Goal: Task Accomplishment & Management: Manage account settings

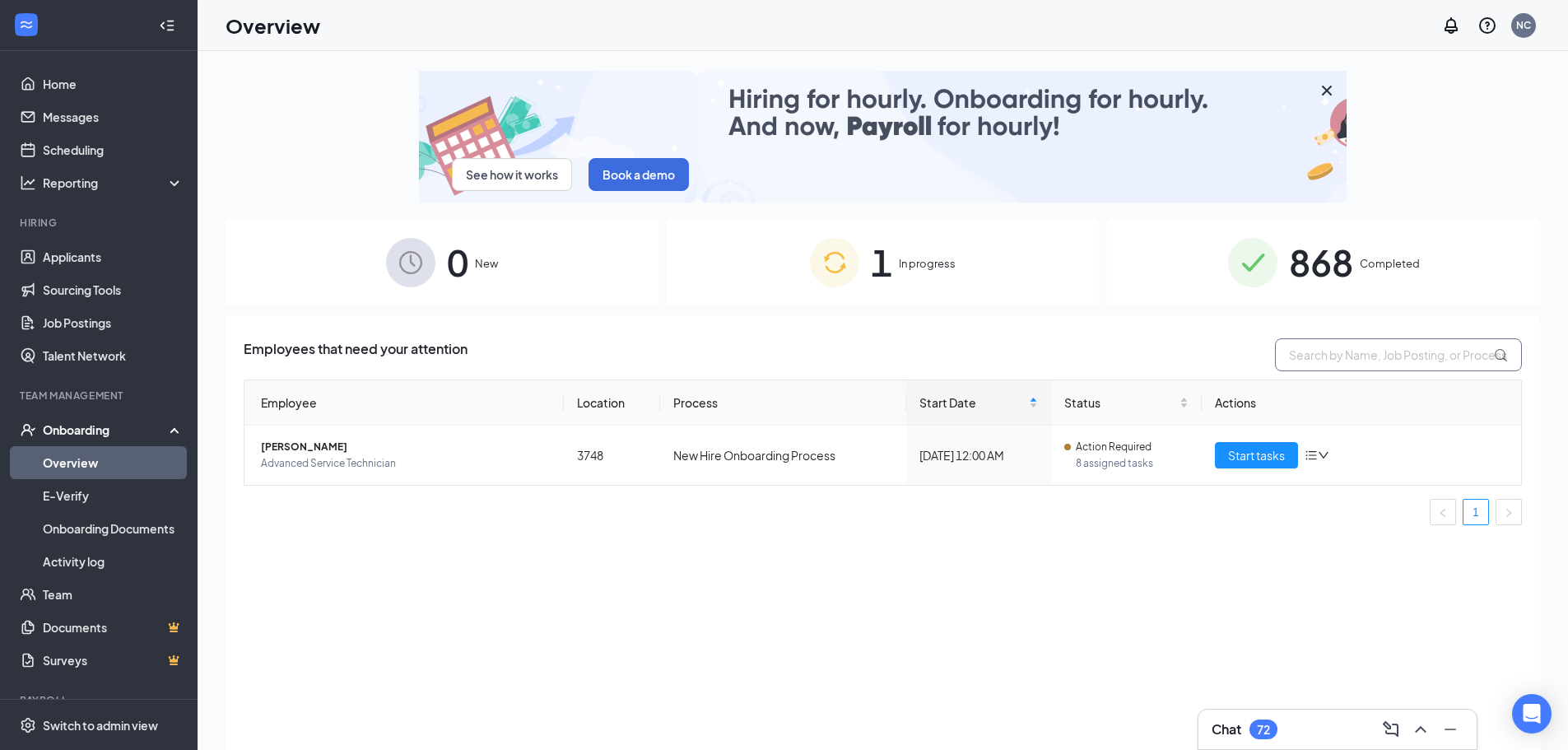
click at [1322, 344] on input "text" at bounding box center [1398, 355] width 247 height 33
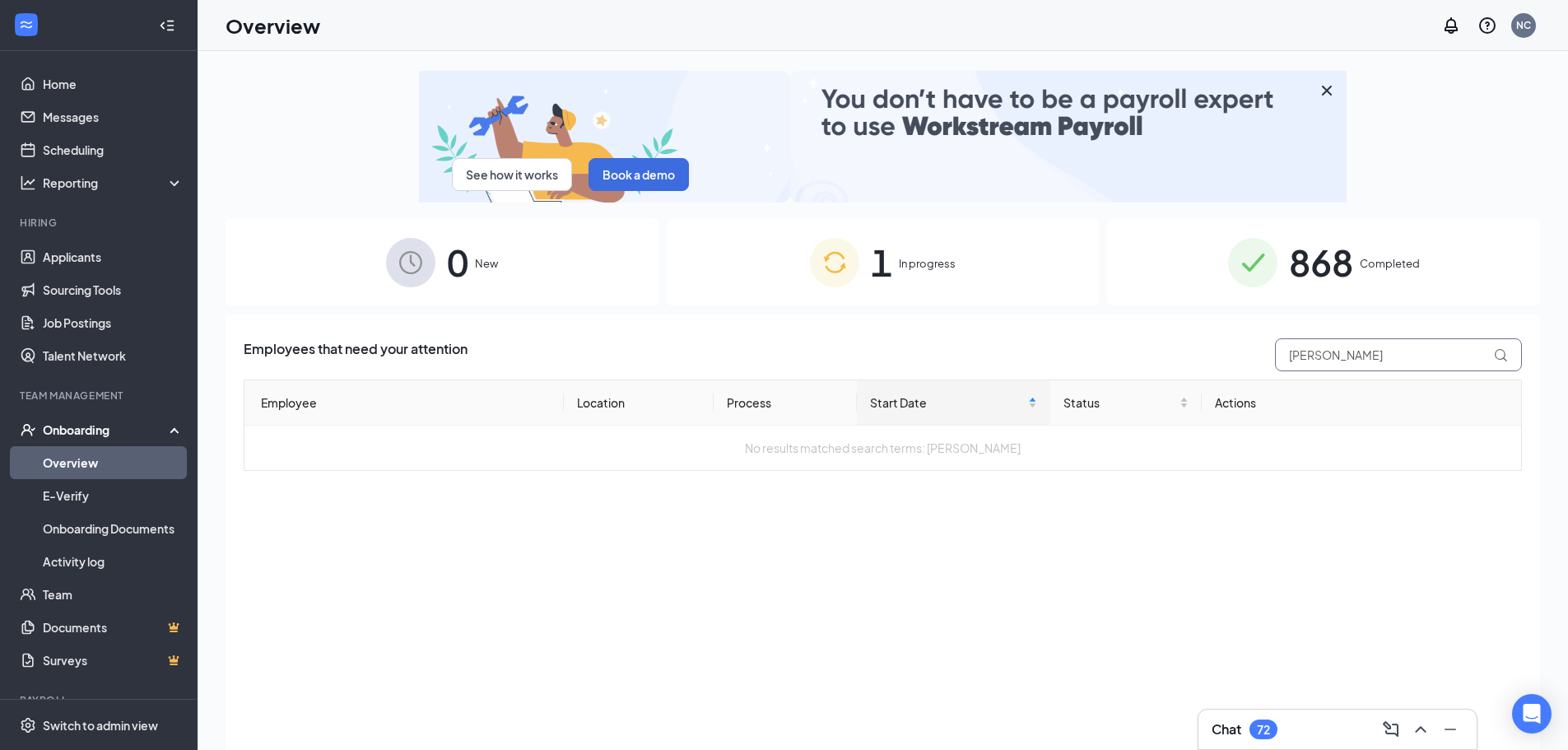
click at [1344, 355] on input "[PERSON_NAME]" at bounding box center [1398, 355] width 247 height 33
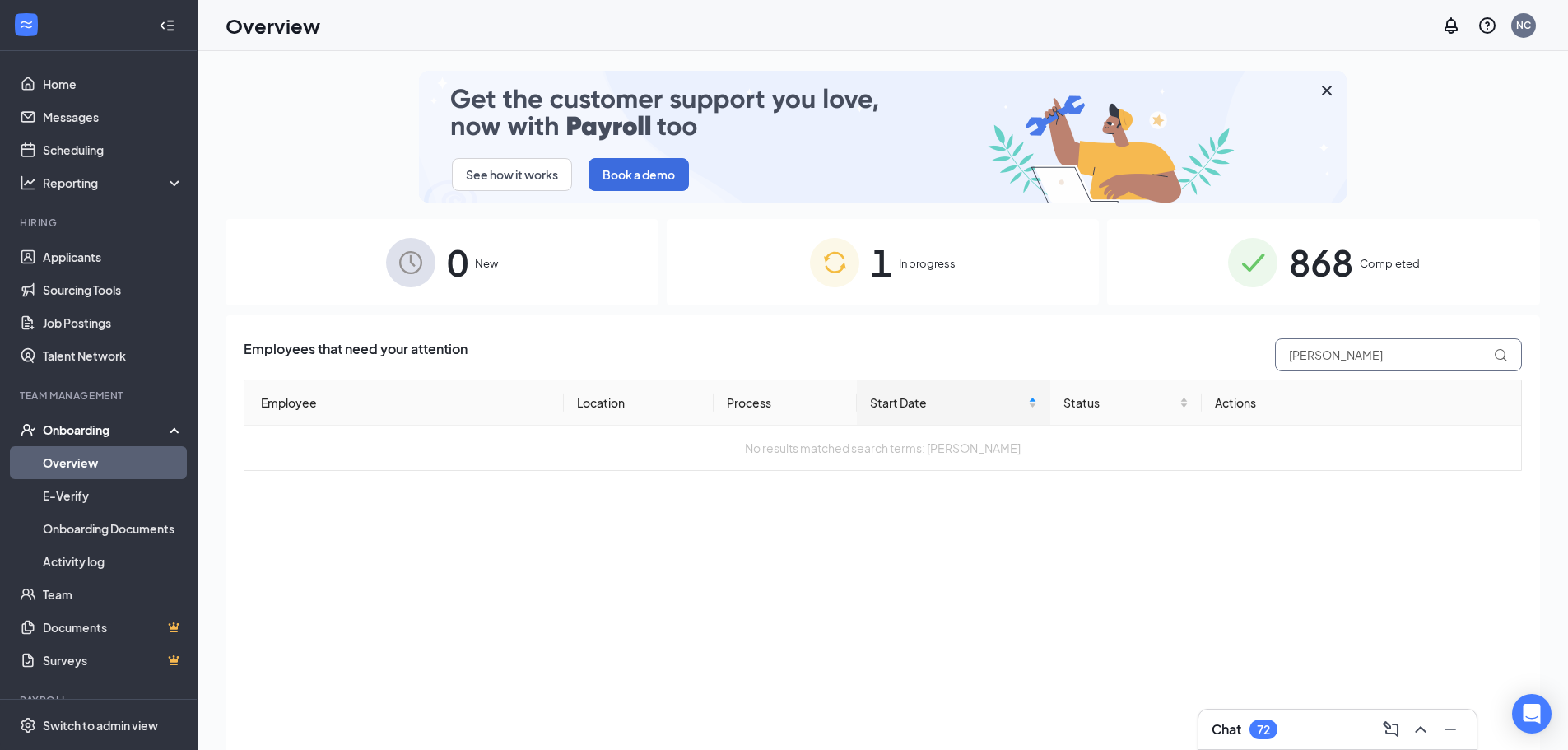
drag, startPoint x: 1350, startPoint y: 352, endPoint x: 1054, endPoint y: 358, distance: 296.1
click at [1054, 358] on div "Employees that need your attention [PERSON_NAME]" at bounding box center [883, 355] width 1279 height 33
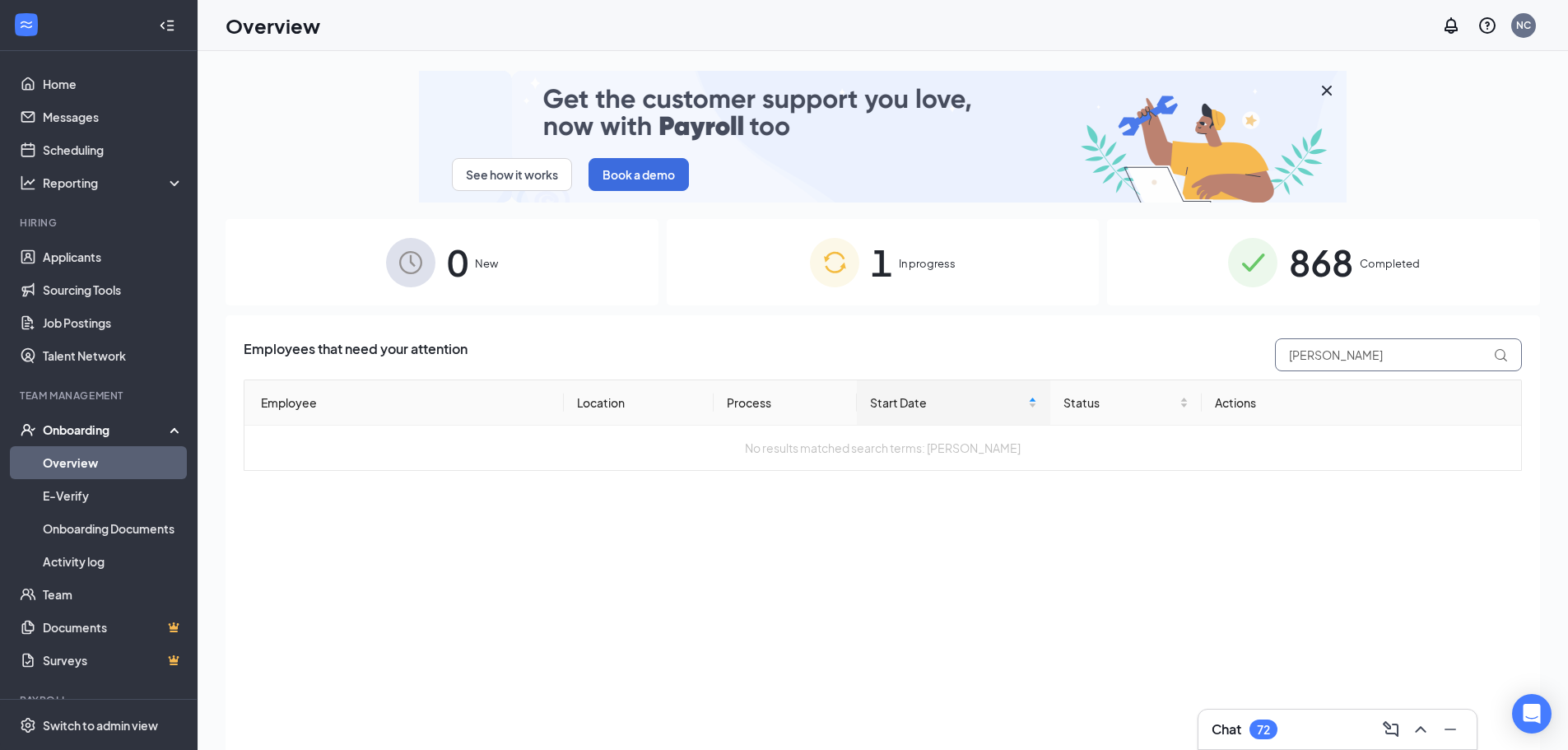
type input "[PERSON_NAME]"
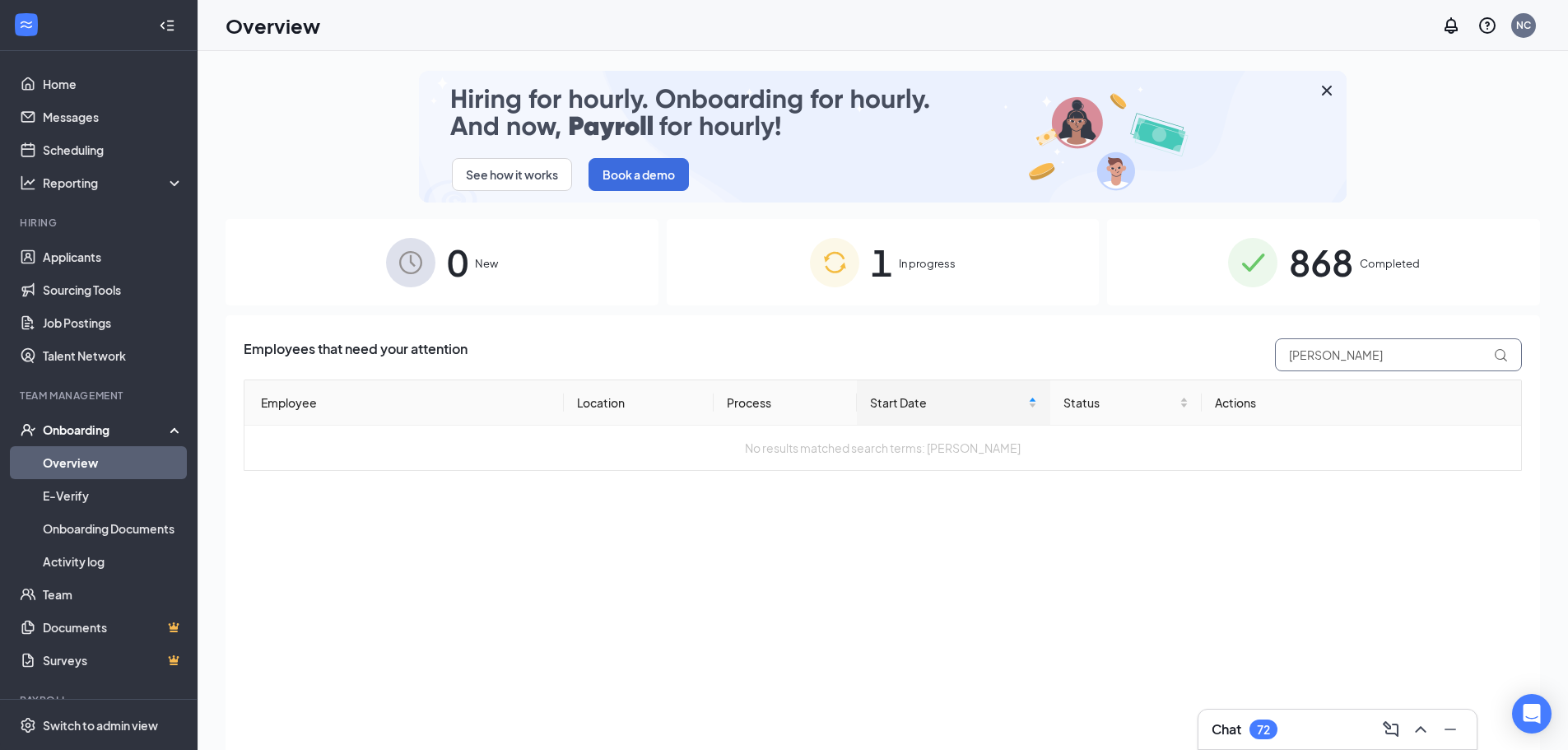
click at [1416, 352] on input "[PERSON_NAME]" at bounding box center [1398, 355] width 247 height 33
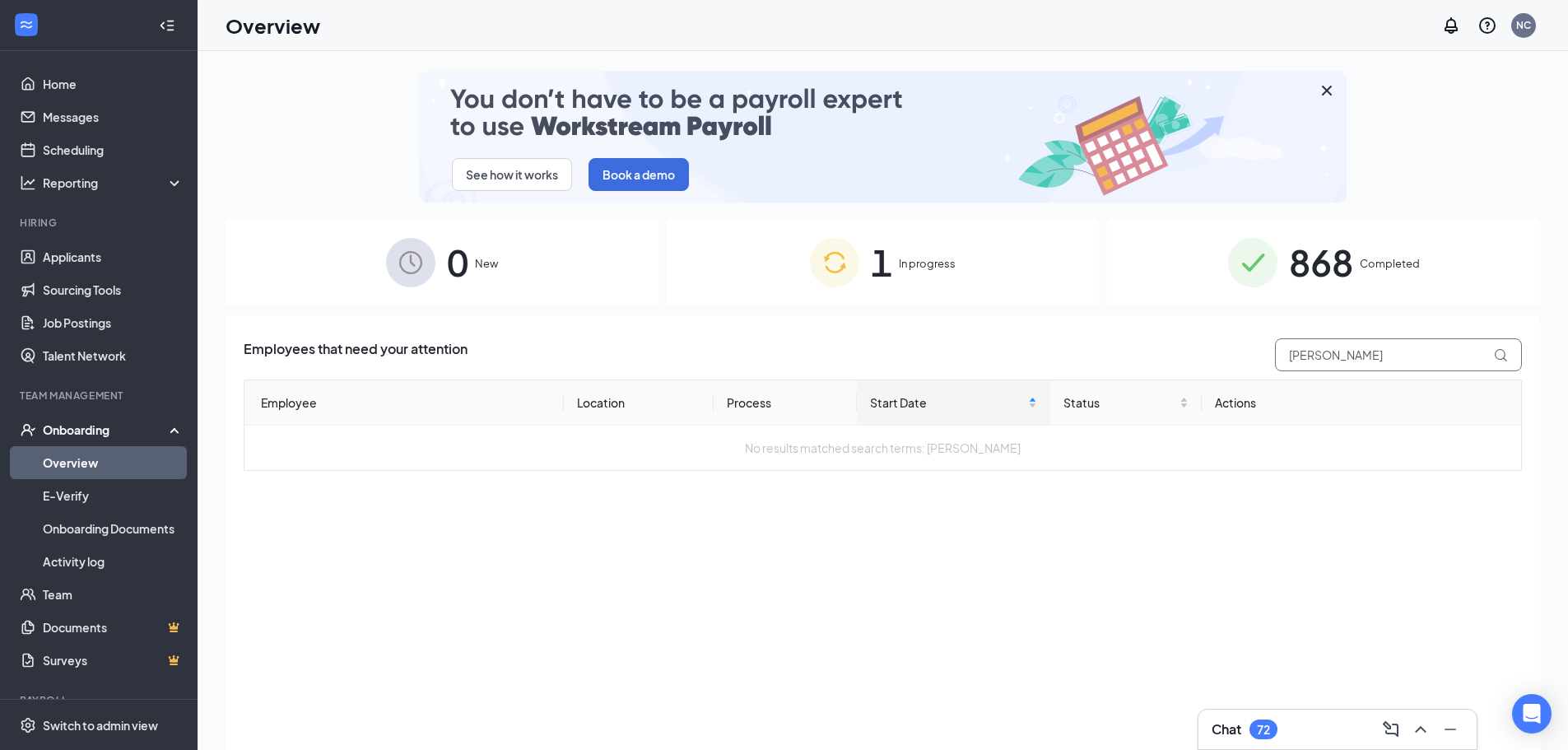
click at [1416, 351] on input "[PERSON_NAME]" at bounding box center [1398, 355] width 247 height 33
click at [1408, 288] on div "868 Completed" at bounding box center [1324, 262] width 433 height 87
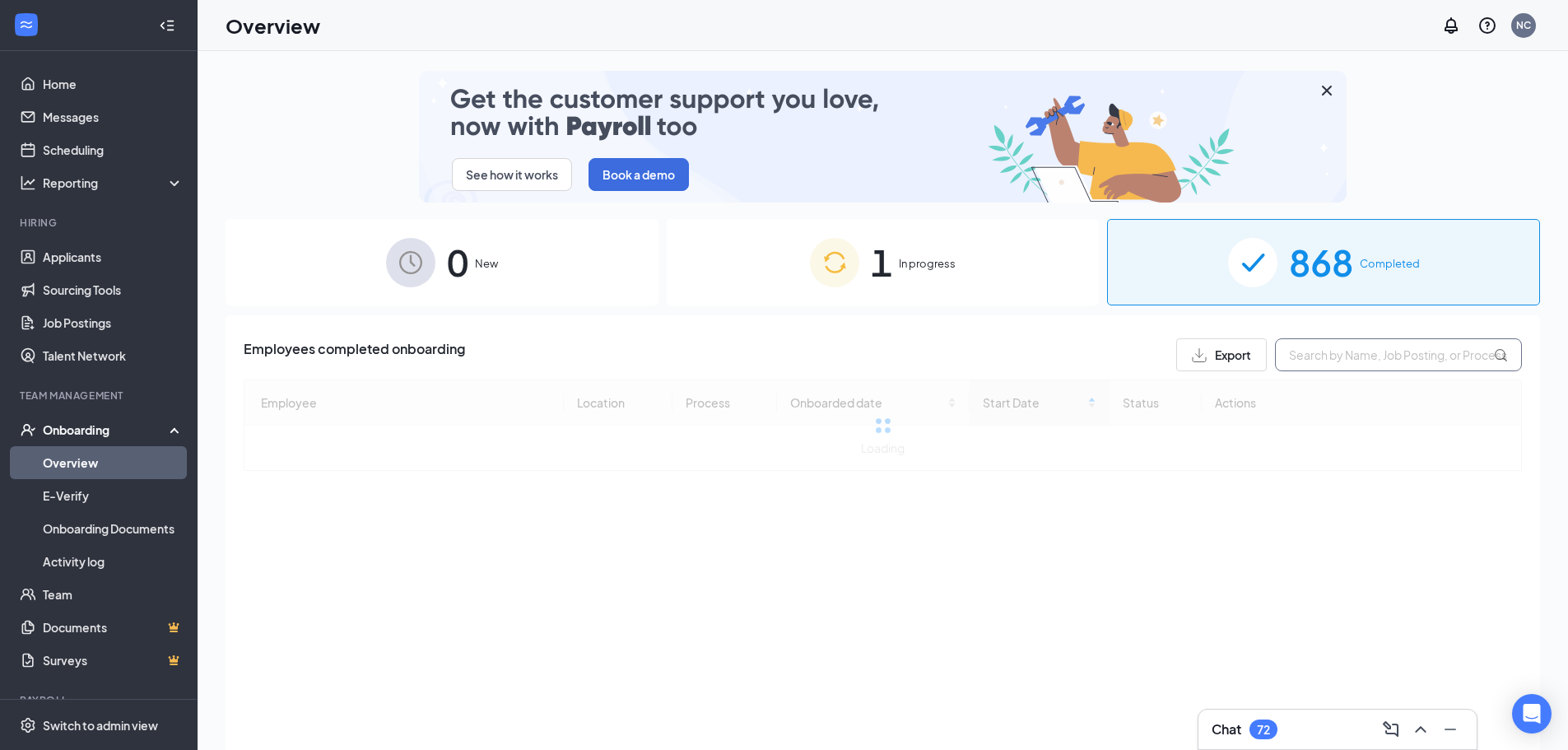
click at [1376, 353] on input "text" at bounding box center [1398, 355] width 247 height 33
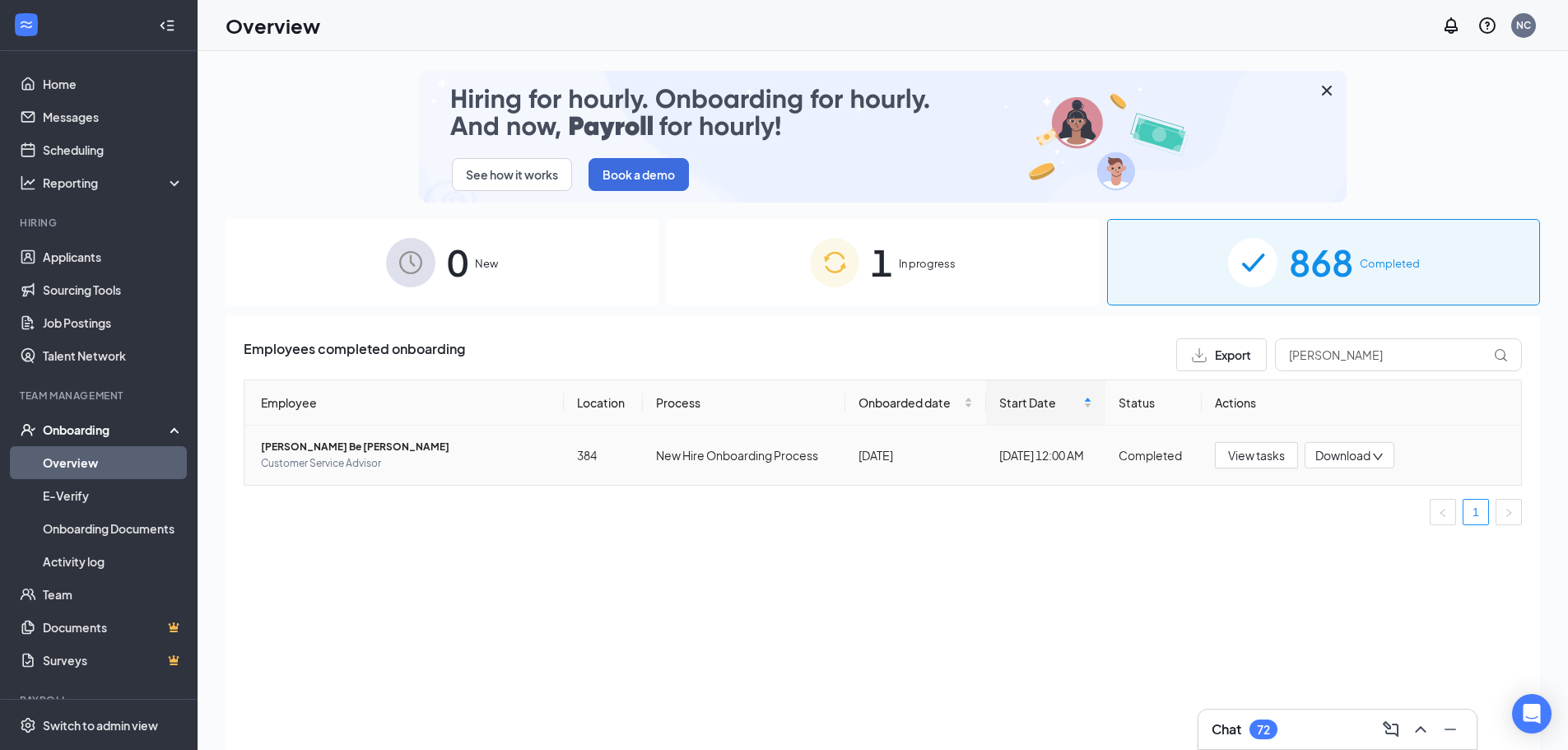
click at [321, 453] on span "[PERSON_NAME] Be [PERSON_NAME]" at bounding box center [406, 447] width 290 height 16
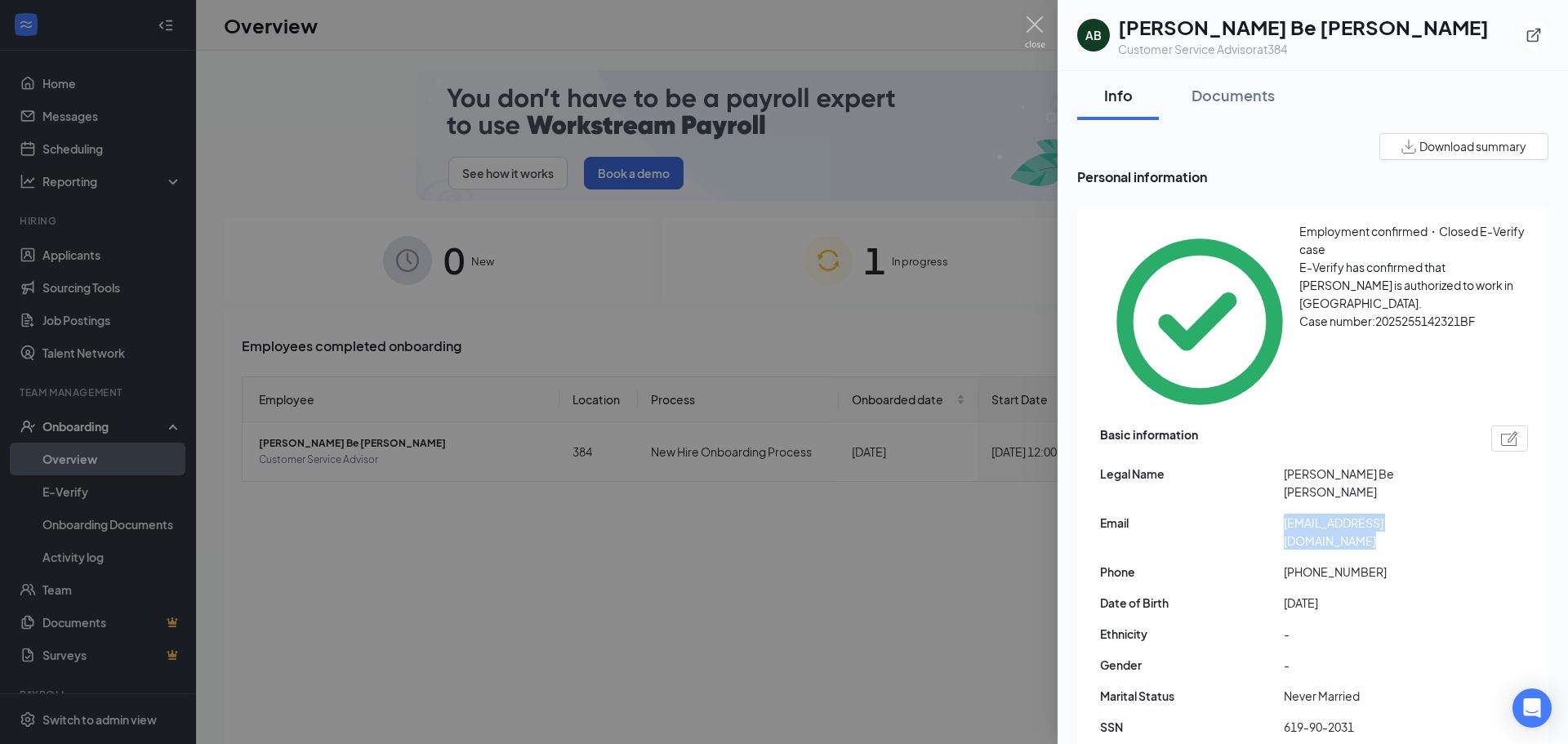
drag, startPoint x: 1275, startPoint y: 411, endPoint x: 1462, endPoint y: 410, distance: 187.0
click at [1462, 514] on div "Email [EMAIL_ADDRESS][DOMAIN_NAME]" at bounding box center [1314, 532] width 428 height 36
click at [955, 595] on div at bounding box center [784, 372] width 1568 height 744
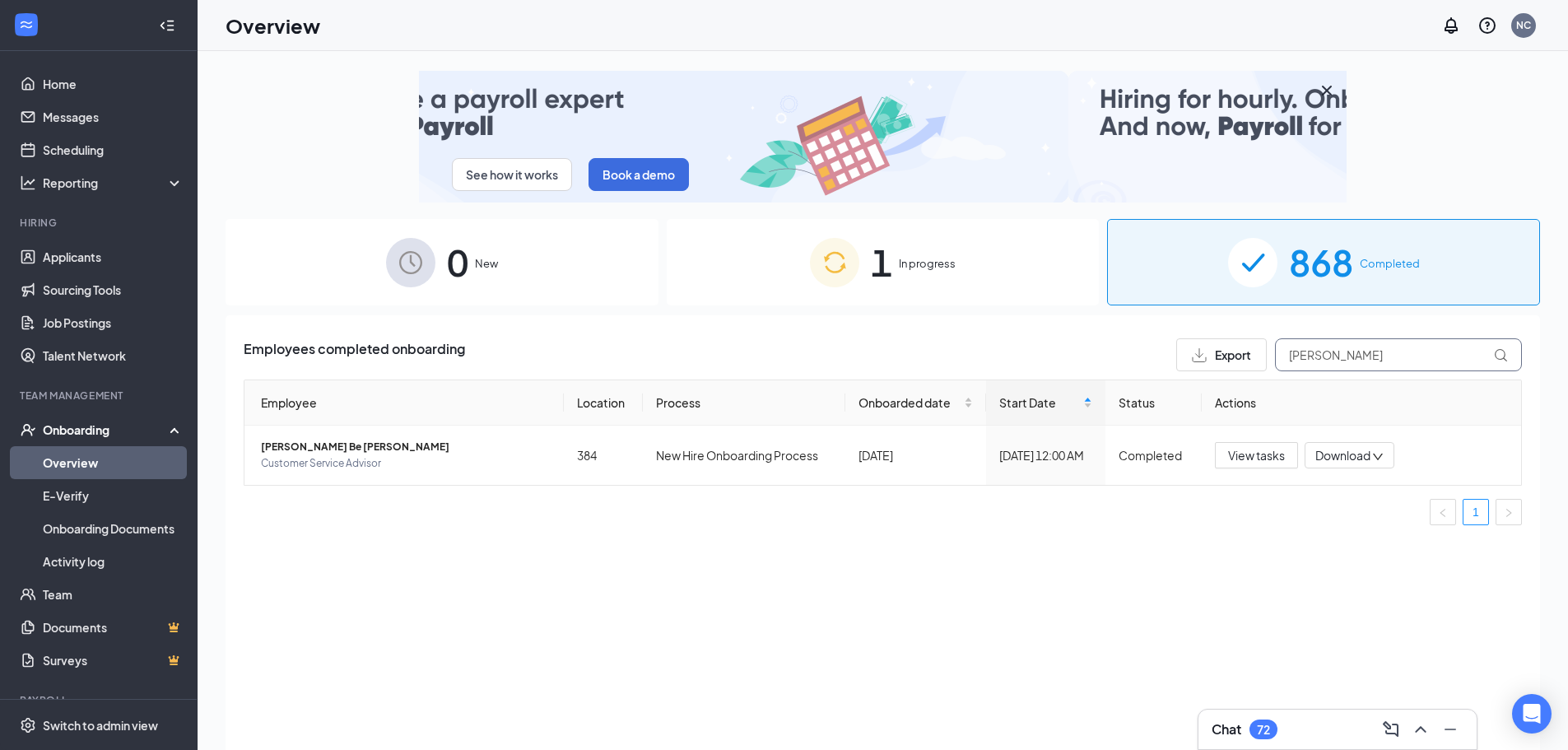
drag, startPoint x: 1361, startPoint y: 351, endPoint x: 1174, endPoint y: 345, distance: 187.1
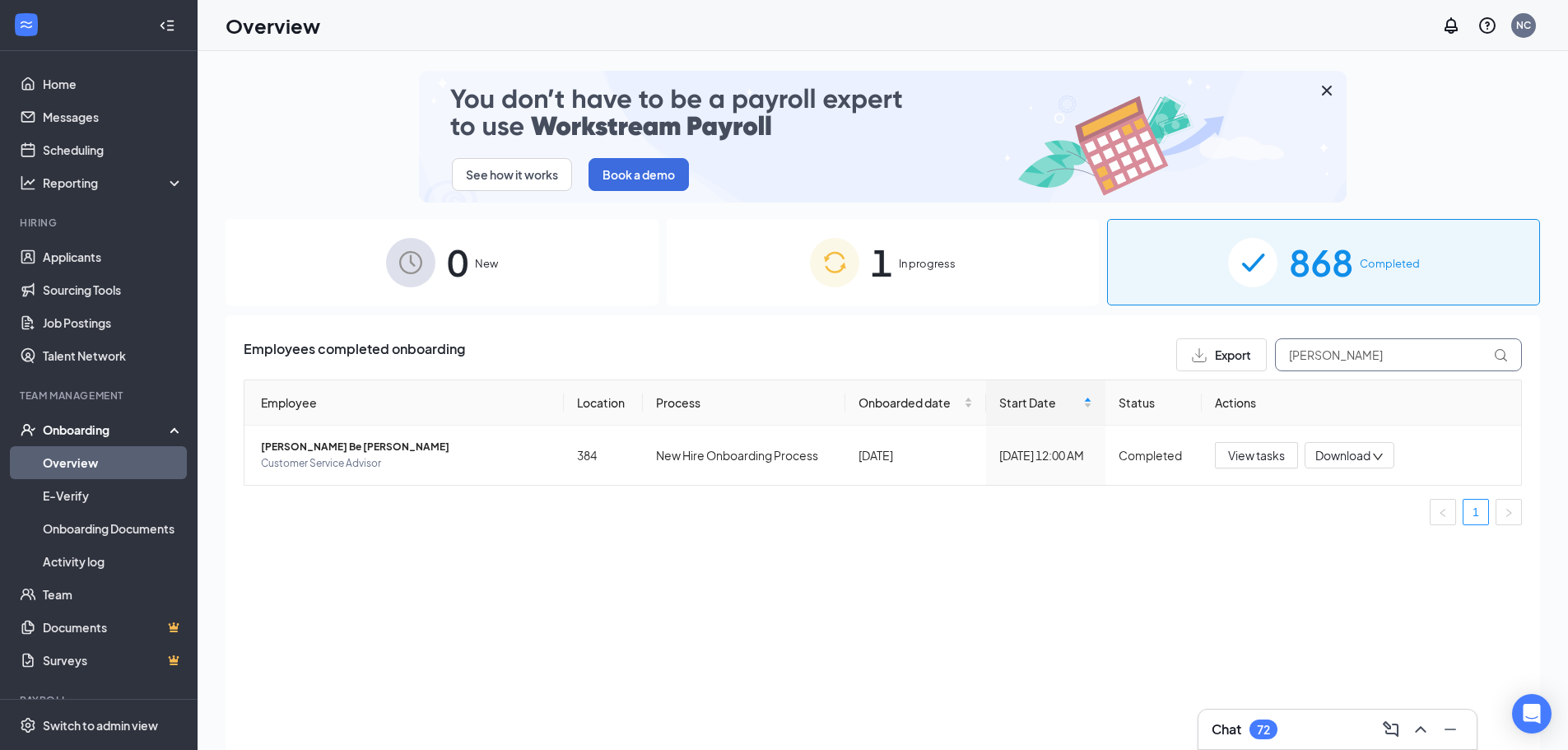
click at [1174, 345] on div "Employees completed onboarding Export [PERSON_NAME]" at bounding box center [883, 355] width 1279 height 33
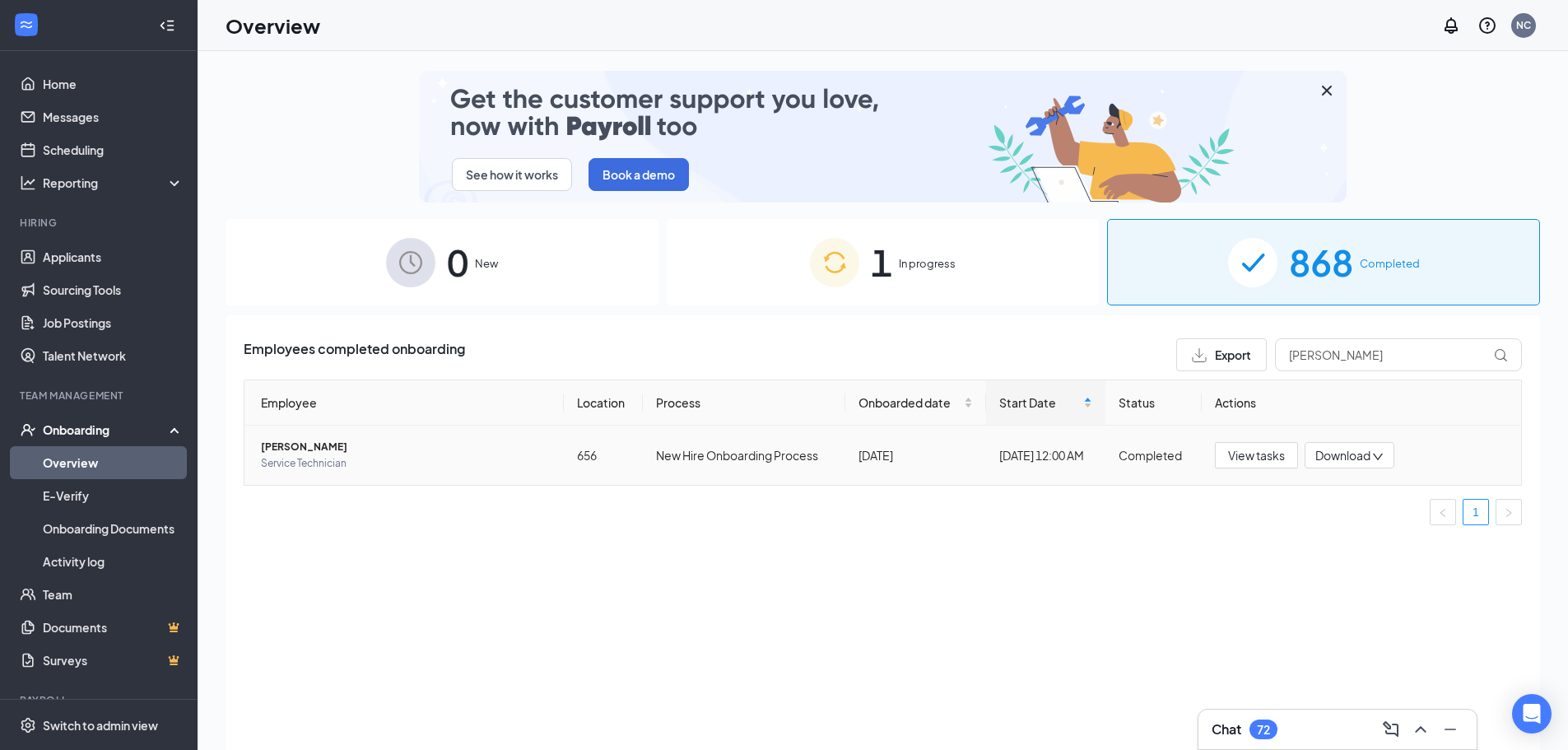
click at [275, 446] on span "[PERSON_NAME]" at bounding box center [406, 447] width 290 height 16
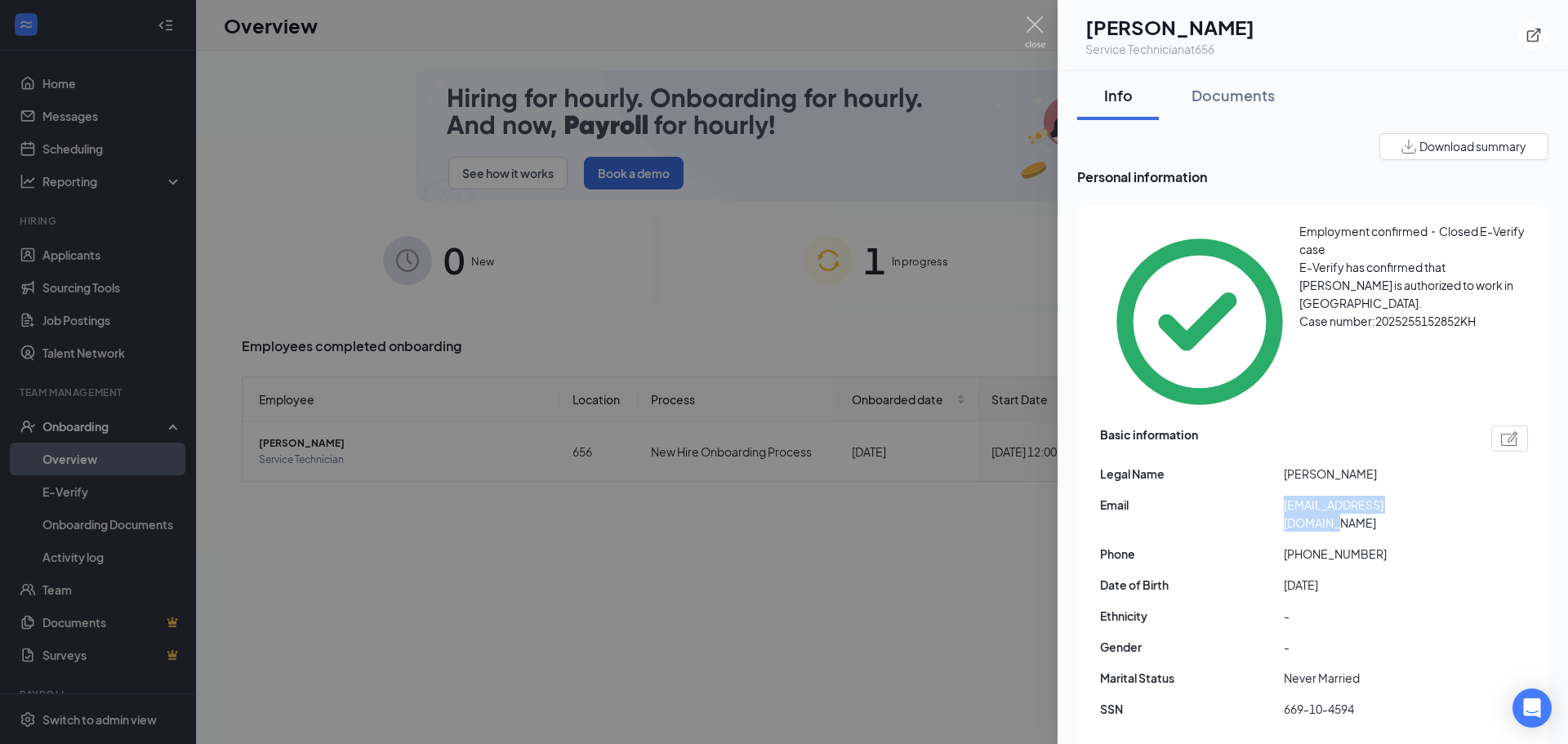
drag, startPoint x: 1269, startPoint y: 403, endPoint x: 1440, endPoint y: 405, distance: 171.0
click at [1440, 496] on div "Email [EMAIL_ADDRESS][DOMAIN_NAME]" at bounding box center [1314, 514] width 428 height 36
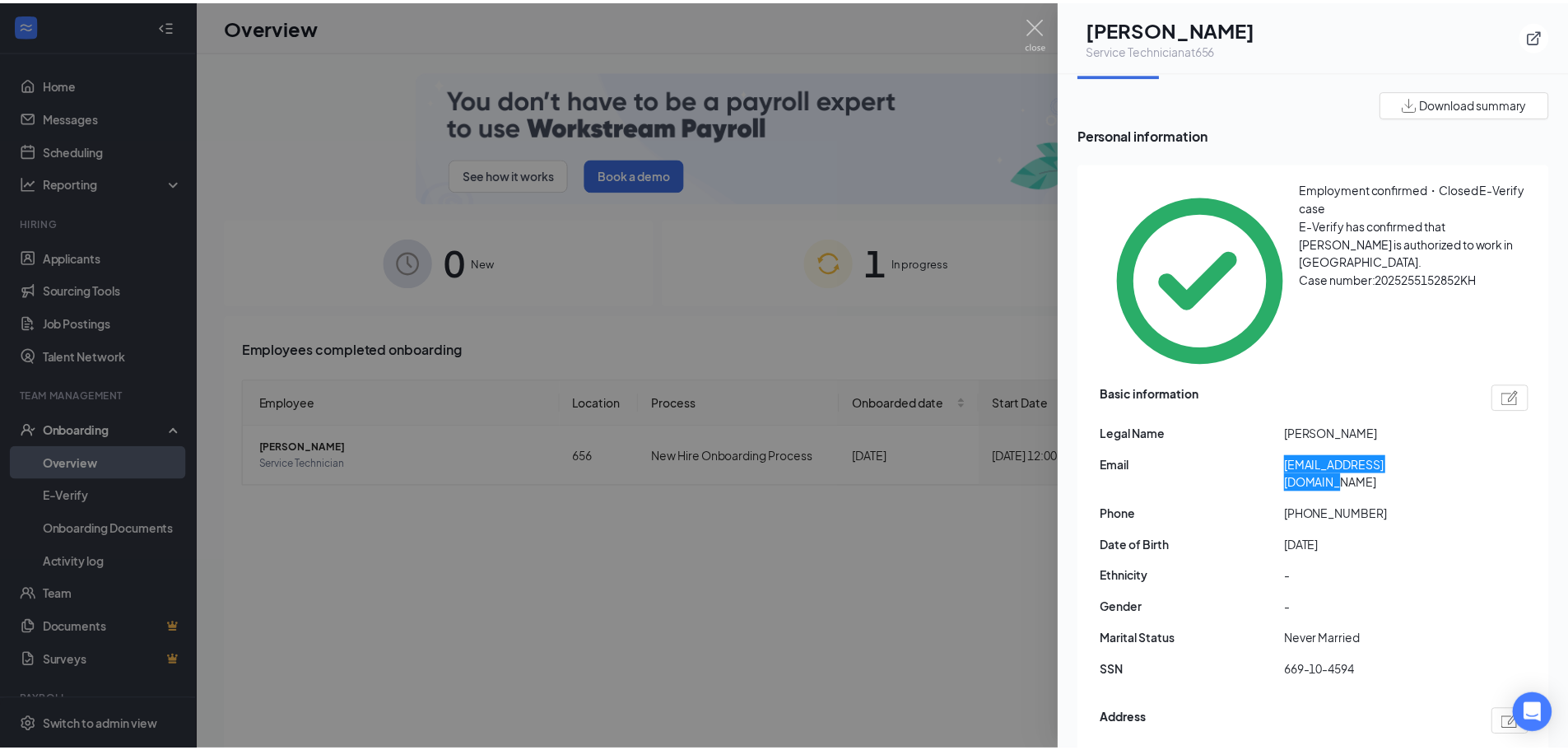
scroll to position [82, 0]
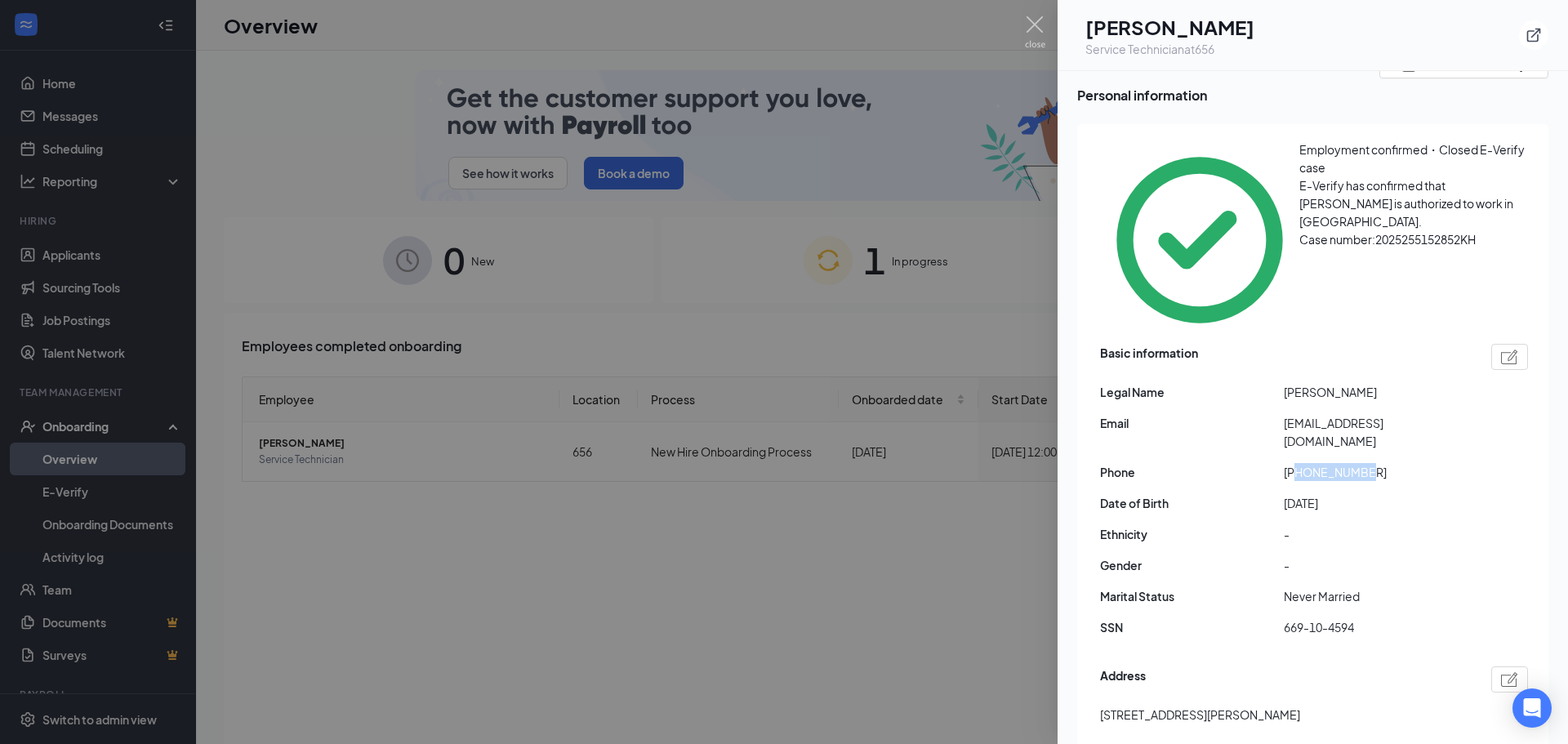
drag, startPoint x: 1296, startPoint y: 358, endPoint x: 1370, endPoint y: 357, distance: 74.0
click at [1370, 463] on span "[PHONE_NUMBER]" at bounding box center [1375, 472] width 184 height 18
click at [792, 533] on div at bounding box center [784, 372] width 1568 height 744
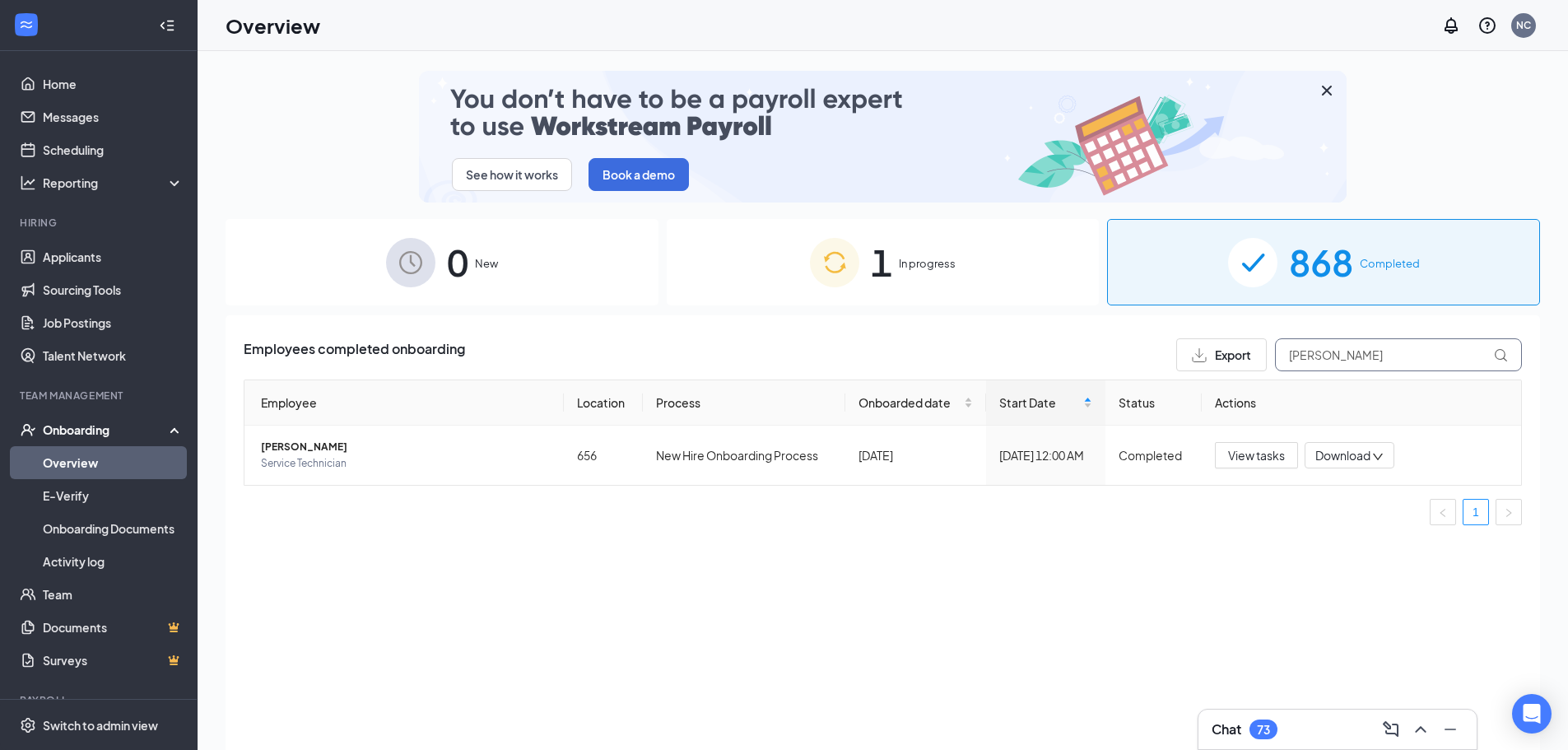
drag, startPoint x: 1382, startPoint y: 351, endPoint x: 1144, endPoint y: 341, distance: 238.2
click at [1144, 341] on div "Employees completed onboarding Export [PERSON_NAME]" at bounding box center [883, 355] width 1279 height 33
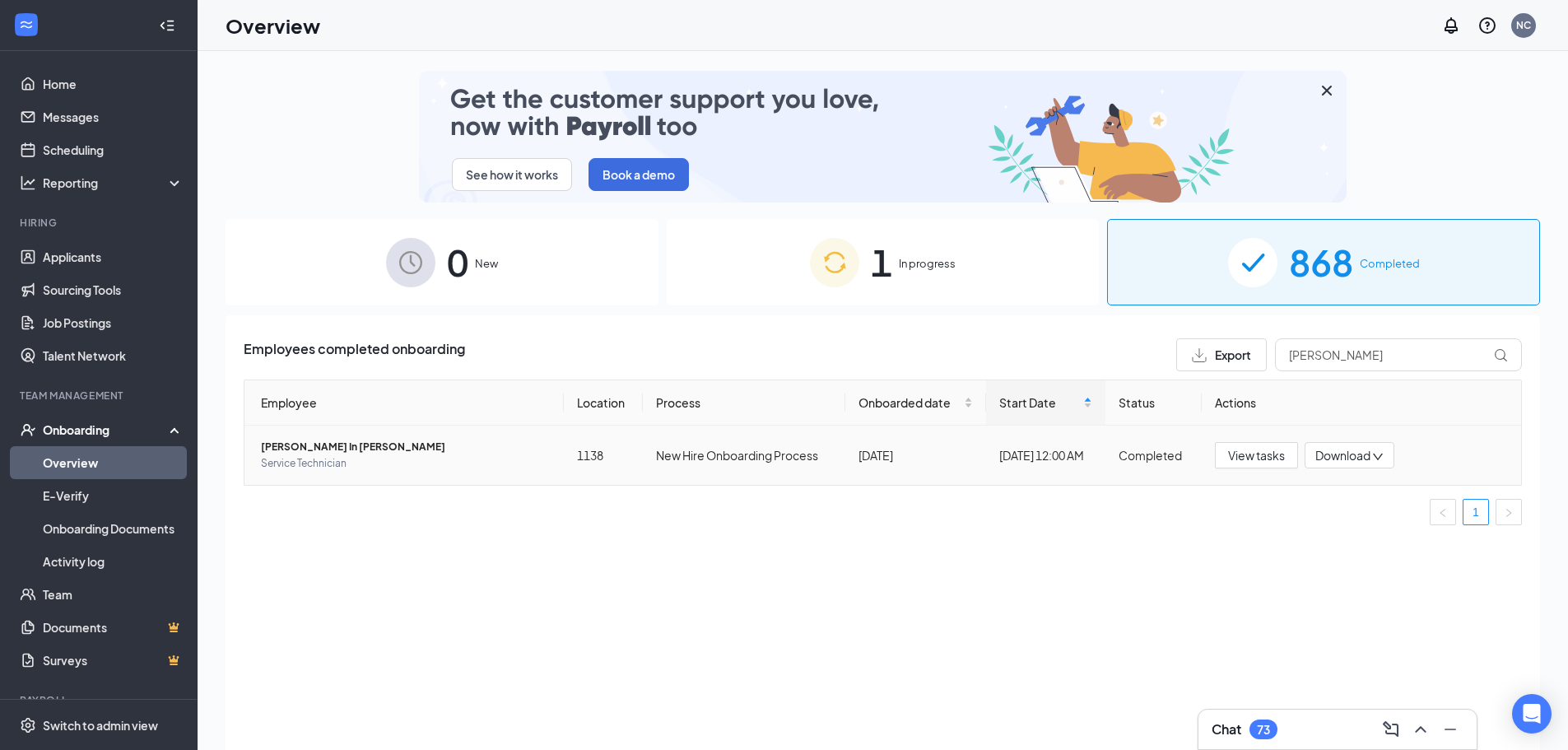
click at [349, 443] on span "[PERSON_NAME] In [PERSON_NAME]" at bounding box center [406, 447] width 290 height 16
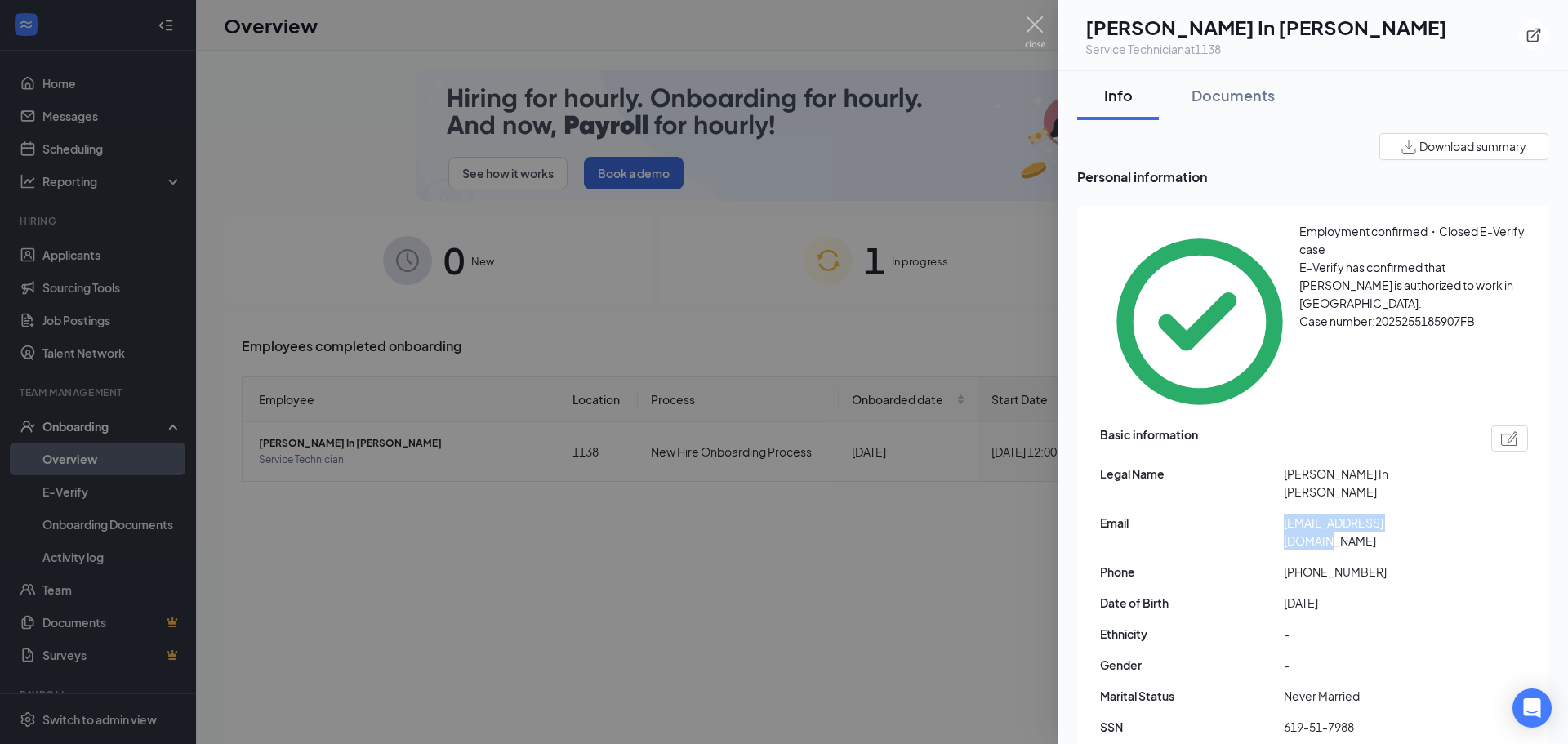
drag, startPoint x: 1284, startPoint y: 415, endPoint x: 1430, endPoint y: 419, distance: 146.1
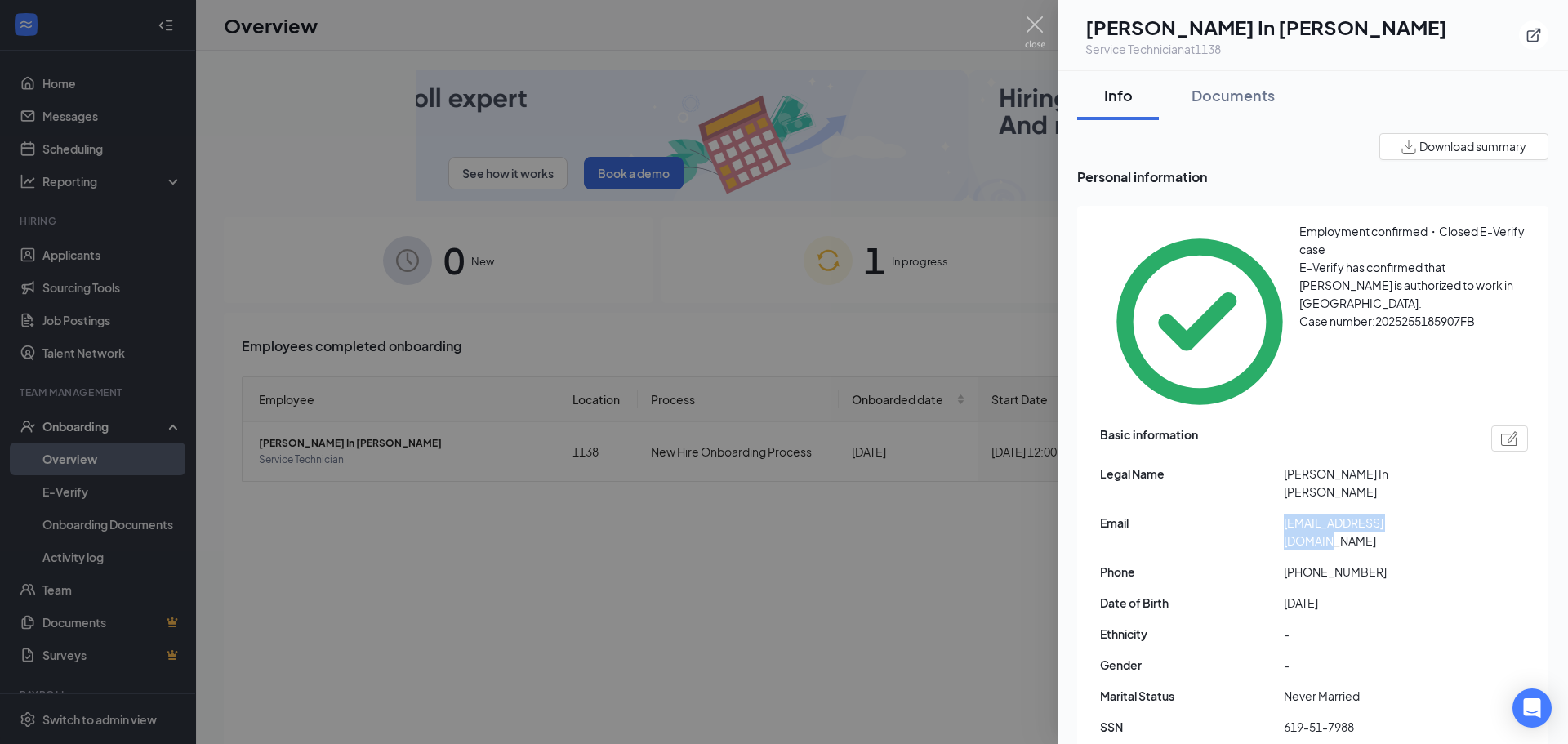
click at [1430, 422] on div "Basic information Legal Name [PERSON_NAME] In [PERSON_NAME] Email [EMAIL_ADDRES…" at bounding box center [1314, 586] width 428 height 328
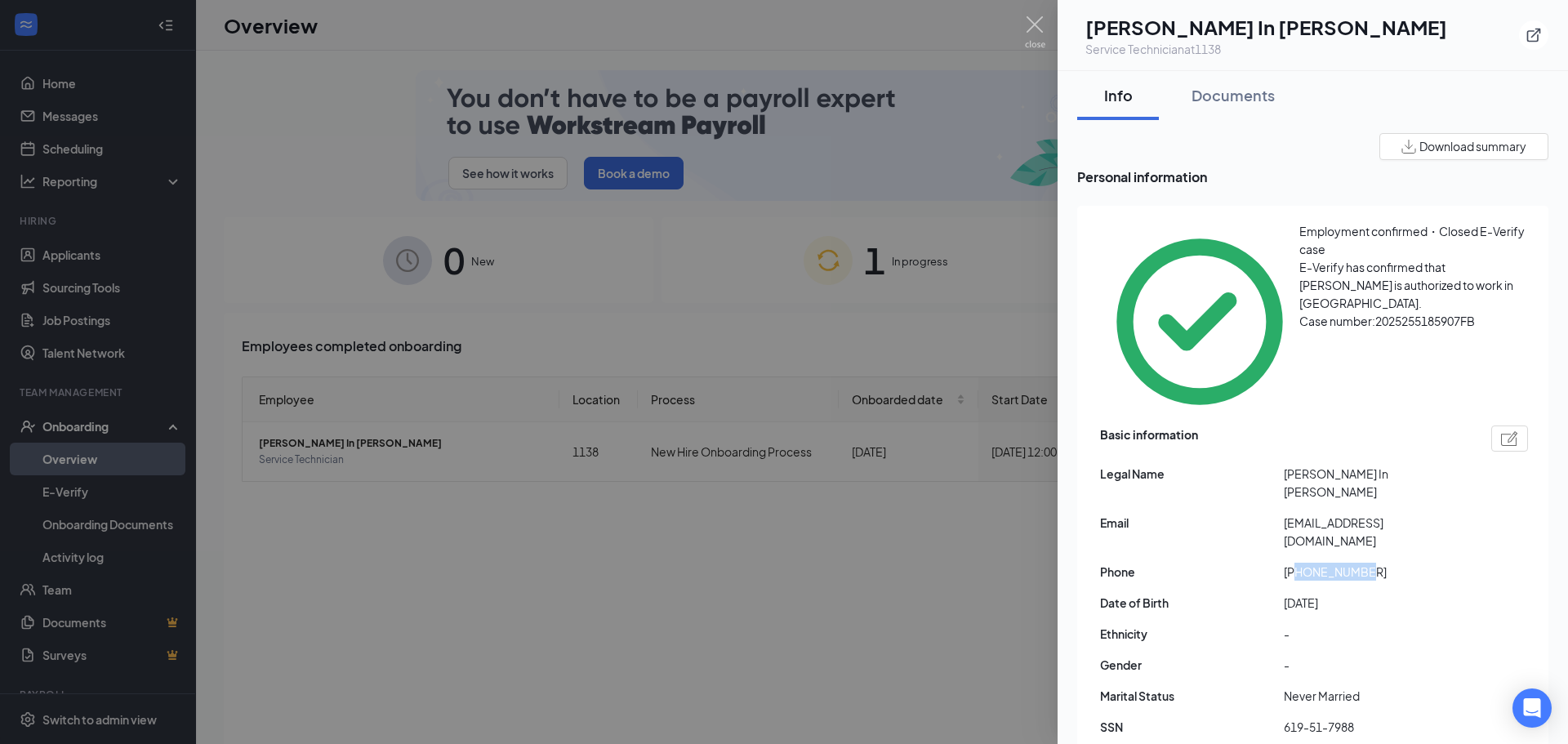
drag, startPoint x: 1300, startPoint y: 438, endPoint x: 1430, endPoint y: 441, distance: 130.0
click at [1430, 563] on span "[PHONE_NUMBER]" at bounding box center [1375, 572] width 184 height 18
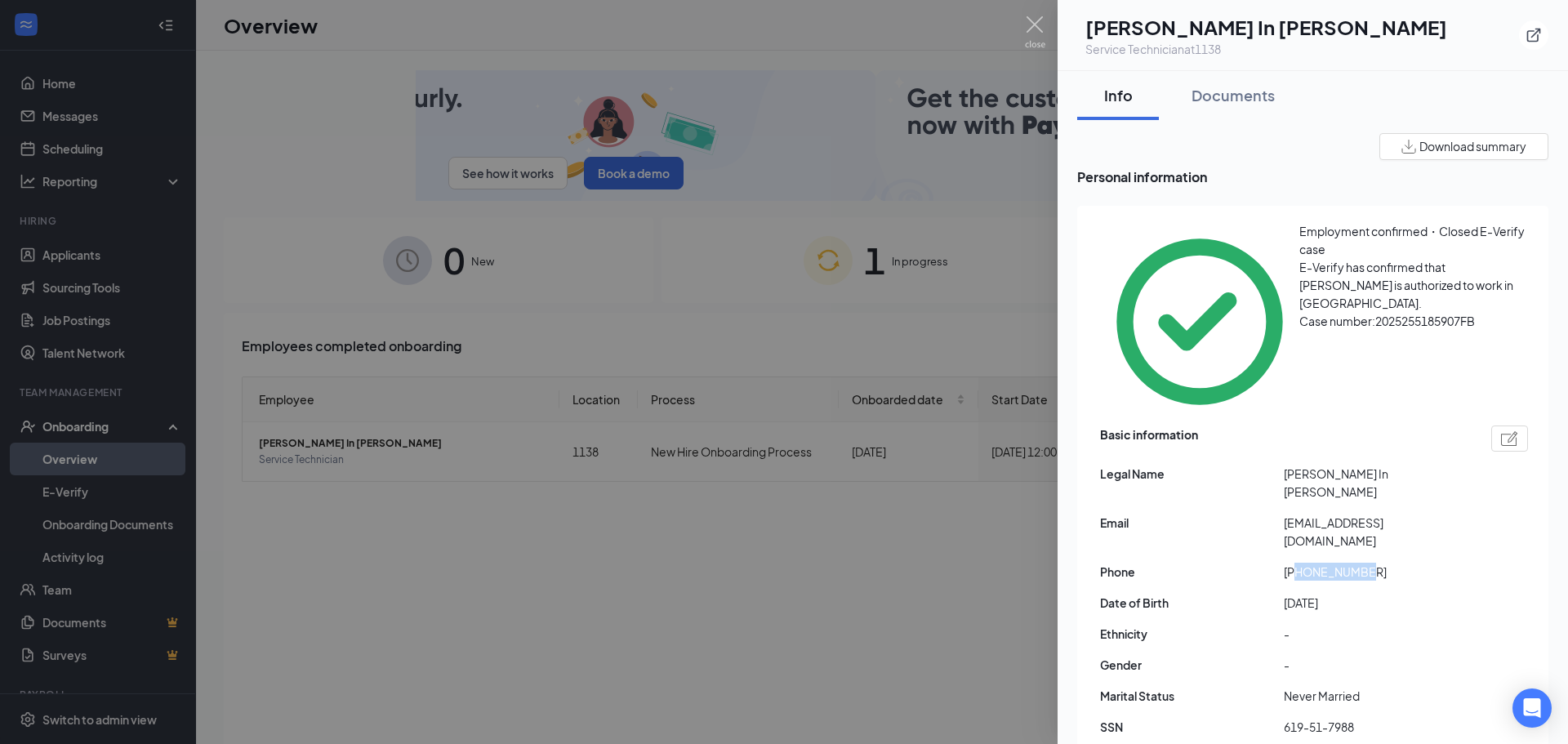
click at [934, 572] on div at bounding box center [784, 372] width 1568 height 744
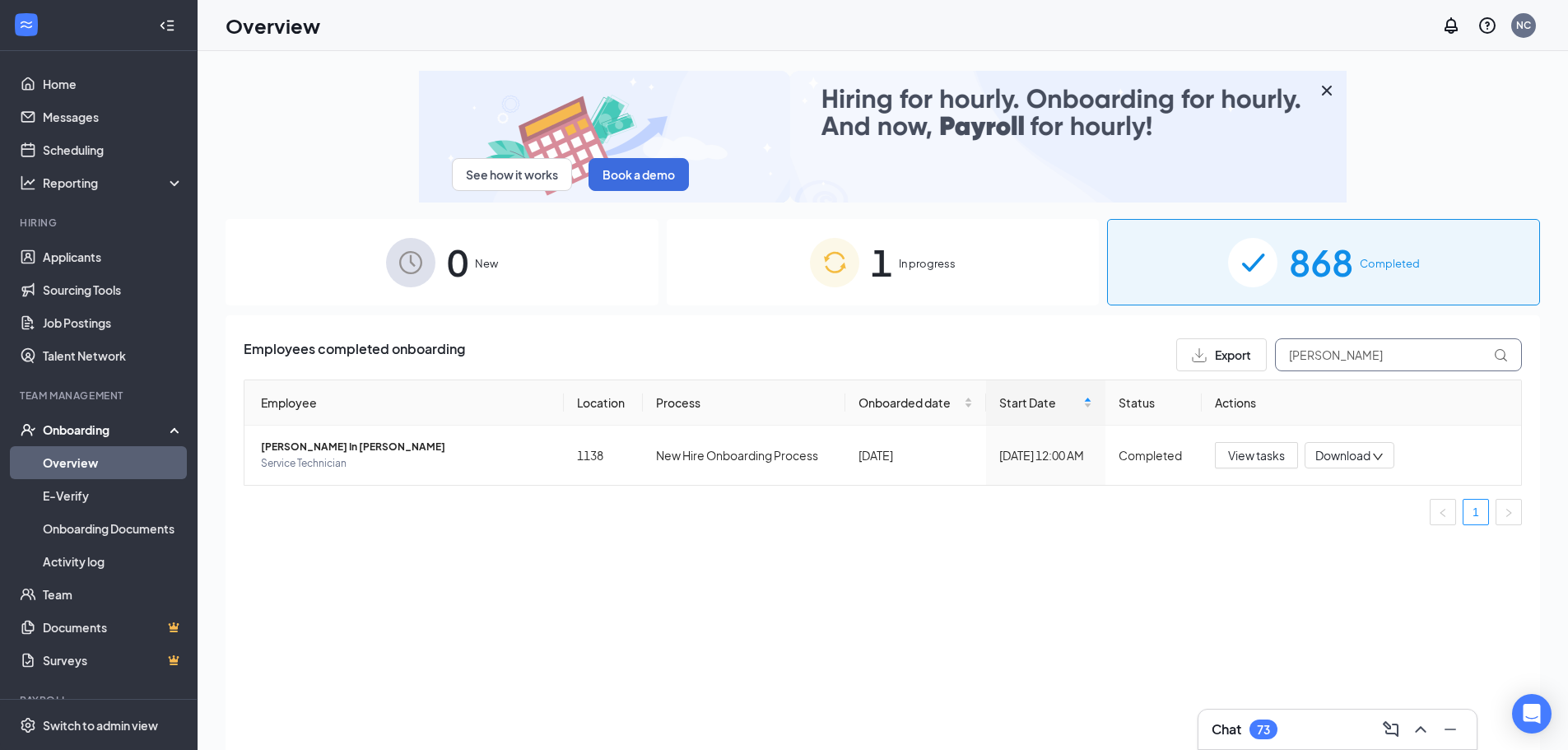
drag, startPoint x: 1362, startPoint y: 358, endPoint x: 1159, endPoint y: 355, distance: 203.0
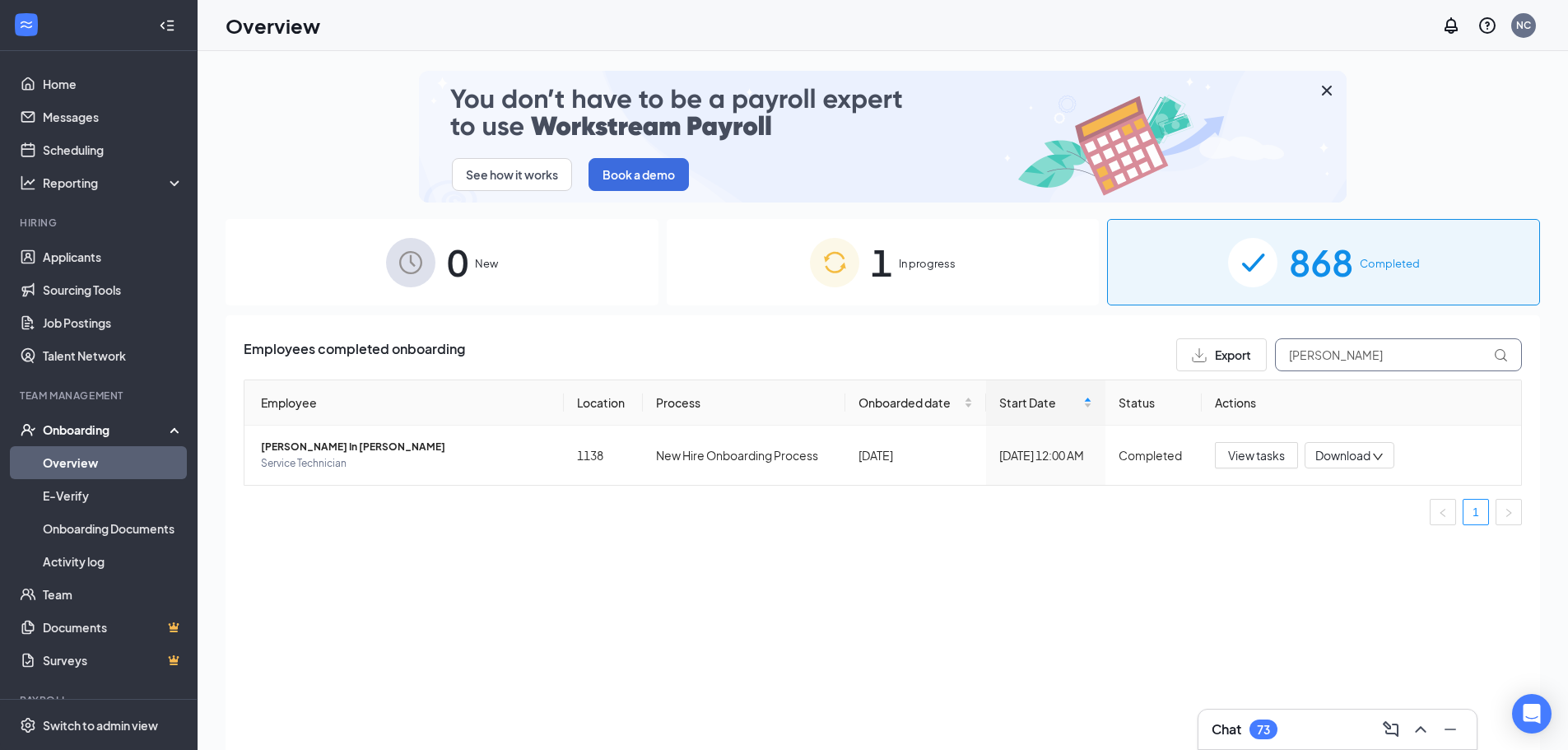
click at [1159, 355] on div "Employees completed onboarding Export [PERSON_NAME]" at bounding box center [883, 355] width 1279 height 33
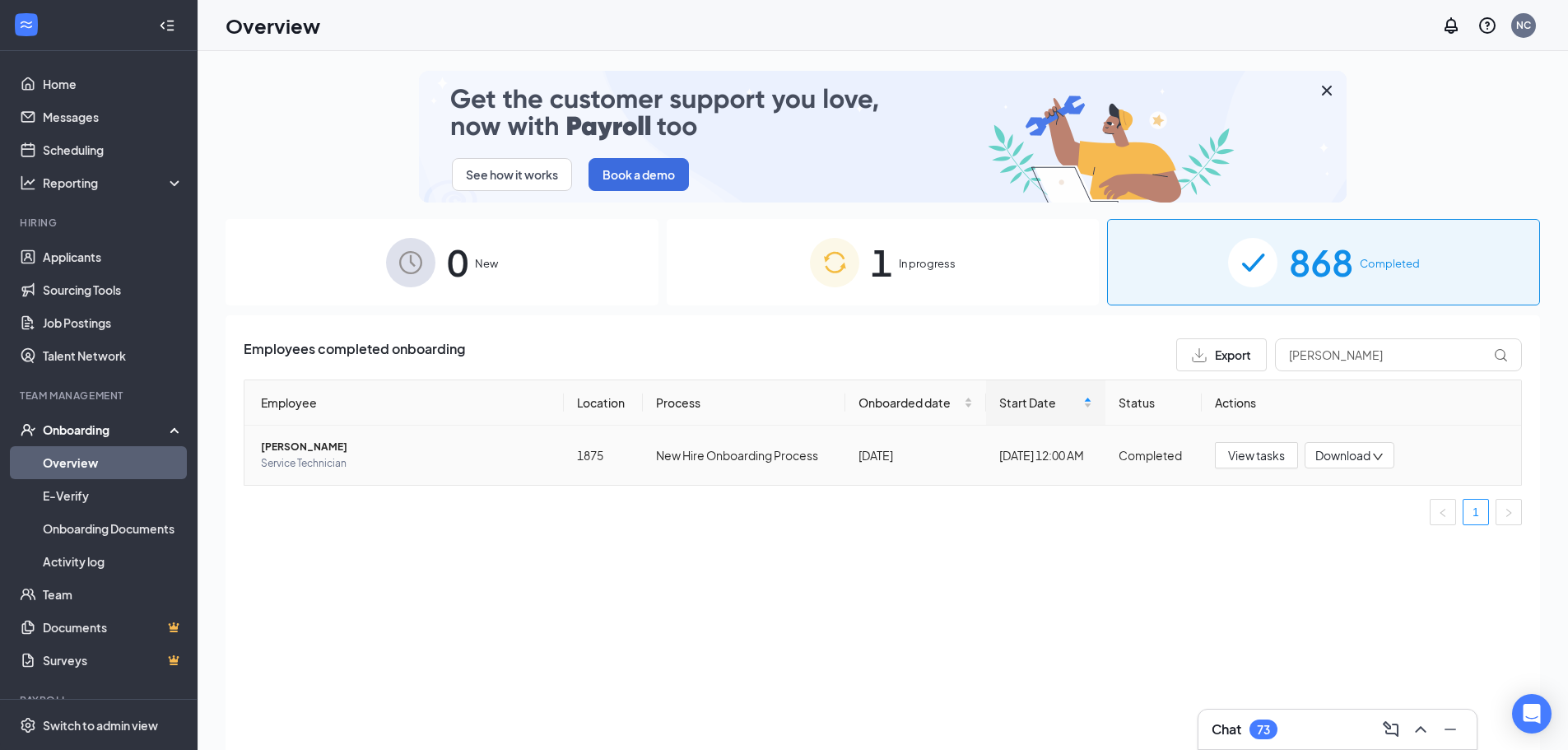
click at [300, 443] on span "[PERSON_NAME]" at bounding box center [406, 447] width 290 height 16
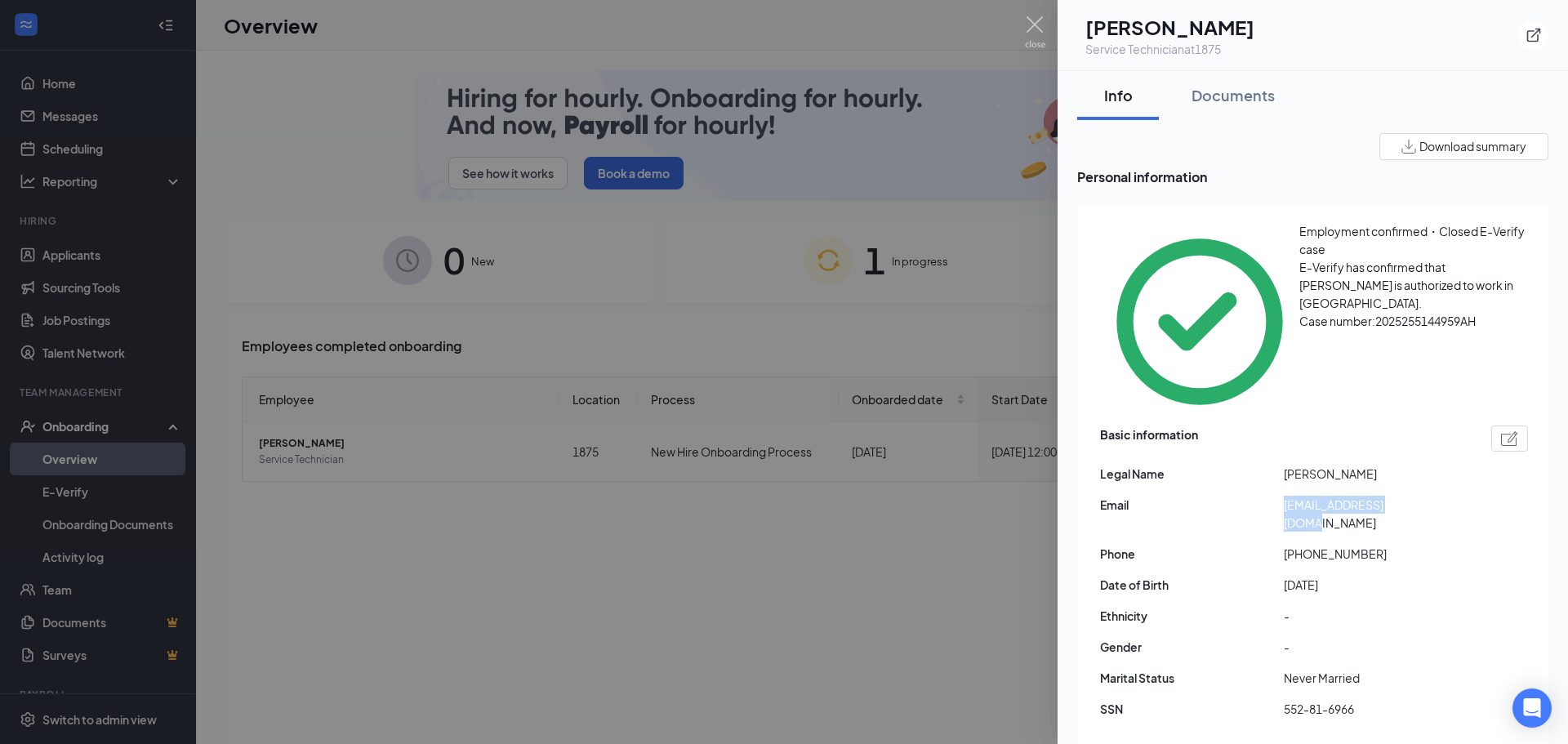
drag, startPoint x: 1329, startPoint y: 417, endPoint x: 1424, endPoint y: 417, distance: 95.0
click at [1424, 422] on div "Basic information Legal Name [PERSON_NAME] Email [EMAIL_ADDRESS][DOMAIN_NAME] P…" at bounding box center [1314, 577] width 428 height 310
drag, startPoint x: 705, startPoint y: 297, endPoint x: 708, endPoint y: 659, distance: 362.0
click at [622, 577] on div at bounding box center [784, 372] width 1568 height 744
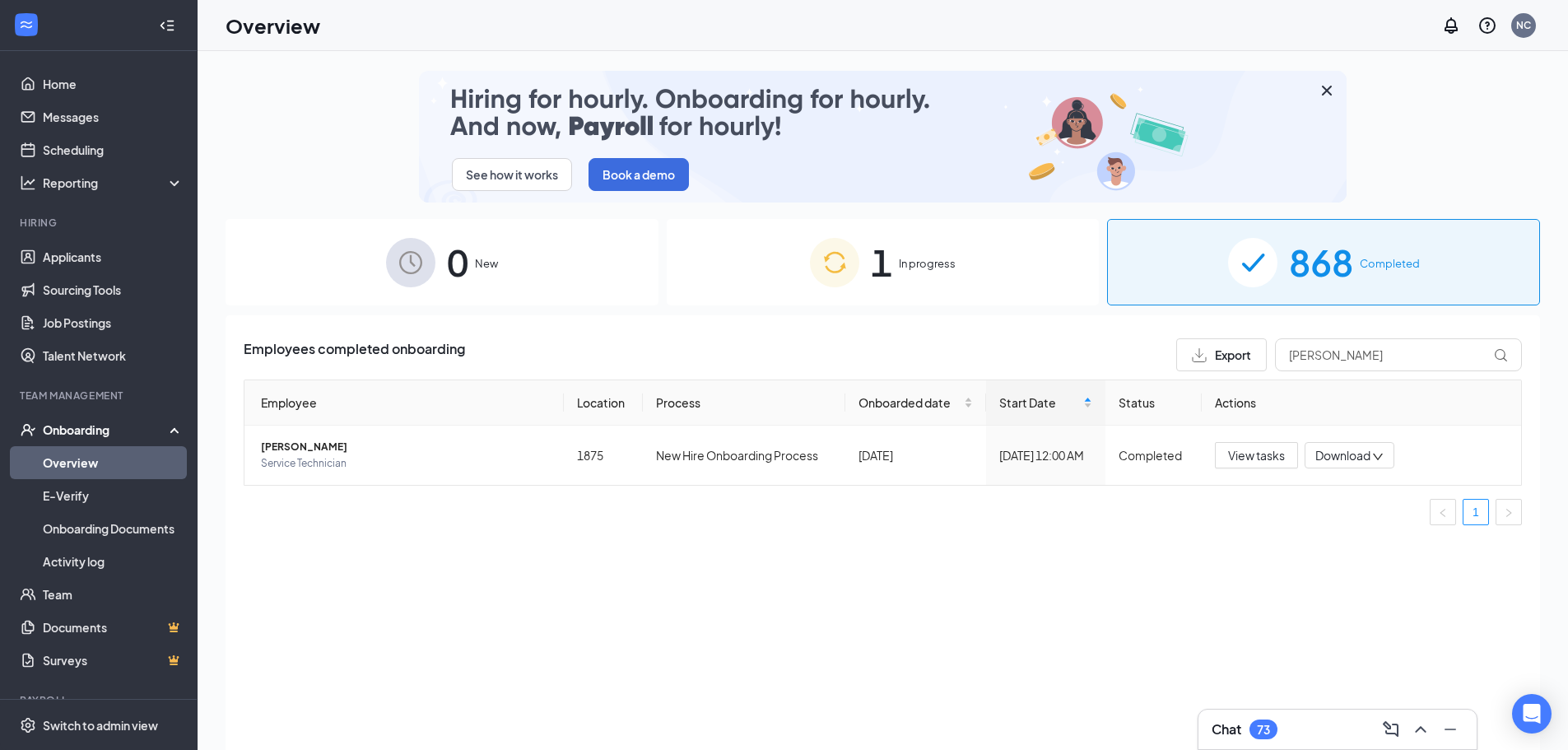
click at [994, 650] on div "Employees completed onboarding Export [PERSON_NAME] Employee Location Process O…" at bounding box center [882, 554] width 1314 height 476
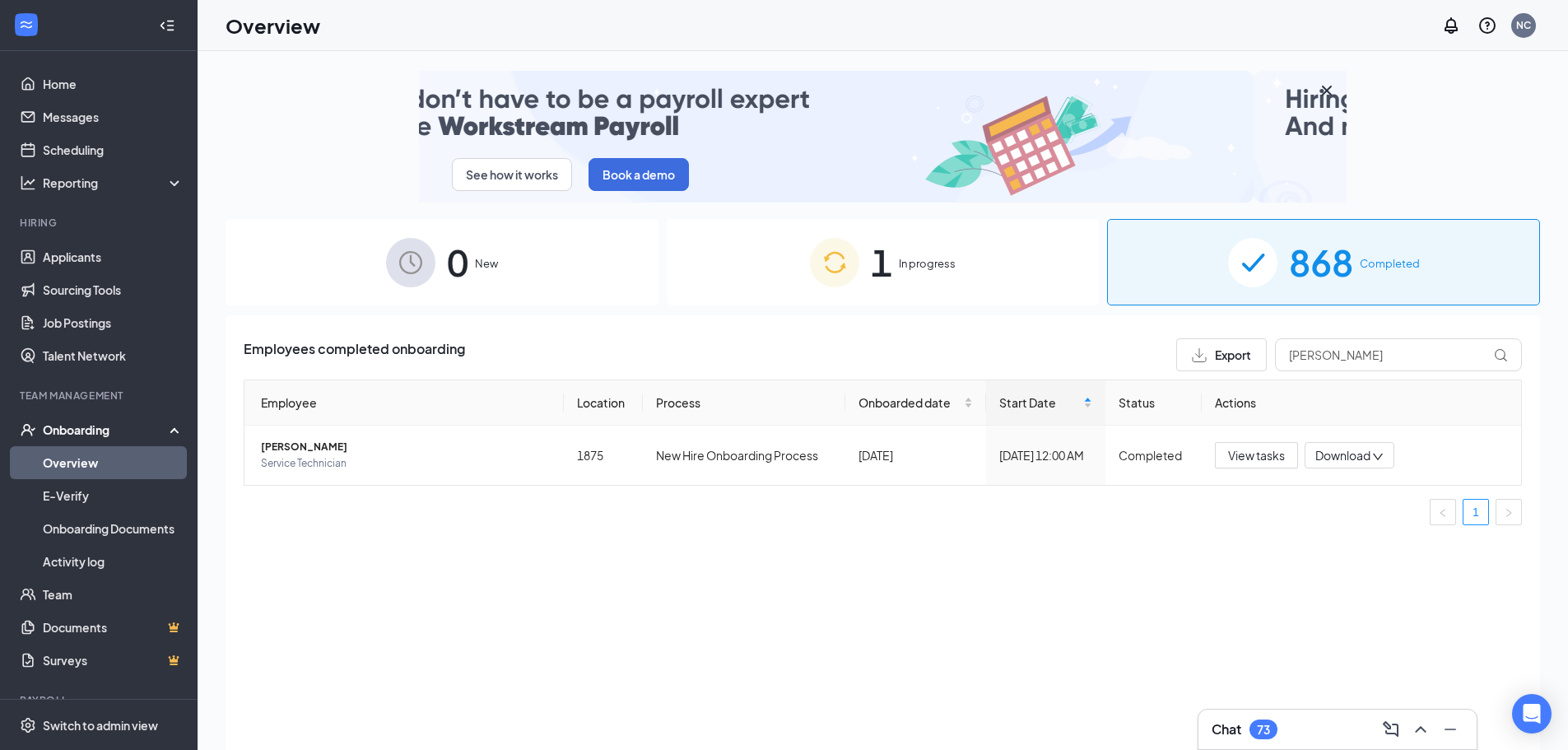
click at [824, 613] on div "Employees completed onboarding Export [PERSON_NAME] Employee Location Process O…" at bounding box center [882, 554] width 1314 height 476
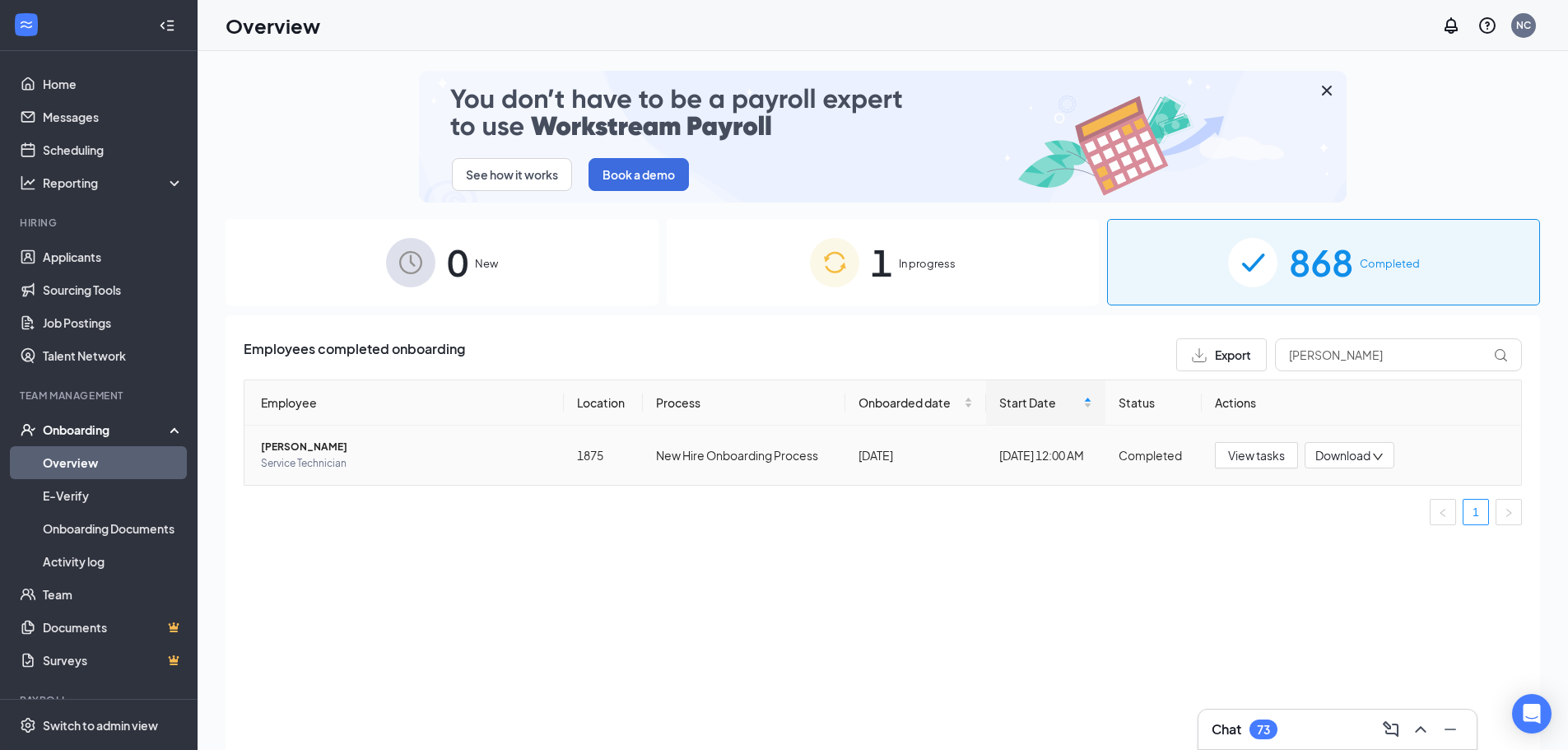
click at [285, 444] on span "[PERSON_NAME]" at bounding box center [406, 447] width 290 height 16
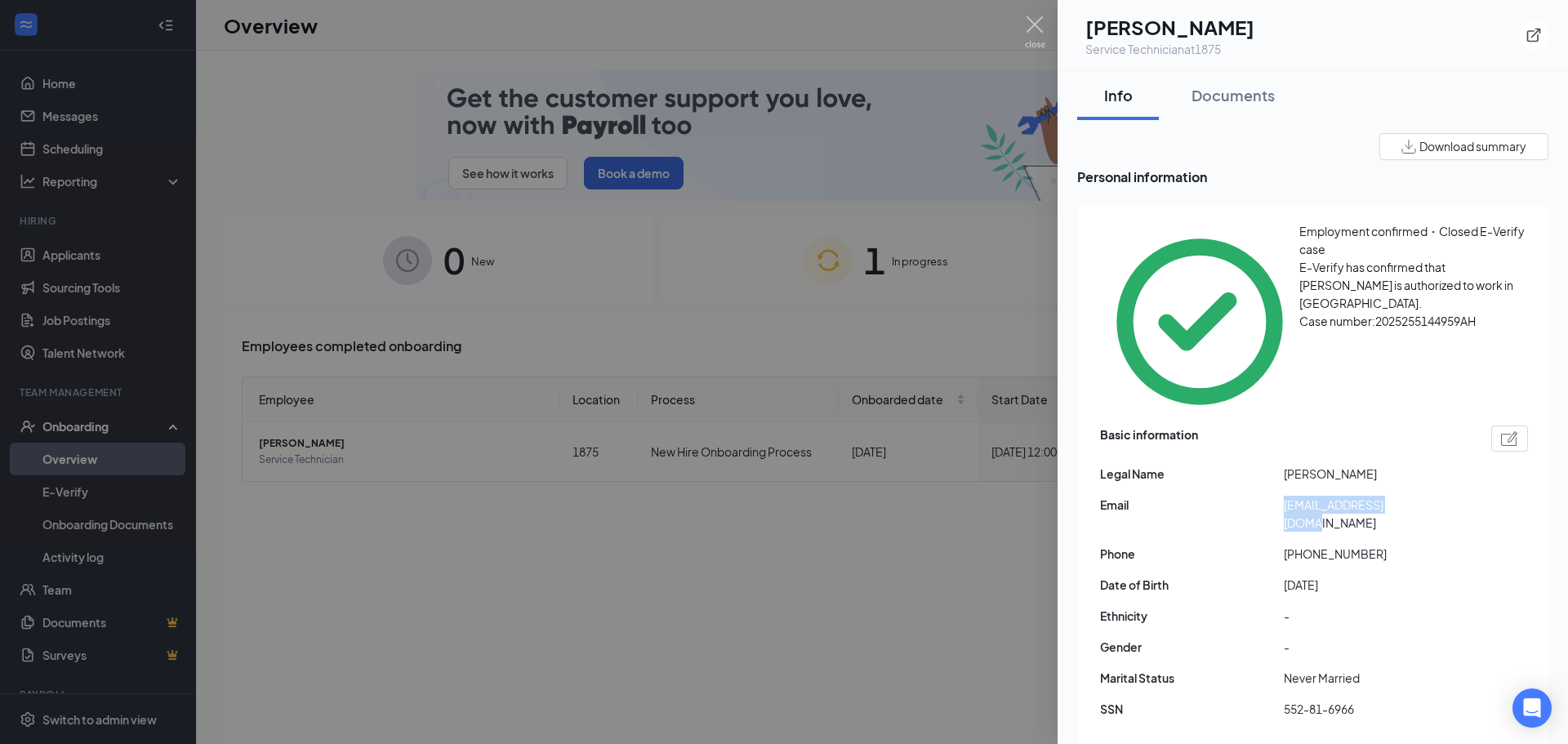
drag, startPoint x: 1277, startPoint y: 408, endPoint x: 1415, endPoint y: 406, distance: 138.0
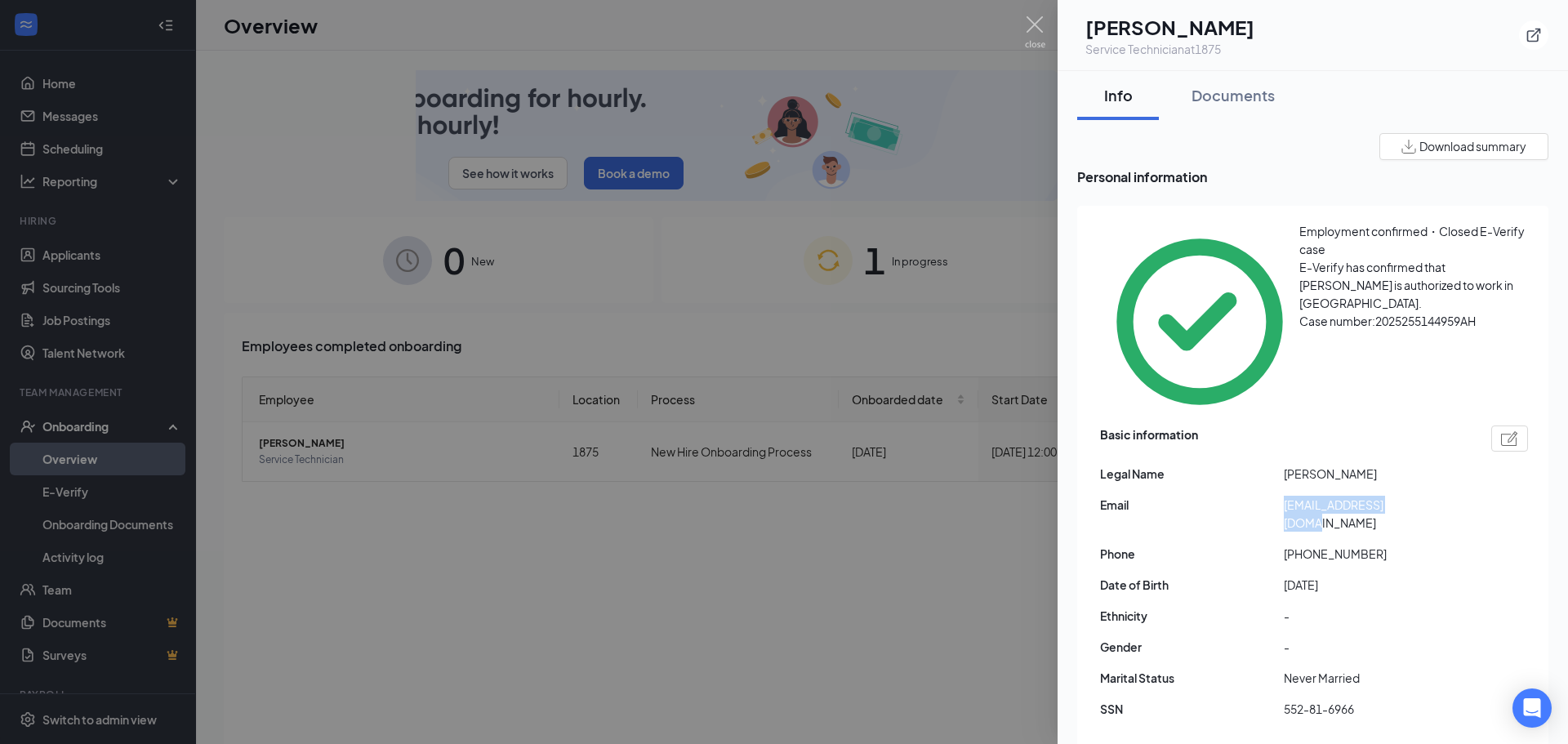
click at [1415, 496] on div "Email [EMAIL_ADDRESS][DOMAIN_NAME]" at bounding box center [1314, 514] width 428 height 36
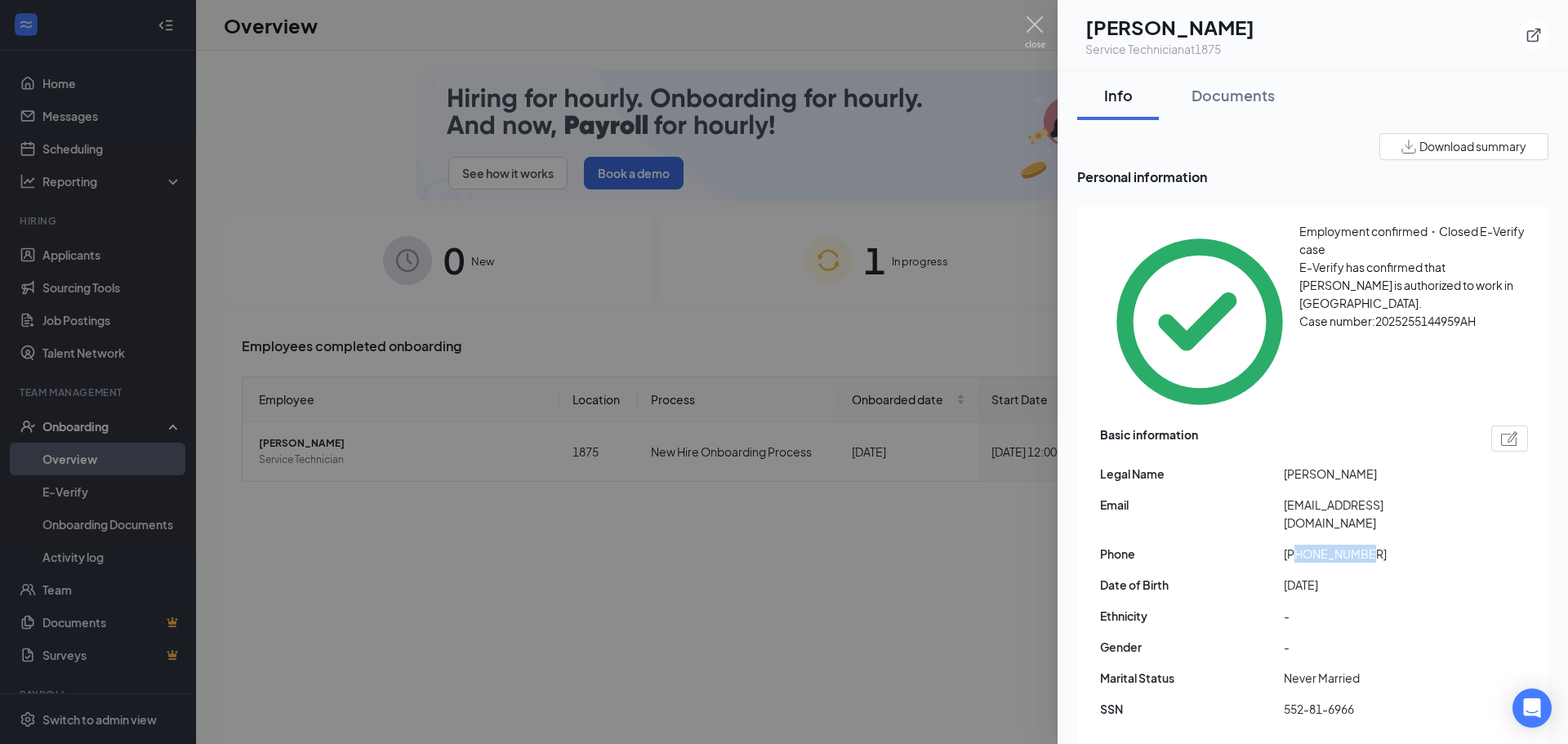
drag, startPoint x: 1299, startPoint y: 434, endPoint x: 1404, endPoint y: 440, distance: 105.2
click at [1404, 545] on span "[PHONE_NUMBER]" at bounding box center [1375, 554] width 184 height 18
copy span "9165991262"
click at [993, 564] on div at bounding box center [784, 372] width 1568 height 744
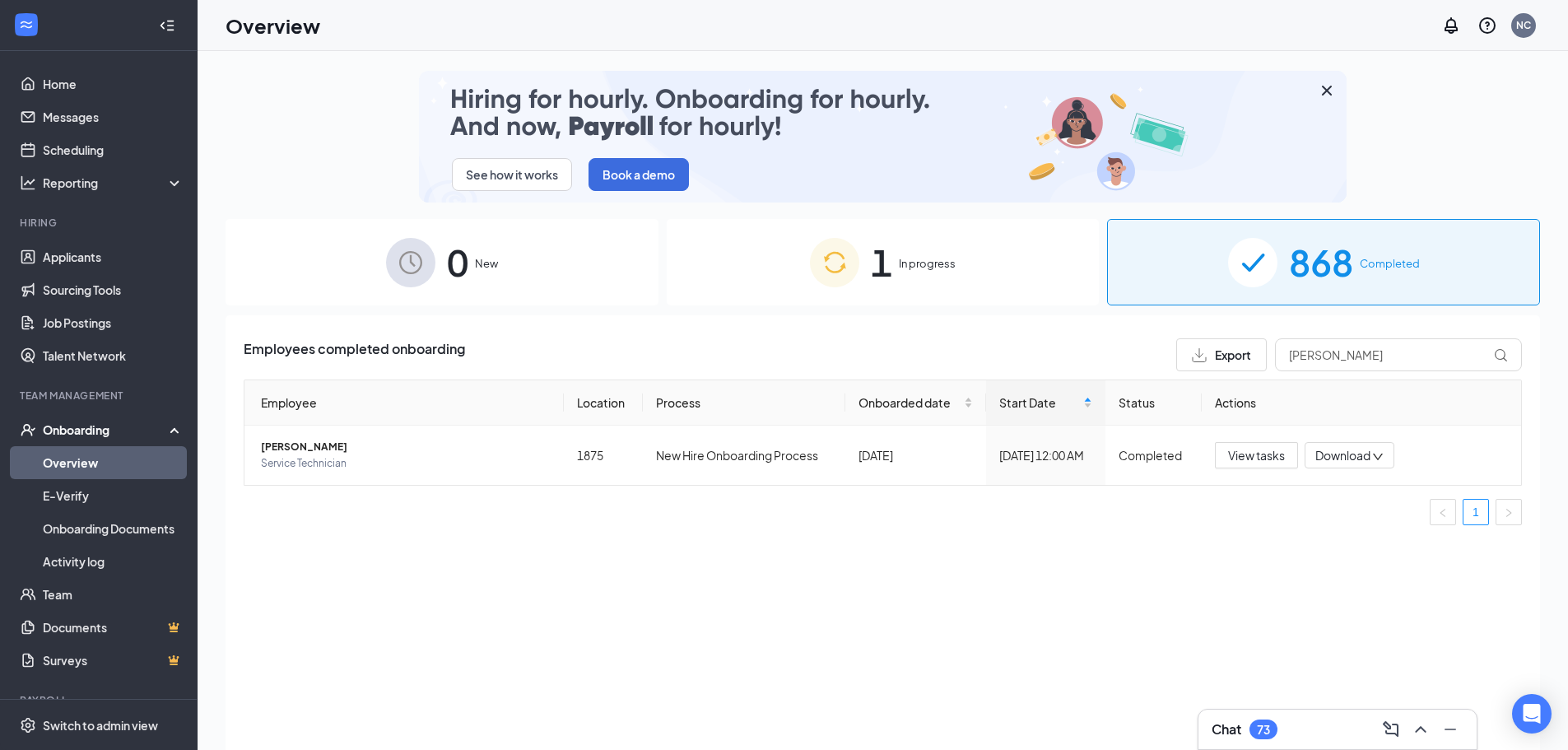
click at [726, 664] on div "Employees completed onboarding Export [PERSON_NAME] Employee Location Process O…" at bounding box center [882, 554] width 1314 height 476
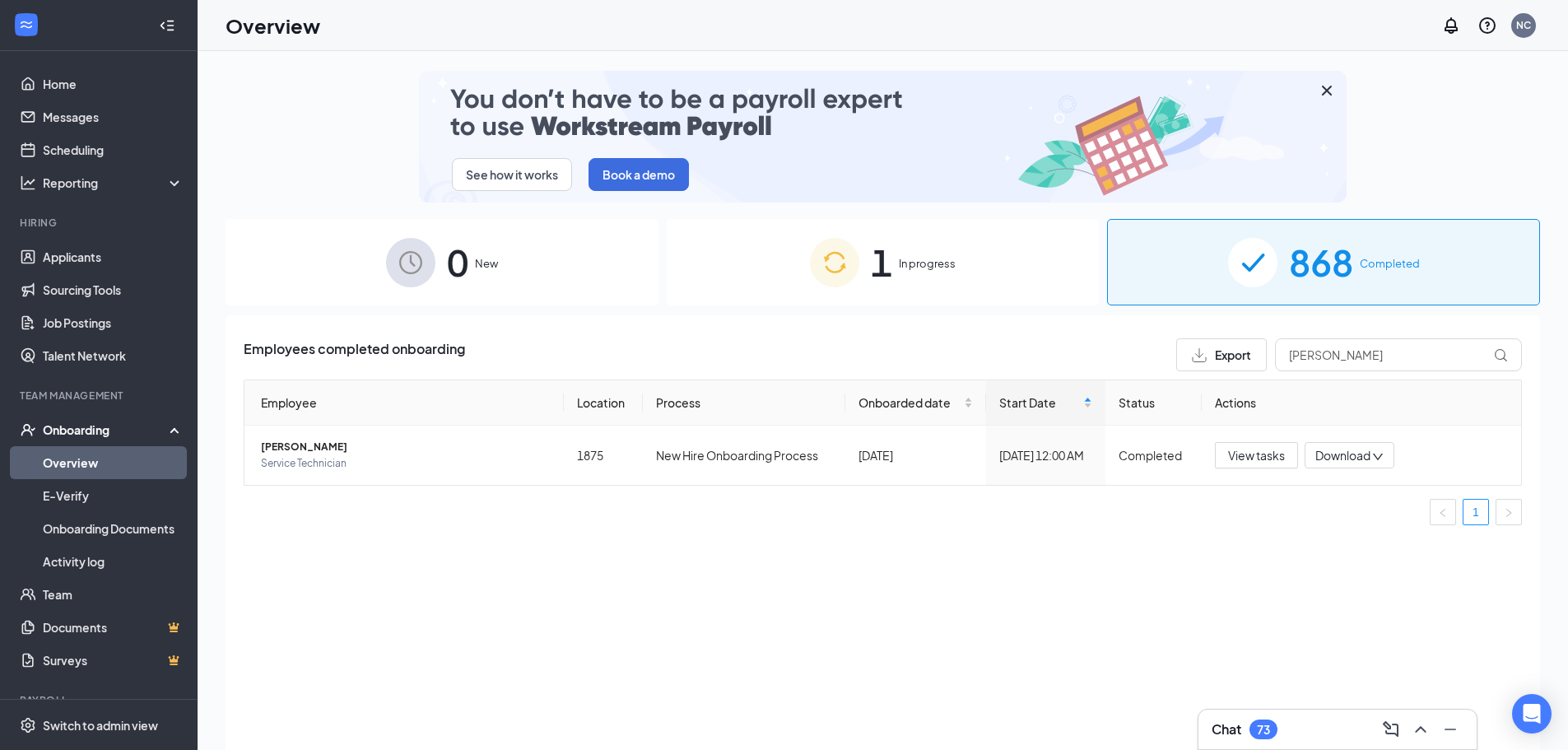
click at [909, 537] on div "Employee Location Process Onboarded date Start Date Status Actions [PERSON_NAME…" at bounding box center [883, 459] width 1279 height 159
drag, startPoint x: 1340, startPoint y: 362, endPoint x: 902, endPoint y: 343, distance: 438.4
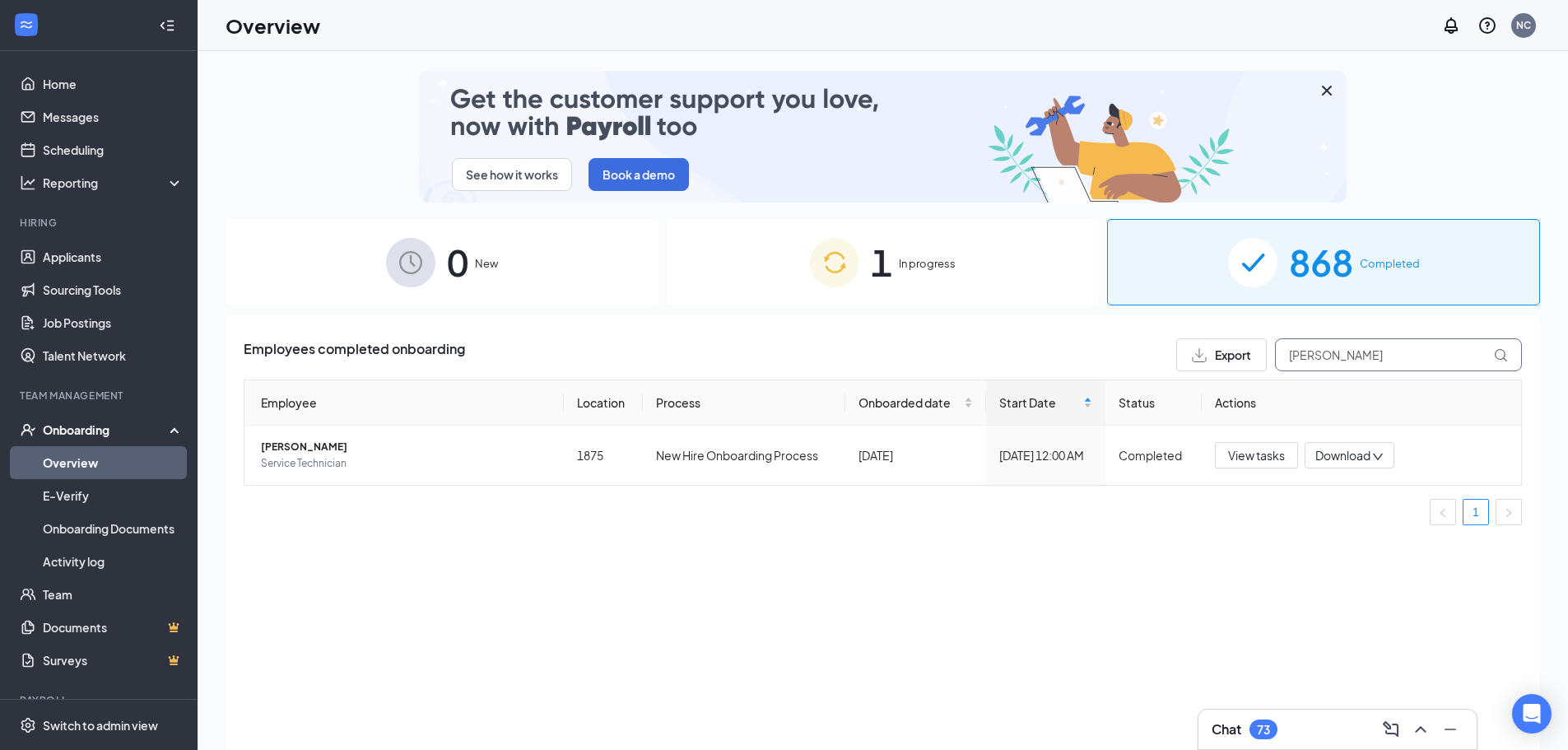
click at [902, 343] on div "Employees completed onboarding Export [PERSON_NAME]" at bounding box center [883, 355] width 1279 height 33
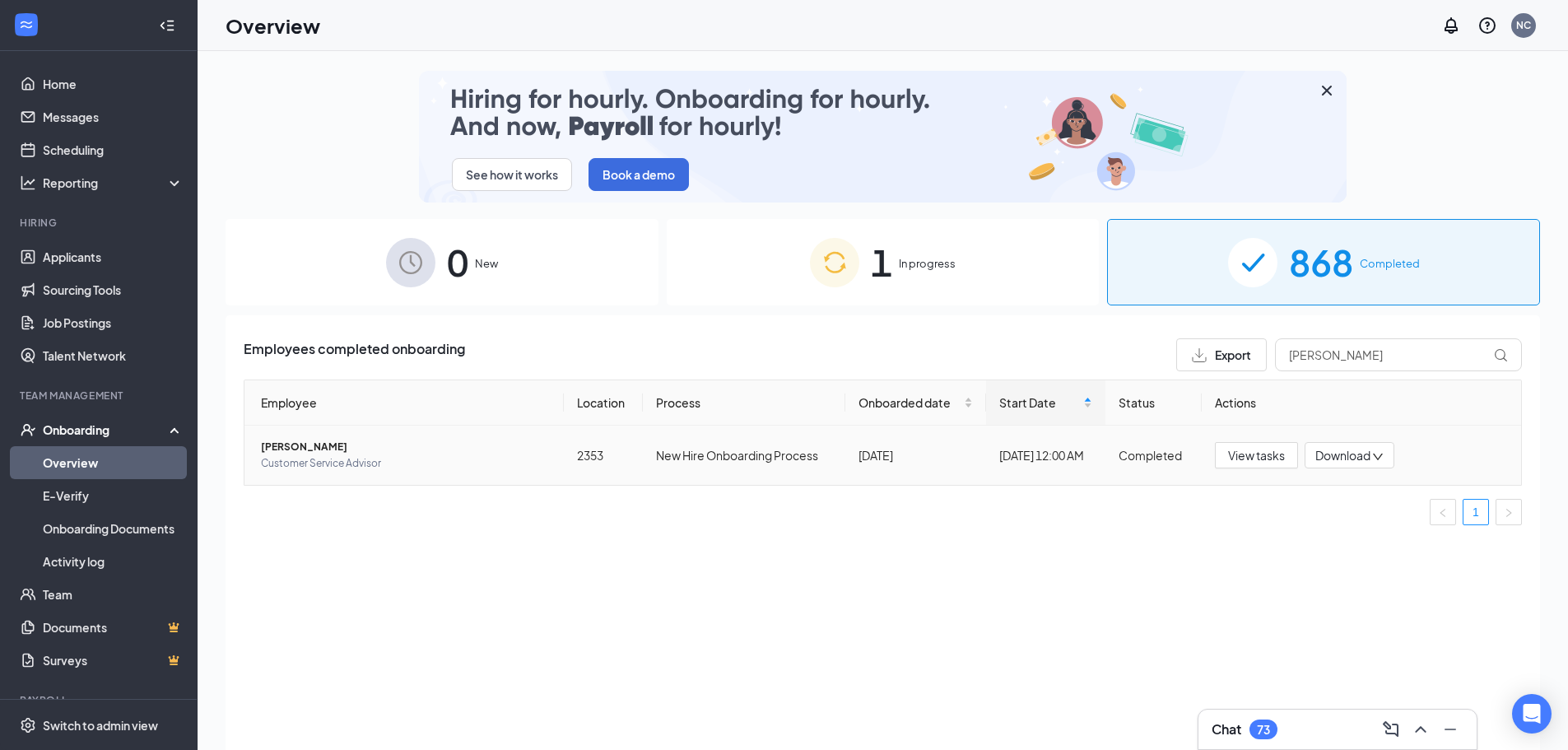
click at [337, 441] on span "[PERSON_NAME]" at bounding box center [406, 447] width 290 height 16
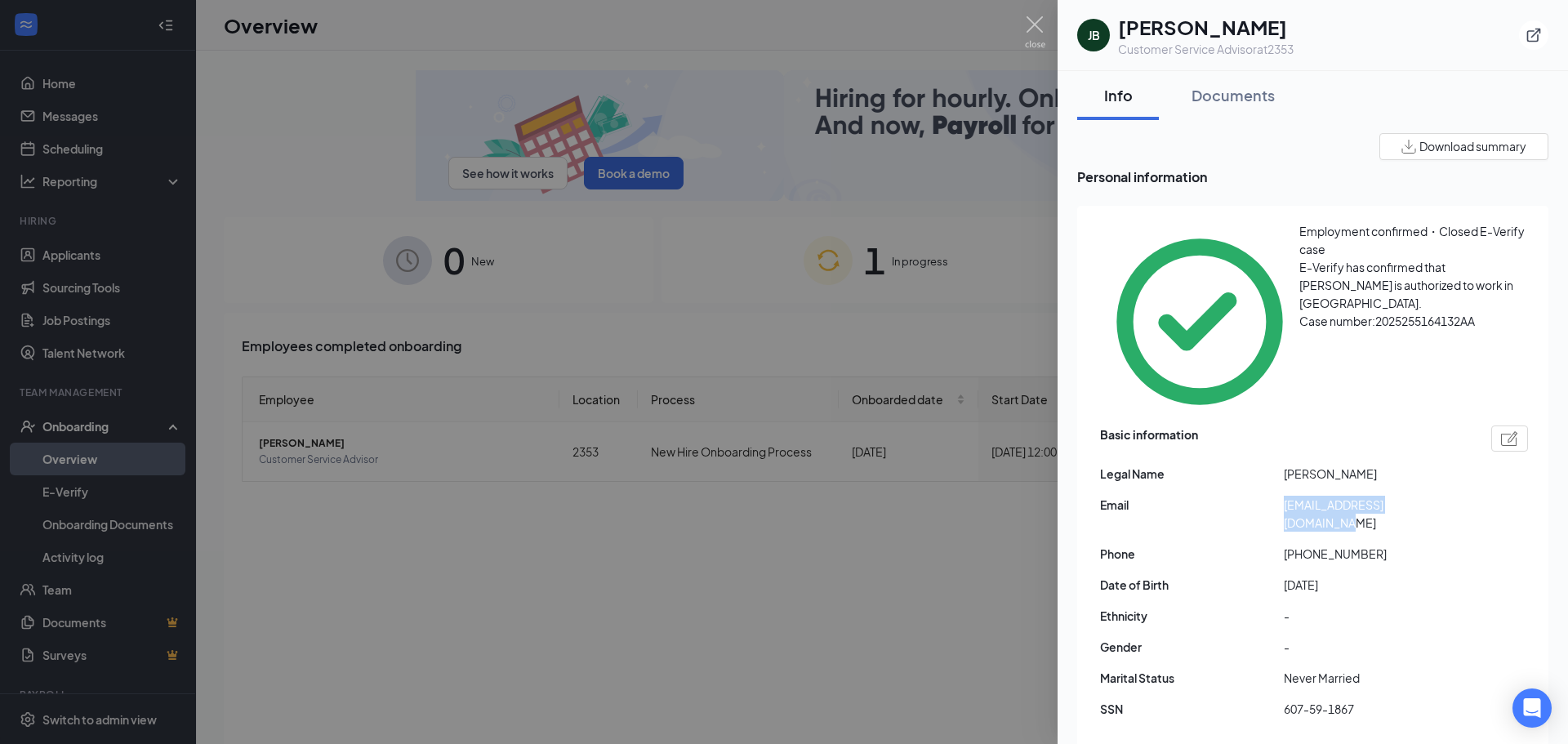
drag, startPoint x: 1279, startPoint y: 408, endPoint x: 1463, endPoint y: 406, distance: 184.0
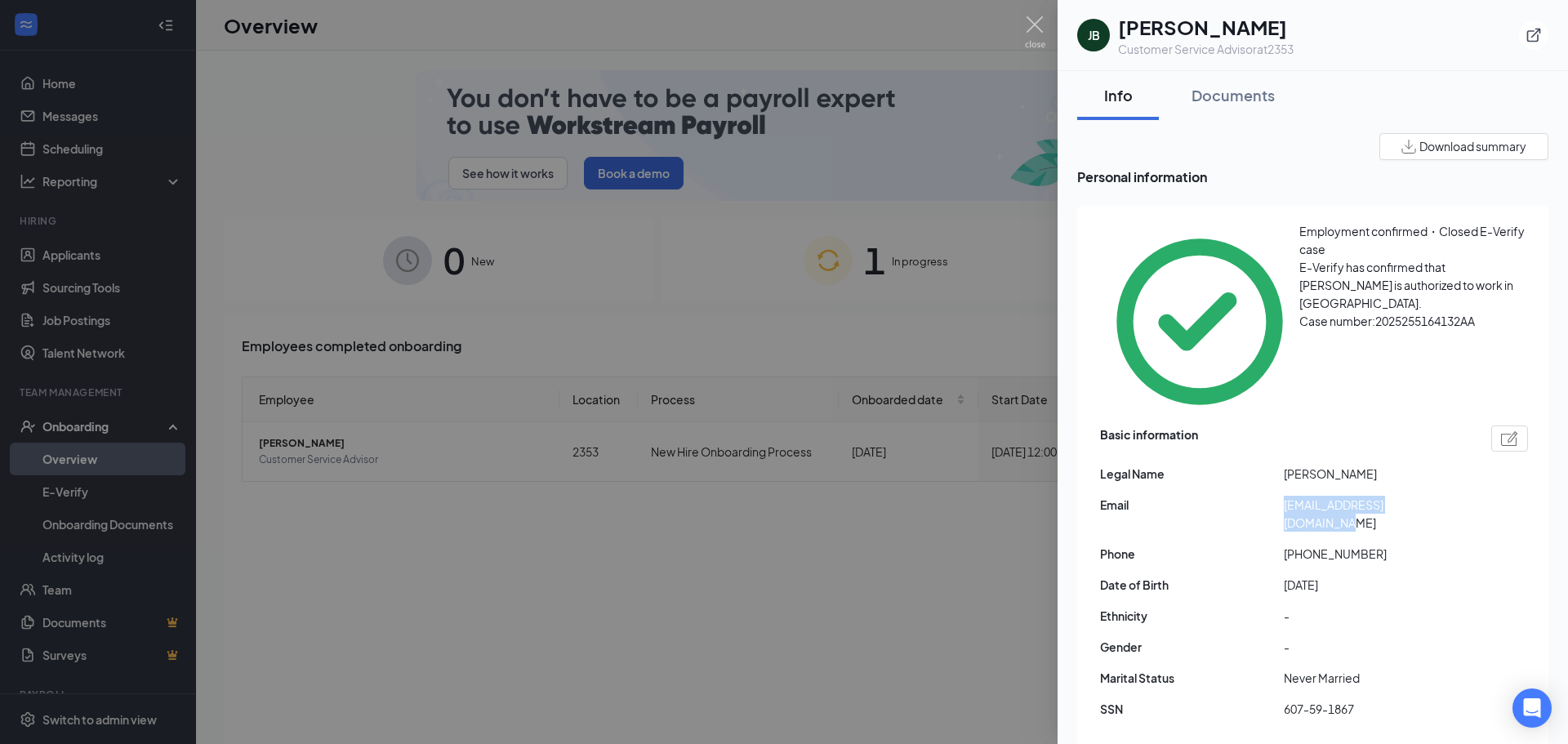
click at [1463, 496] on div "Email [EMAIL_ADDRESS][DOMAIN_NAME]" at bounding box center [1314, 514] width 428 height 36
drag, startPoint x: 1297, startPoint y: 435, endPoint x: 1386, endPoint y: 436, distance: 89.0
click at [1385, 545] on span "[PHONE_NUMBER]" at bounding box center [1375, 554] width 184 height 18
copy span "5307701456"
click at [986, 602] on div at bounding box center [784, 372] width 1568 height 744
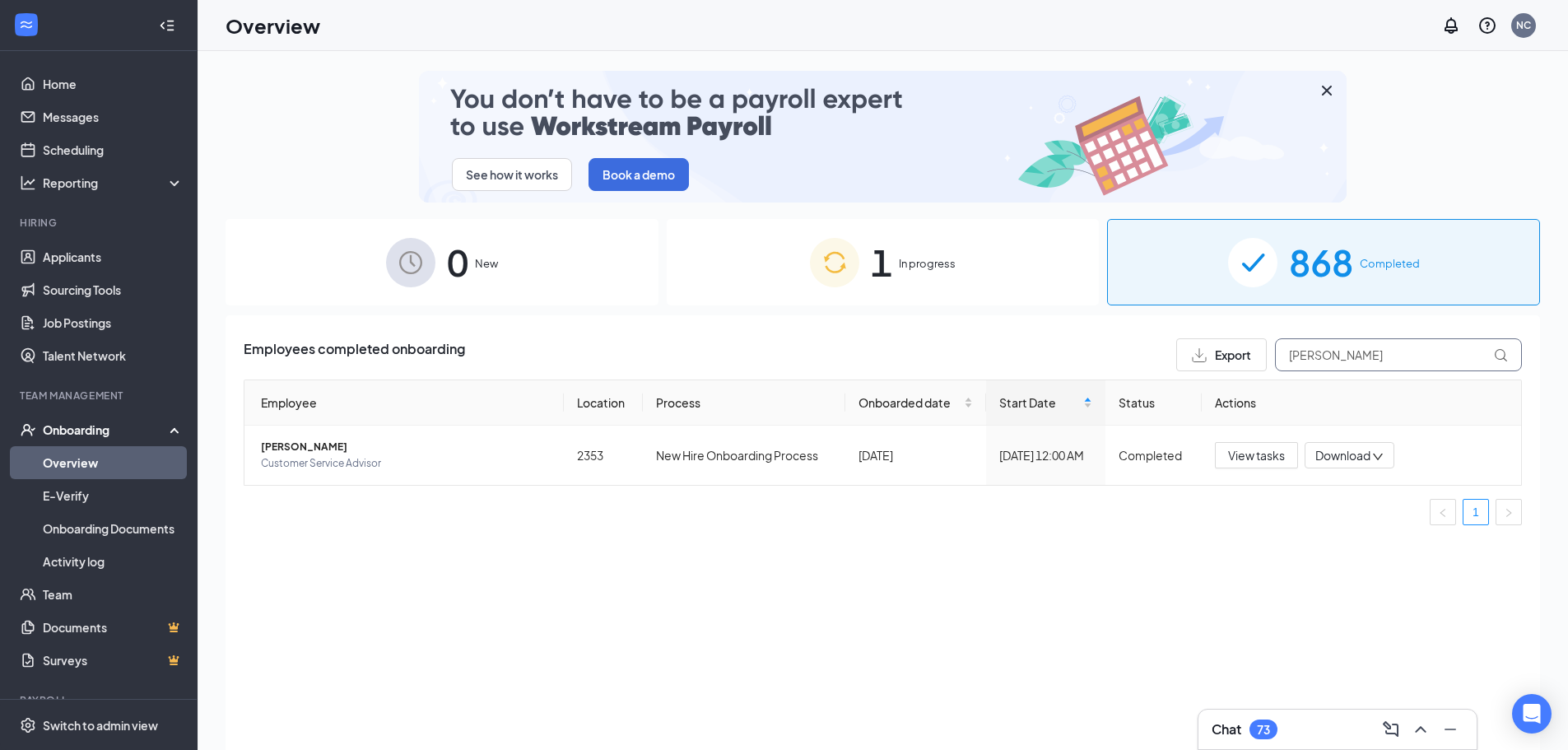
drag, startPoint x: 1326, startPoint y: 363, endPoint x: 1189, endPoint y: 366, distance: 137.0
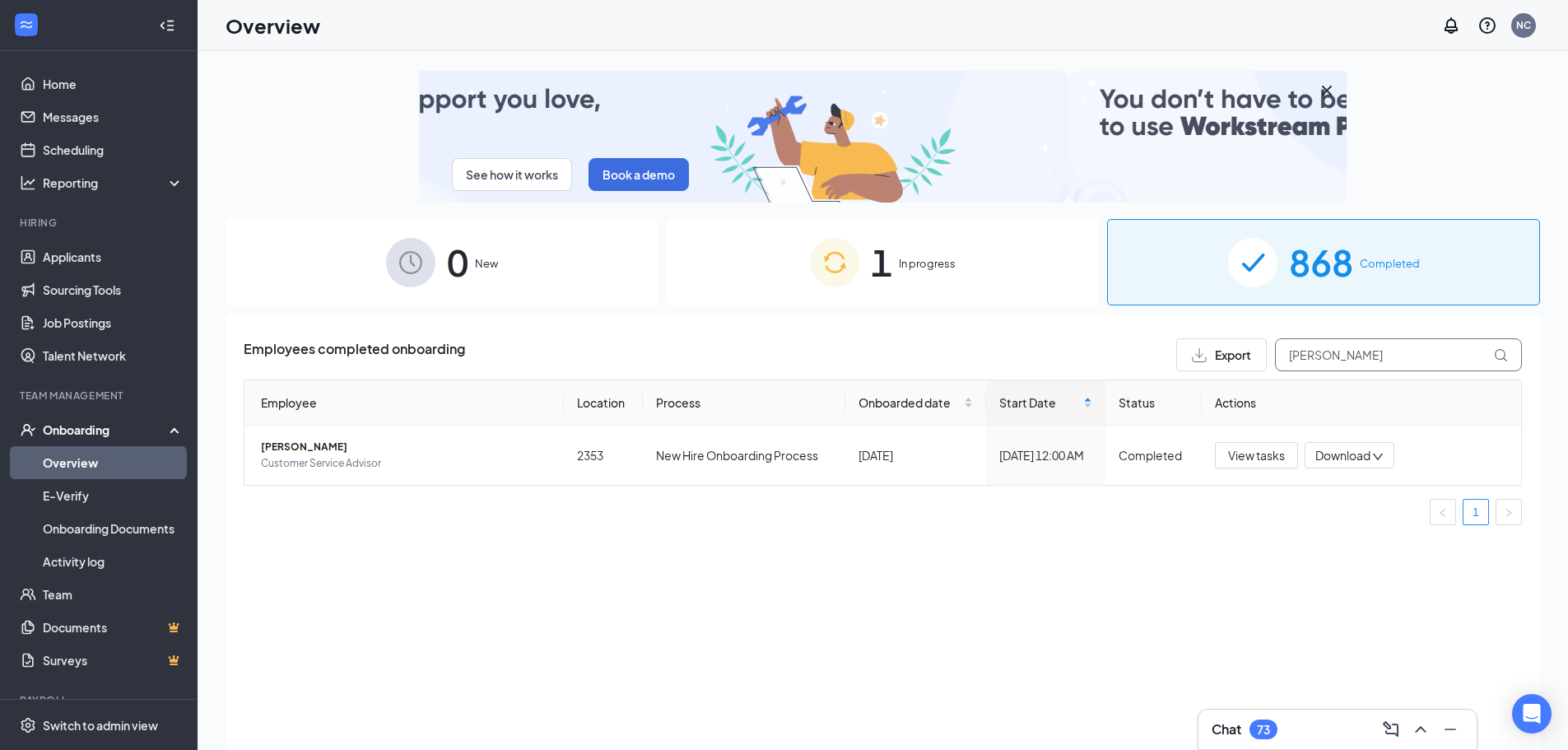
click at [1190, 366] on div "Export [PERSON_NAME]" at bounding box center [1349, 355] width 346 height 33
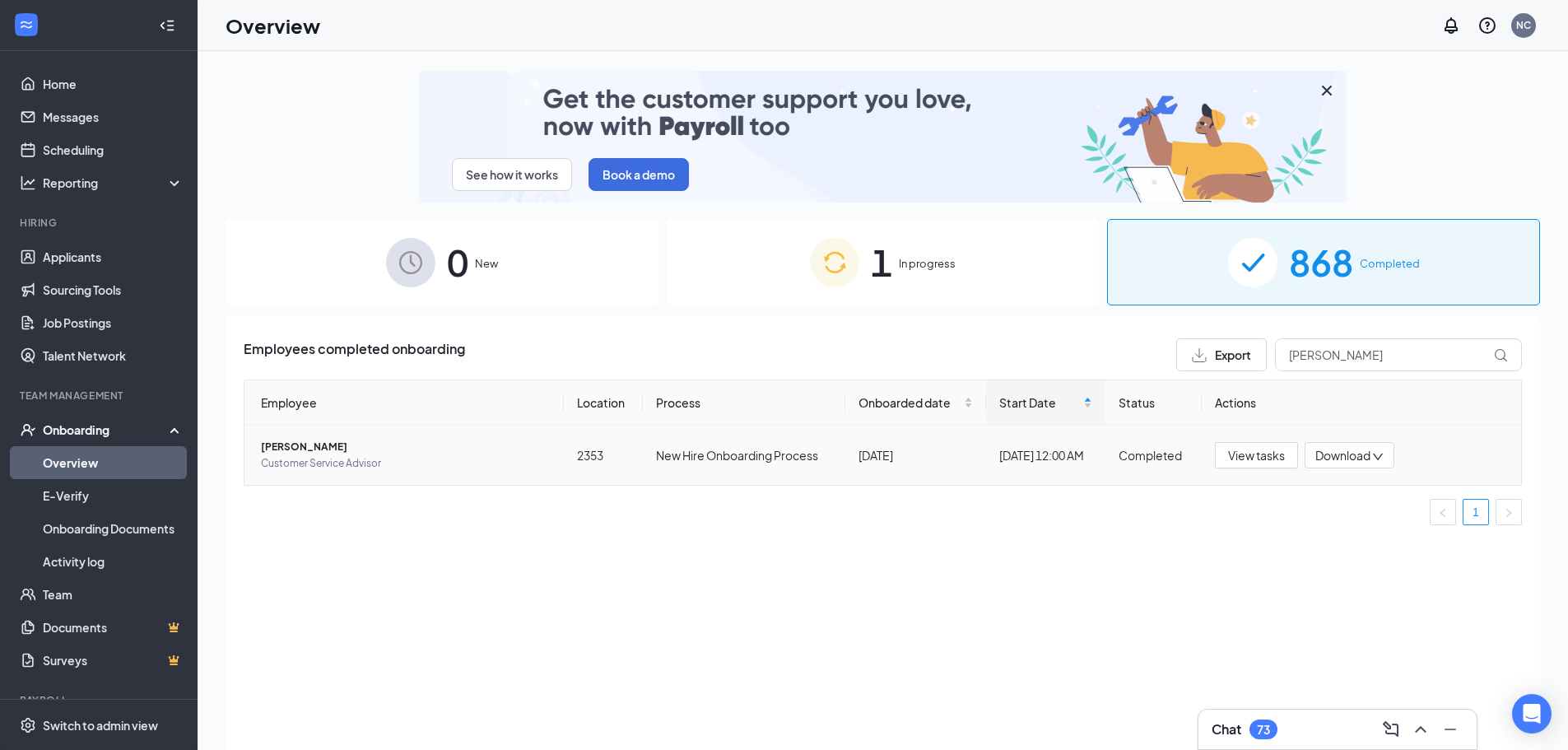
click at [283, 449] on span "[PERSON_NAME]" at bounding box center [406, 447] width 290 height 16
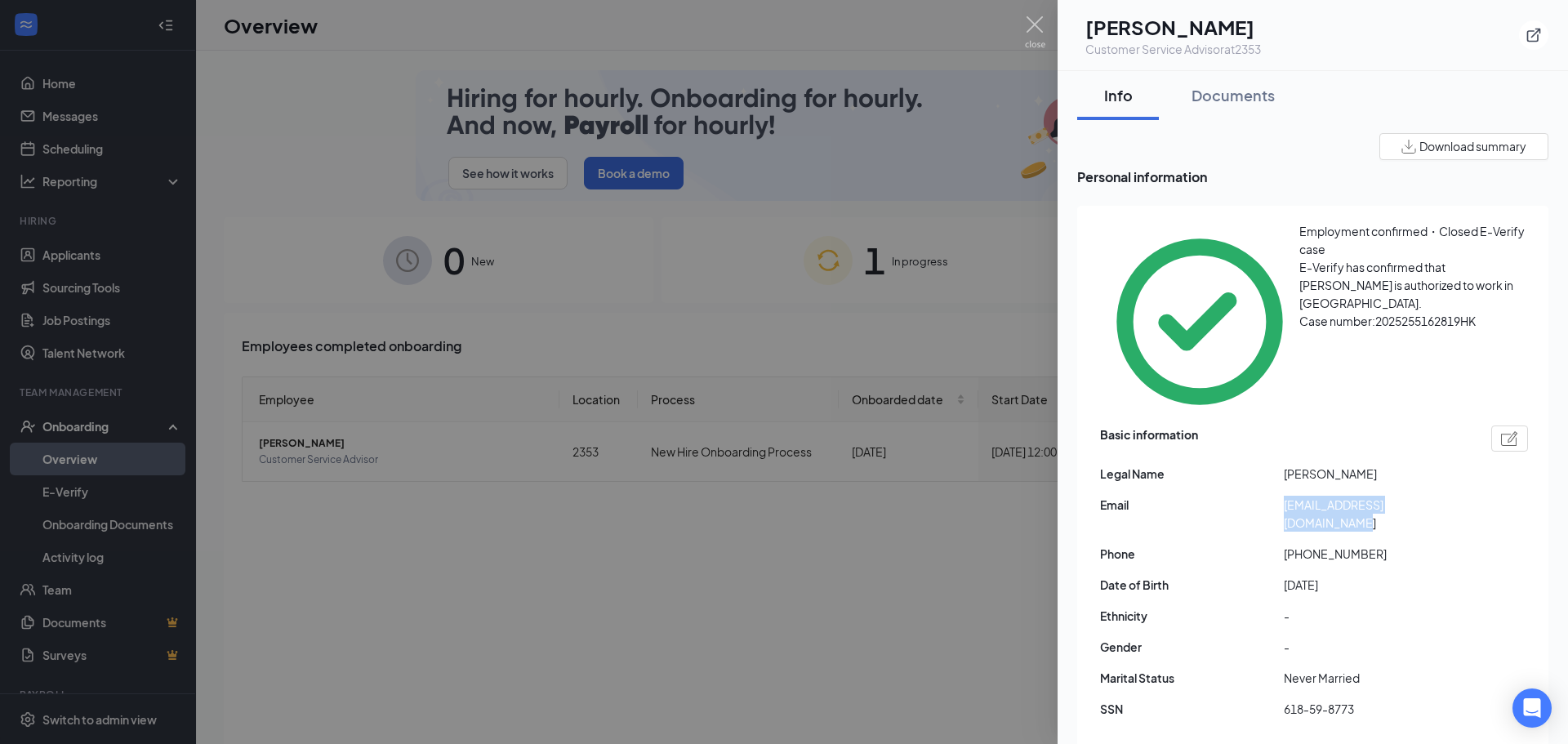
drag, startPoint x: 1280, startPoint y: 414, endPoint x: 1462, endPoint y: 410, distance: 182.0
click at [1462, 496] on div "Email [EMAIL_ADDRESS][DOMAIN_NAME]" at bounding box center [1314, 514] width 428 height 36
click at [959, 616] on div at bounding box center [784, 372] width 1568 height 744
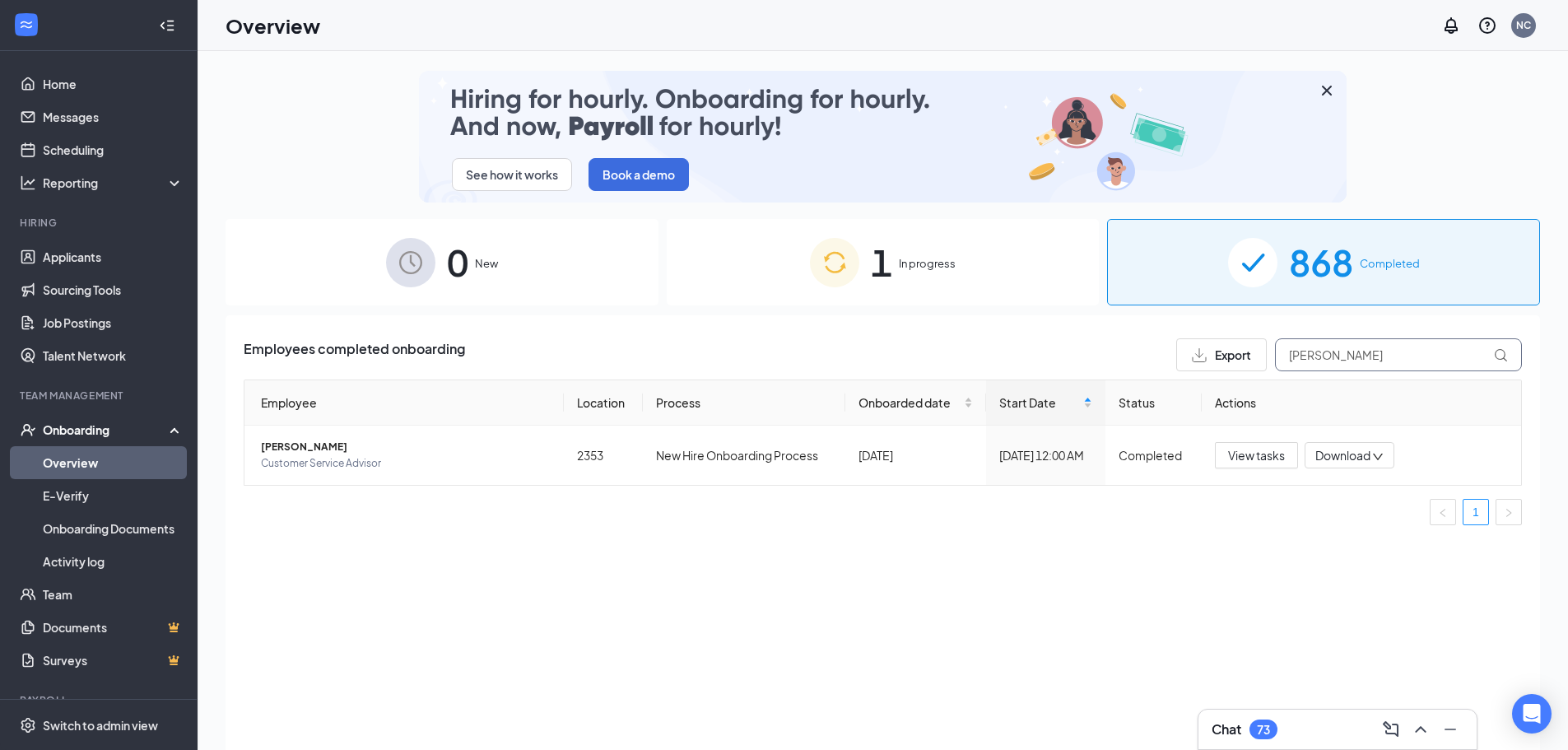
drag, startPoint x: 1376, startPoint y: 349, endPoint x: 1092, endPoint y: 364, distance: 284.4
click at [1092, 364] on div "Employees completed onboarding Export [PERSON_NAME]" at bounding box center [883, 355] width 1279 height 33
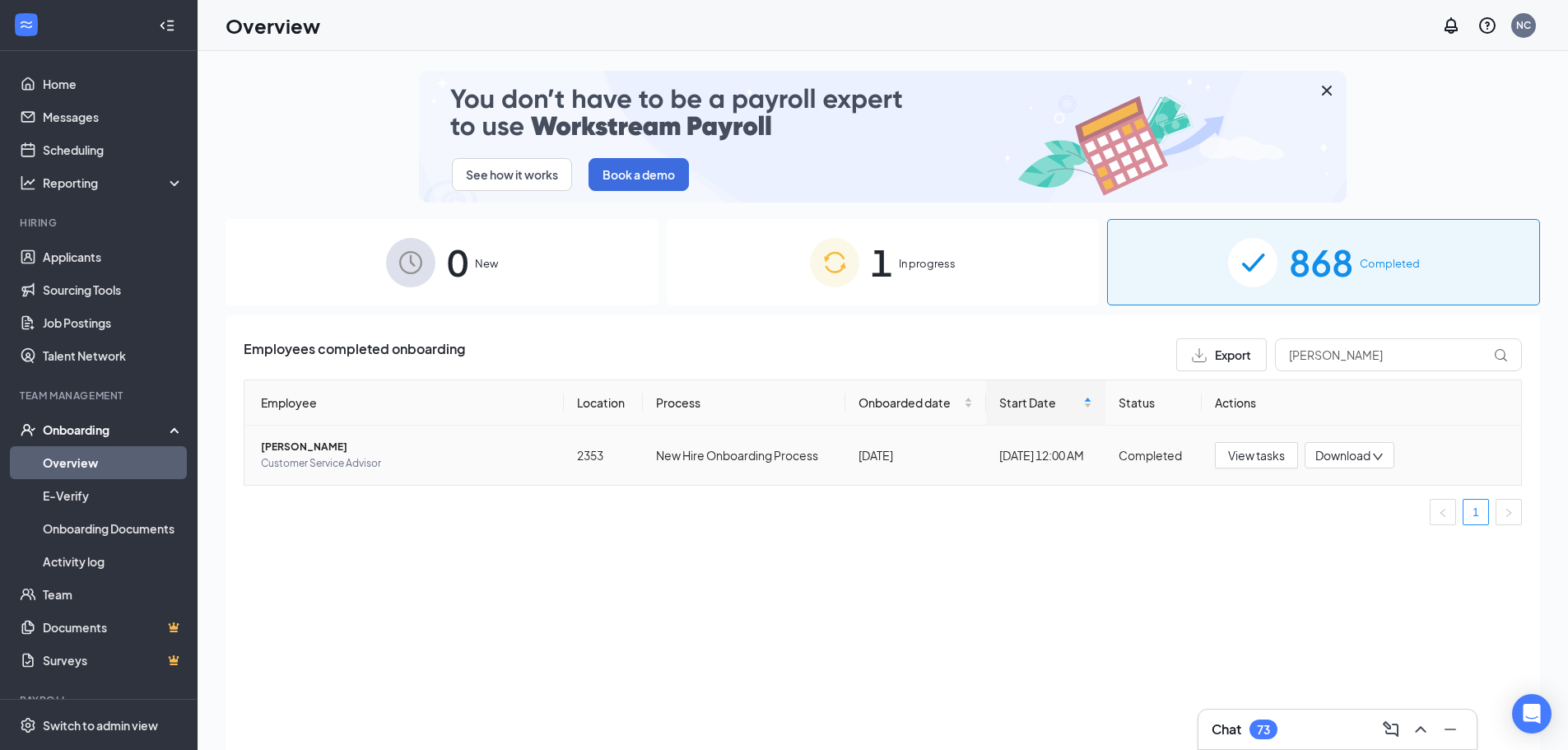
click at [277, 446] on span "[PERSON_NAME]" at bounding box center [406, 447] width 290 height 16
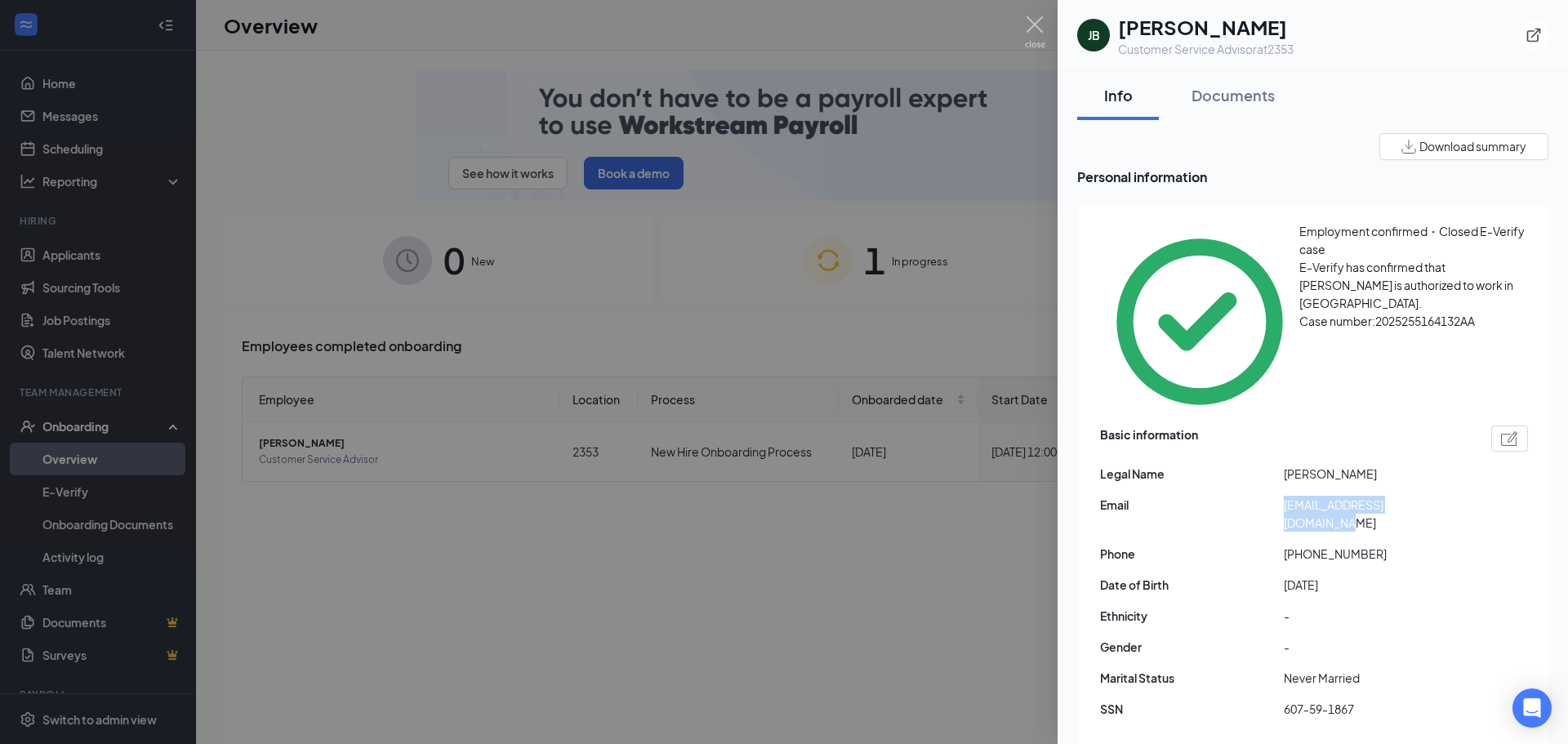
drag, startPoint x: 1281, startPoint y: 412, endPoint x: 1514, endPoint y: 407, distance: 233.1
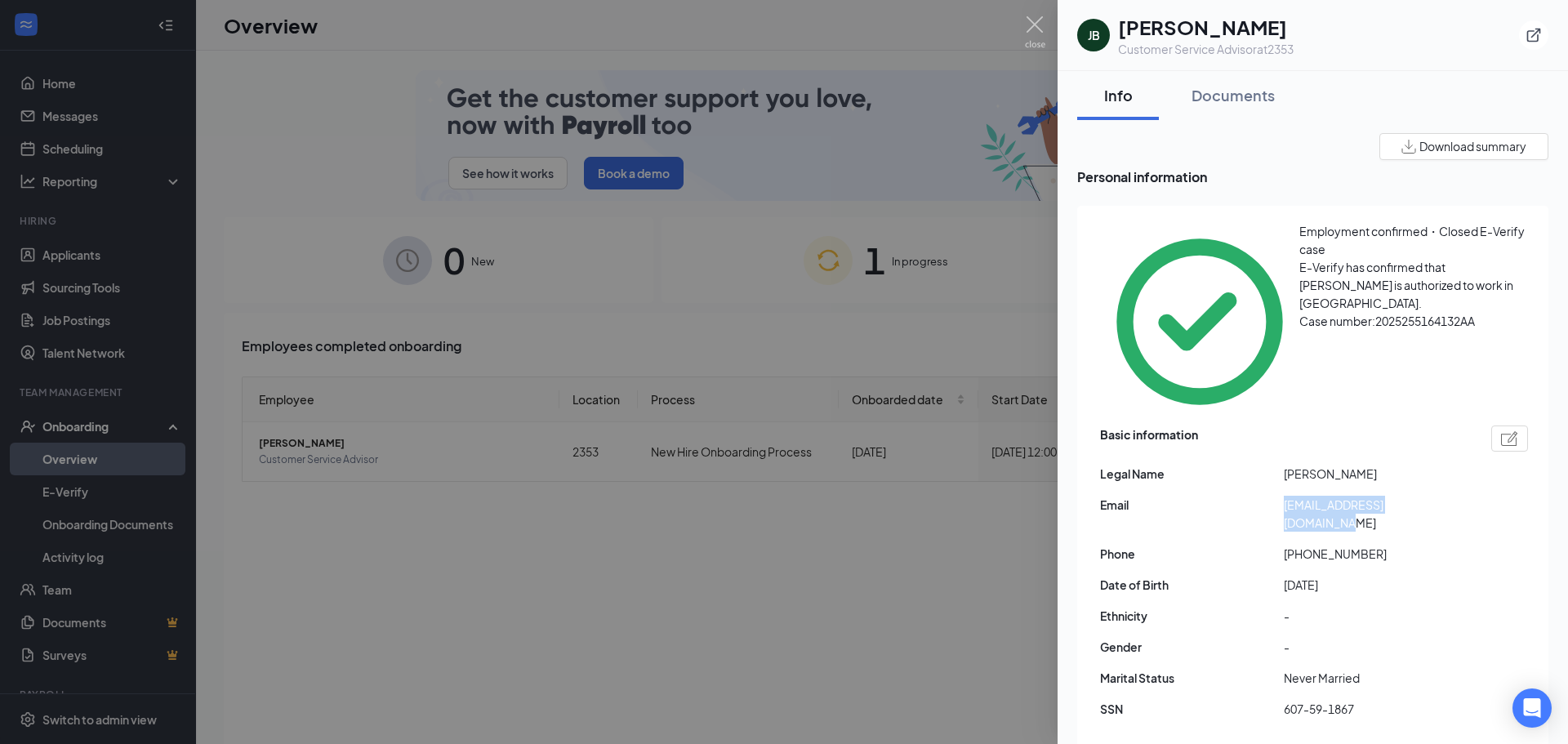
click at [1514, 496] on div "Email [EMAIL_ADDRESS][DOMAIN_NAME]" at bounding box center [1314, 514] width 428 height 36
copy div "[EMAIL_ADDRESS][DOMAIN_NAME]"
click at [868, 650] on div at bounding box center [784, 372] width 1568 height 744
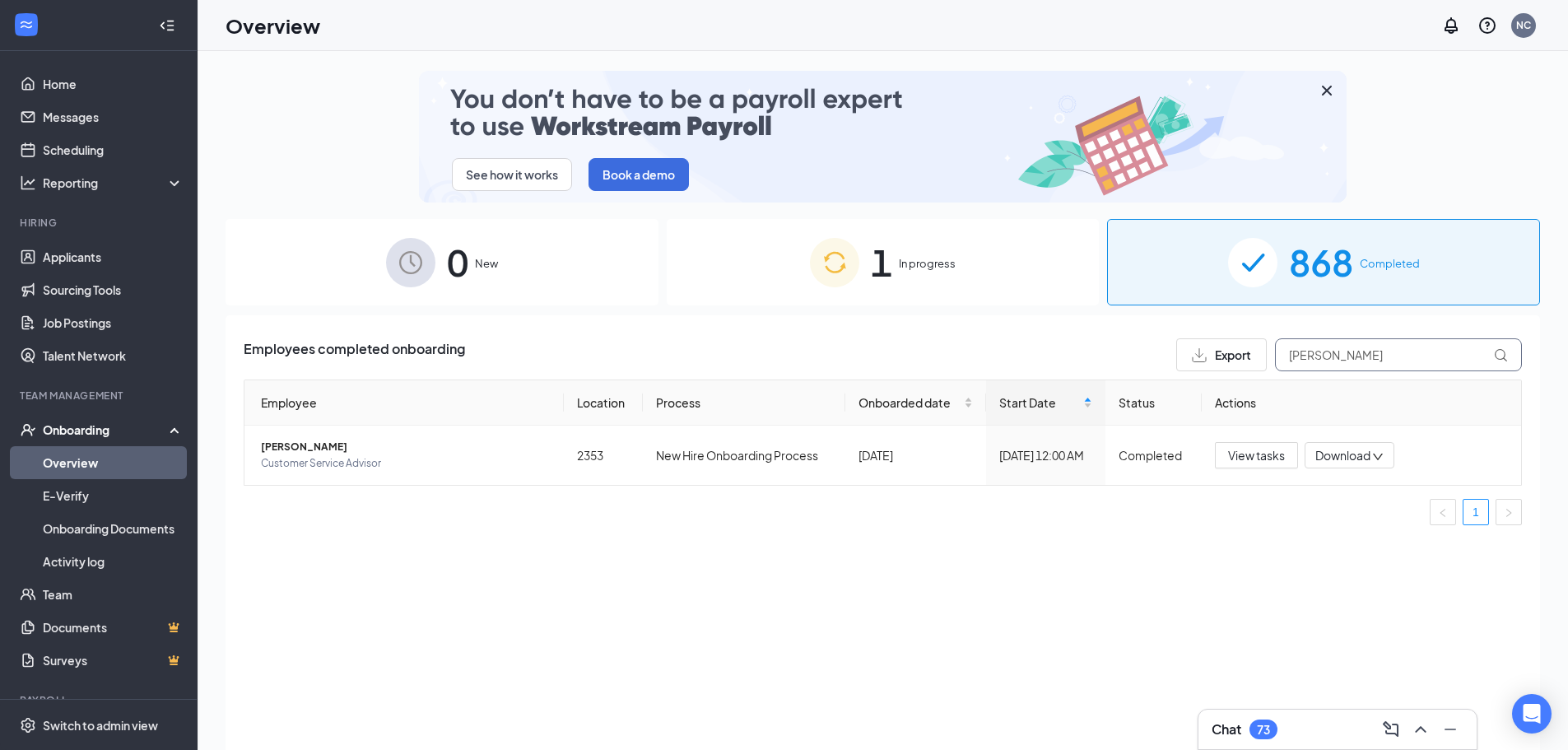
click at [1388, 358] on input "[PERSON_NAME]" at bounding box center [1398, 355] width 247 height 33
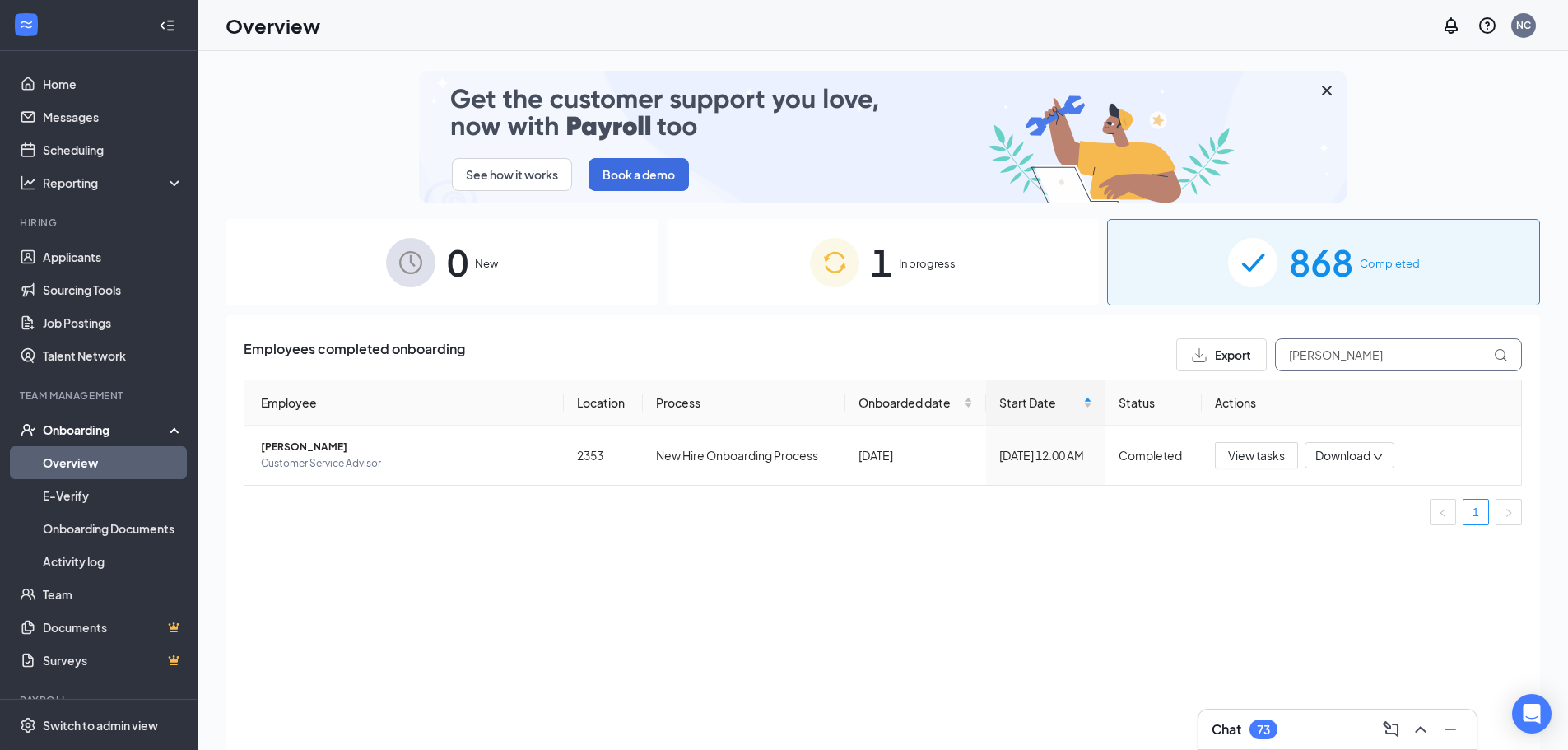
drag, startPoint x: 1388, startPoint y: 358, endPoint x: 1179, endPoint y: 372, distance: 209.5
click at [1179, 372] on div "Employees completed onboarding Export [PERSON_NAME] Employee Location Process O…" at bounding box center [883, 438] width 1279 height 200
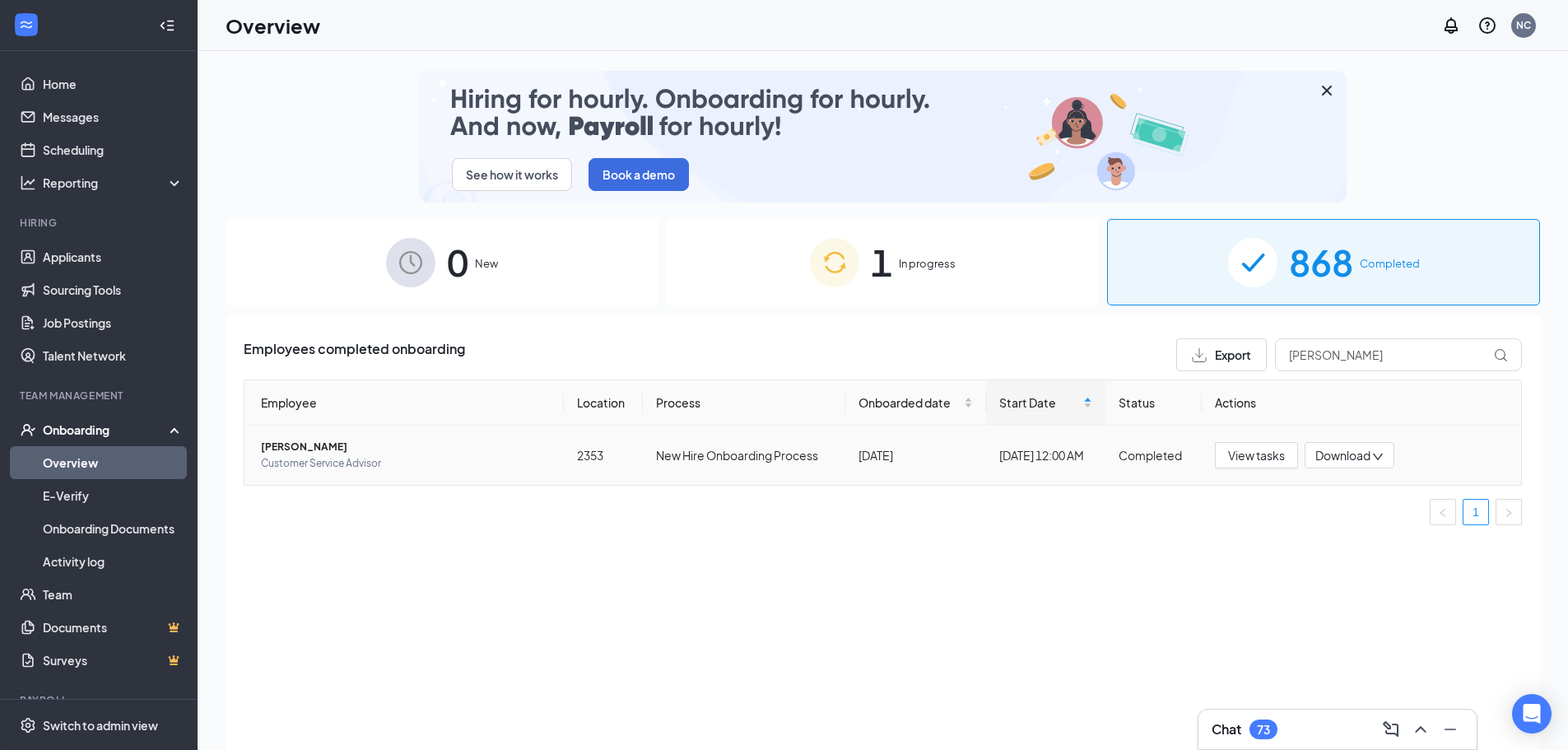
click at [302, 436] on td "[PERSON_NAME] Customer Service Advisor" at bounding box center [404, 455] width 319 height 59
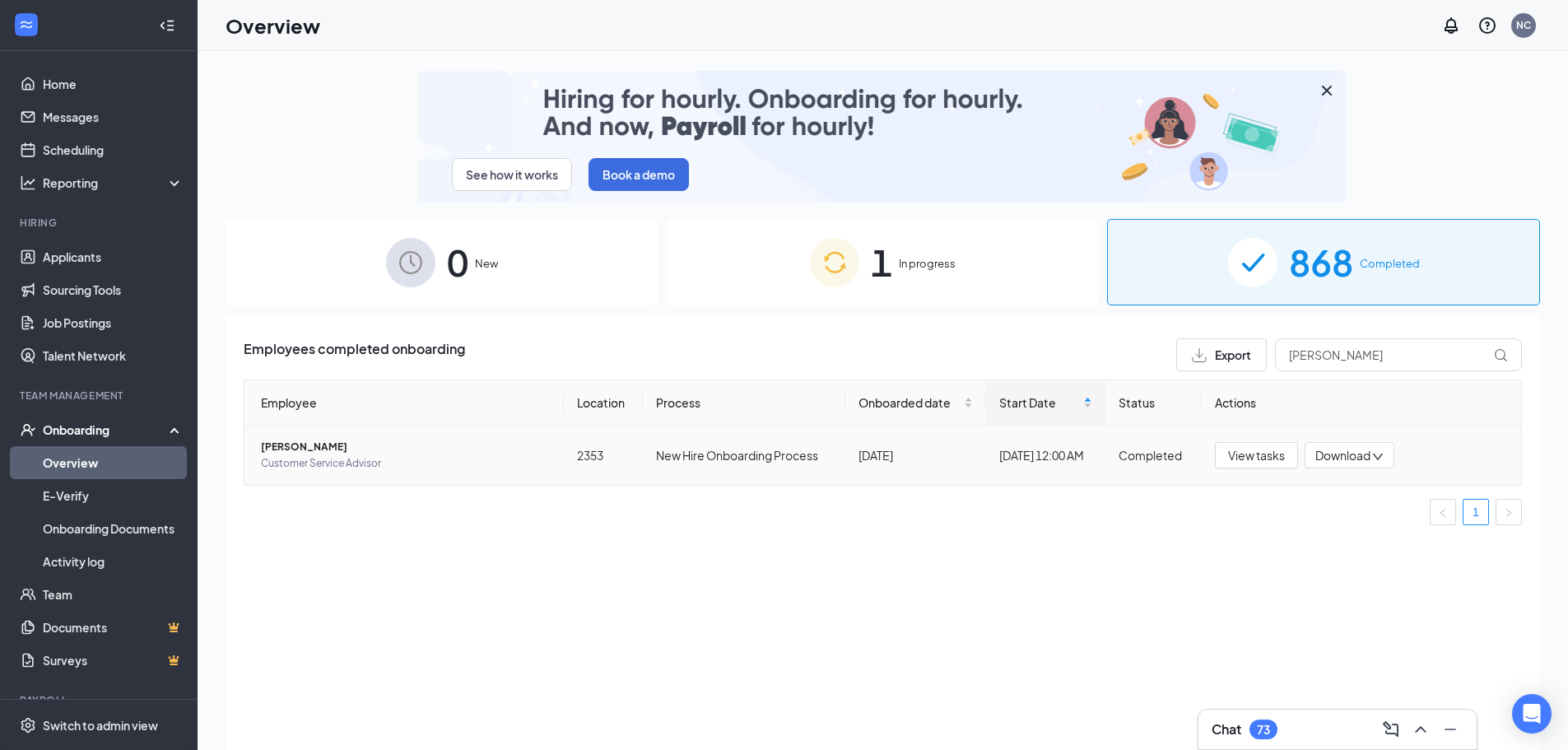
click at [305, 443] on span "[PERSON_NAME]" at bounding box center [406, 447] width 290 height 16
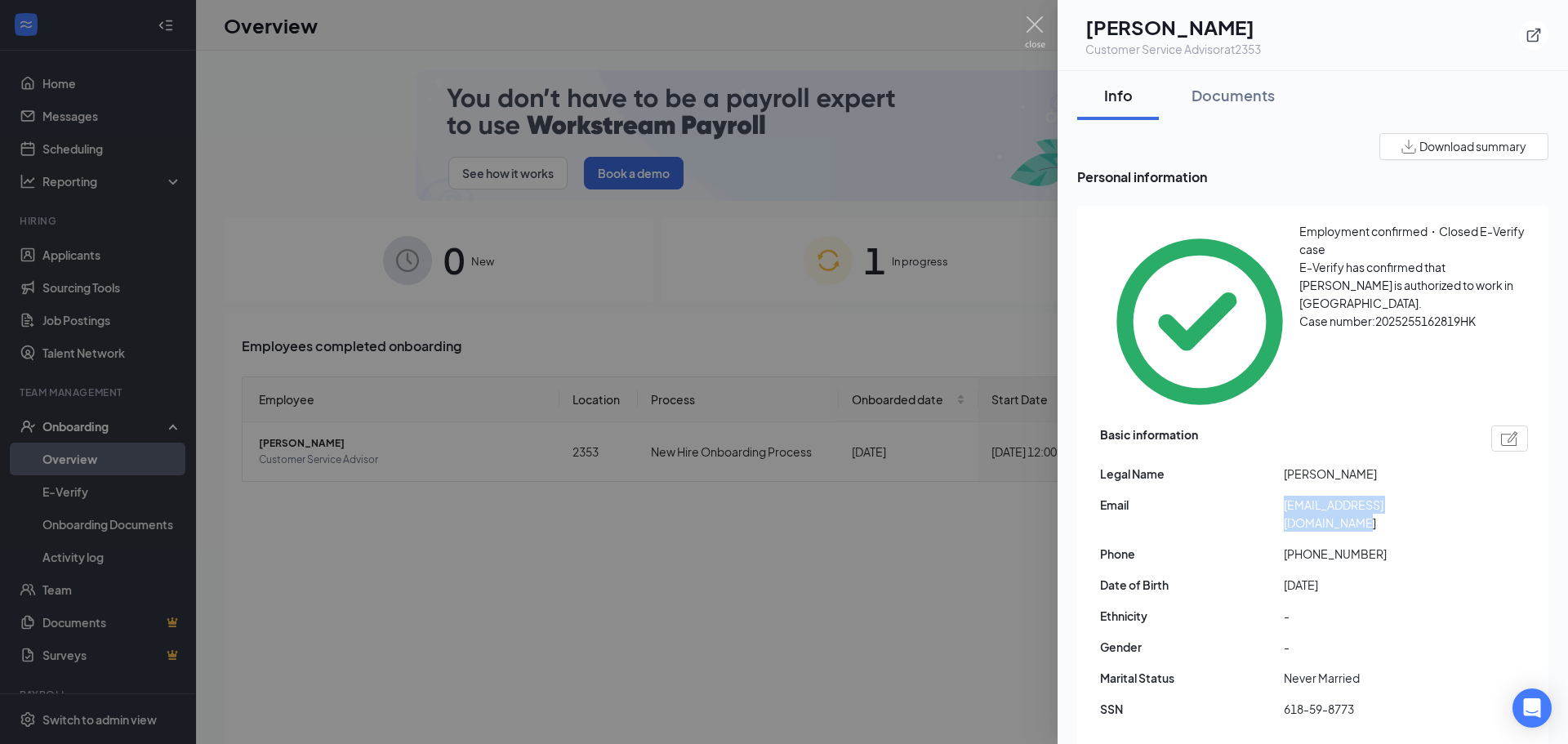
drag, startPoint x: 1280, startPoint y: 406, endPoint x: 1456, endPoint y: 411, distance: 176.1
click at [1456, 496] on div "Email [EMAIL_ADDRESS][DOMAIN_NAME]" at bounding box center [1314, 514] width 428 height 36
drag, startPoint x: 1295, startPoint y: 439, endPoint x: 1362, endPoint y: 437, distance: 67.0
click at [1362, 545] on span "[PHONE_NUMBER]" at bounding box center [1375, 554] width 184 height 18
copy span "530740380"
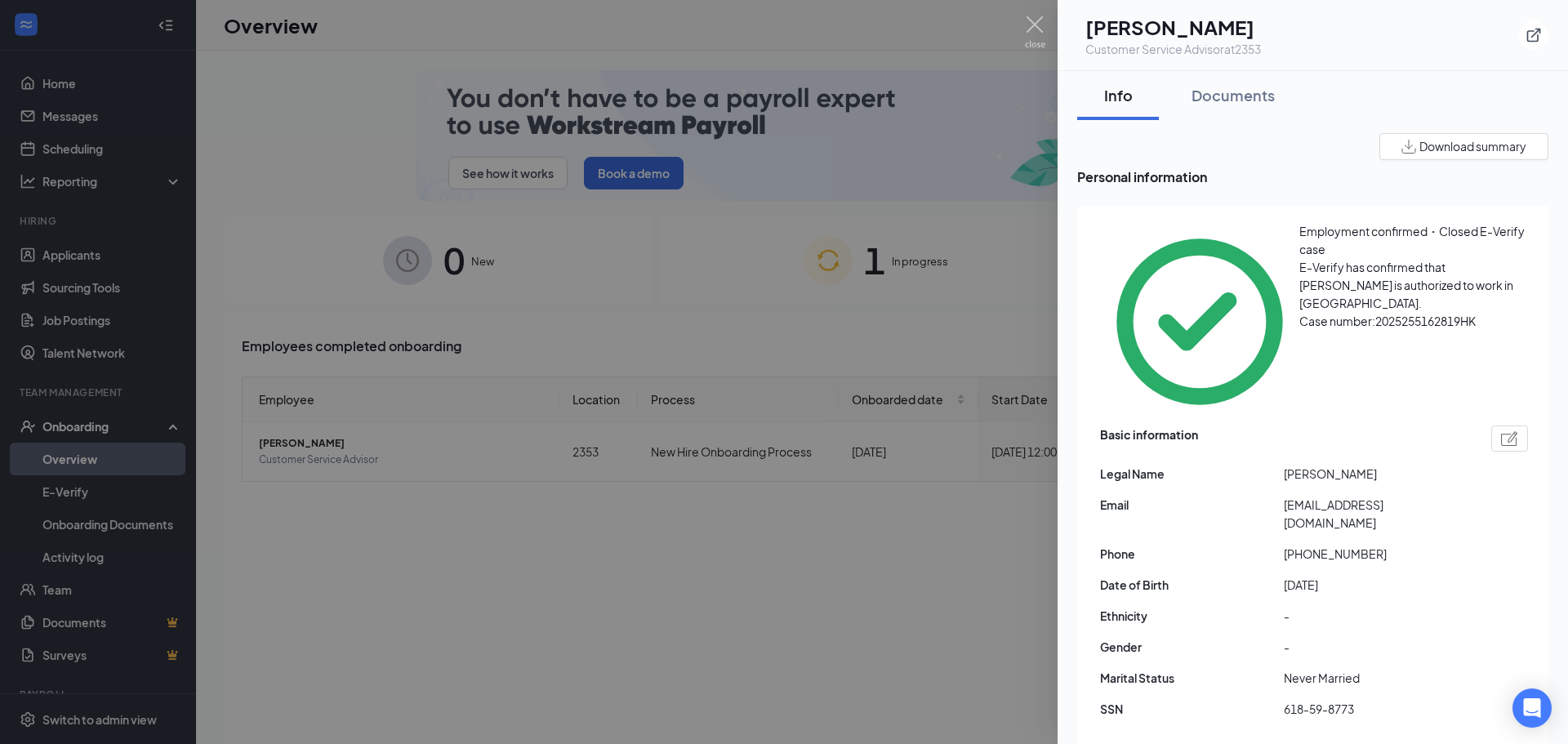
click at [1372, 545] on span "[PHONE_NUMBER]" at bounding box center [1375, 554] width 184 height 18
drag, startPoint x: 1372, startPoint y: 440, endPoint x: 1314, endPoint y: 439, distance: 58.0
click at [1314, 545] on span "[PHONE_NUMBER]" at bounding box center [1375, 554] width 184 height 18
drag, startPoint x: 1300, startPoint y: 439, endPoint x: 1368, endPoint y: 441, distance: 68.0
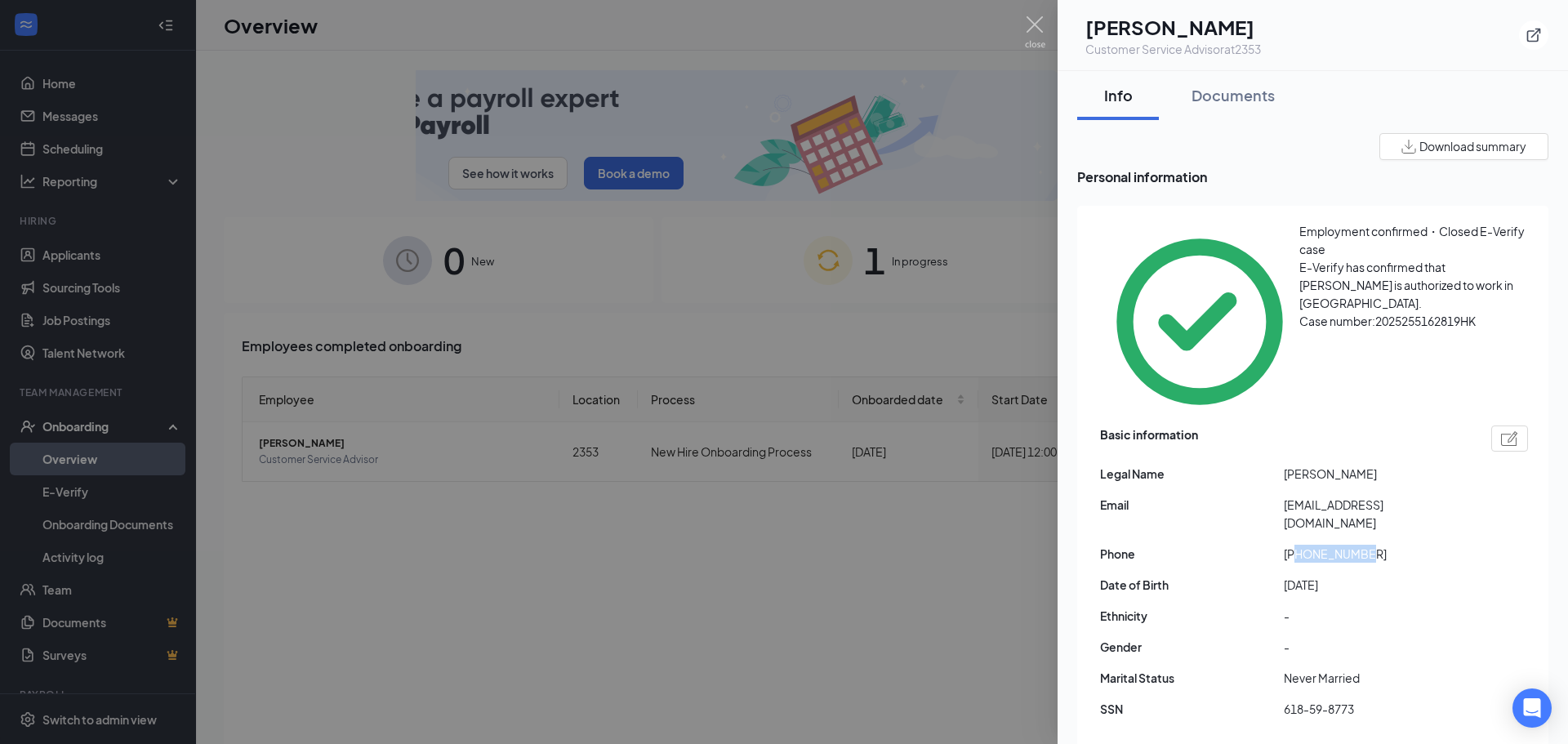
click at [1368, 545] on span "[PHONE_NUMBER]" at bounding box center [1375, 554] width 184 height 18
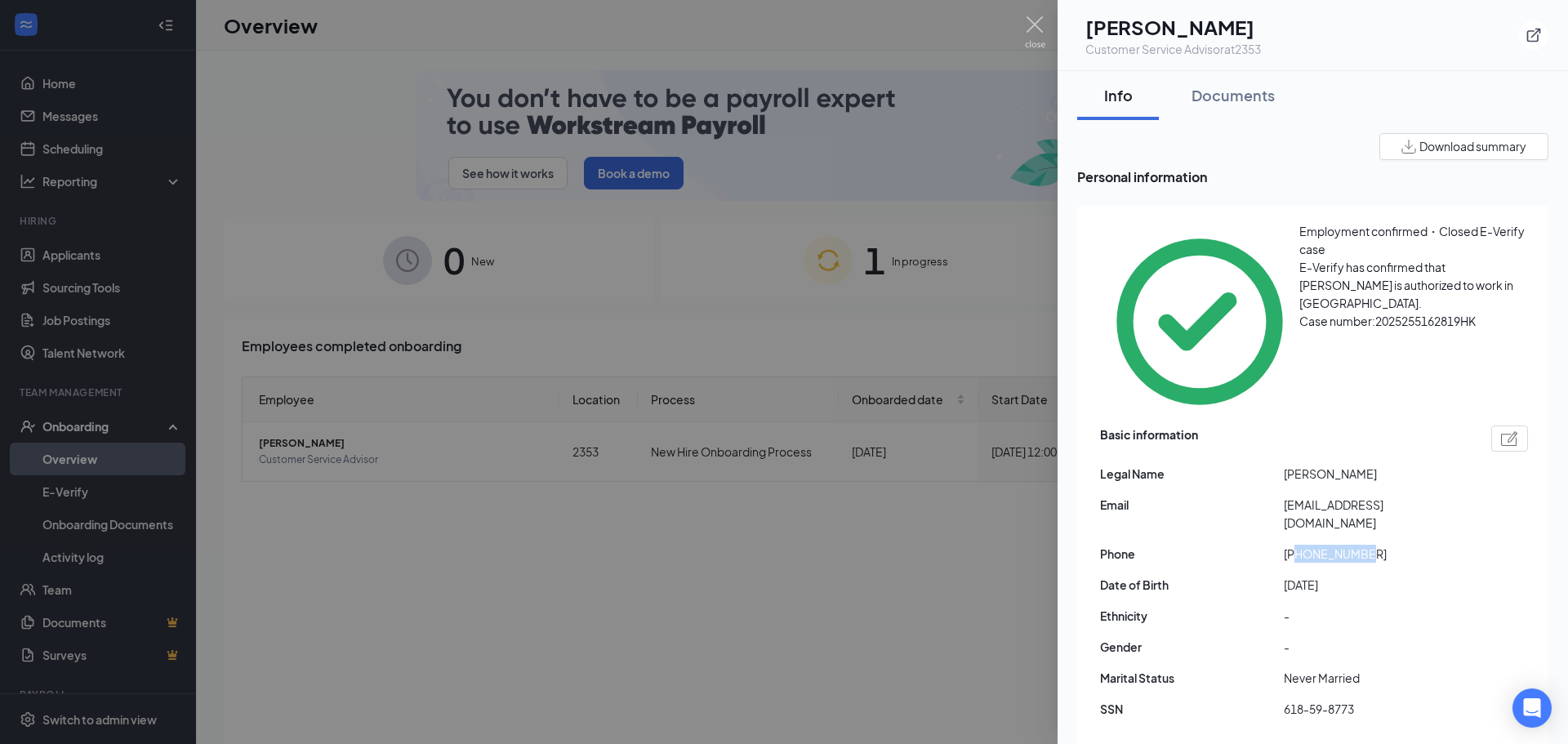
copy span "5307403809"
click at [908, 572] on div at bounding box center [784, 372] width 1568 height 744
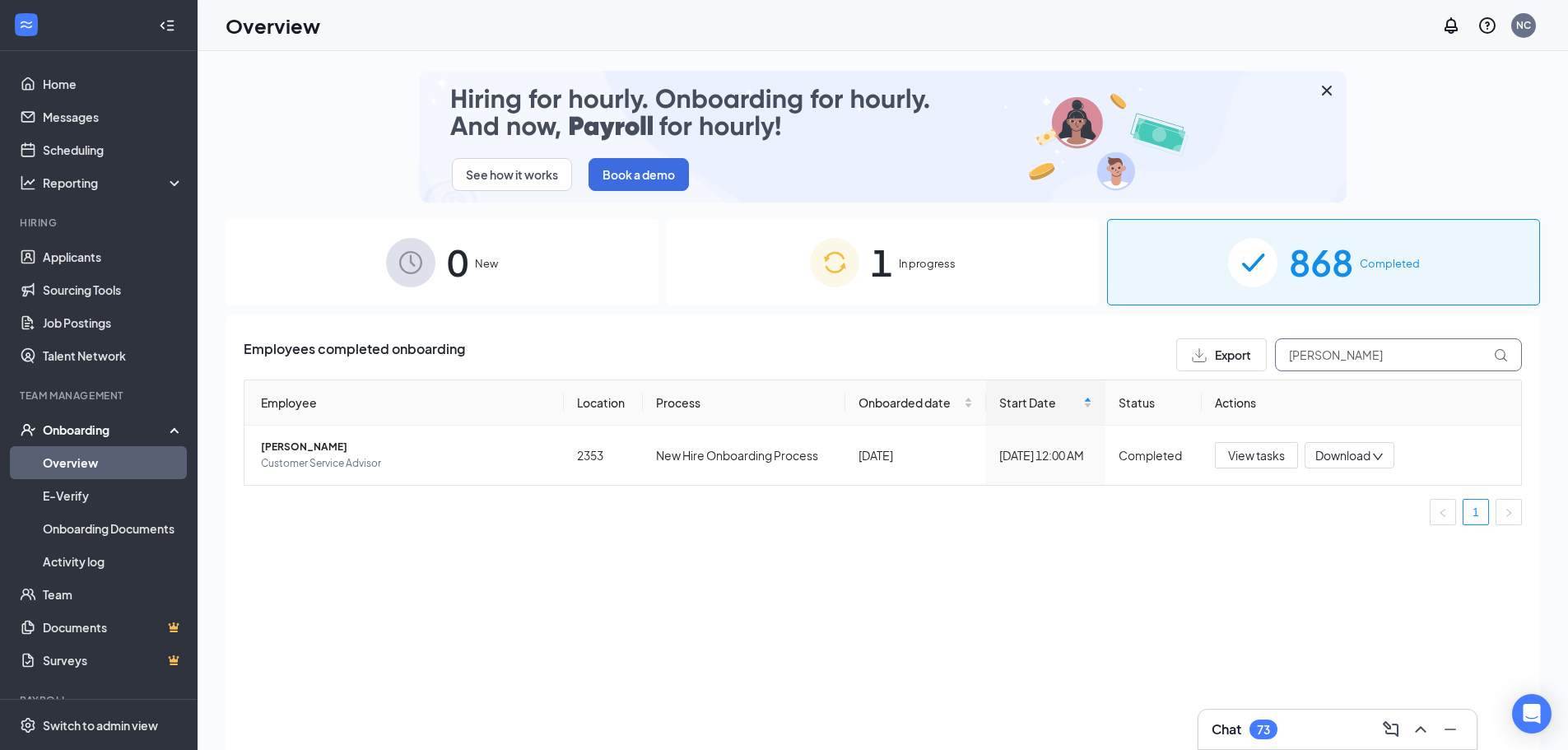
drag, startPoint x: 1386, startPoint y: 356, endPoint x: 1128, endPoint y: 342, distance: 258.4
click at [1128, 342] on div "Employees completed onboarding Export [PERSON_NAME]" at bounding box center [883, 355] width 1279 height 33
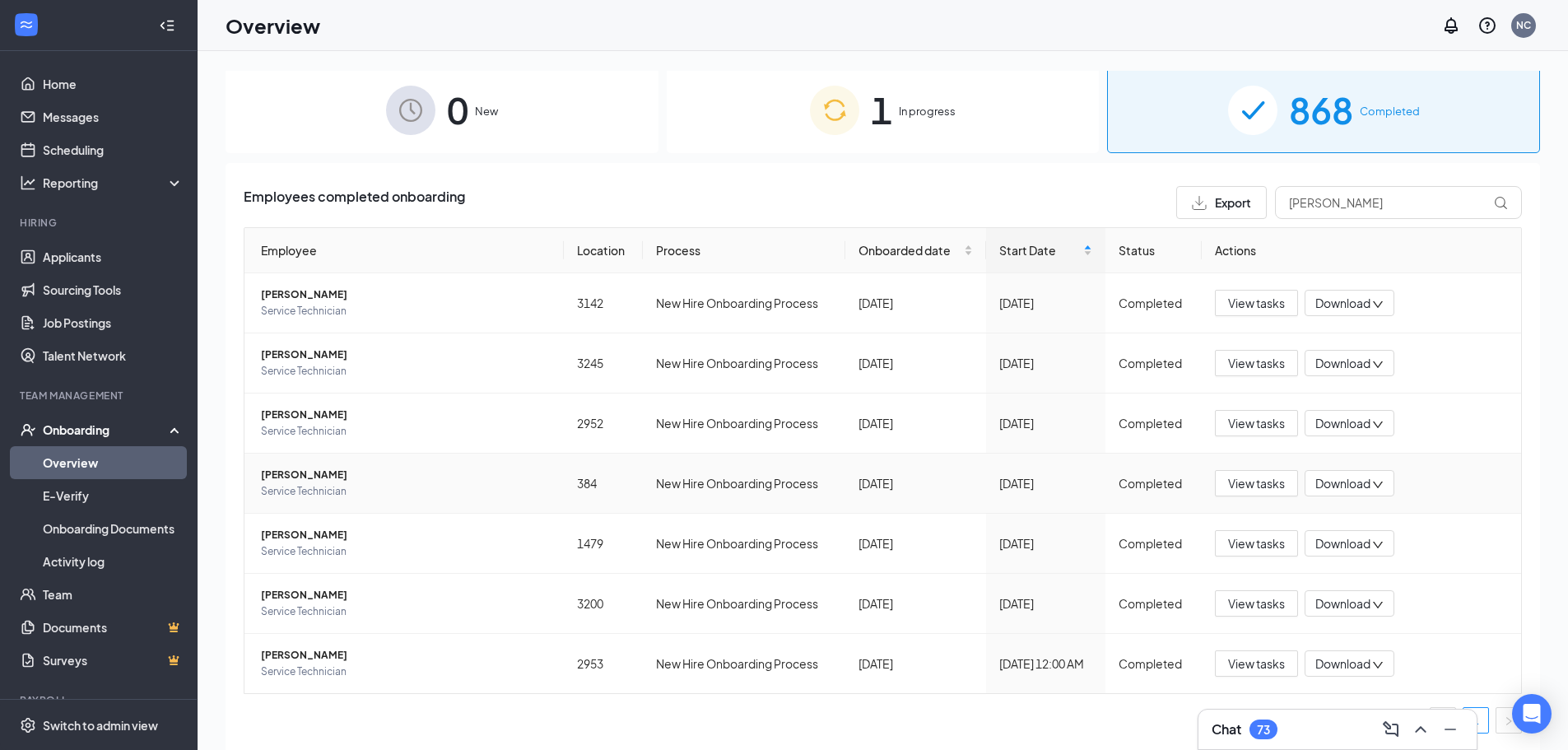
scroll to position [153, 0]
click at [342, 649] on span "[PERSON_NAME]" at bounding box center [406, 655] width 290 height 16
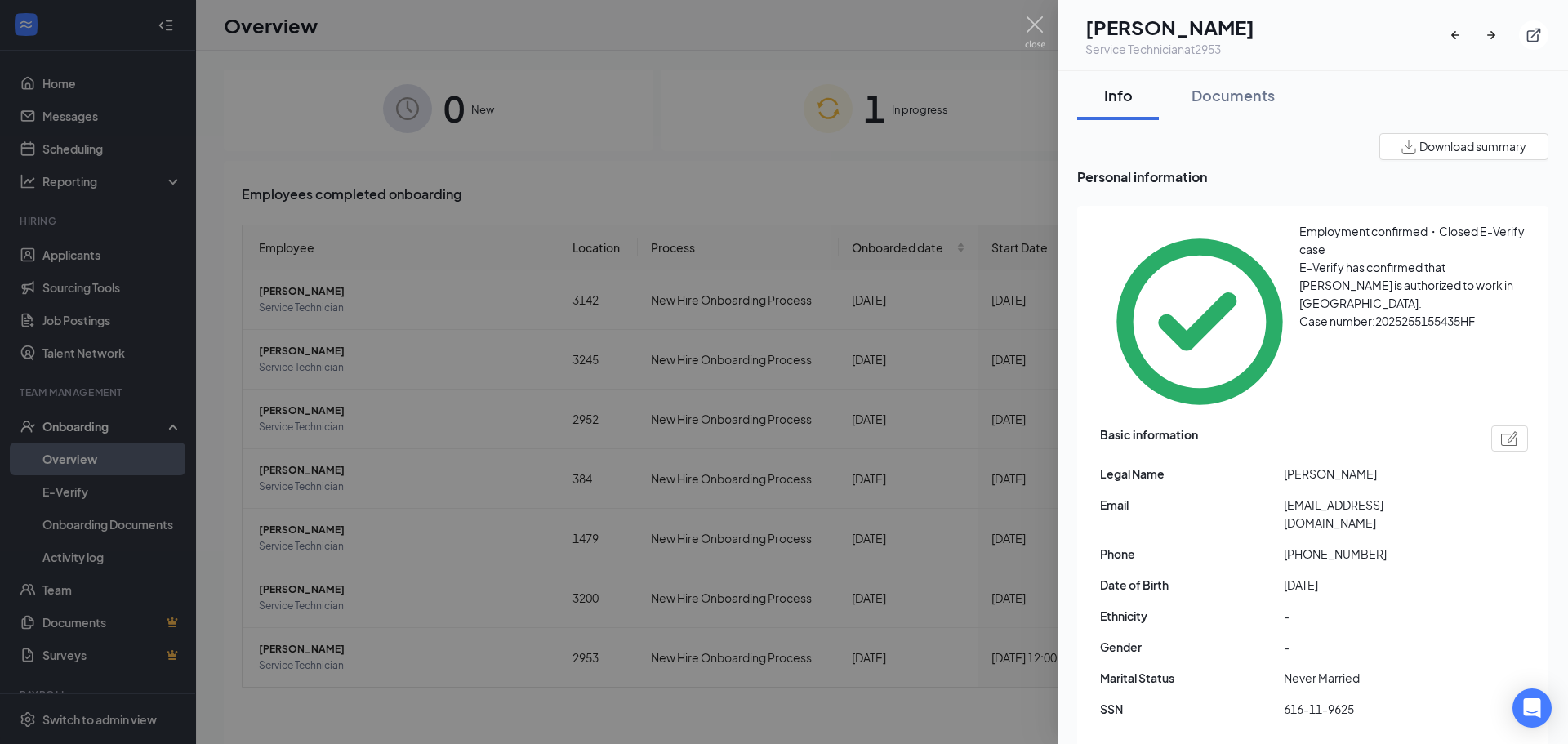
drag, startPoint x: 1326, startPoint y: 428, endPoint x: 1262, endPoint y: 406, distance: 67.7
click at [1262, 496] on div "Email [EMAIL_ADDRESS][DOMAIN_NAME]" at bounding box center [1314, 514] width 428 height 36
copy div "[EMAIL_ADDRESS][DOMAIN_NAME]"
drag, startPoint x: 1299, startPoint y: 457, endPoint x: 1375, endPoint y: 457, distance: 76.0
click at [1375, 545] on span "[PHONE_NUMBER]" at bounding box center [1375, 554] width 184 height 18
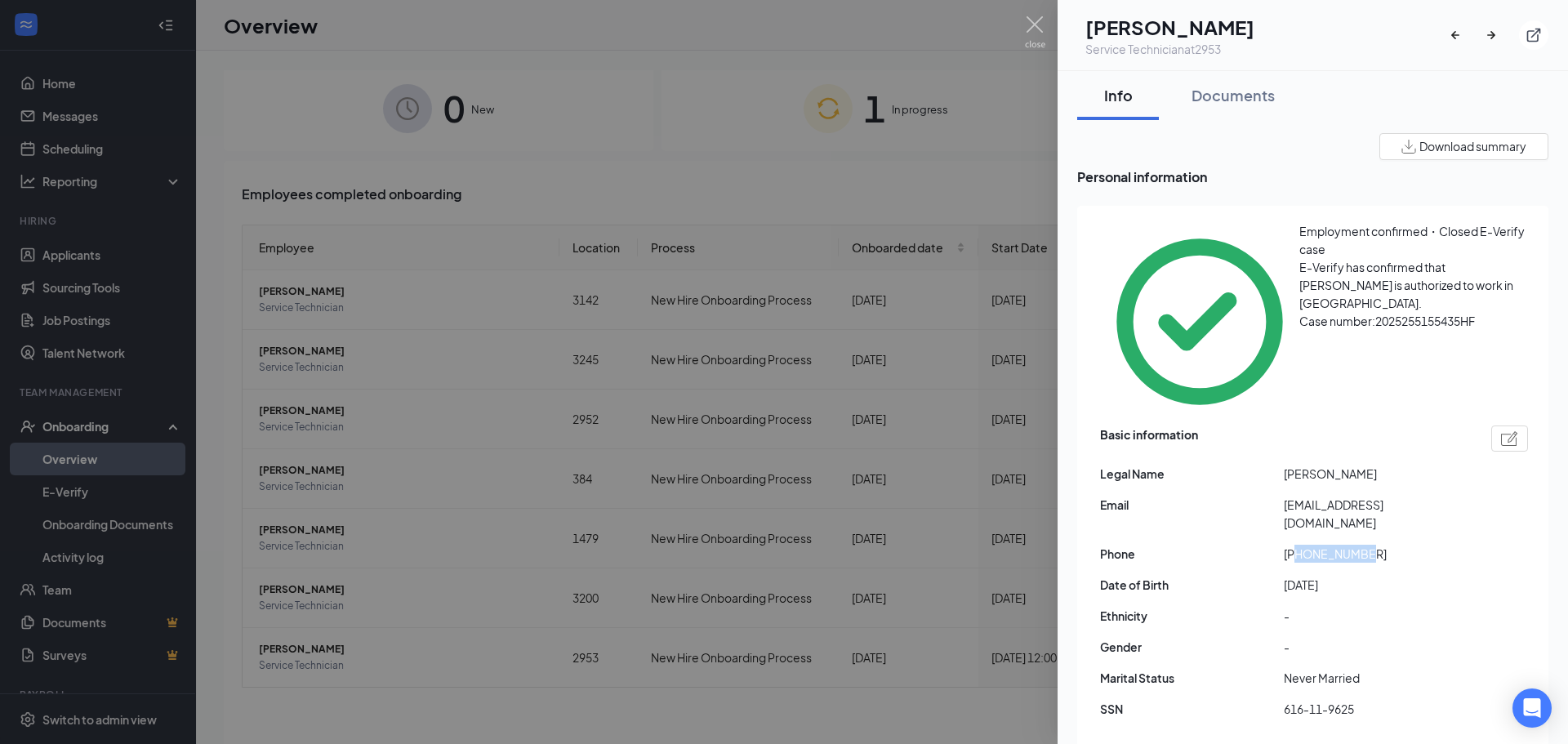
copy span "9169905247"
click at [973, 194] on div at bounding box center [784, 372] width 1568 height 744
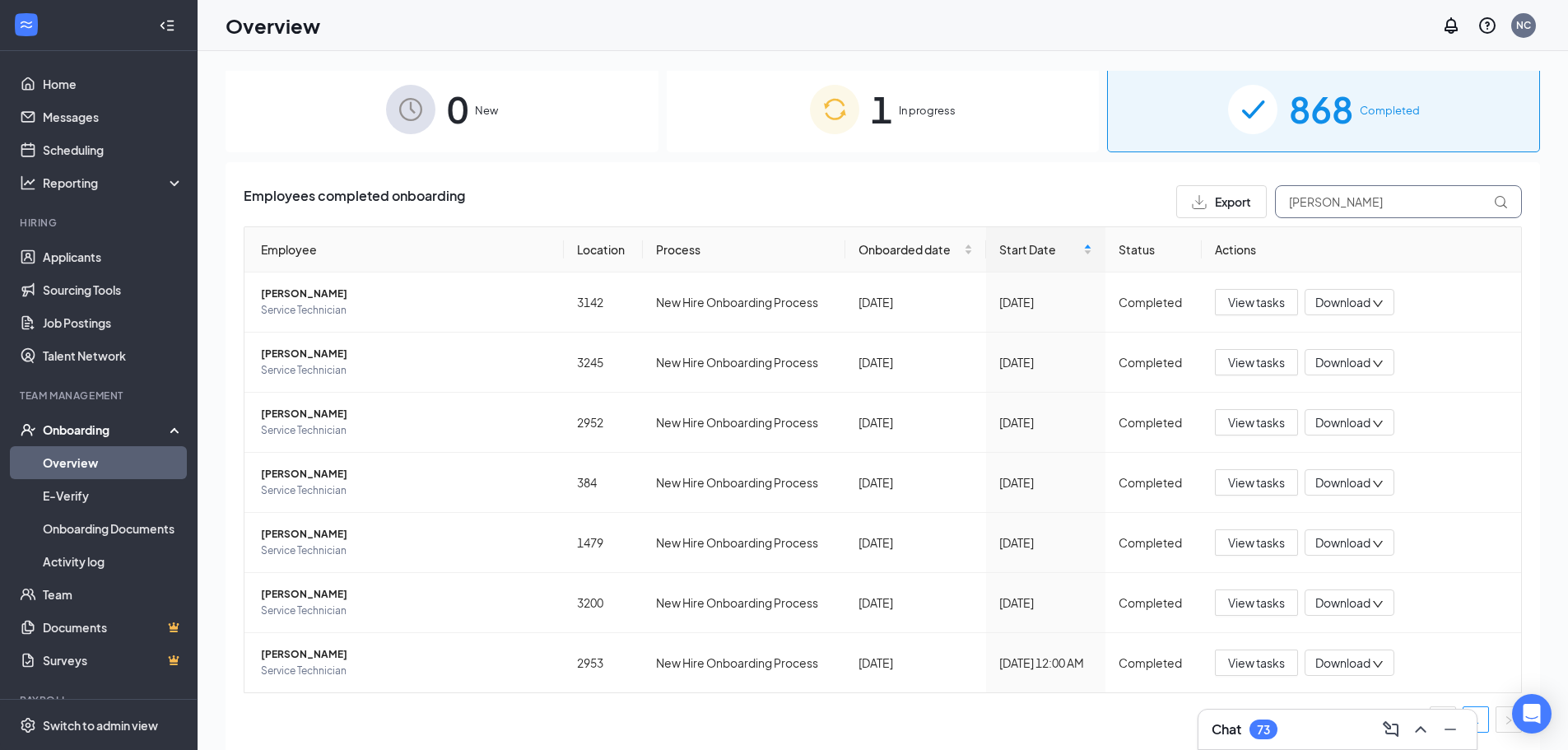
drag, startPoint x: 1354, startPoint y: 215, endPoint x: 1188, endPoint y: 204, distance: 166.4
click at [1188, 204] on div "Export [PERSON_NAME]" at bounding box center [1349, 202] width 346 height 33
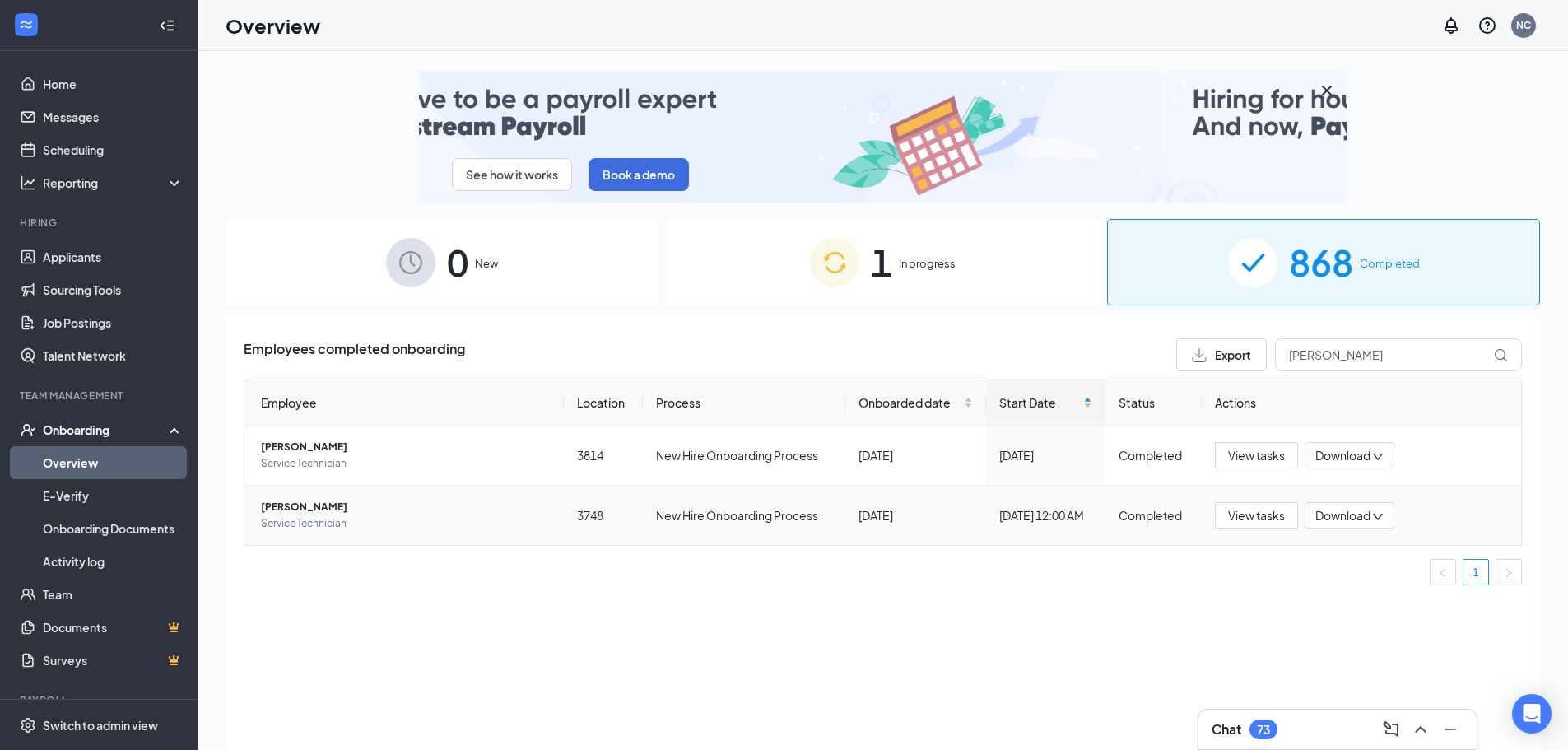
click at [317, 511] on span "[PERSON_NAME]" at bounding box center [406, 507] width 290 height 16
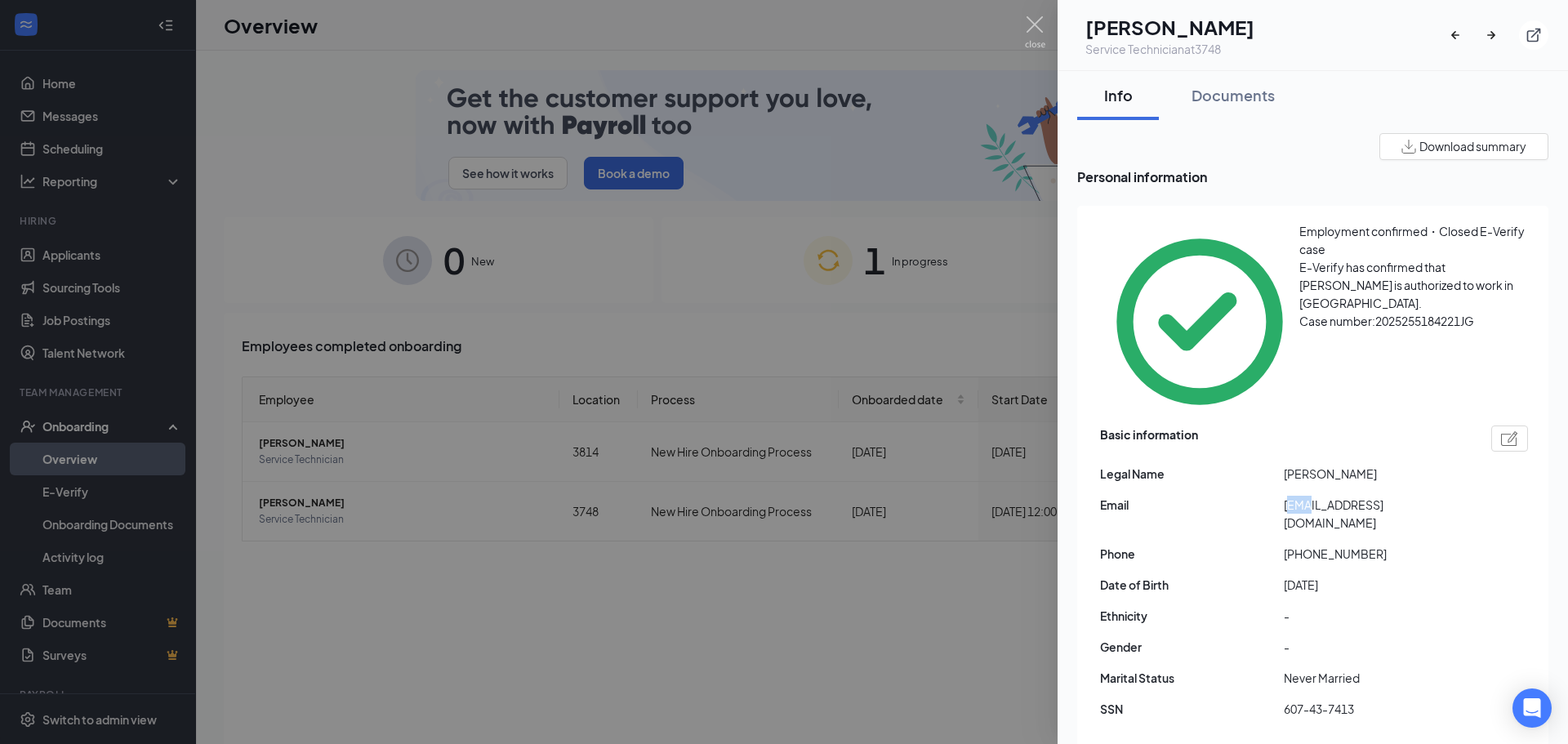
drag, startPoint x: 1295, startPoint y: 416, endPoint x: 1307, endPoint y: 415, distance: 12.0
click at [1307, 422] on div "Basic information Legal Name [PERSON_NAME] Email [EMAIL_ADDRESS][DOMAIN_NAME] P…" at bounding box center [1314, 577] width 428 height 310
click at [1283, 496] on span "Email" at bounding box center [1192, 505] width 184 height 18
drag, startPoint x: 1278, startPoint y: 410, endPoint x: 1446, endPoint y: 415, distance: 168.1
click at [1446, 496] on div "Email [EMAIL_ADDRESS][DOMAIN_NAME]" at bounding box center [1314, 514] width 428 height 36
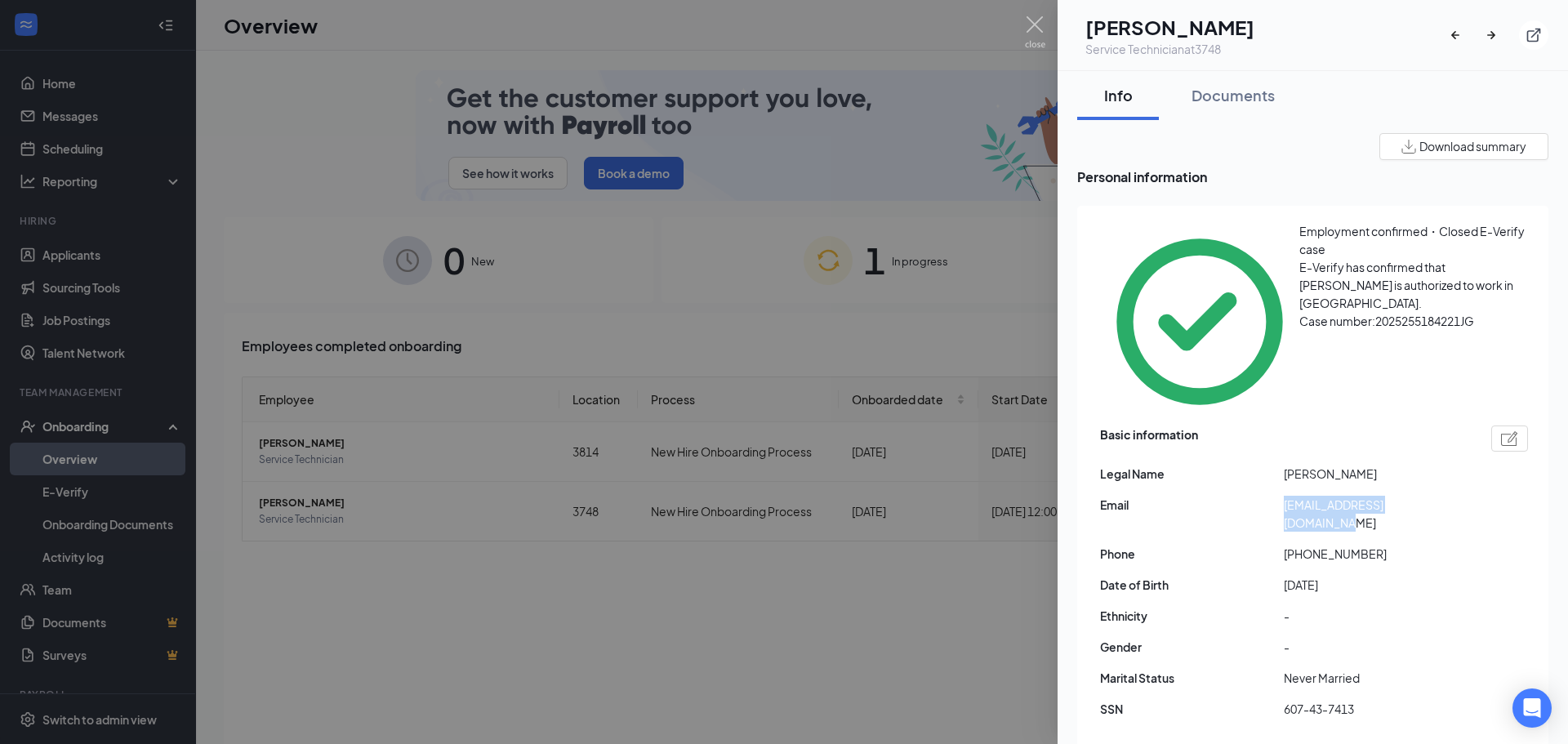
copy div "[EMAIL_ADDRESS][DOMAIN_NAME]"
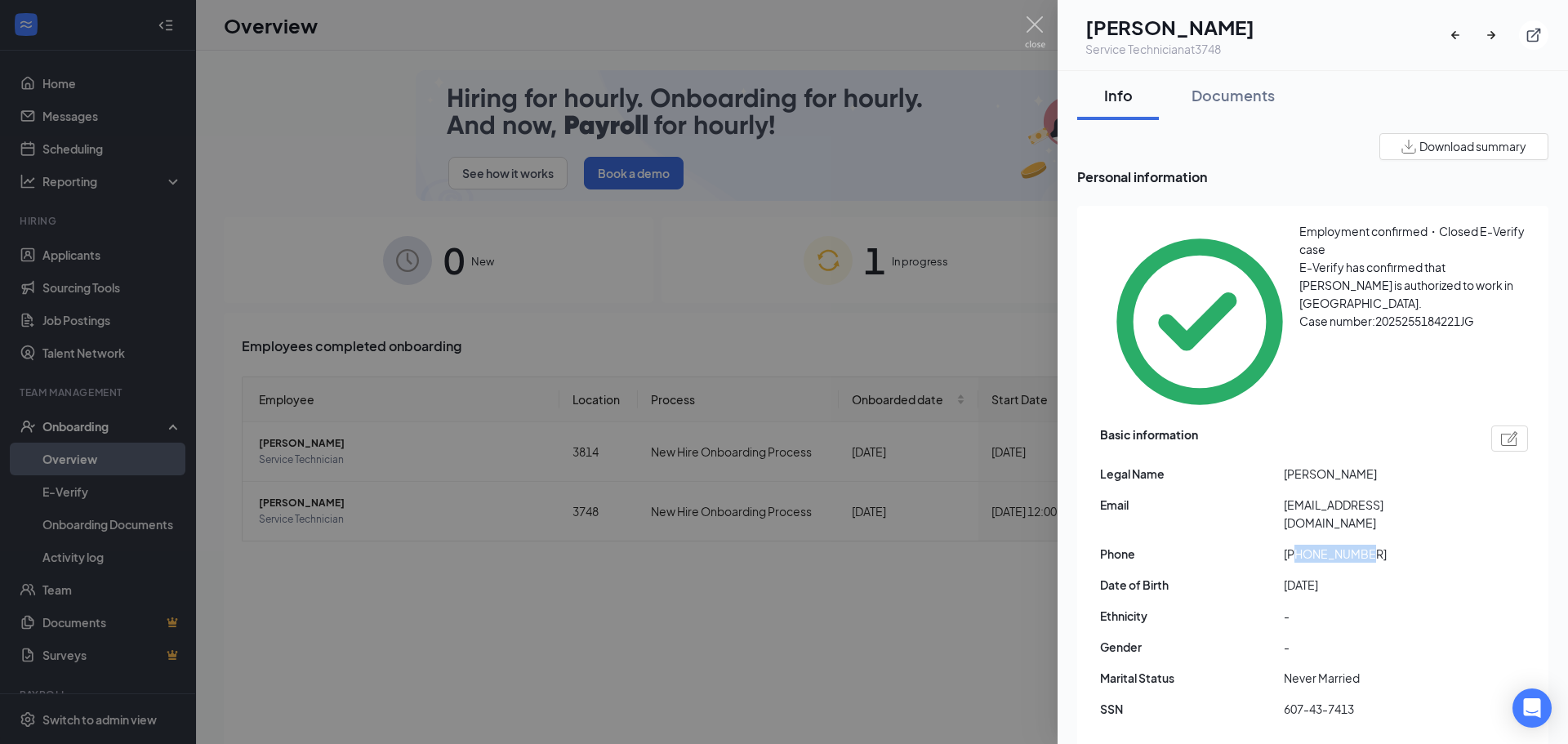
drag, startPoint x: 1297, startPoint y: 435, endPoint x: 1395, endPoint y: 444, distance: 98.4
click at [1395, 545] on span "[PHONE_NUMBER]" at bounding box center [1375, 554] width 184 height 18
copy span "2093809942"
drag, startPoint x: 1440, startPoint y: 411, endPoint x: 1267, endPoint y: 407, distance: 173.0
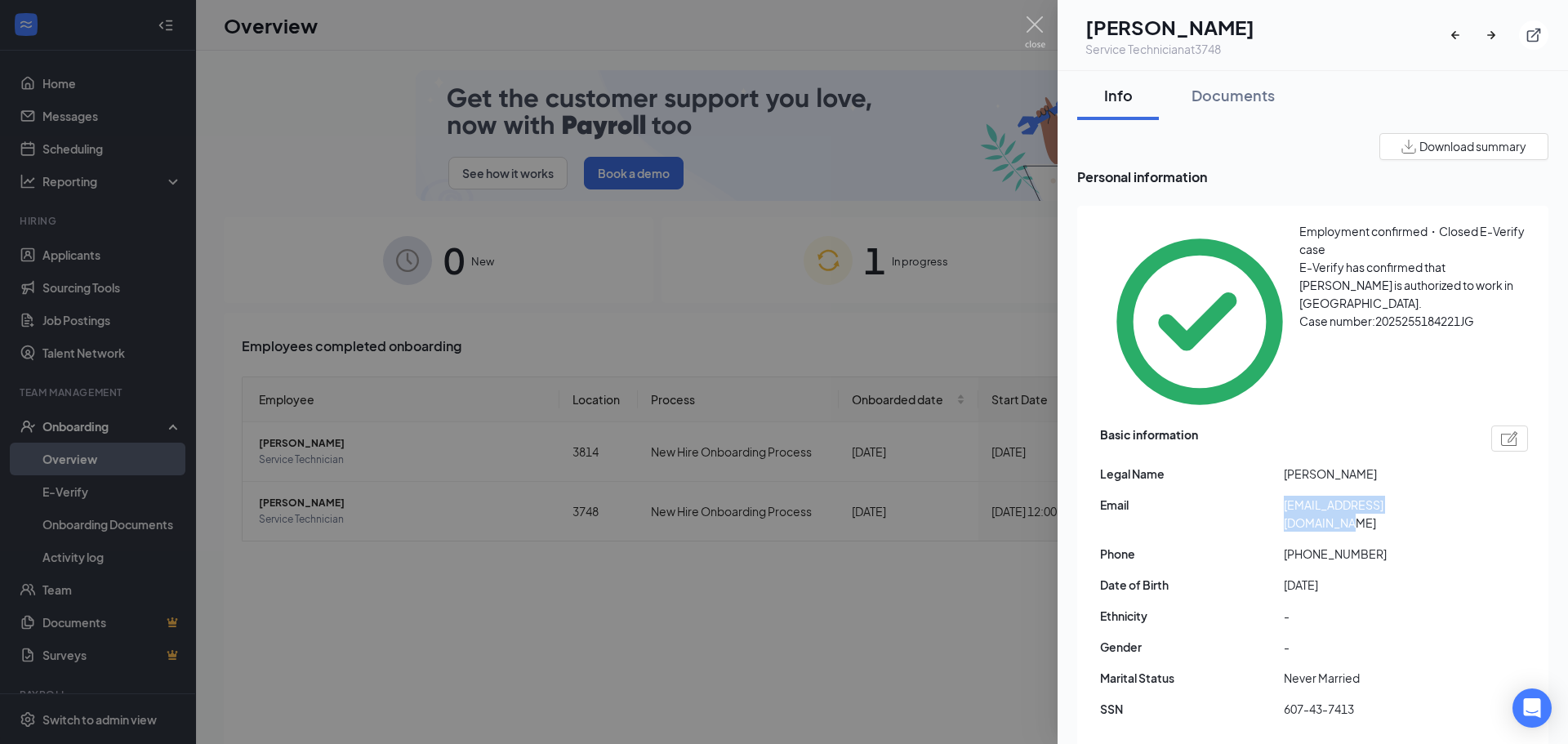
click at [1267, 496] on div "Email [EMAIL_ADDRESS][DOMAIN_NAME]" at bounding box center [1314, 514] width 428 height 36
copy div "[EMAIL_ADDRESS][DOMAIN_NAME]"
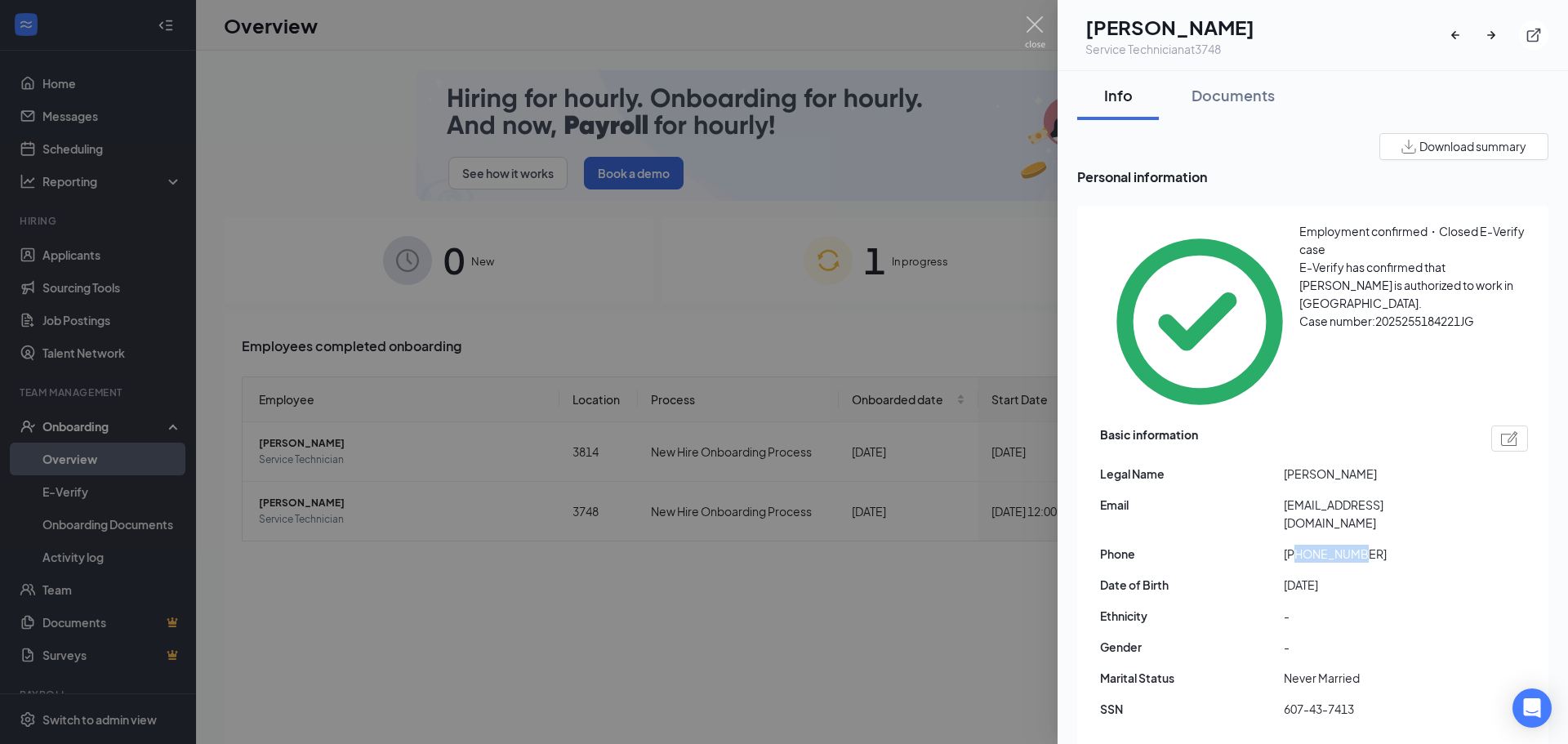
drag, startPoint x: 1298, startPoint y: 439, endPoint x: 1357, endPoint y: 437, distance: 59.0
click at [1357, 545] on span "[PHONE_NUMBER]" at bounding box center [1375, 554] width 184 height 18
drag, startPoint x: 1367, startPoint y: 437, endPoint x: 1300, endPoint y: 437, distance: 67.0
click at [1300, 545] on span "[PHONE_NUMBER]" at bounding box center [1375, 554] width 184 height 18
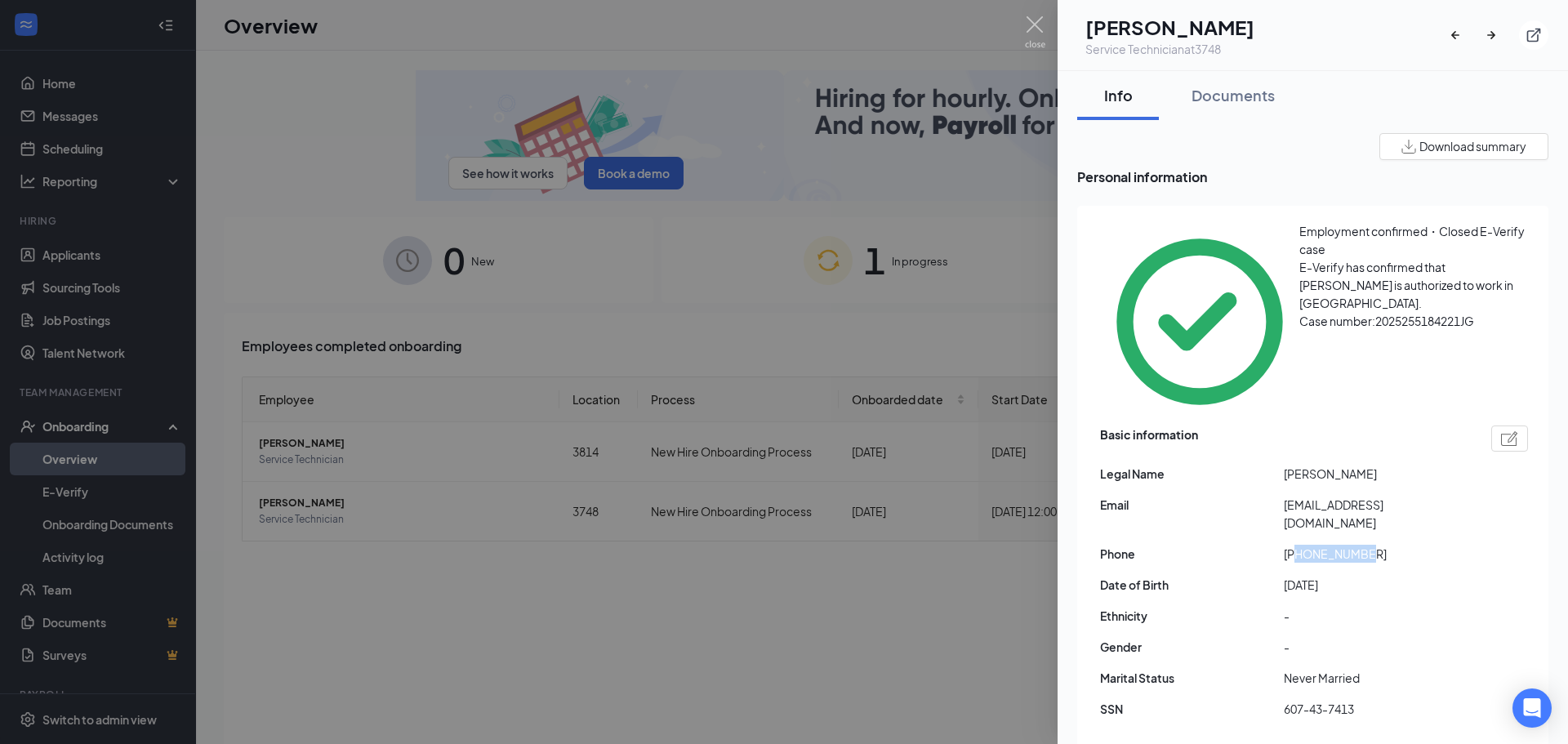
drag, startPoint x: 811, startPoint y: 616, endPoint x: 826, endPoint y: 615, distance: 15.0
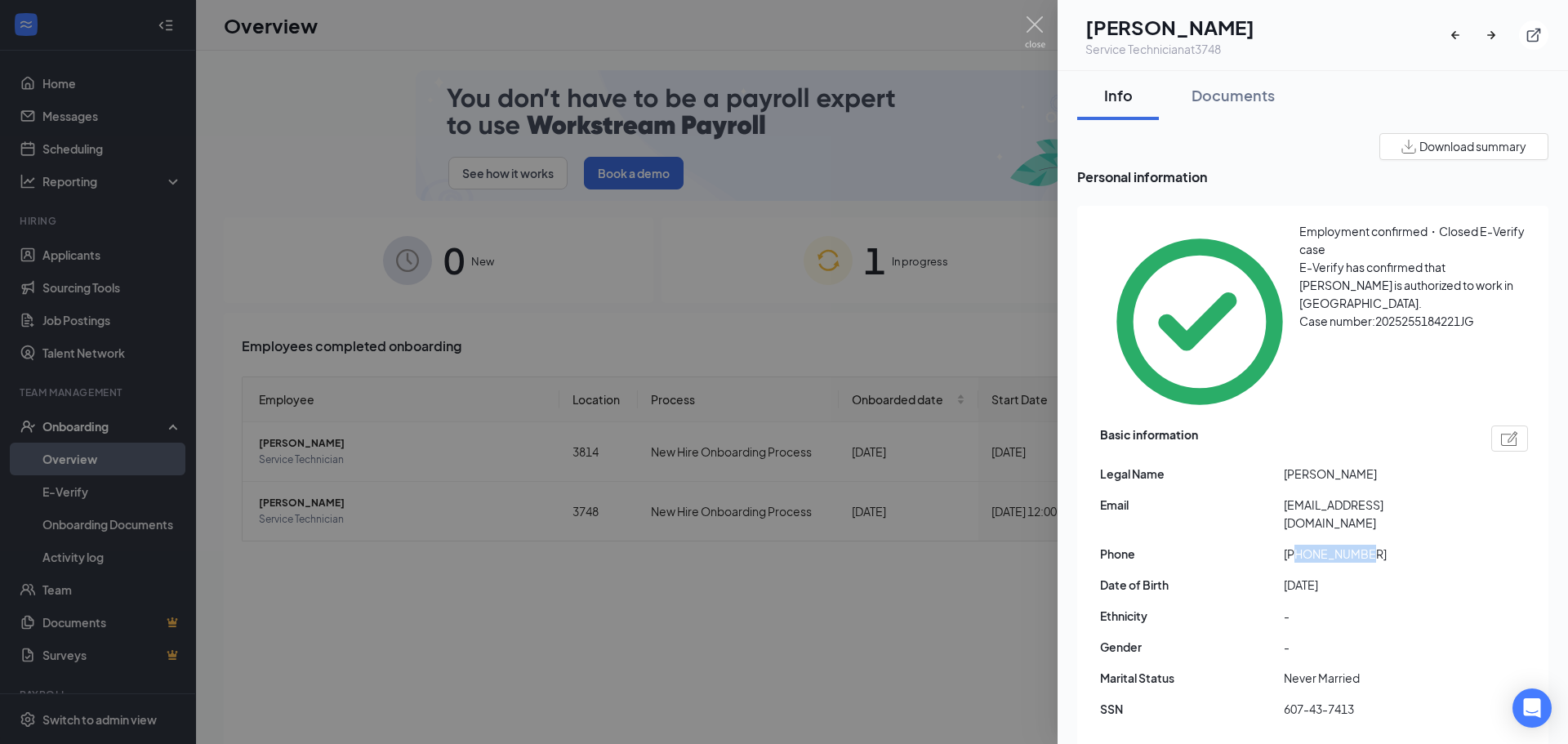
click at [811, 616] on div at bounding box center [784, 372] width 1568 height 744
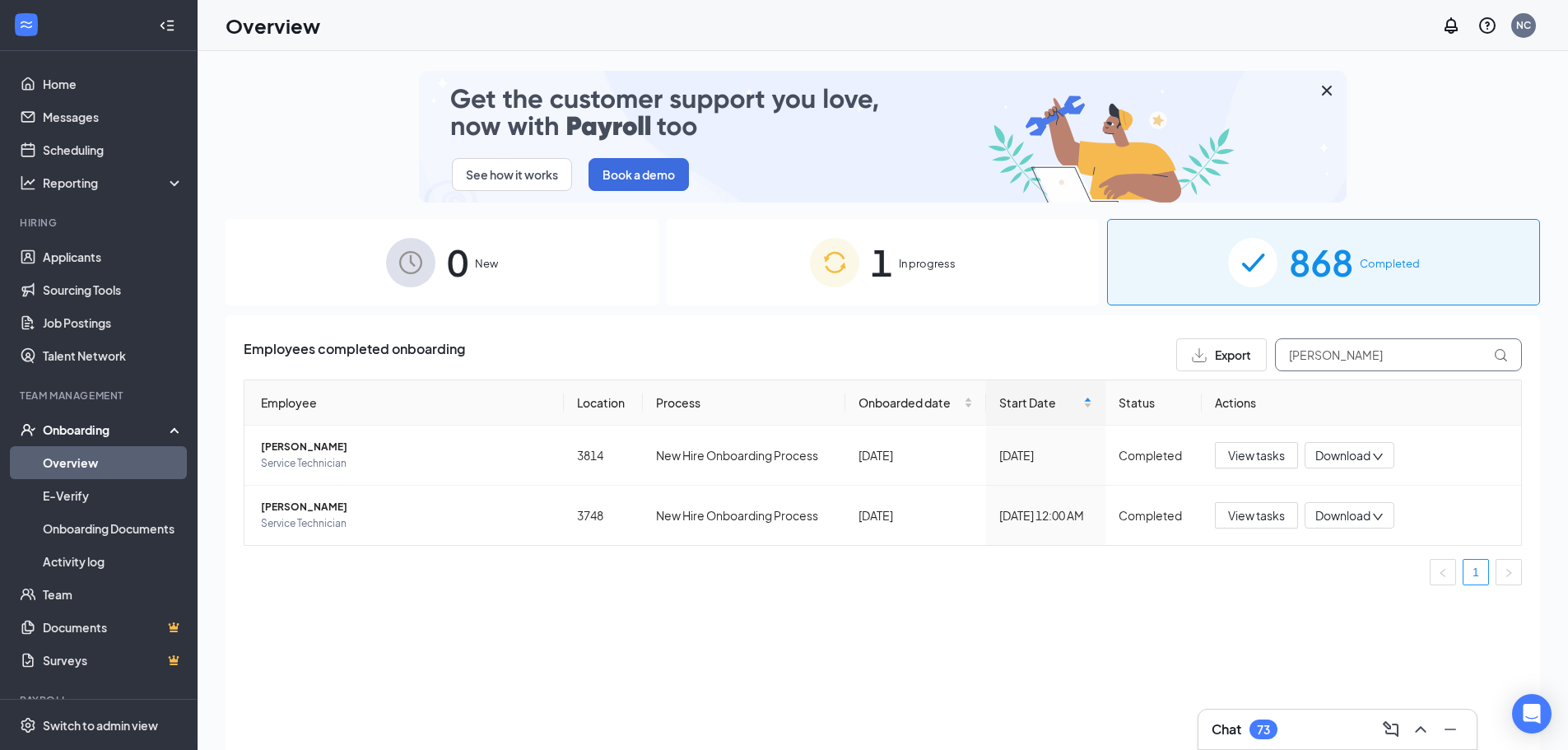
drag, startPoint x: 1352, startPoint y: 356, endPoint x: 1079, endPoint y: 368, distance: 273.3
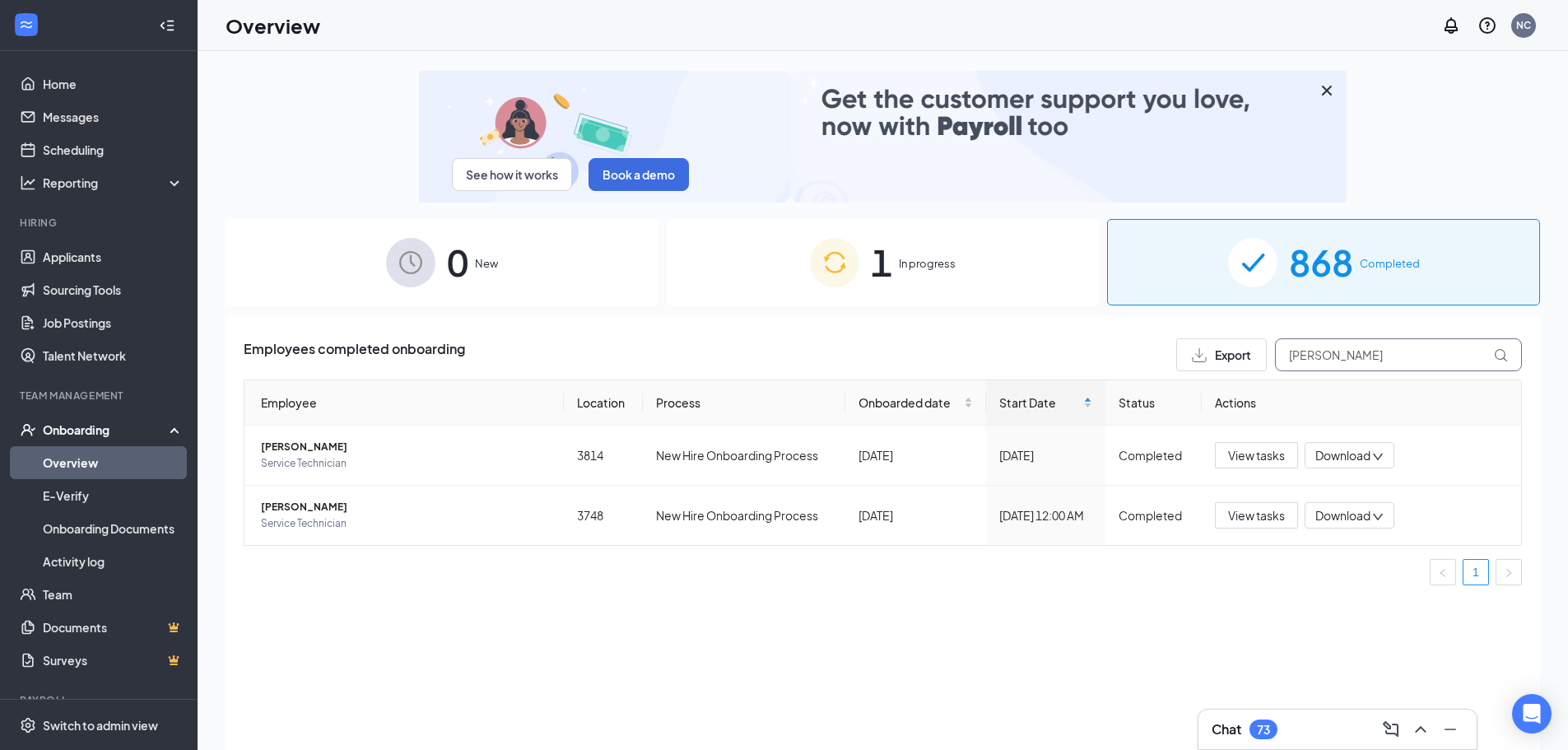
click at [1082, 368] on div "Employees completed onboarding Export [PERSON_NAME]" at bounding box center [883, 355] width 1279 height 33
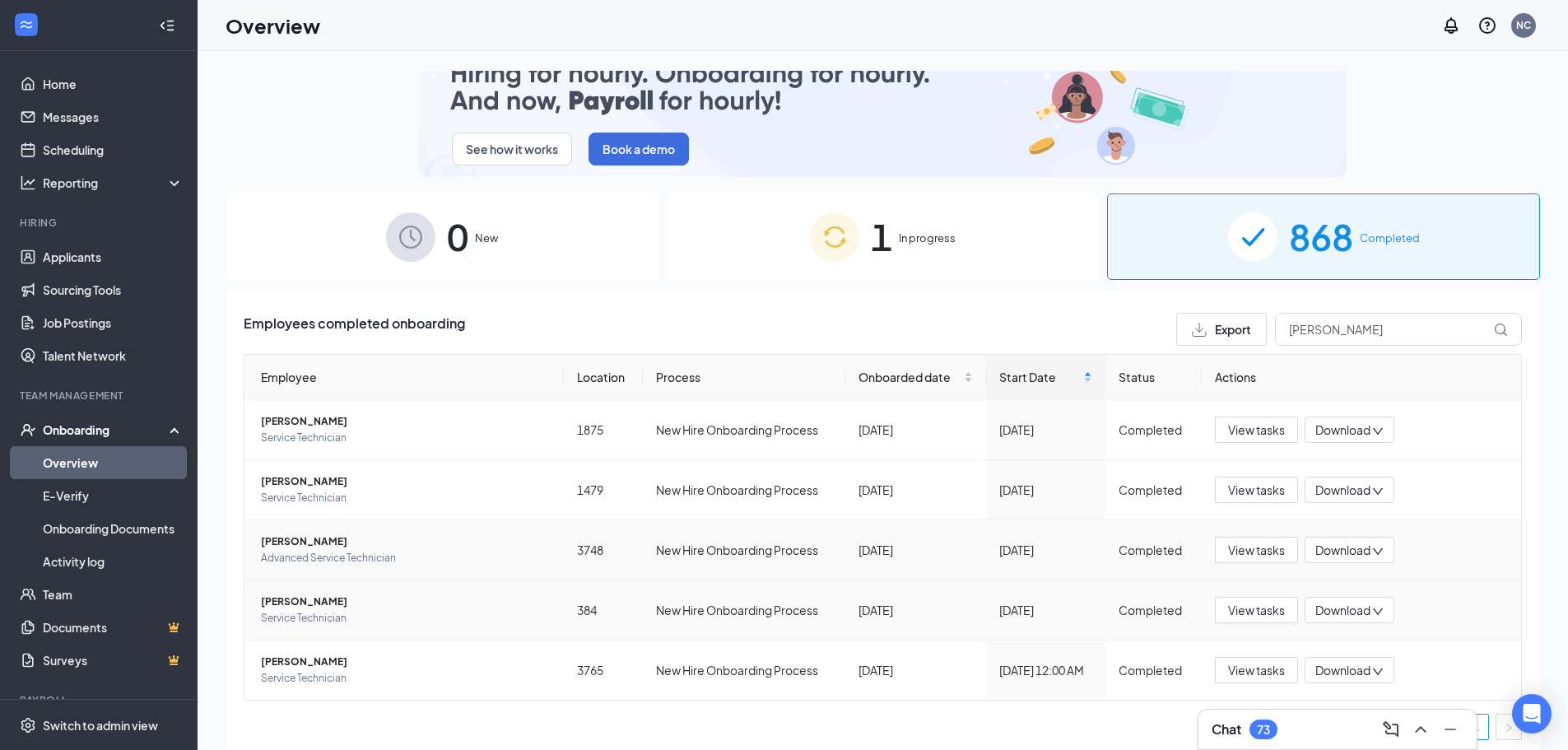
scroll to position [33, 0]
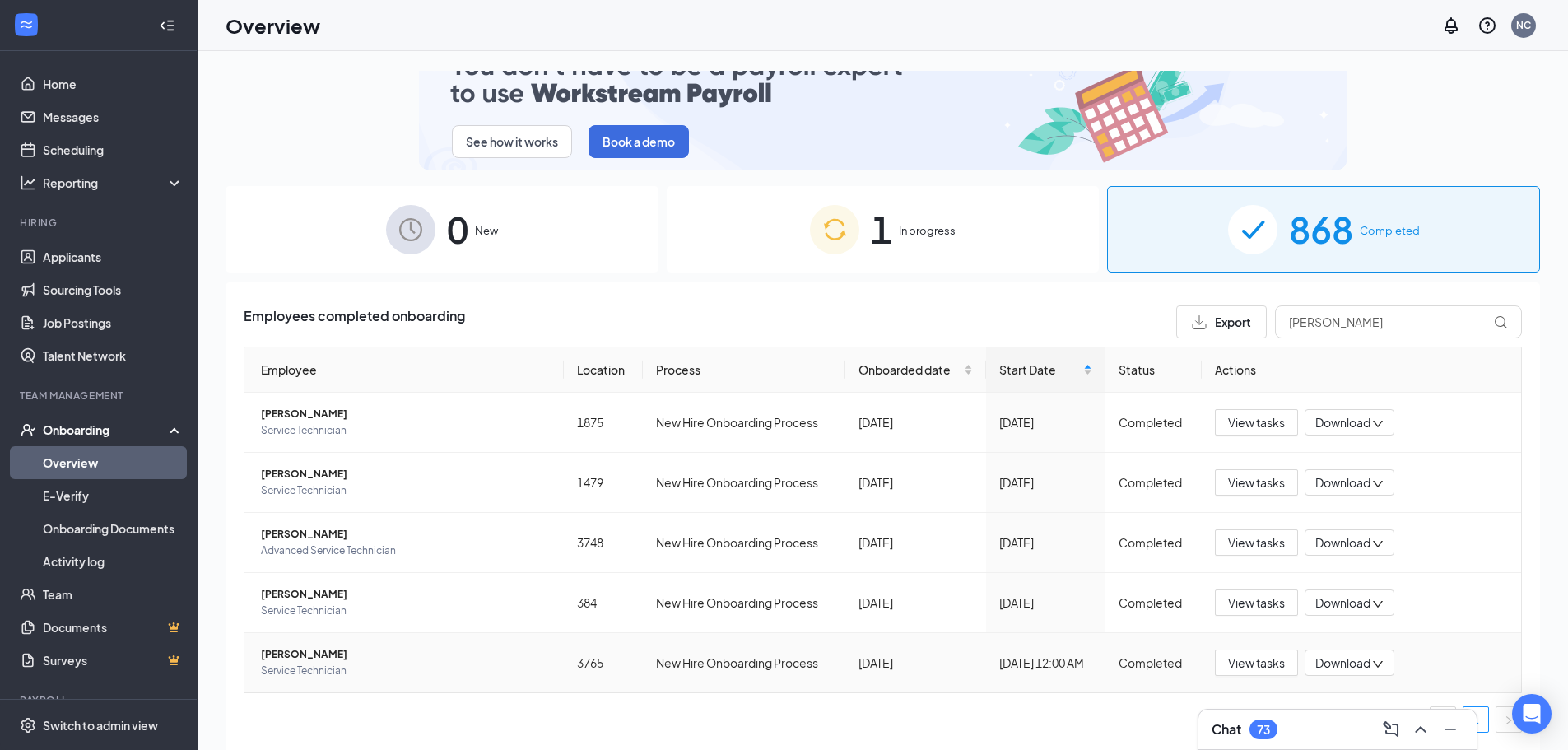
click at [335, 658] on span "[PERSON_NAME]" at bounding box center [406, 655] width 290 height 16
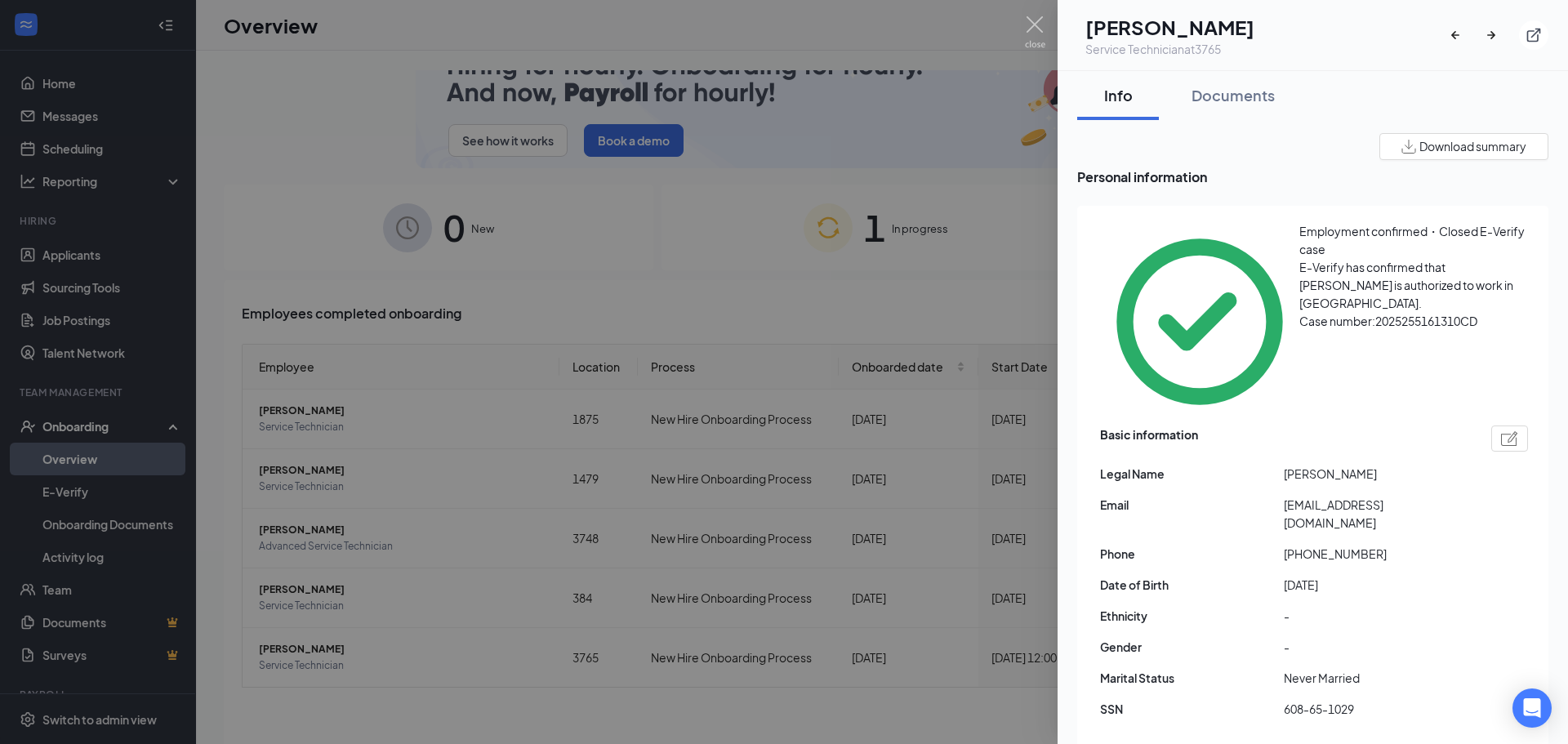
click at [1298, 545] on span "[PHONE_NUMBER]" at bounding box center [1375, 554] width 184 height 18
drag, startPoint x: 1298, startPoint y: 439, endPoint x: 1370, endPoint y: 437, distance: 72.0
click at [1370, 545] on span "[PHONE_NUMBER]" at bounding box center [1375, 554] width 184 height 18
drag, startPoint x: 1309, startPoint y: 410, endPoint x: 1472, endPoint y: 412, distance: 163.0
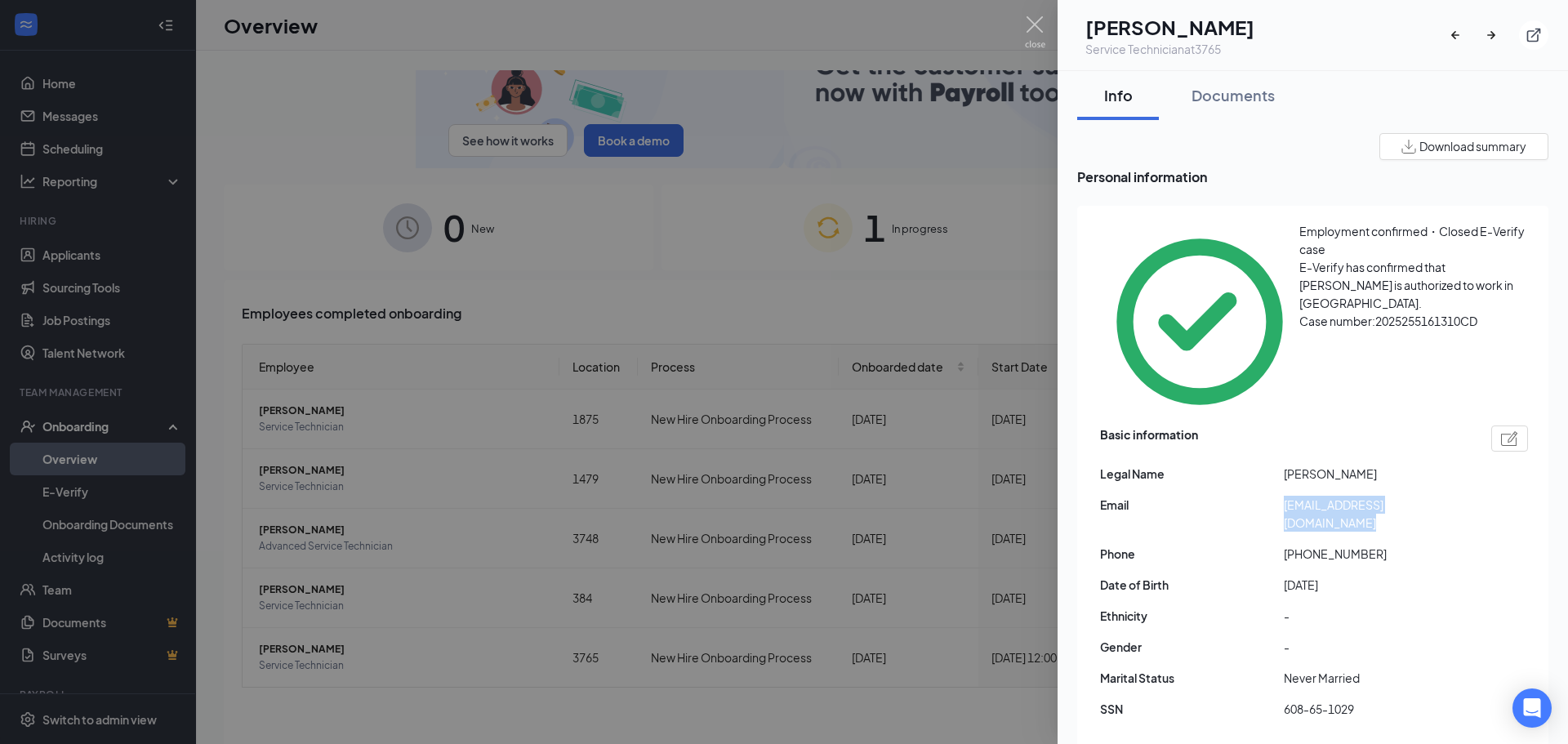
click at [1472, 496] on div "Email [EMAIL_ADDRESS][DOMAIN_NAME]" at bounding box center [1314, 514] width 428 height 36
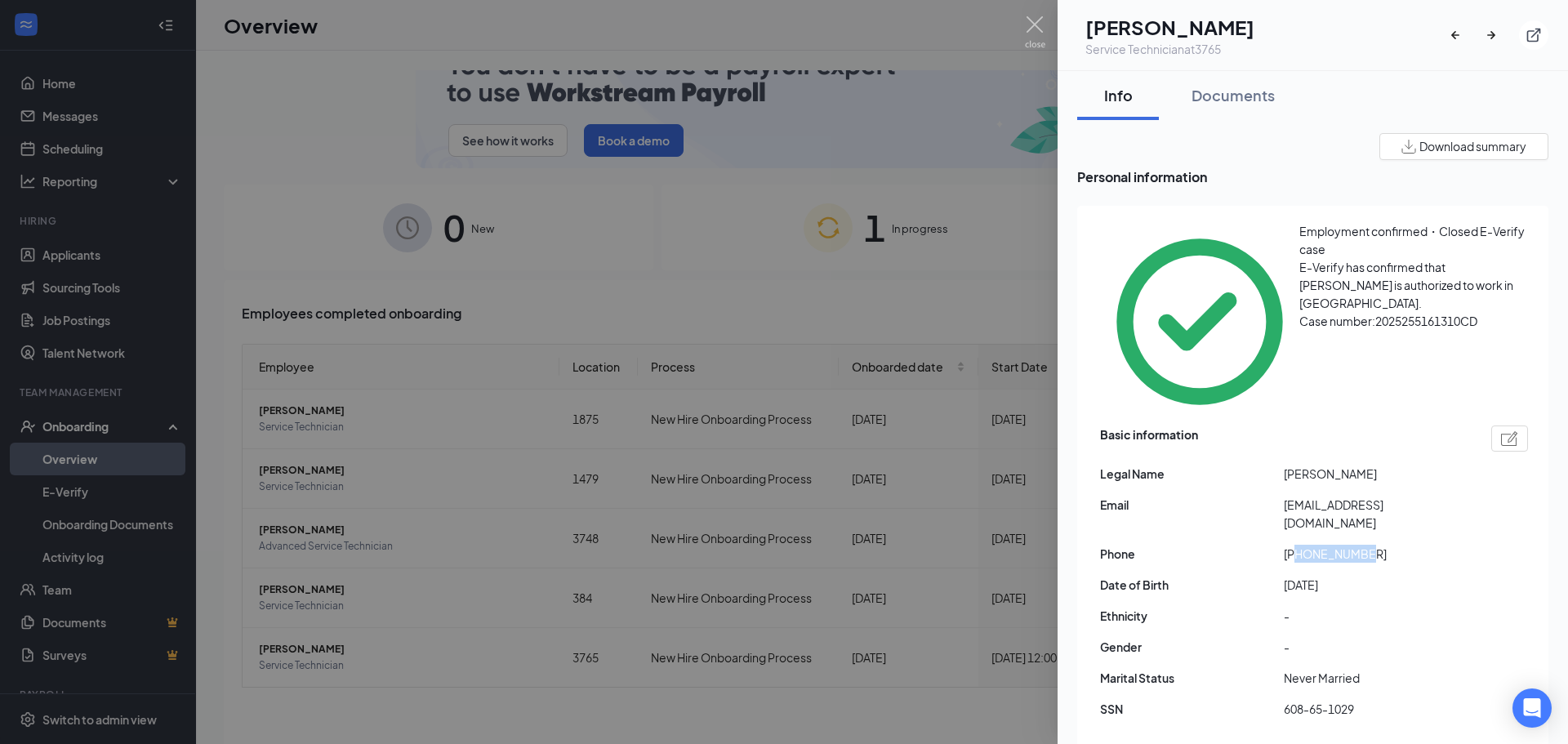
drag, startPoint x: 1297, startPoint y: 438, endPoint x: 1392, endPoint y: 443, distance: 95.1
click at [1392, 545] on span "[PHONE_NUMBER]" at bounding box center [1375, 554] width 184 height 18
click at [970, 284] on div at bounding box center [784, 372] width 1568 height 744
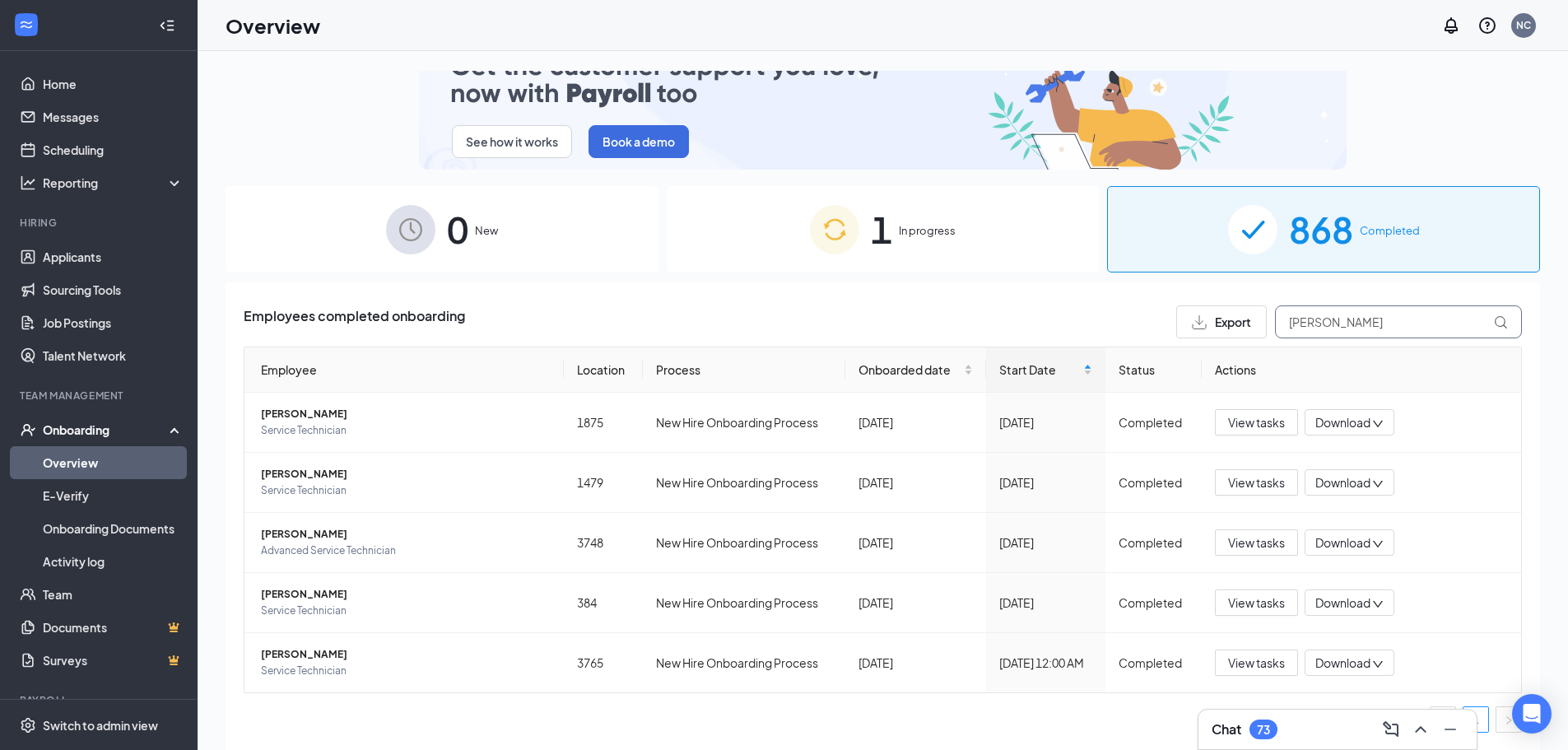
drag, startPoint x: 1373, startPoint y: 312, endPoint x: 986, endPoint y: 308, distance: 387.0
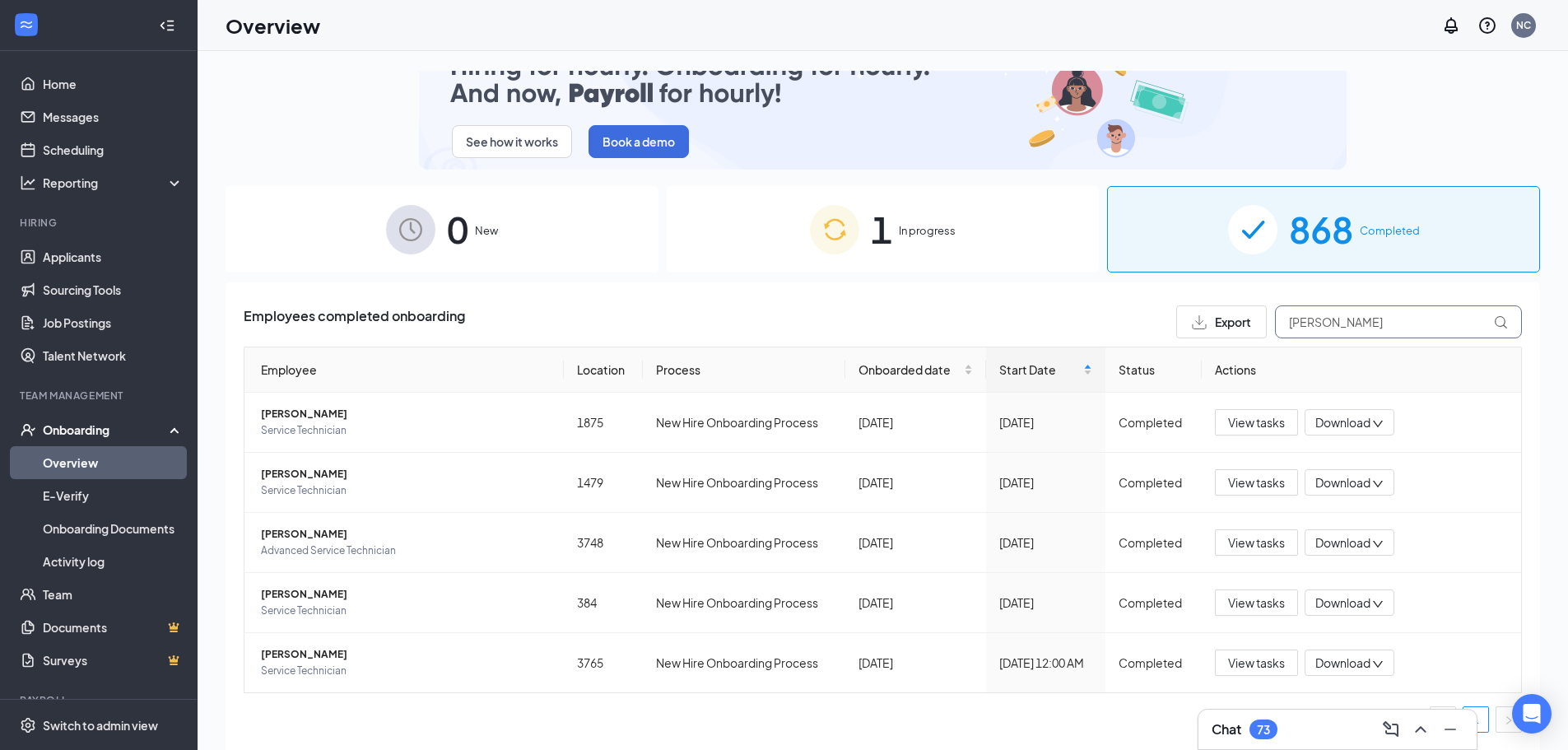
click at [986, 308] on div "Employees completed onboarding Export [PERSON_NAME]" at bounding box center [883, 322] width 1279 height 33
type input "[PERSON_NAME]"
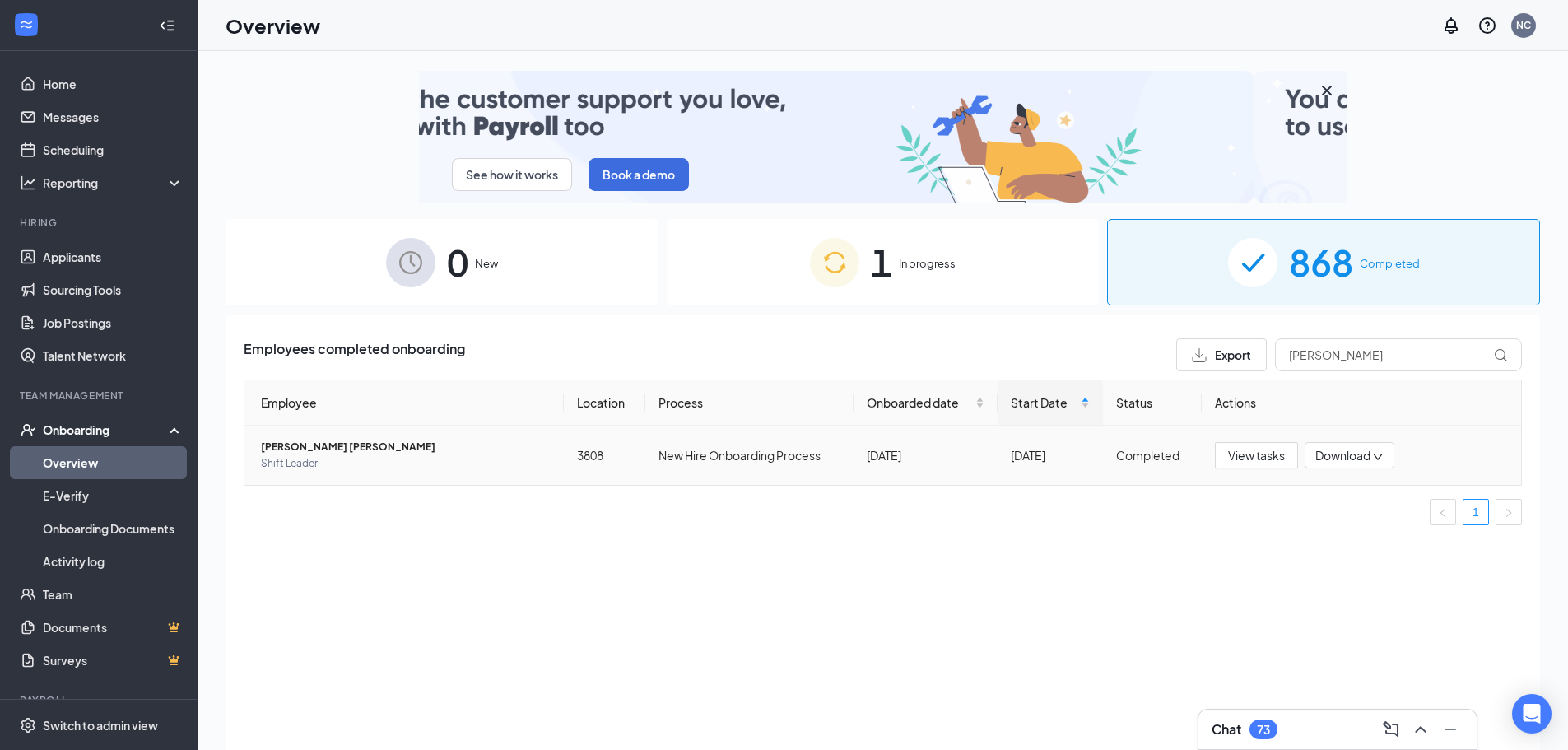
click at [308, 445] on span "[PERSON_NAME] [PERSON_NAME]" at bounding box center [406, 447] width 290 height 16
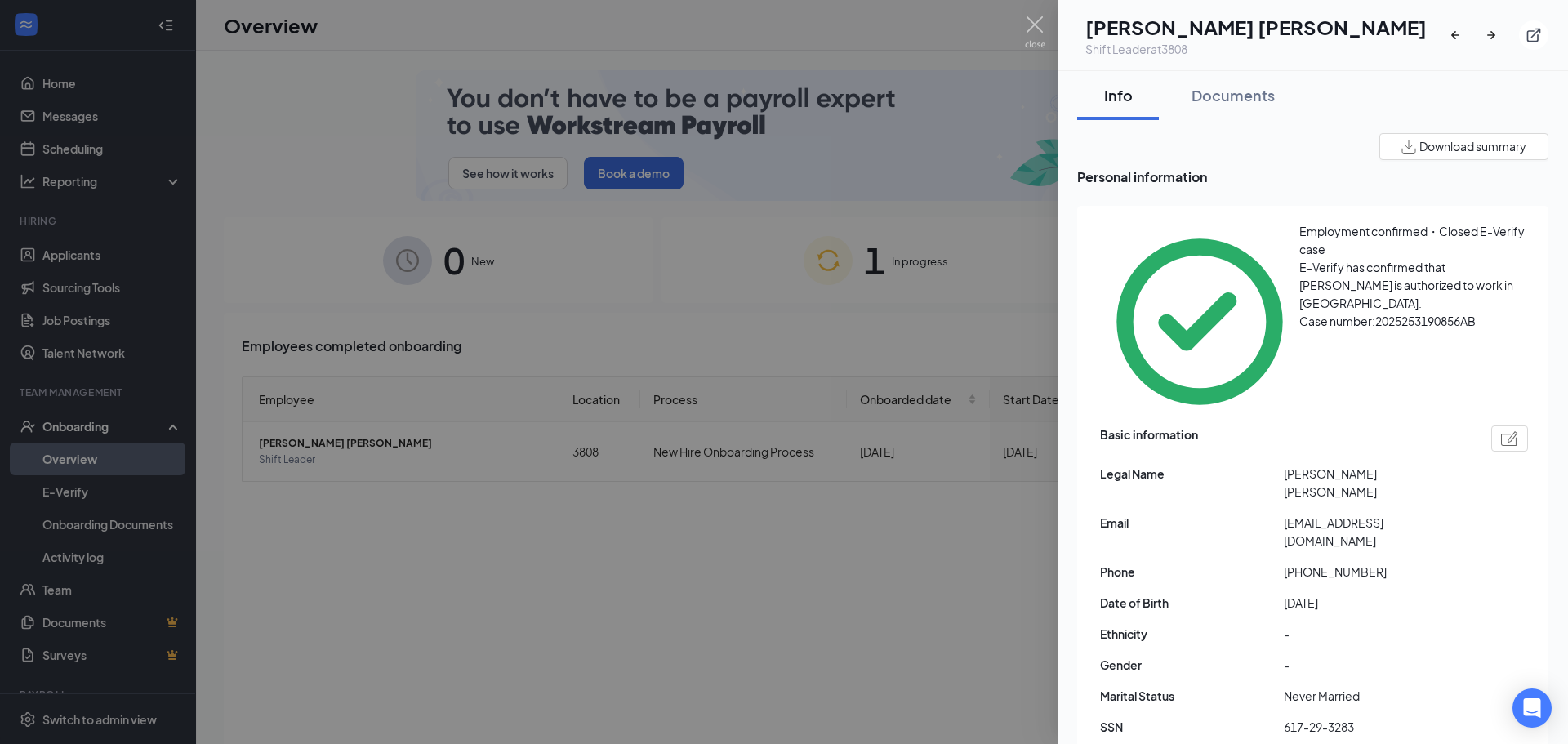
click at [1022, 20] on div at bounding box center [784, 372] width 1568 height 744
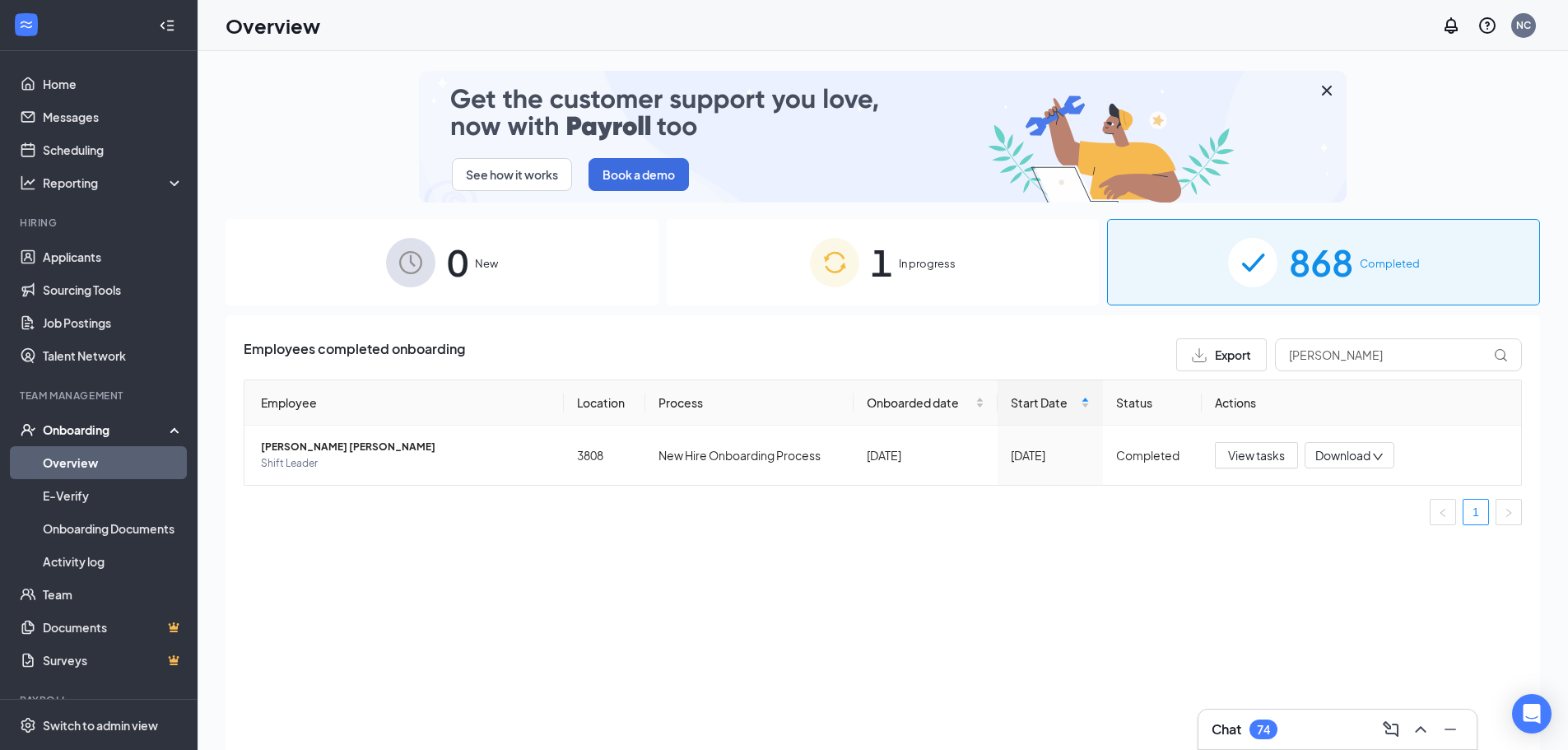
click at [797, 612] on div "Employees completed onboarding Export [PERSON_NAME] Employee Location Process O…" at bounding box center [882, 554] width 1314 height 476
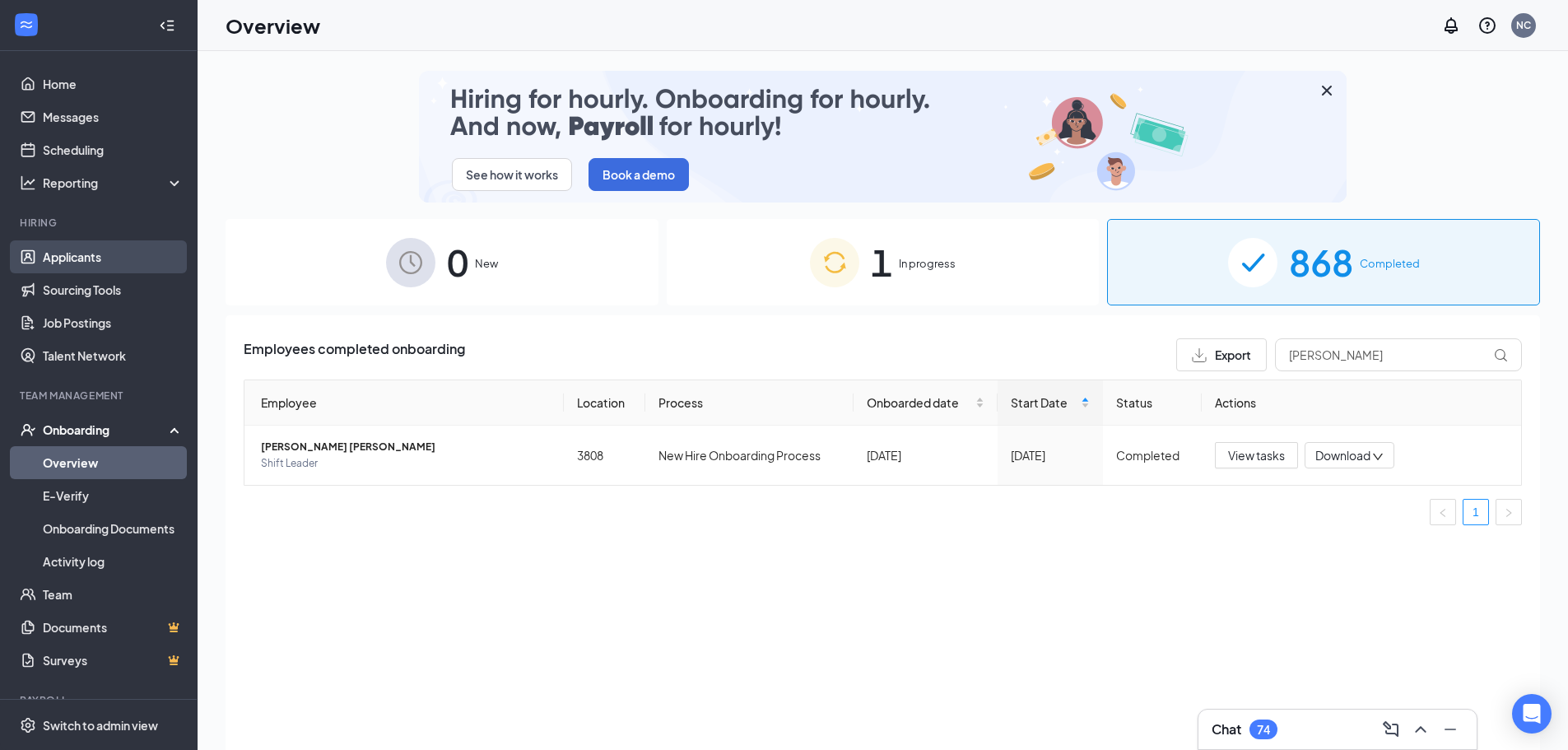
click at [80, 249] on link "Applicants" at bounding box center [113, 257] width 140 height 33
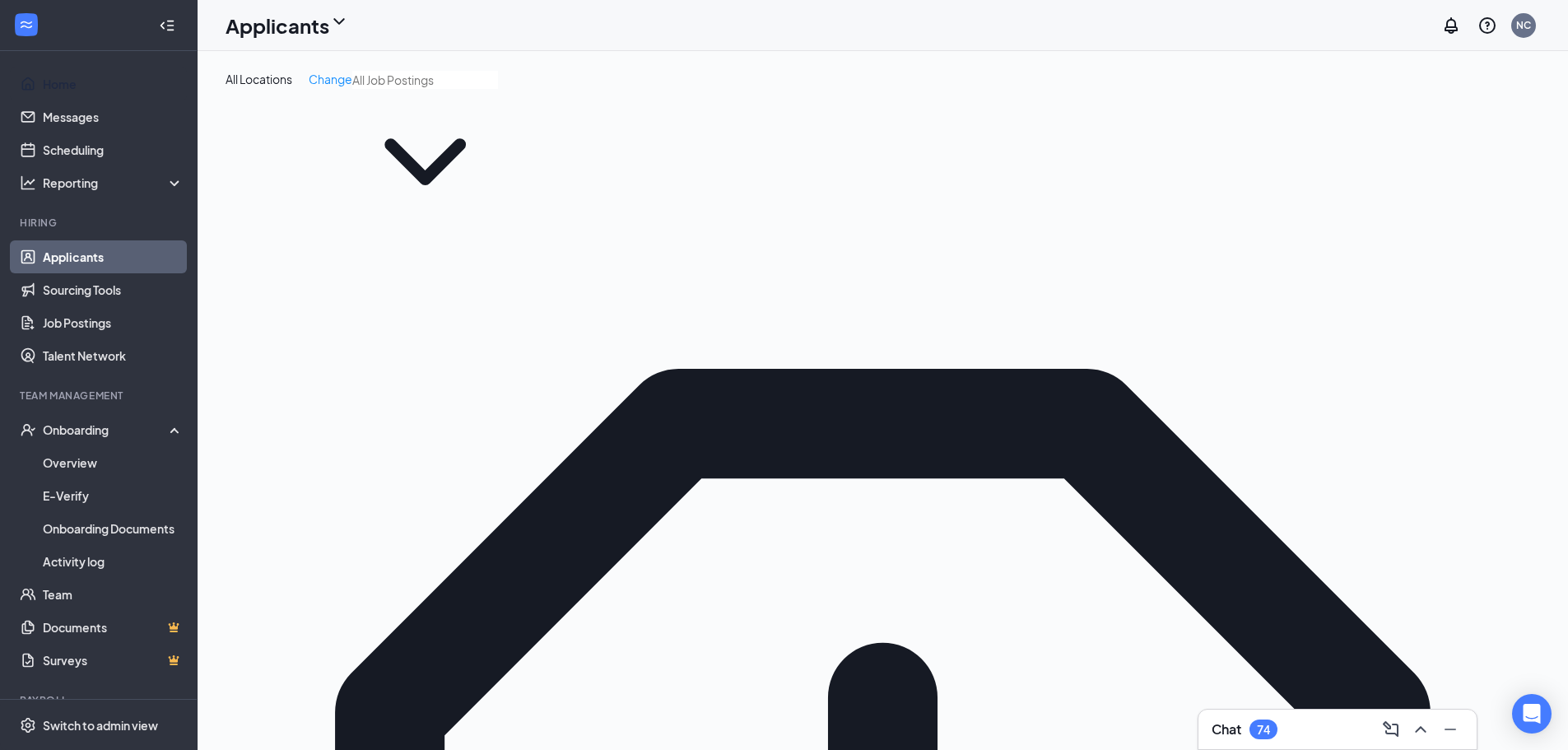
drag, startPoint x: 124, startPoint y: 80, endPoint x: 197, endPoint y: 257, distance: 191.5
click at [124, 80] on link "Home" at bounding box center [113, 84] width 140 height 33
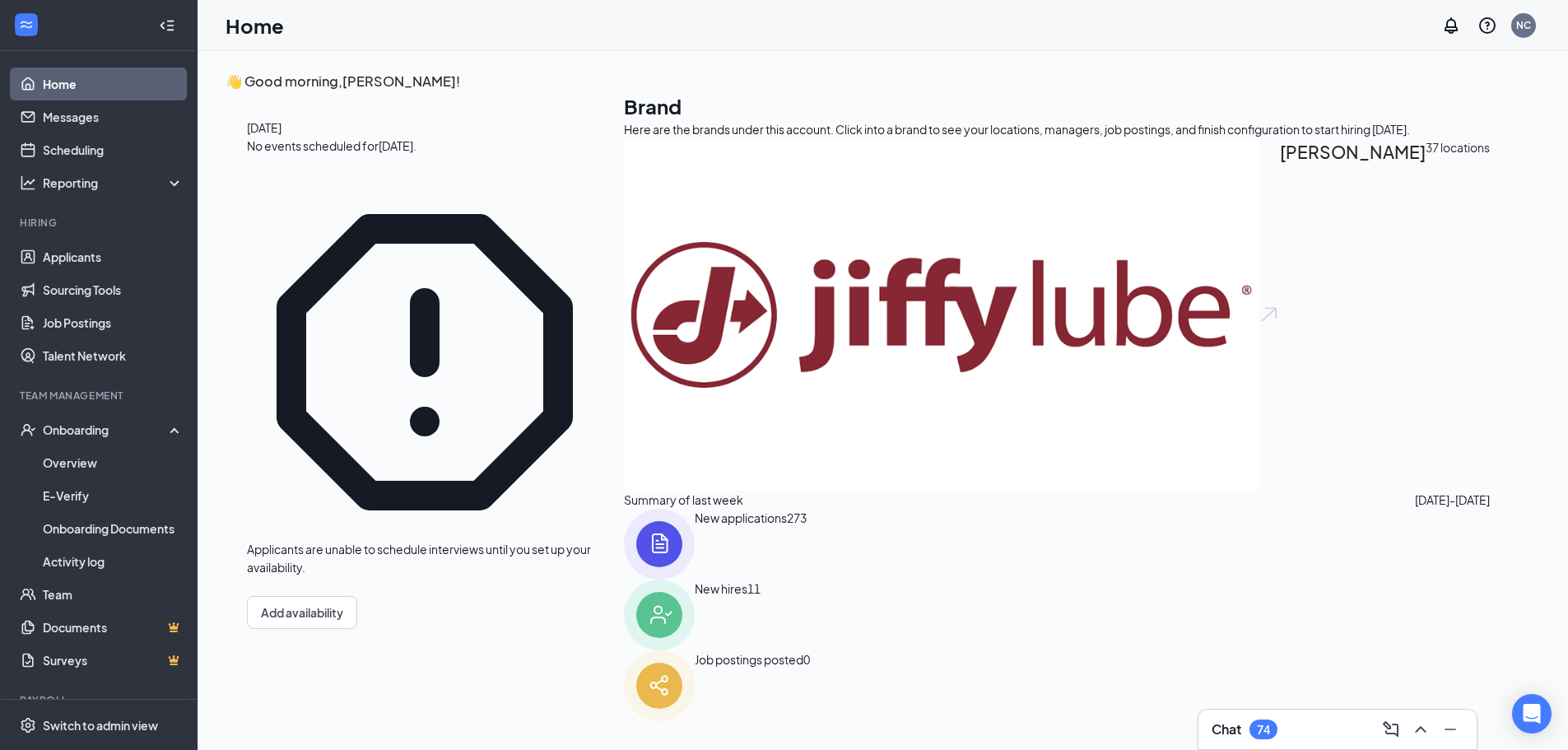
click at [146, 240] on li "Hiring Applicants Sourcing Tools Job Postings Talent Network" at bounding box center [99, 293] width 197 height 156
click at [143, 248] on link "Applicants" at bounding box center [113, 257] width 140 height 33
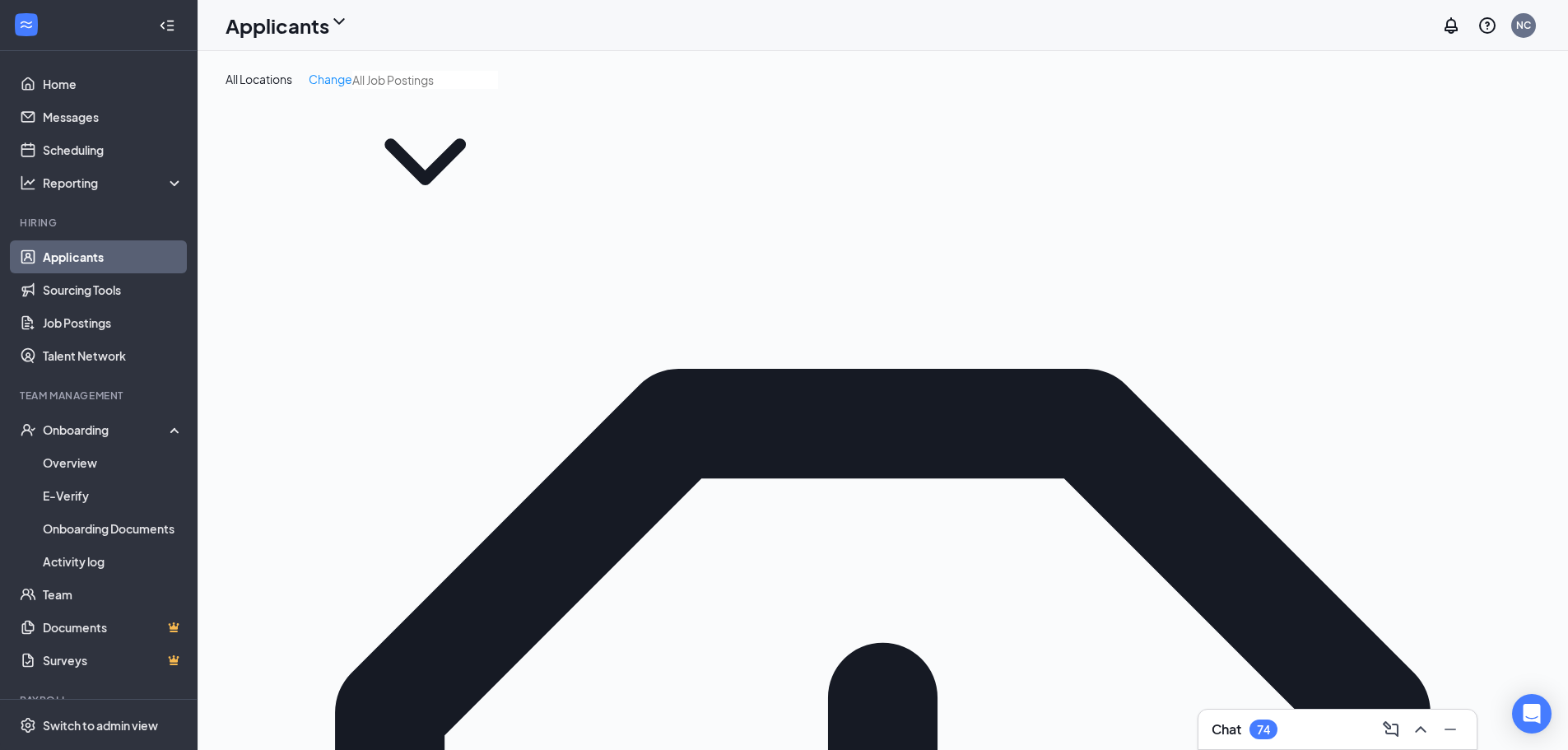
type input "[PERSON_NAME]"
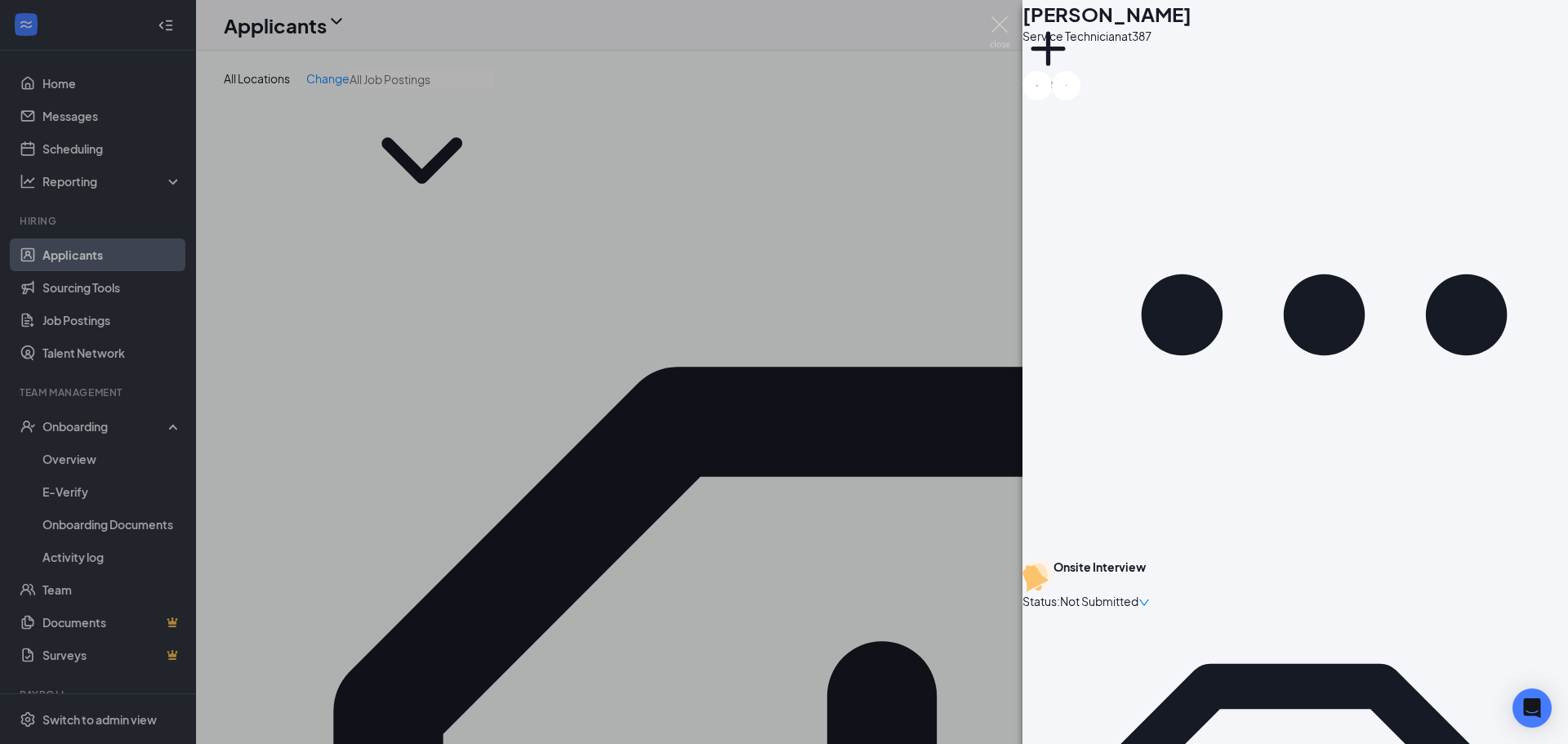
click at [817, 492] on div "AG [PERSON_NAME] Service Technician at 387 Add a tag Onsite Interview Status : …" at bounding box center [784, 372] width 1568 height 744
drag, startPoint x: 898, startPoint y: 476, endPoint x: 1022, endPoint y: 504, distance: 127.1
click at [898, 476] on div "AG [PERSON_NAME] Service Technician at 387 Add a tag Onsite Interview Status : …" at bounding box center [784, 372] width 1568 height 744
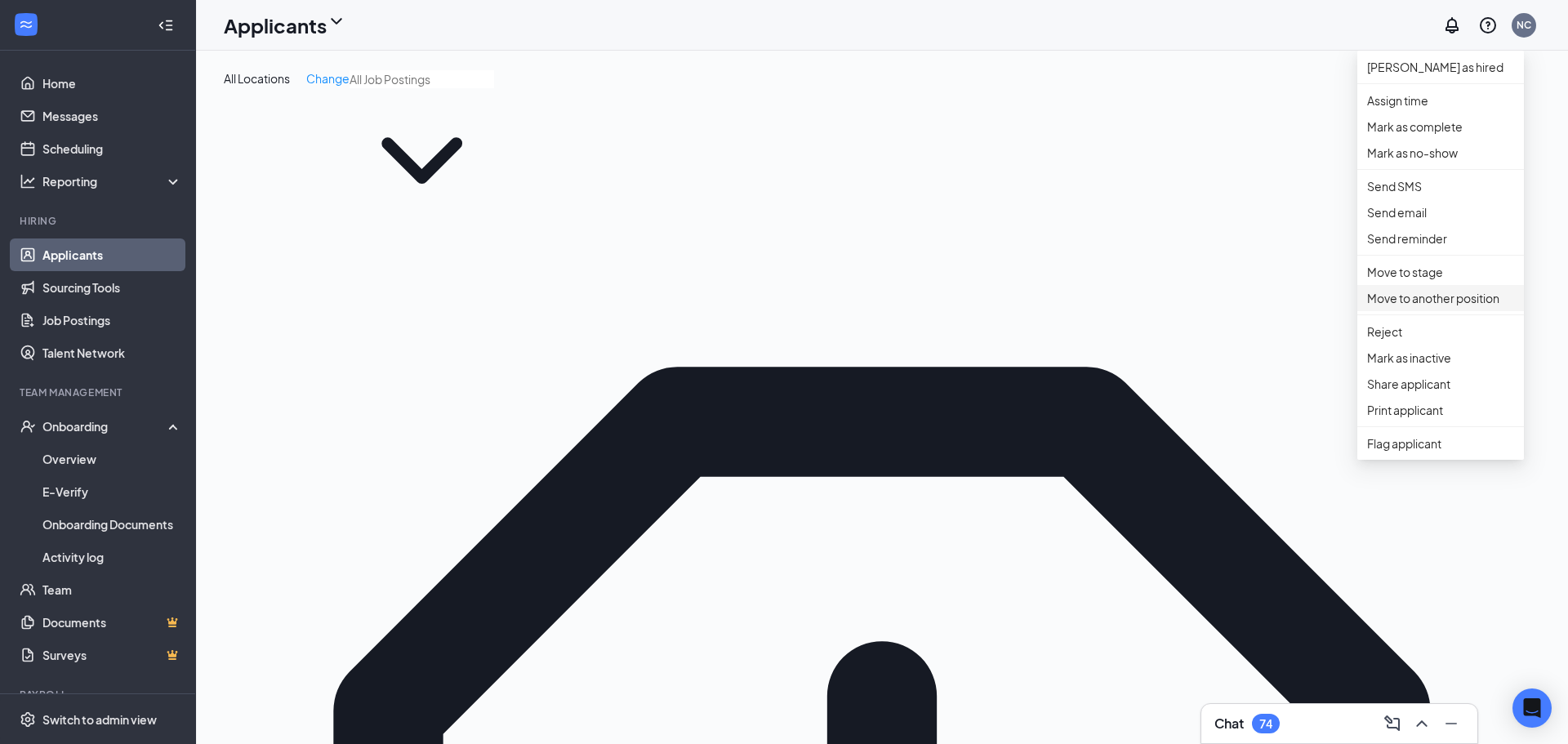
click at [1416, 307] on p "Move to another position" at bounding box center [1440, 299] width 147 height 18
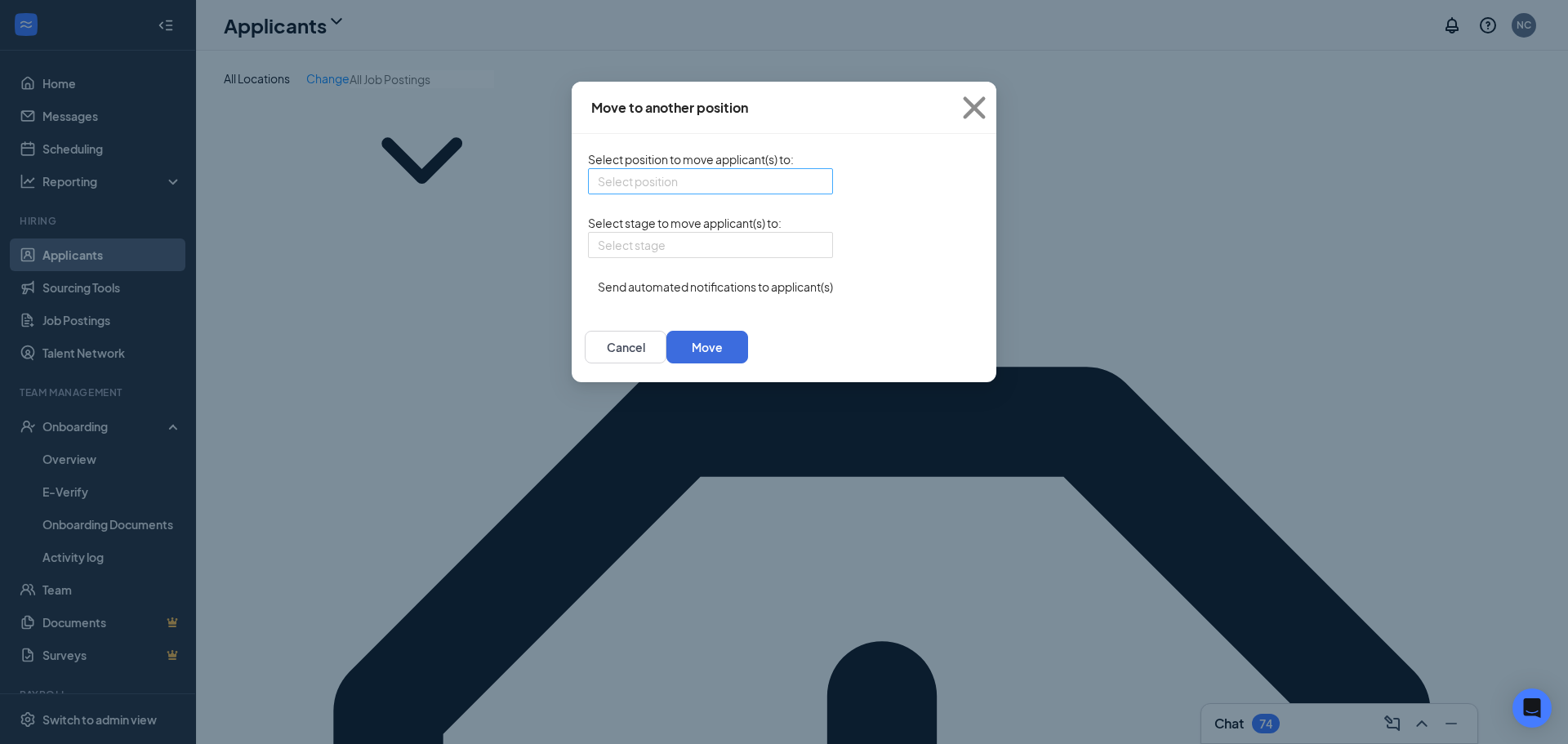
click at [695, 189] on input "search" at bounding box center [705, 181] width 214 height 24
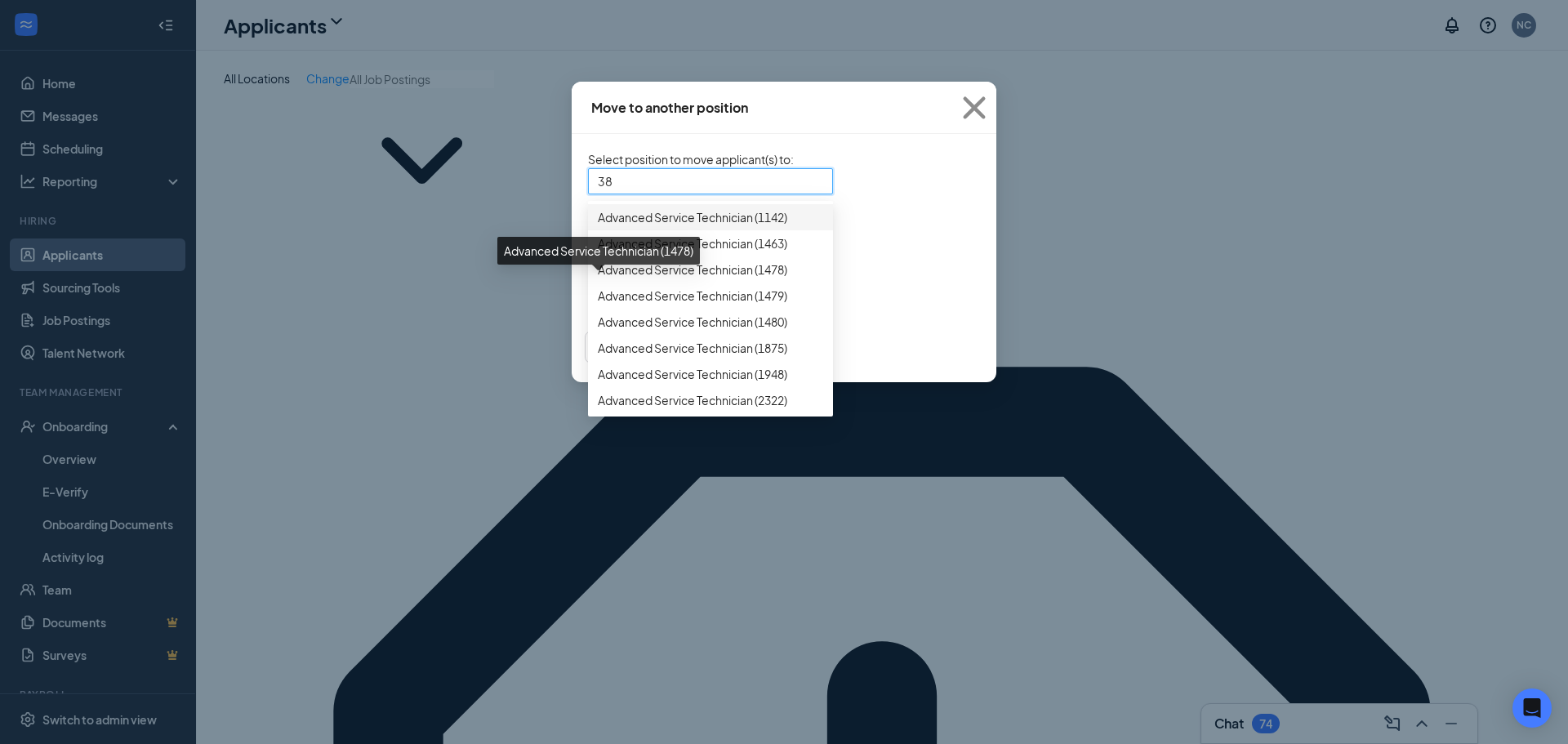
type input "387"
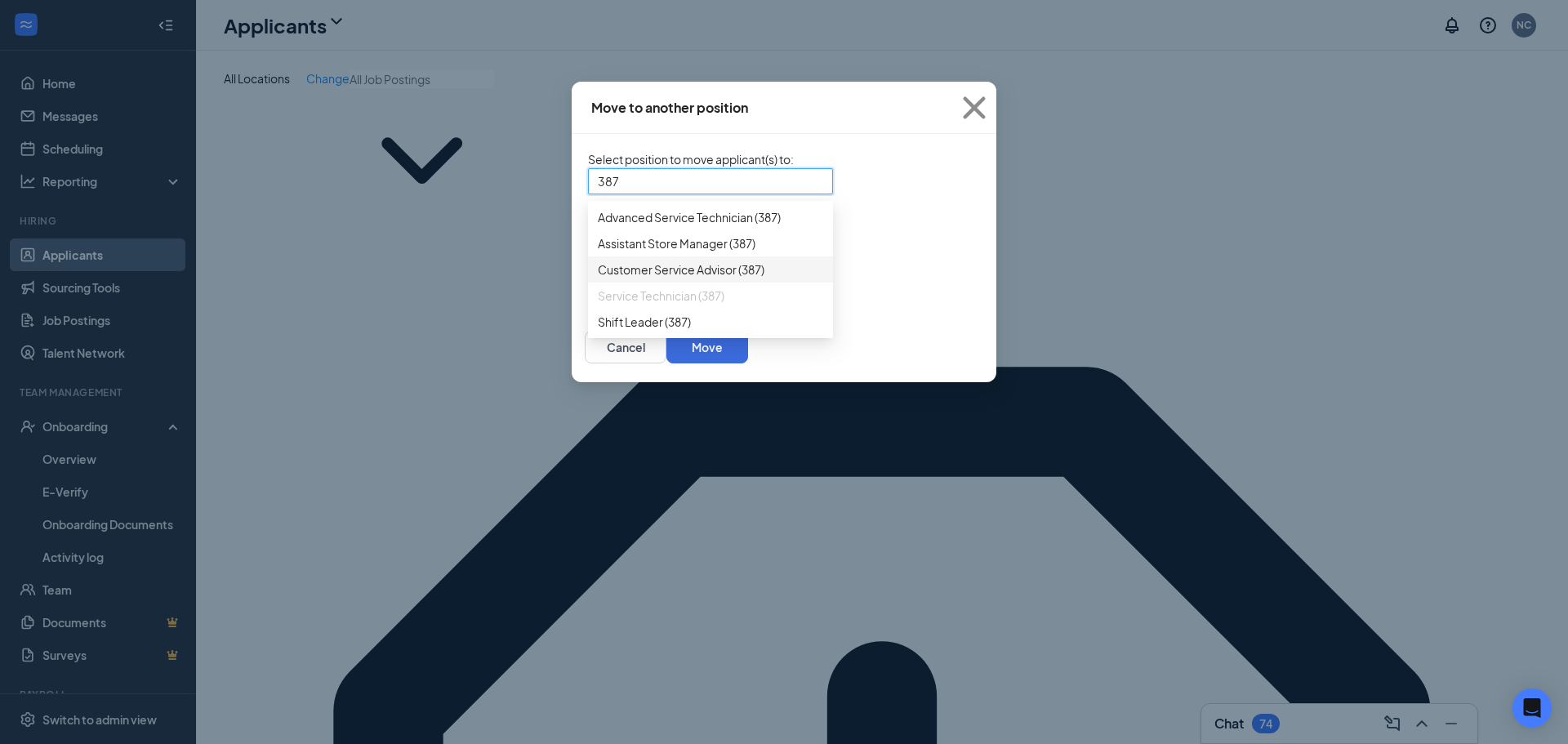
click at [628, 279] on span "Customer Service Advisor (387)" at bounding box center [681, 270] width 166 height 18
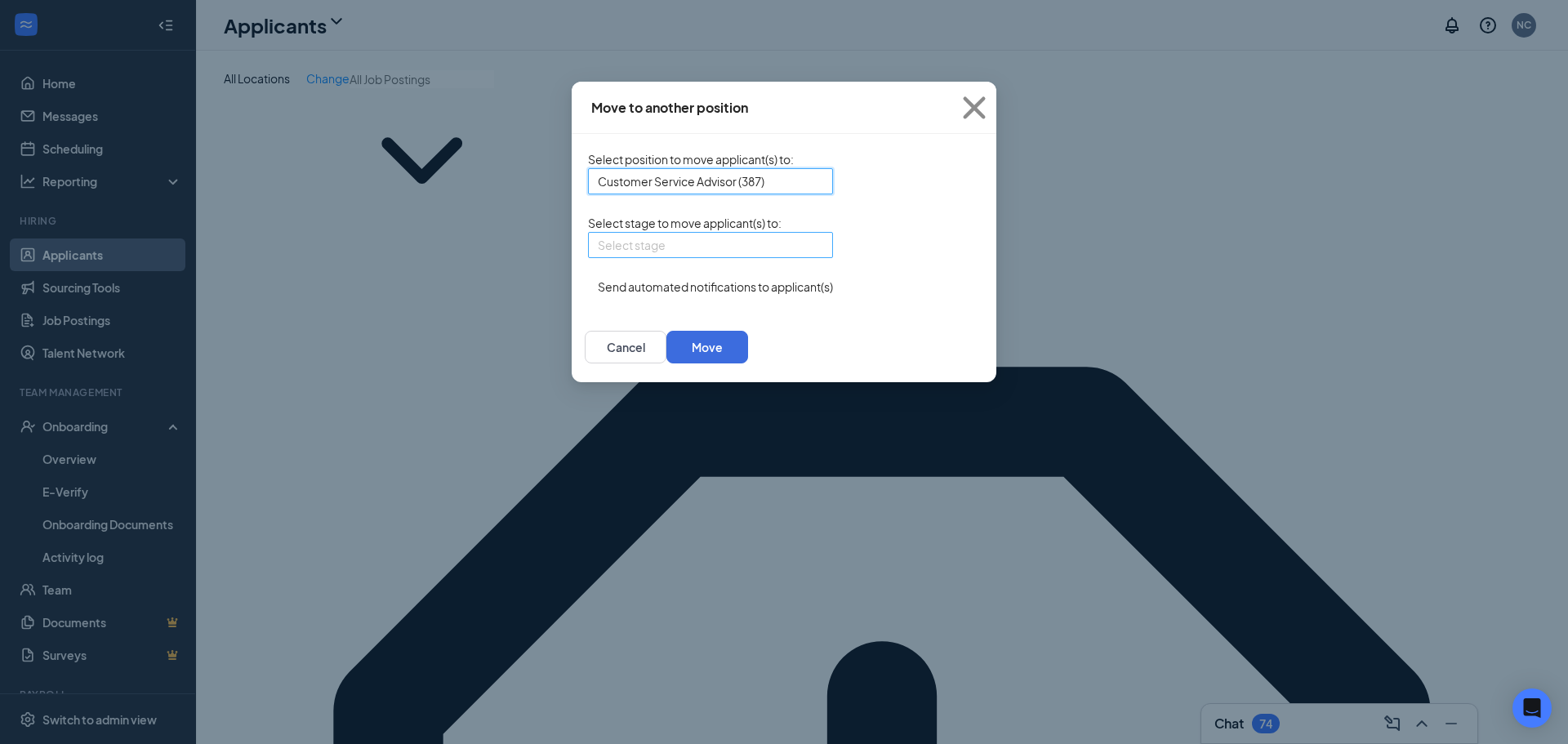
click at [603, 257] on input "search" at bounding box center [705, 244] width 214 height 24
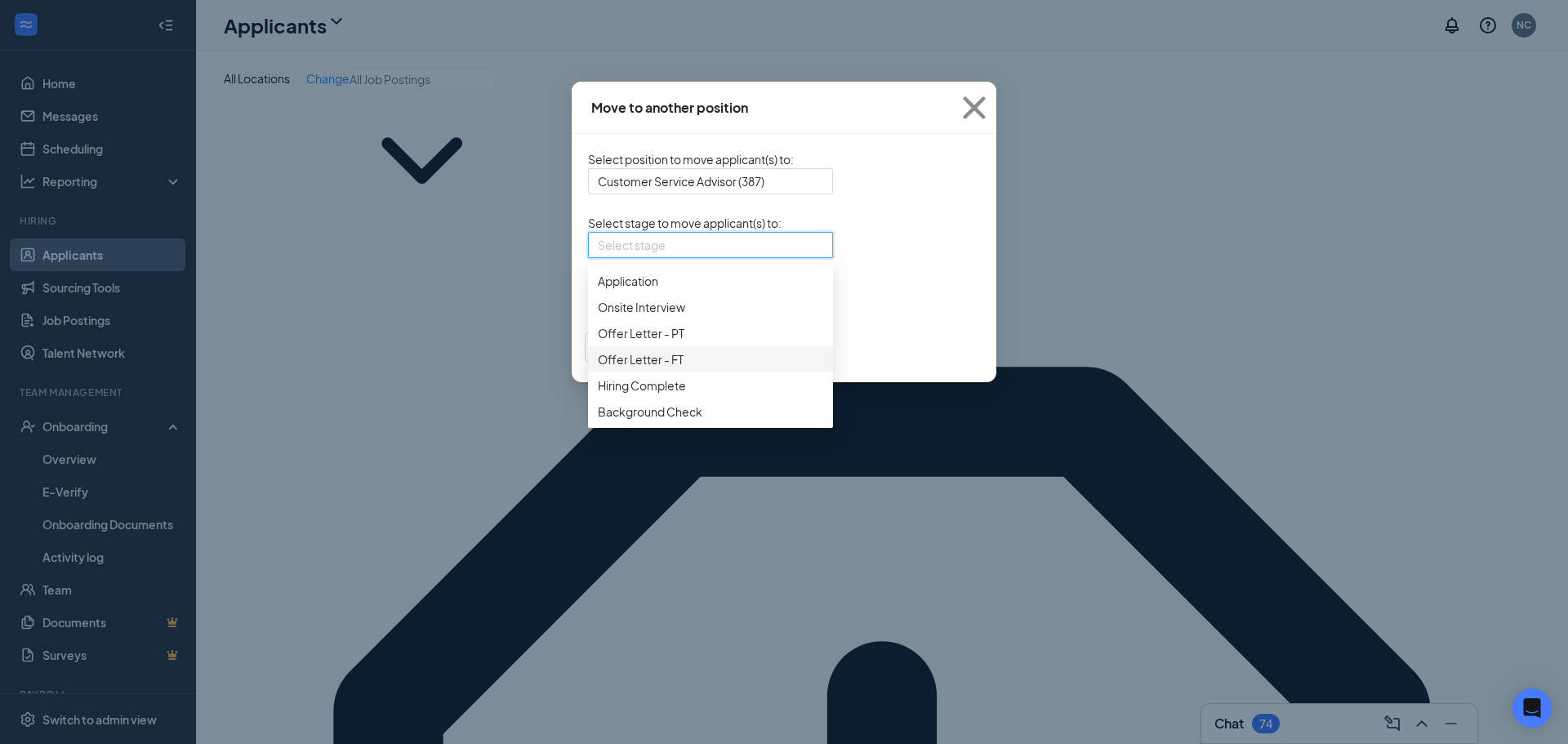
click at [613, 368] on span "Offer Letter - FT" at bounding box center [710, 359] width 225 height 18
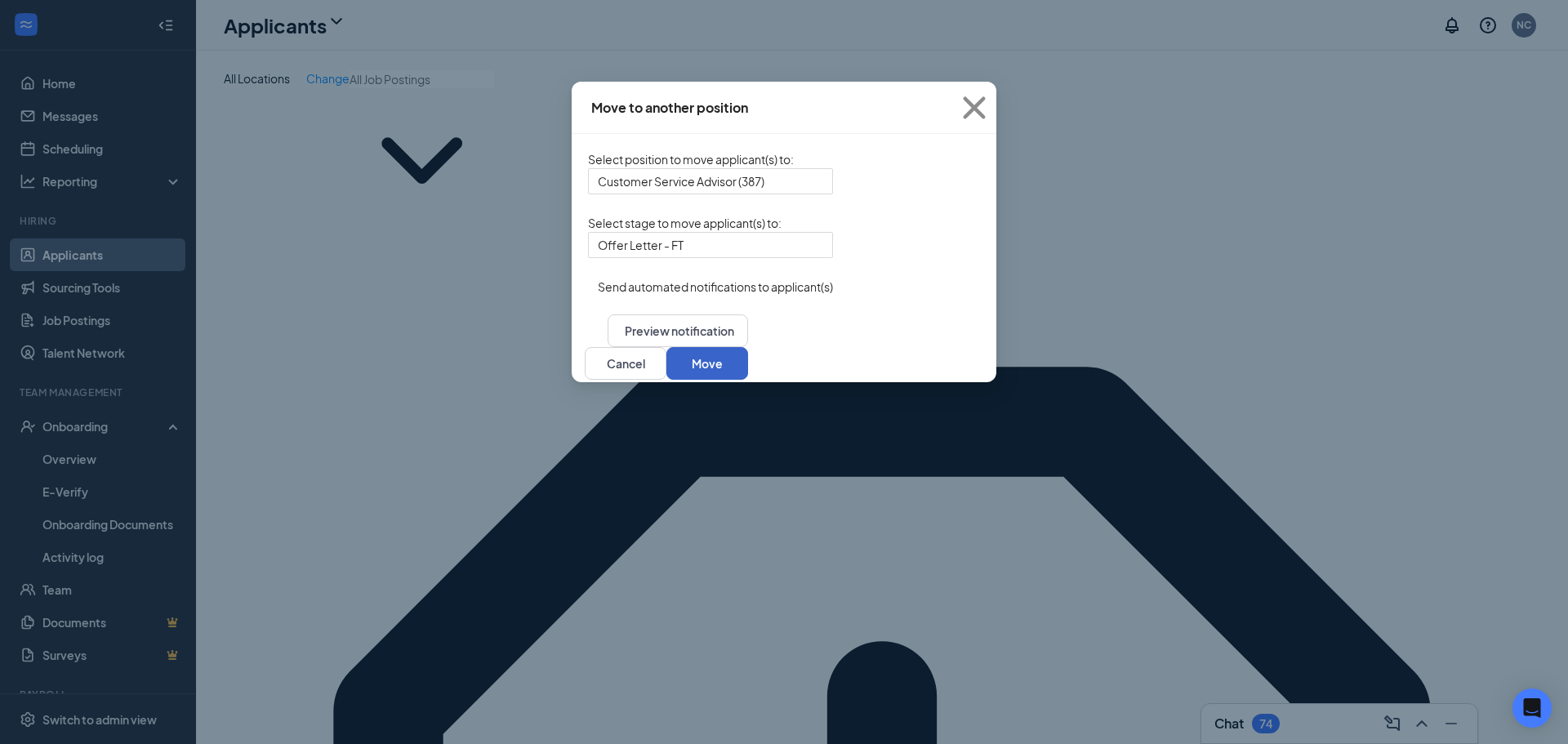
click at [748, 377] on button "Move" at bounding box center [708, 364] width 81 height 33
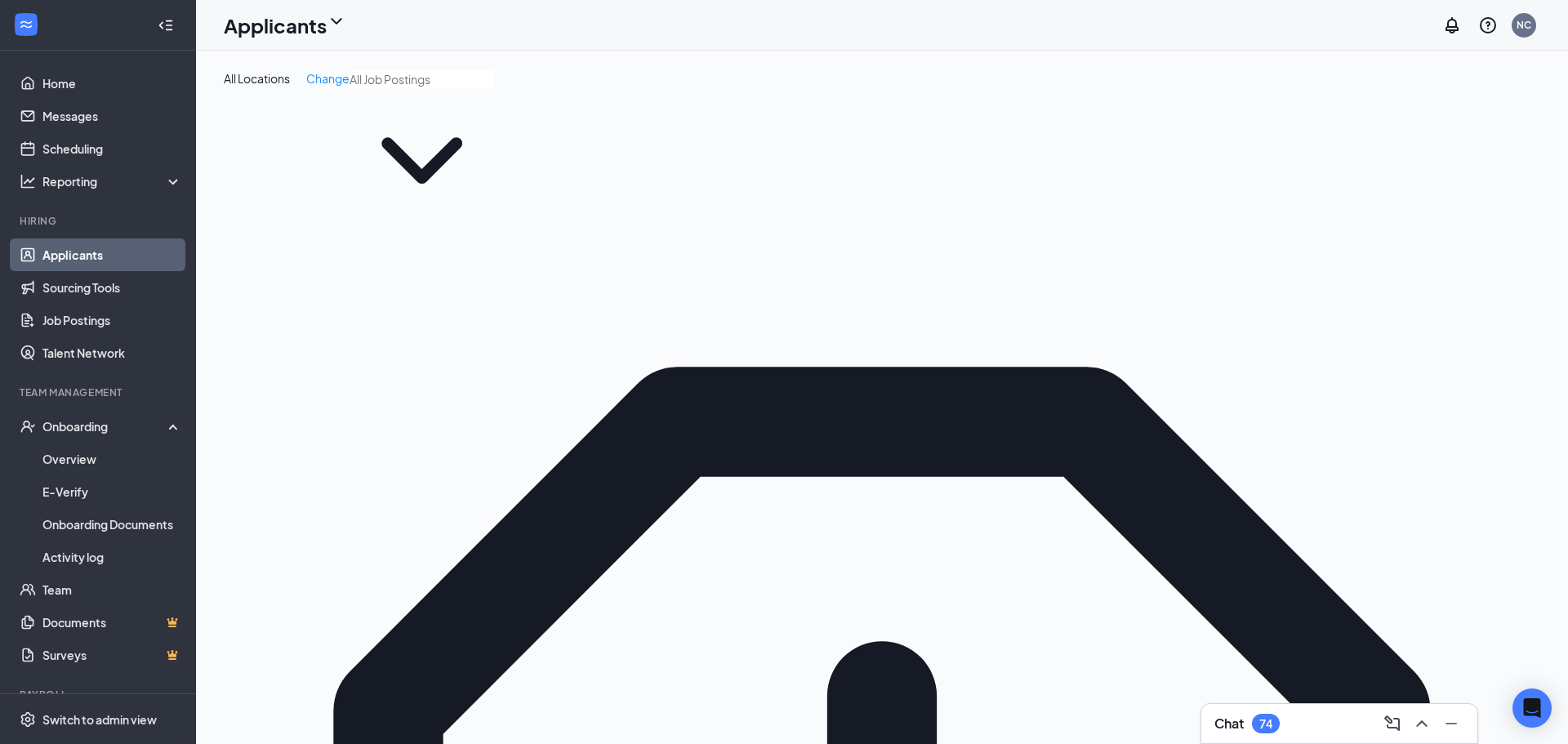
drag, startPoint x: 1371, startPoint y: 320, endPoint x: 1089, endPoint y: 301, distance: 282.6
type input "[PERSON_NAME]"
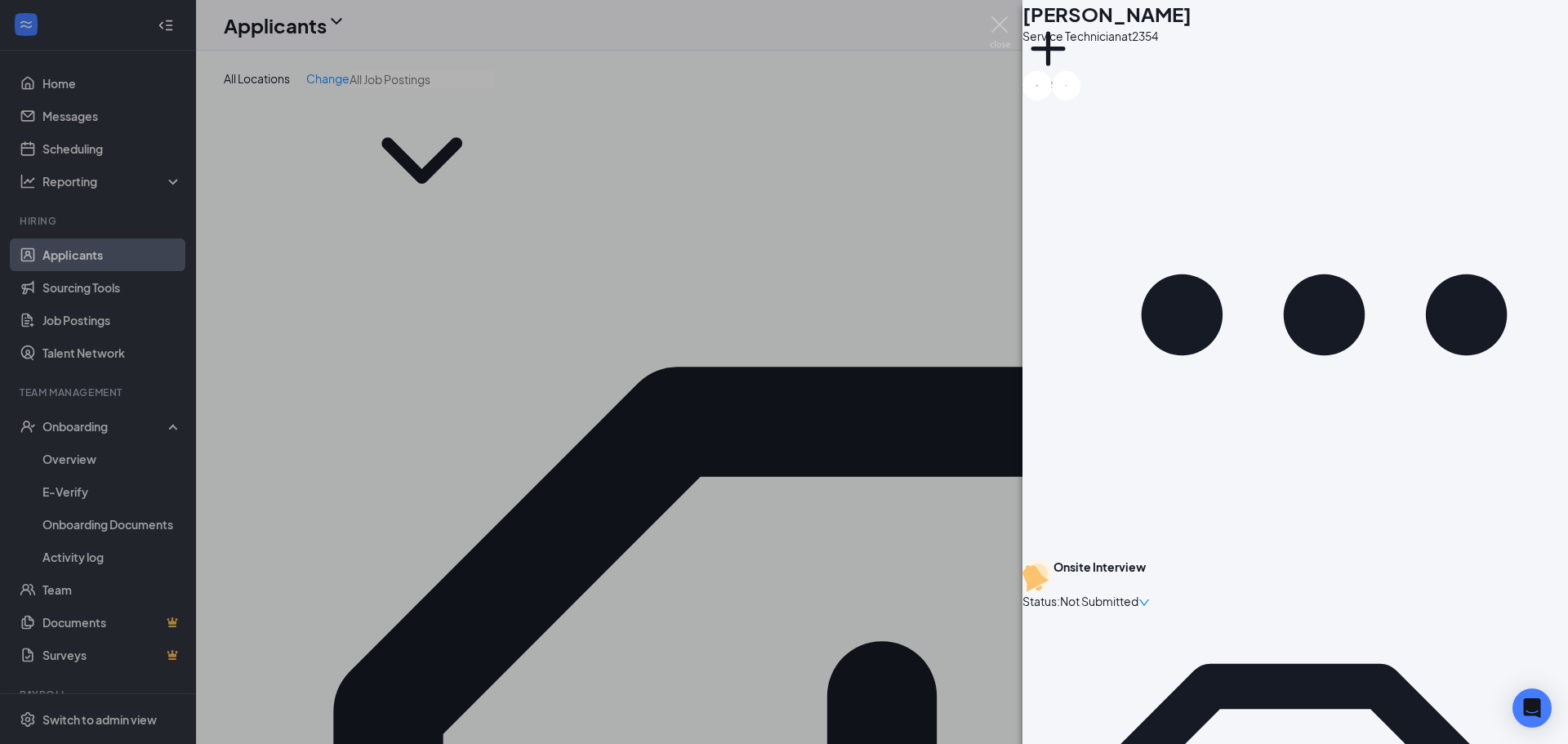
click at [579, 531] on div "[PERSON_NAME] Service Technician at 2354 Add a tag Onsite Interview Status : No…" at bounding box center [784, 372] width 1568 height 744
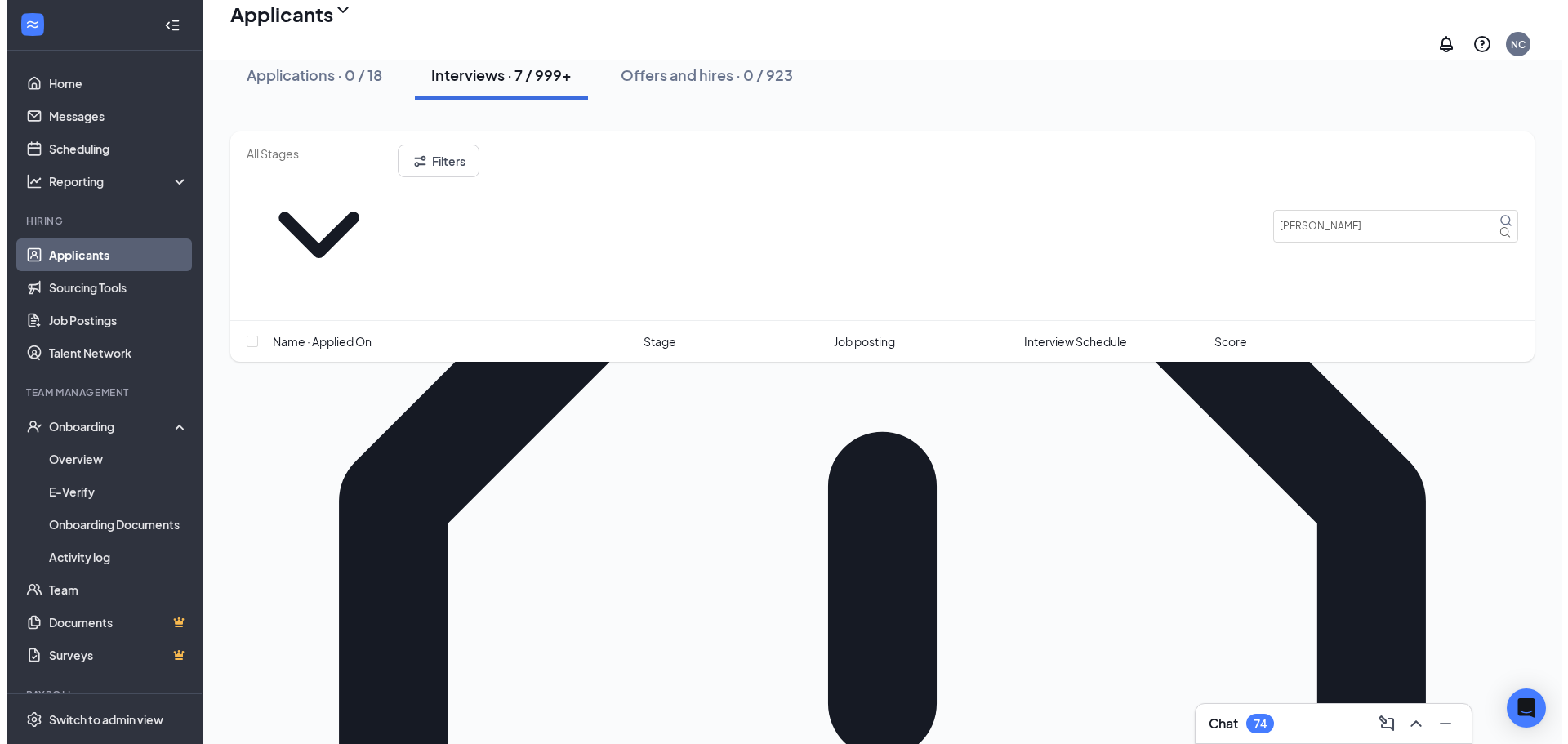
scroll to position [245, 0]
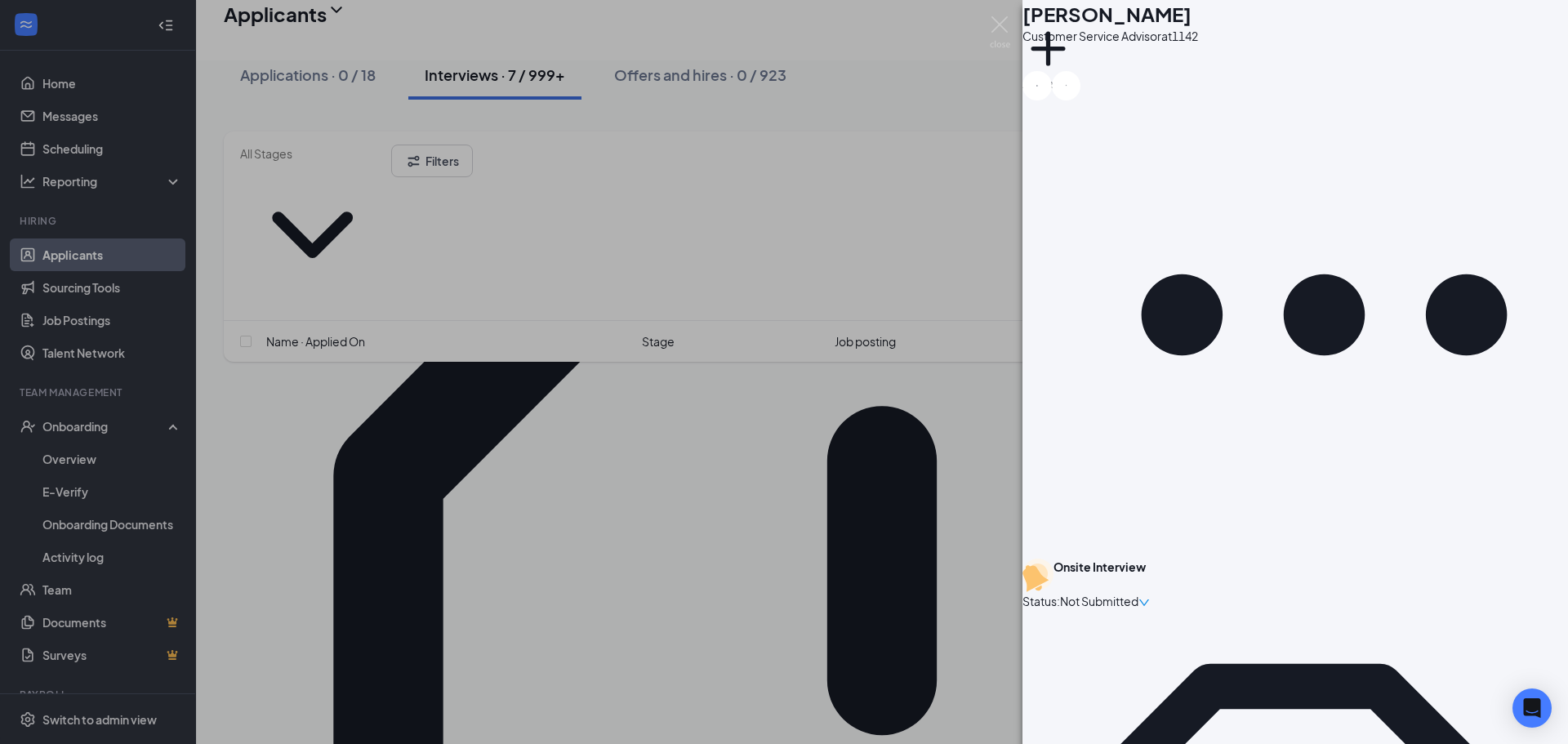
click at [767, 603] on div "[PERSON_NAME] Customer Service Advisor at 1142 Add a tag Onsite Interview Statu…" at bounding box center [784, 372] width 1568 height 744
click at [780, 603] on div "[PERSON_NAME] Customer Service Advisor at 1142 Add a tag Onsite Interview Statu…" at bounding box center [784, 372] width 1568 height 744
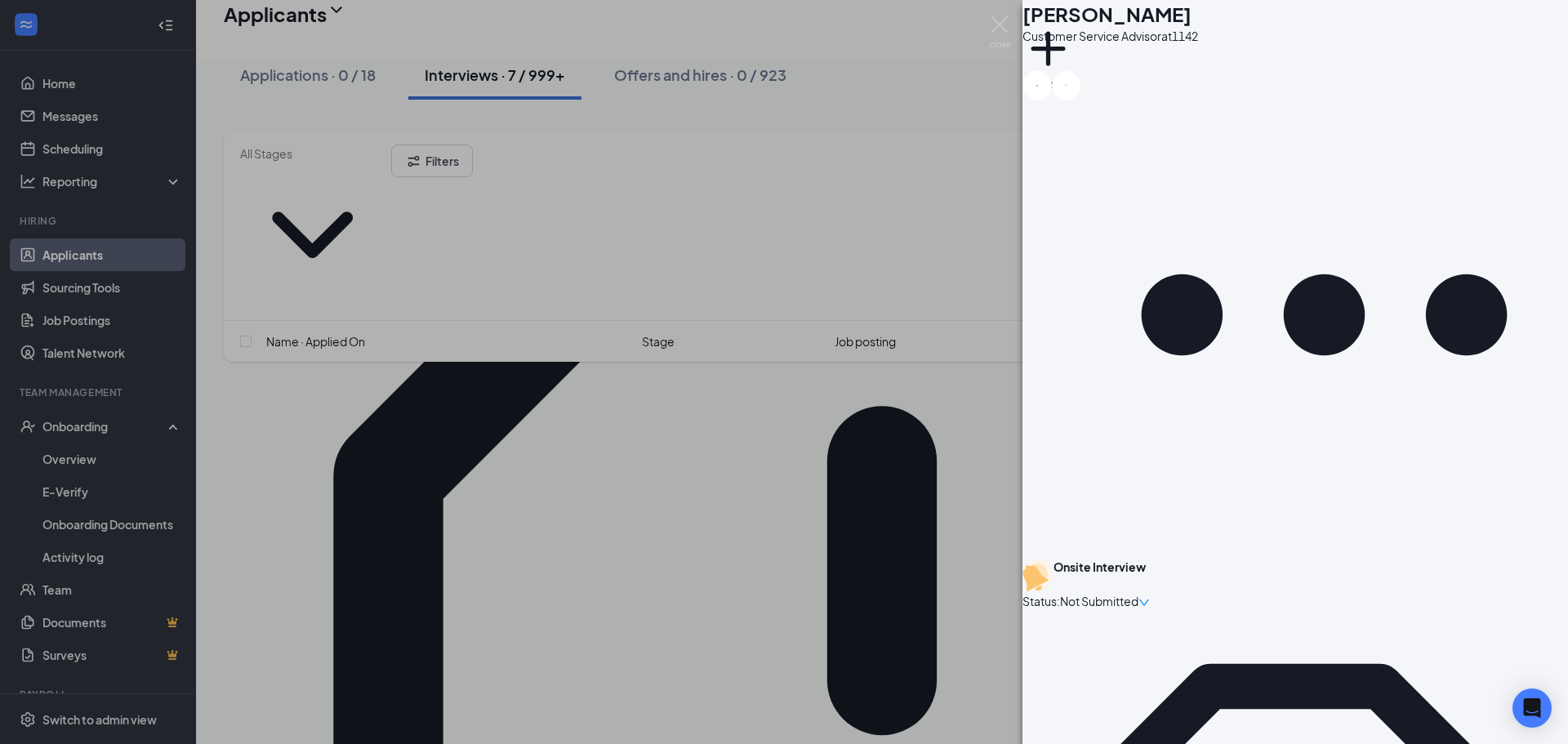
scroll to position [752, 0]
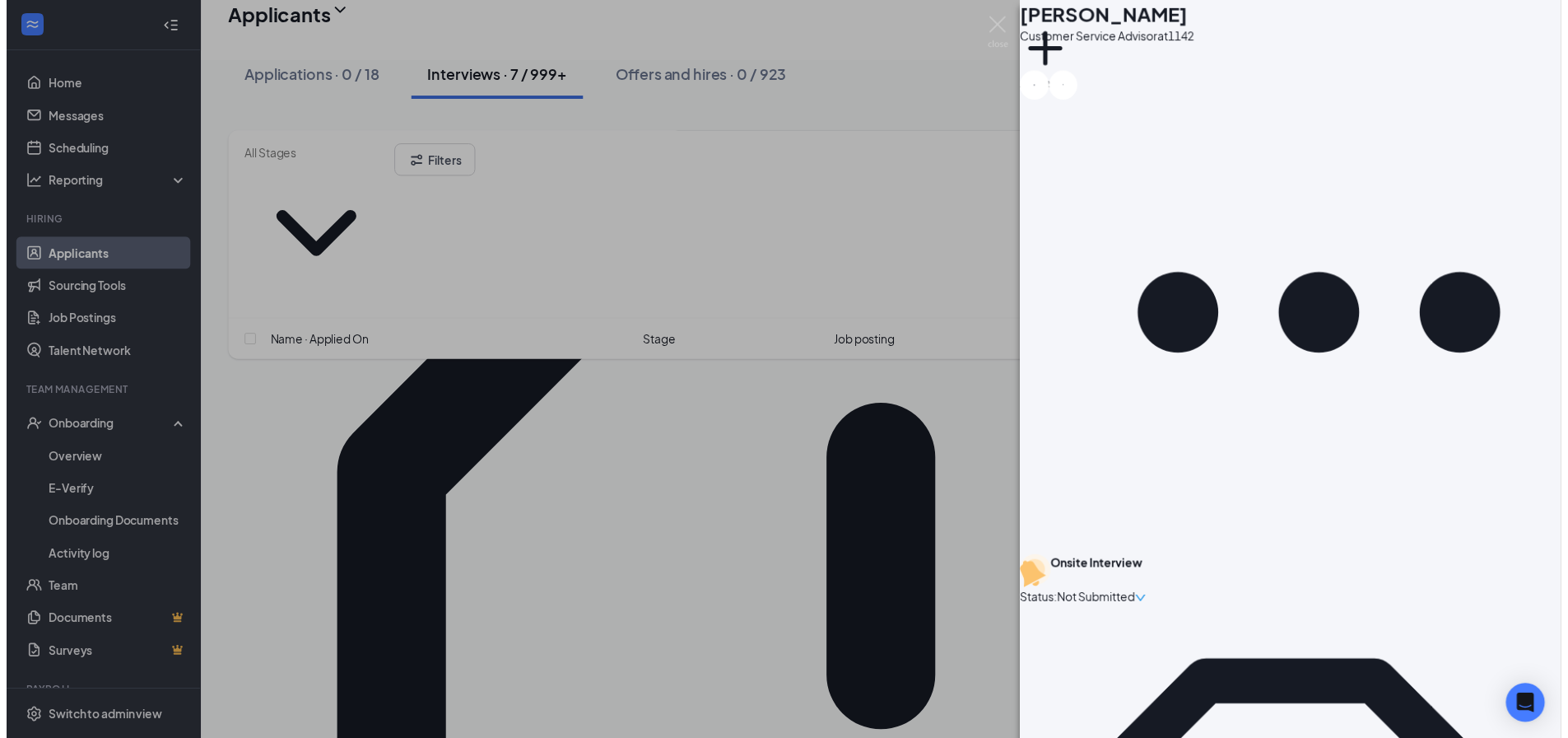
scroll to position [841, 0]
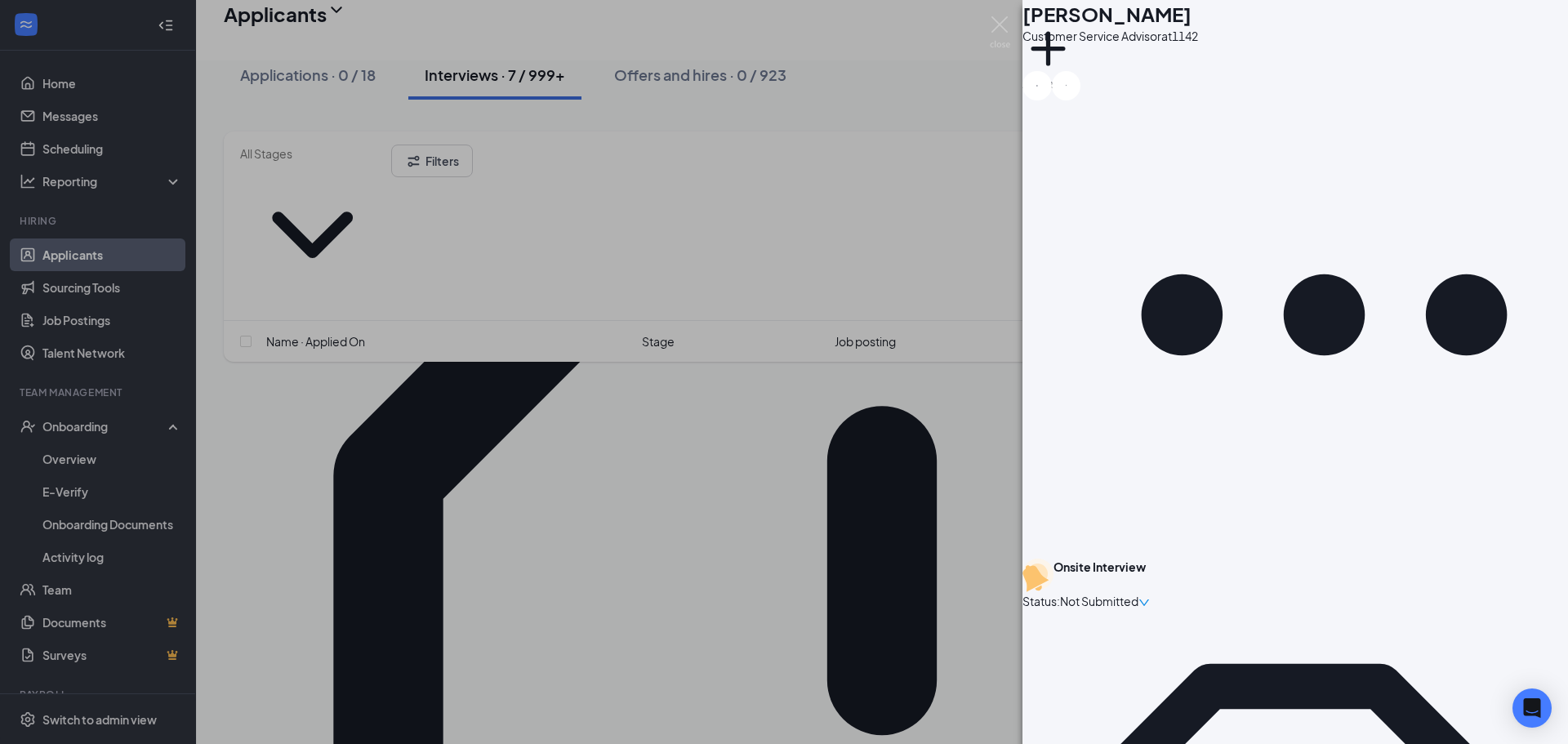
click at [825, 622] on div "[PERSON_NAME] Customer Service Advisor at 1142 Add a tag Onsite Interview Statu…" at bounding box center [784, 372] width 1568 height 744
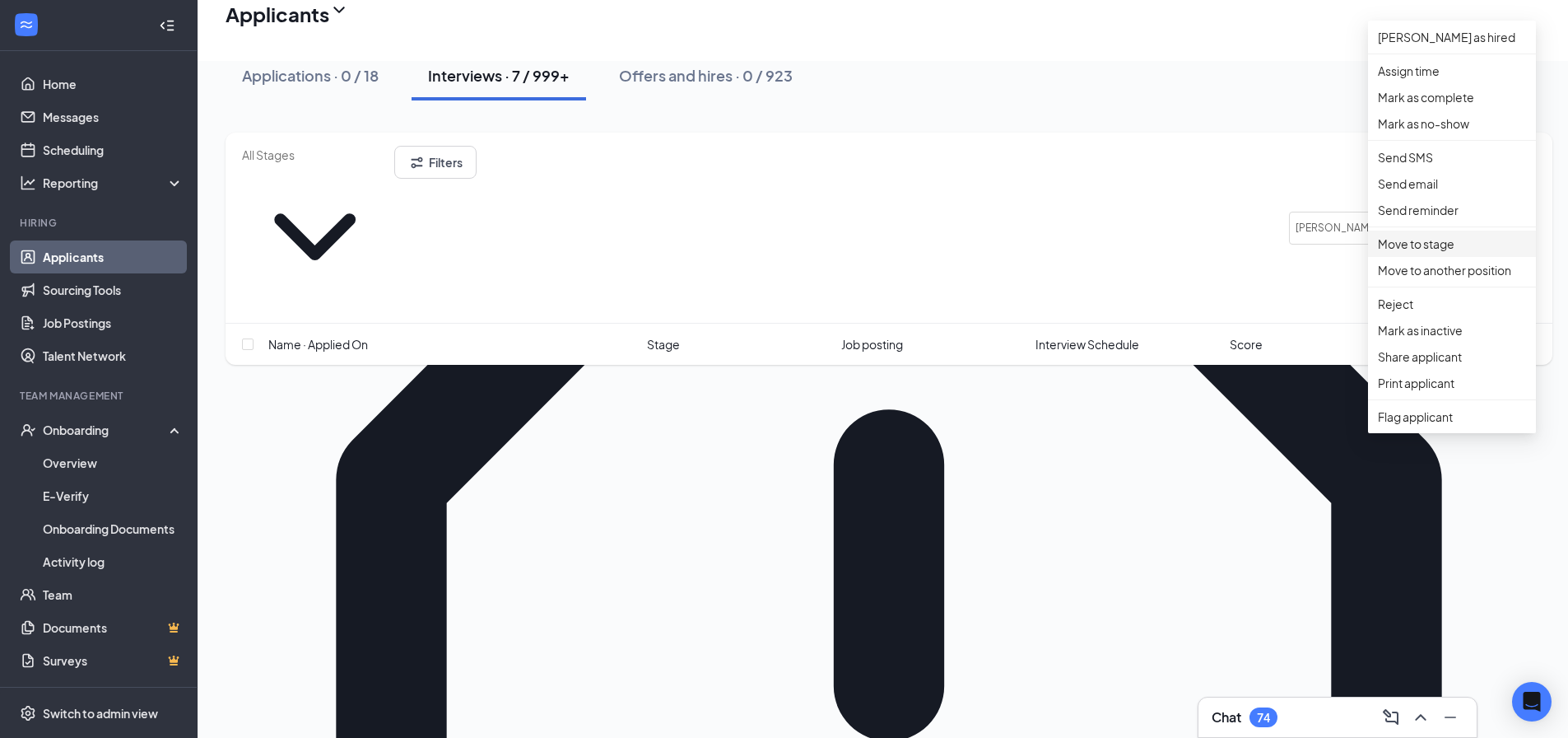
click at [1468, 253] on p "Move to stage" at bounding box center [1452, 244] width 148 height 18
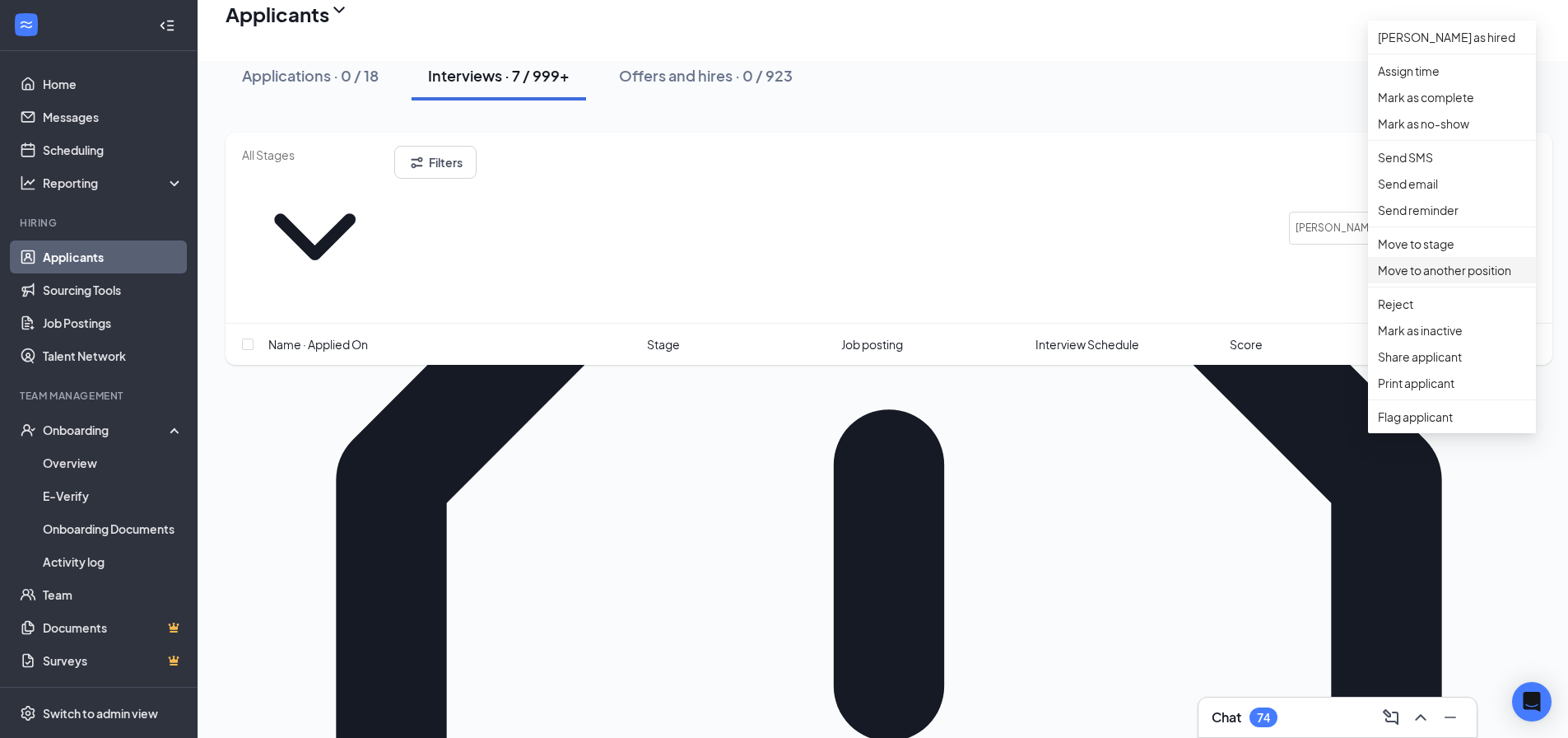
click at [1451, 279] on p "Move to another position" at bounding box center [1452, 270] width 148 height 18
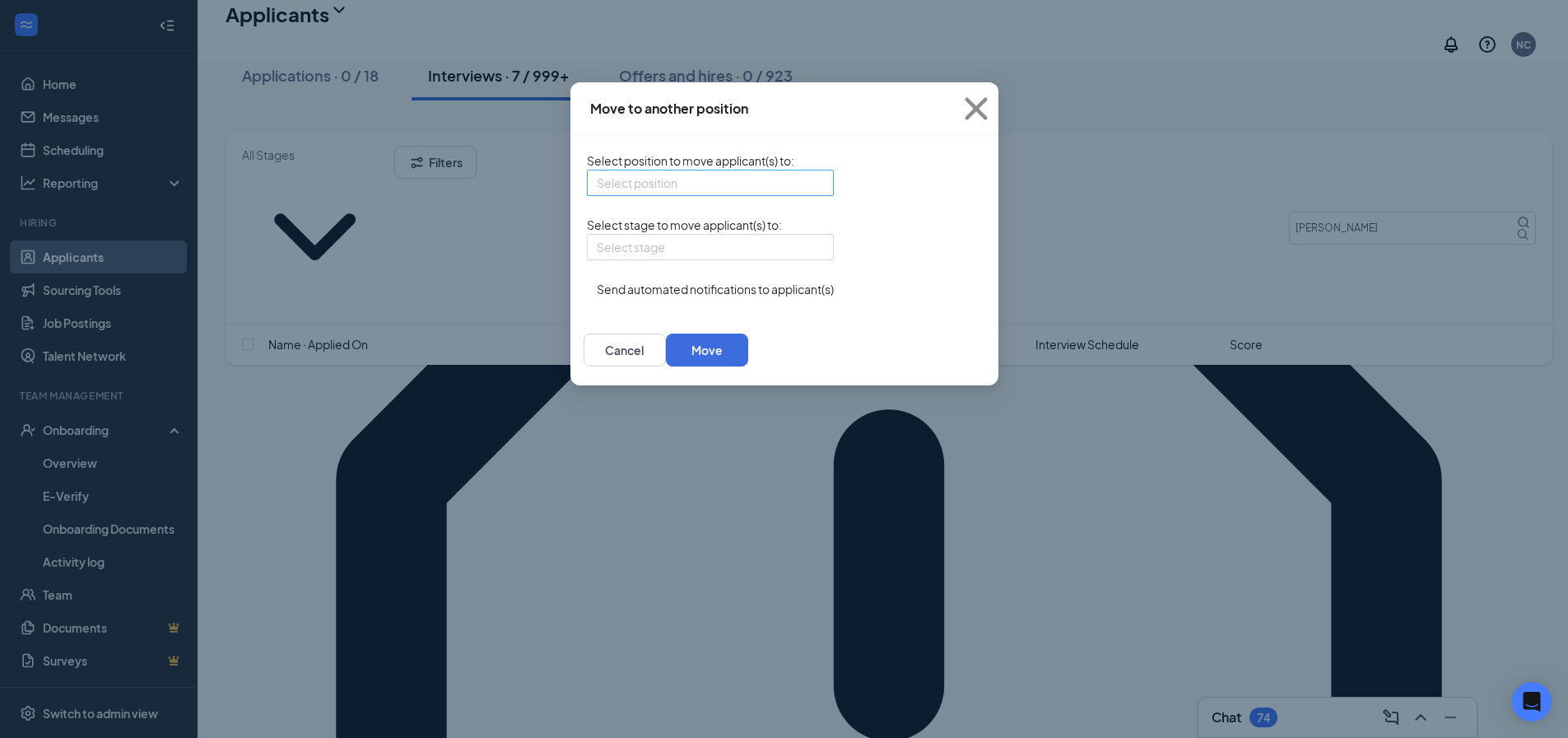
click at [669, 195] on input "search" at bounding box center [704, 182] width 215 height 25
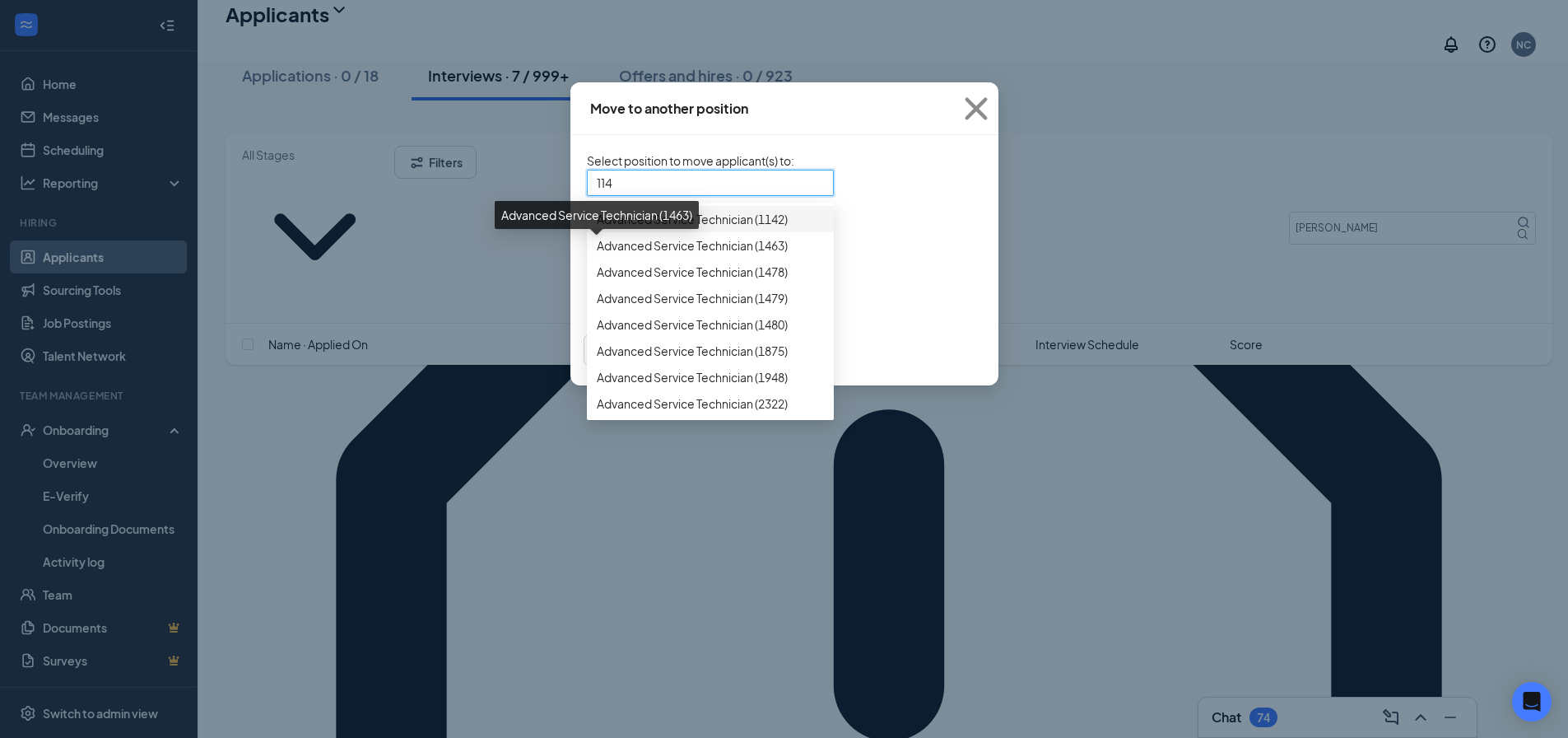
type input "1142"
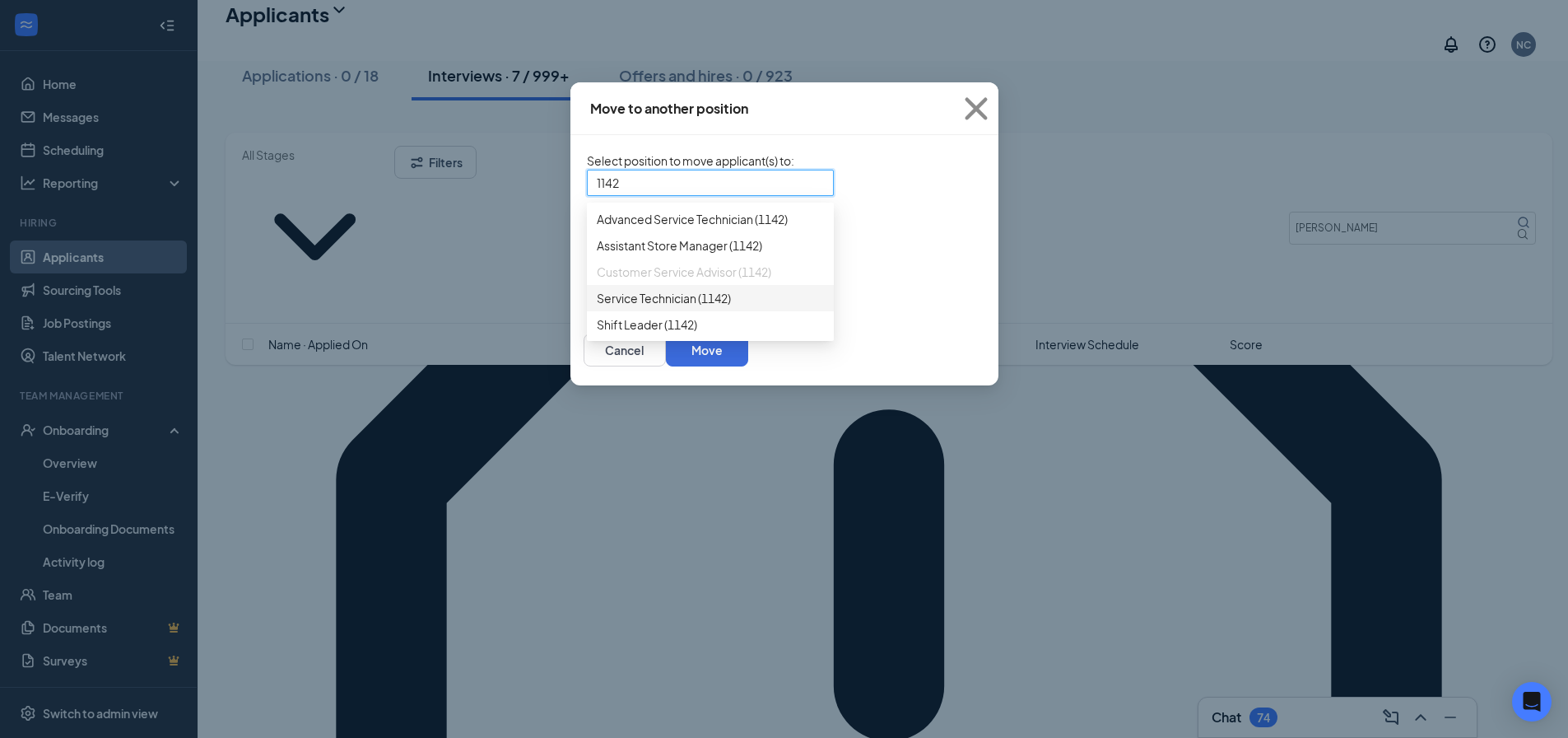
click at [658, 311] on div "Service Technician (1142)" at bounding box center [711, 297] width 247 height 26
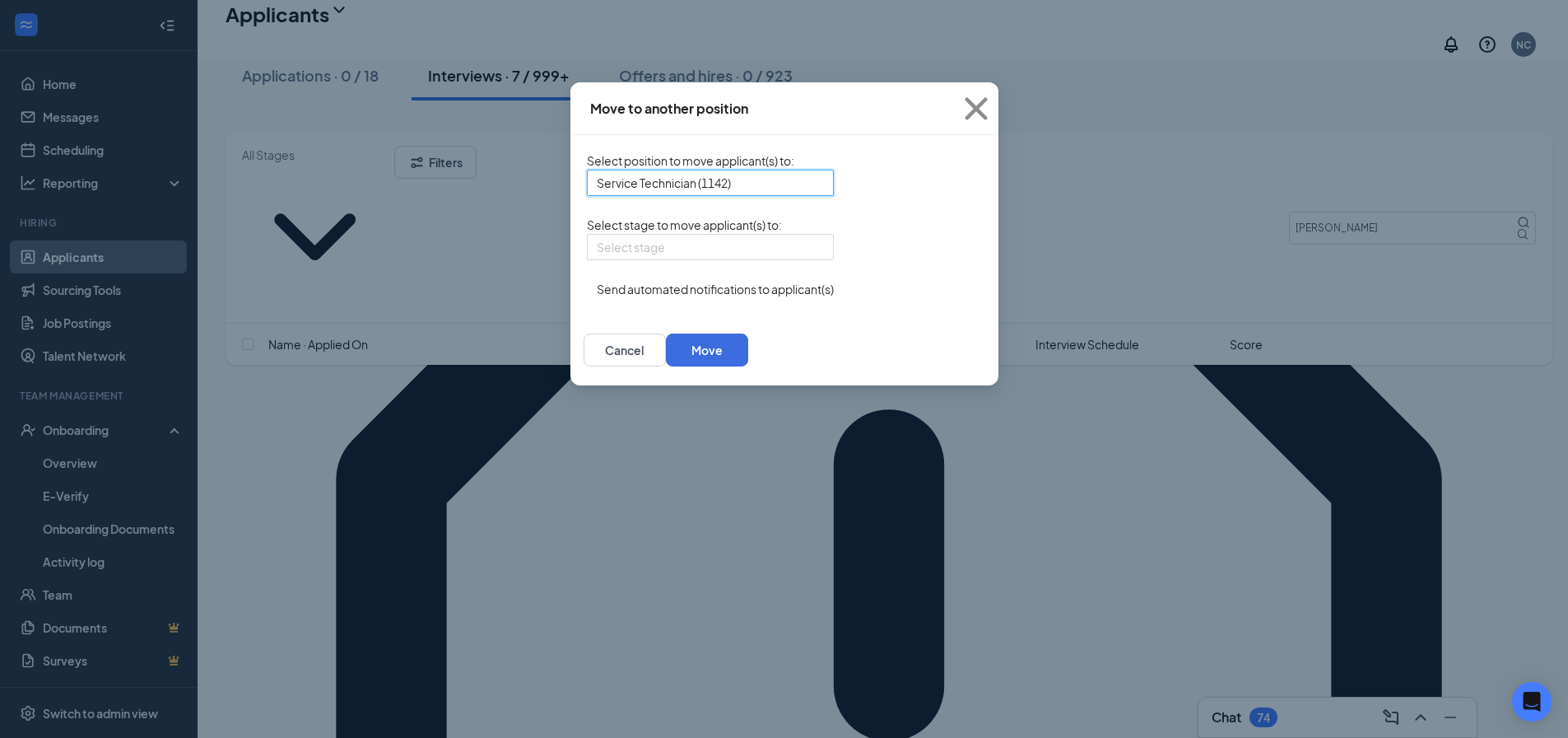
click at [648, 285] on form "Select position to move applicant(s) to : 285732 Service Technician (1142) 2857…" at bounding box center [711, 224] width 247 height 147
click at [644, 259] on input "search" at bounding box center [704, 246] width 215 height 25
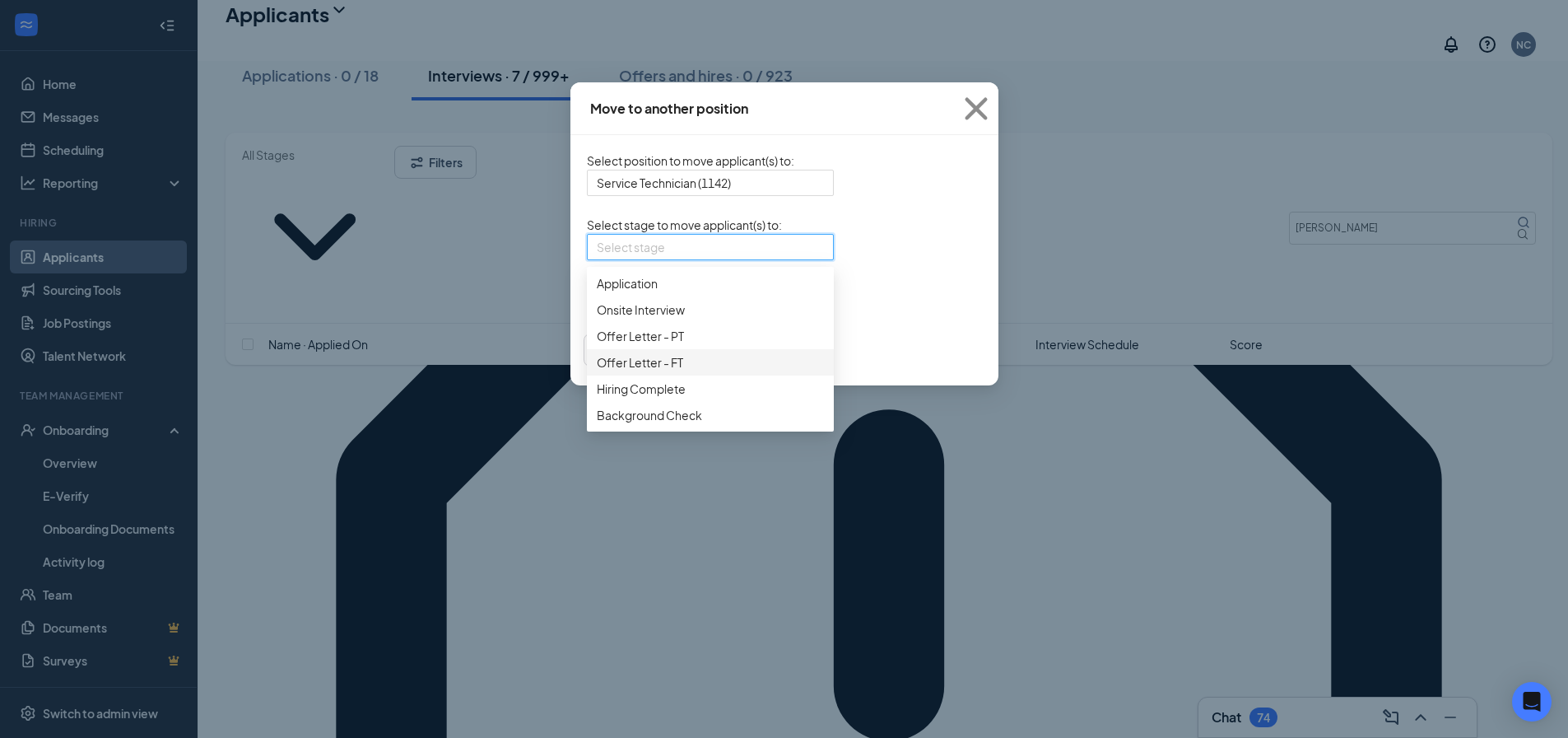
click at [625, 371] on span "Offer Letter - FT" at bounding box center [710, 362] width 227 height 18
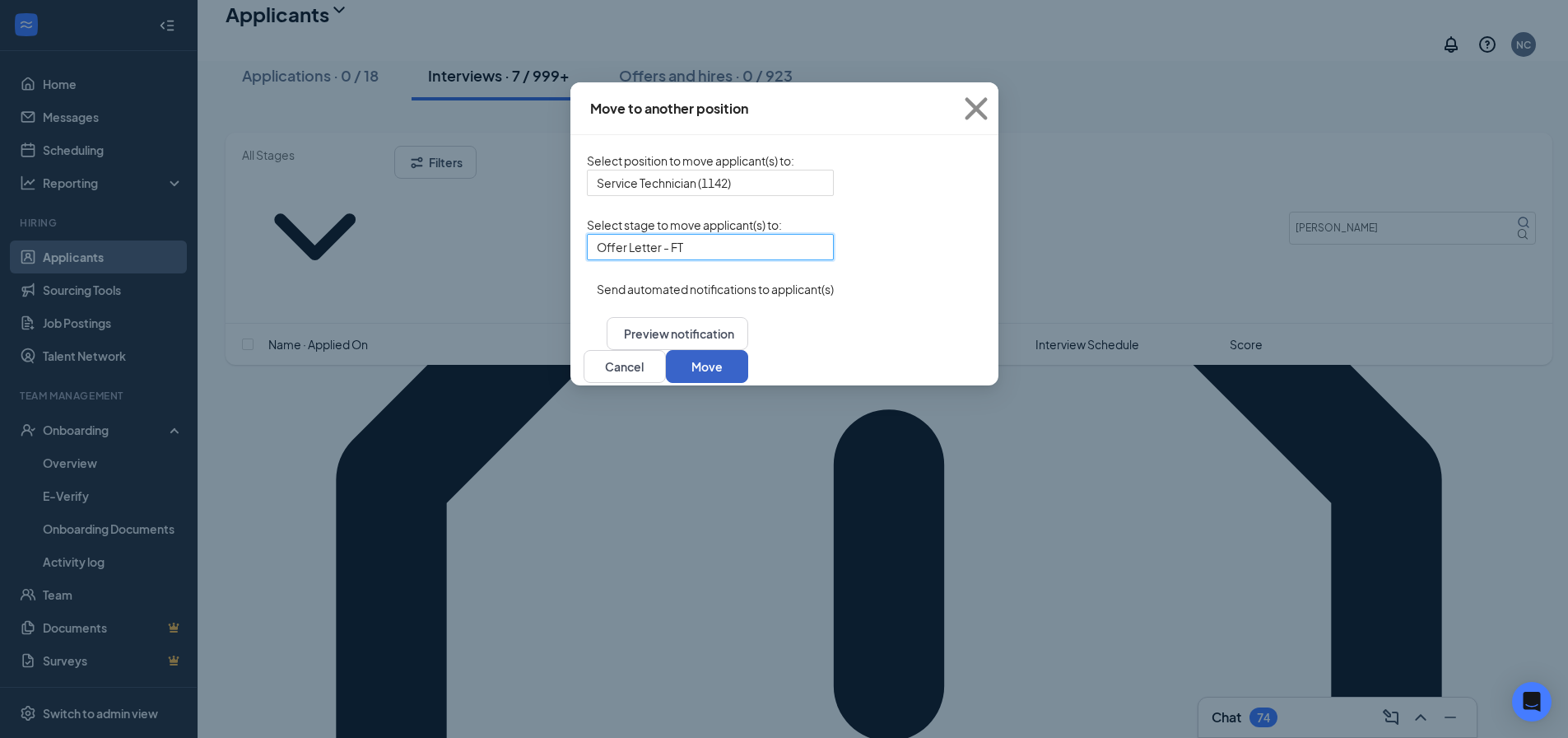
click at [748, 383] on button "Move" at bounding box center [707, 367] width 82 height 33
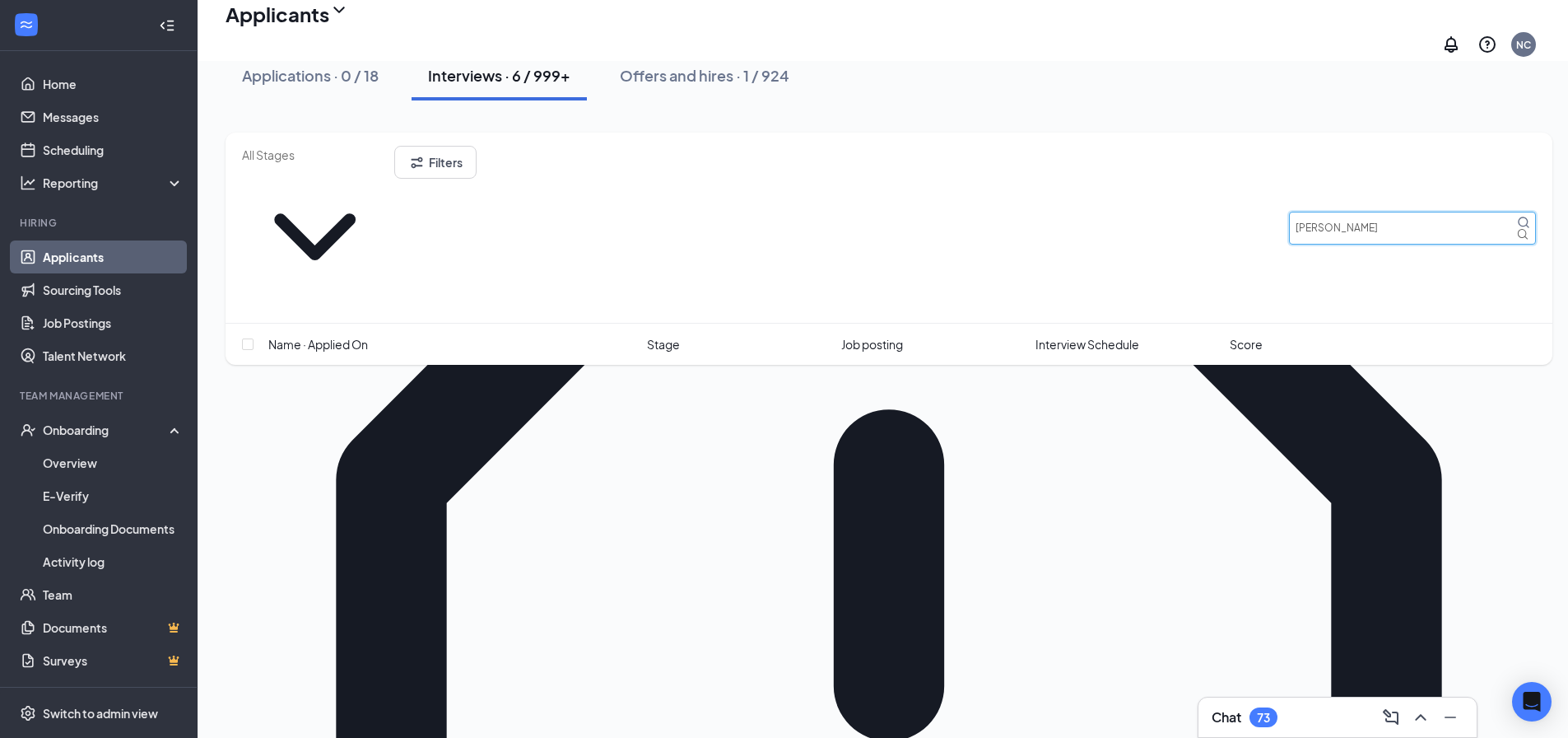
drag, startPoint x: 1366, startPoint y: 157, endPoint x: 1010, endPoint y: 142, distance: 356.3
click at [1010, 142] on div "Filters [PERSON_NAME]" at bounding box center [888, 227] width 1327 height 191
type input "groom"
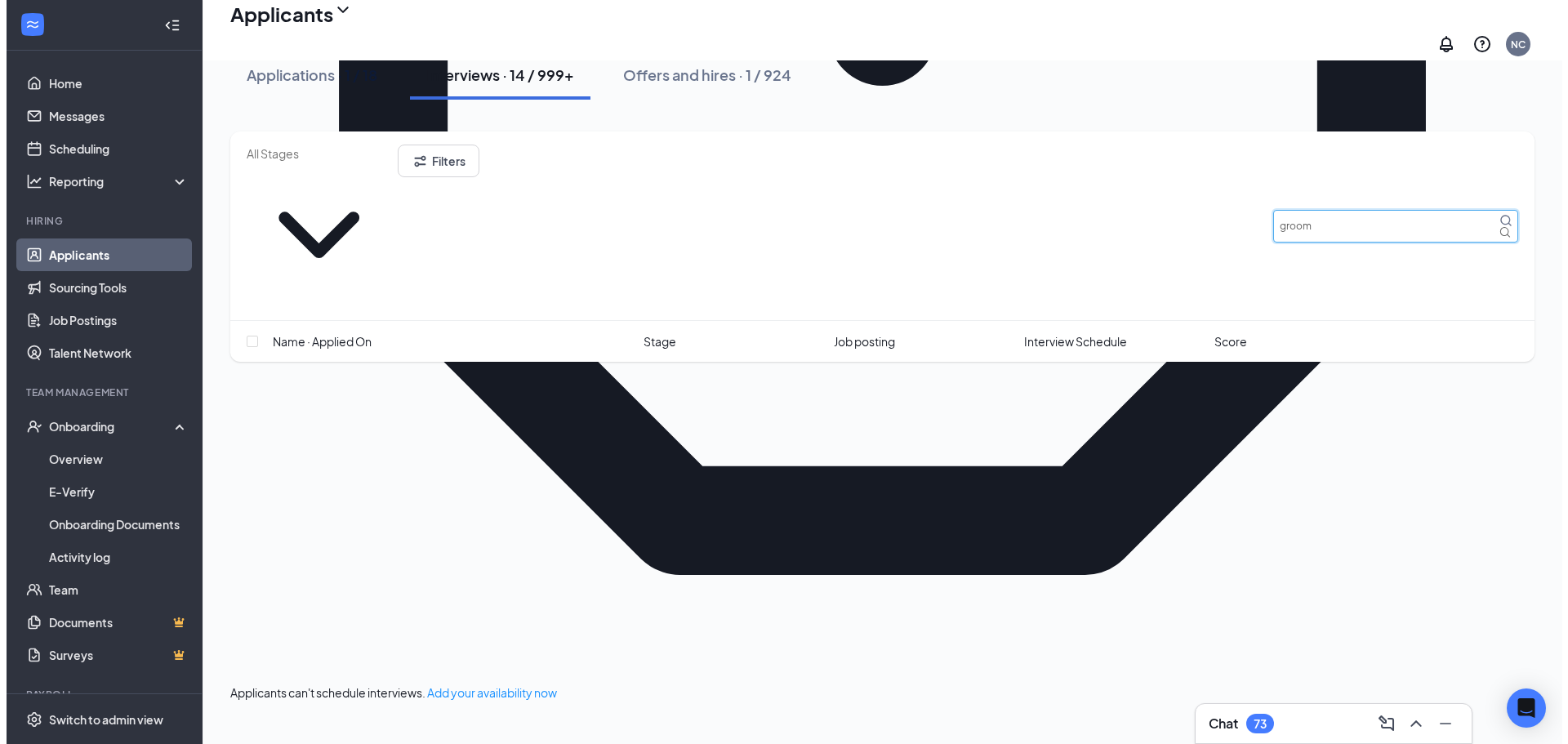
scroll to position [899, 0]
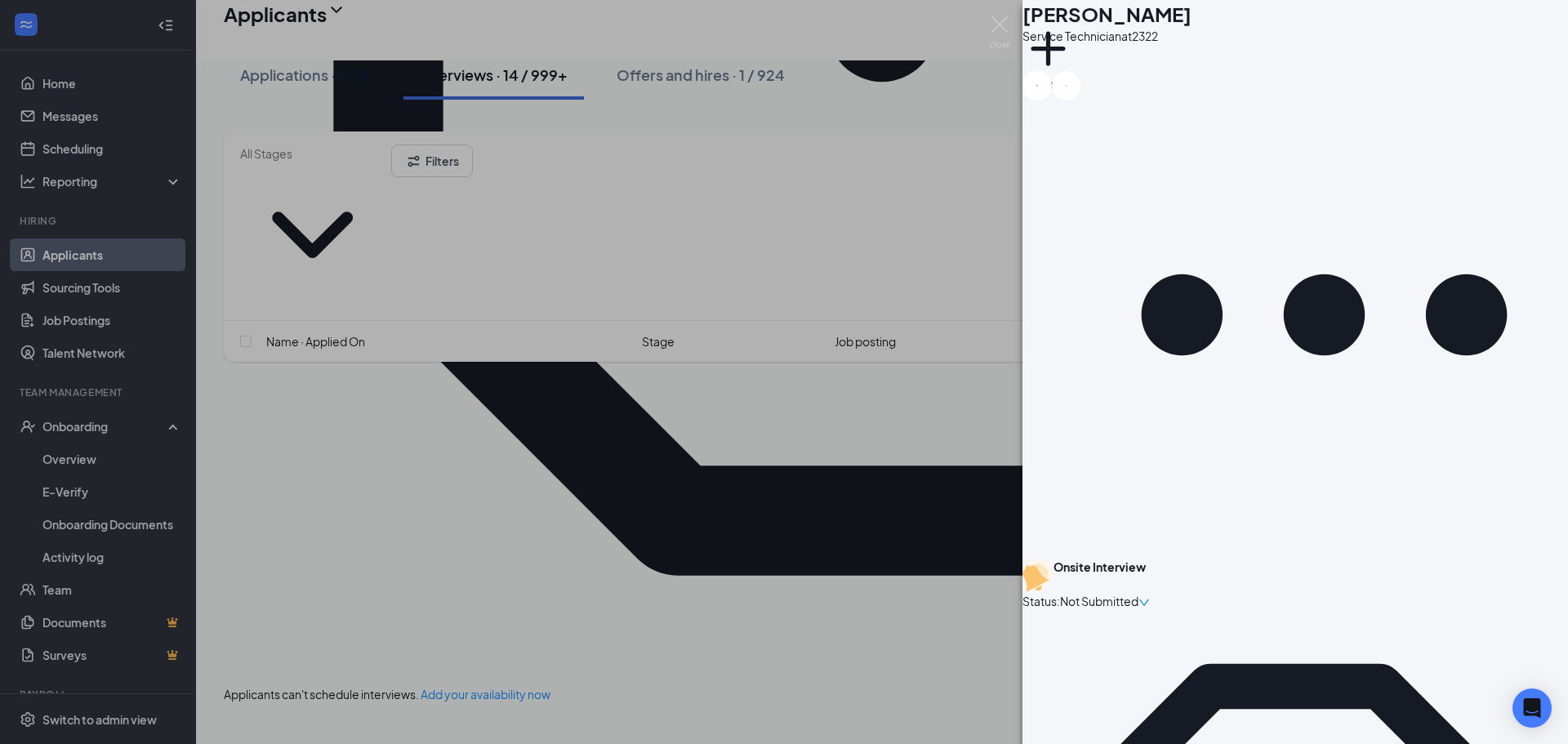
click at [527, 559] on div "AG [PERSON_NAME] Service Technician at 2322 Add a tag Onsite Interview Status :…" at bounding box center [784, 372] width 1568 height 744
click at [951, 577] on div "AG [PERSON_NAME] Service Technician at 2322 Add a tag Onsite Interview Status :…" at bounding box center [784, 372] width 1568 height 744
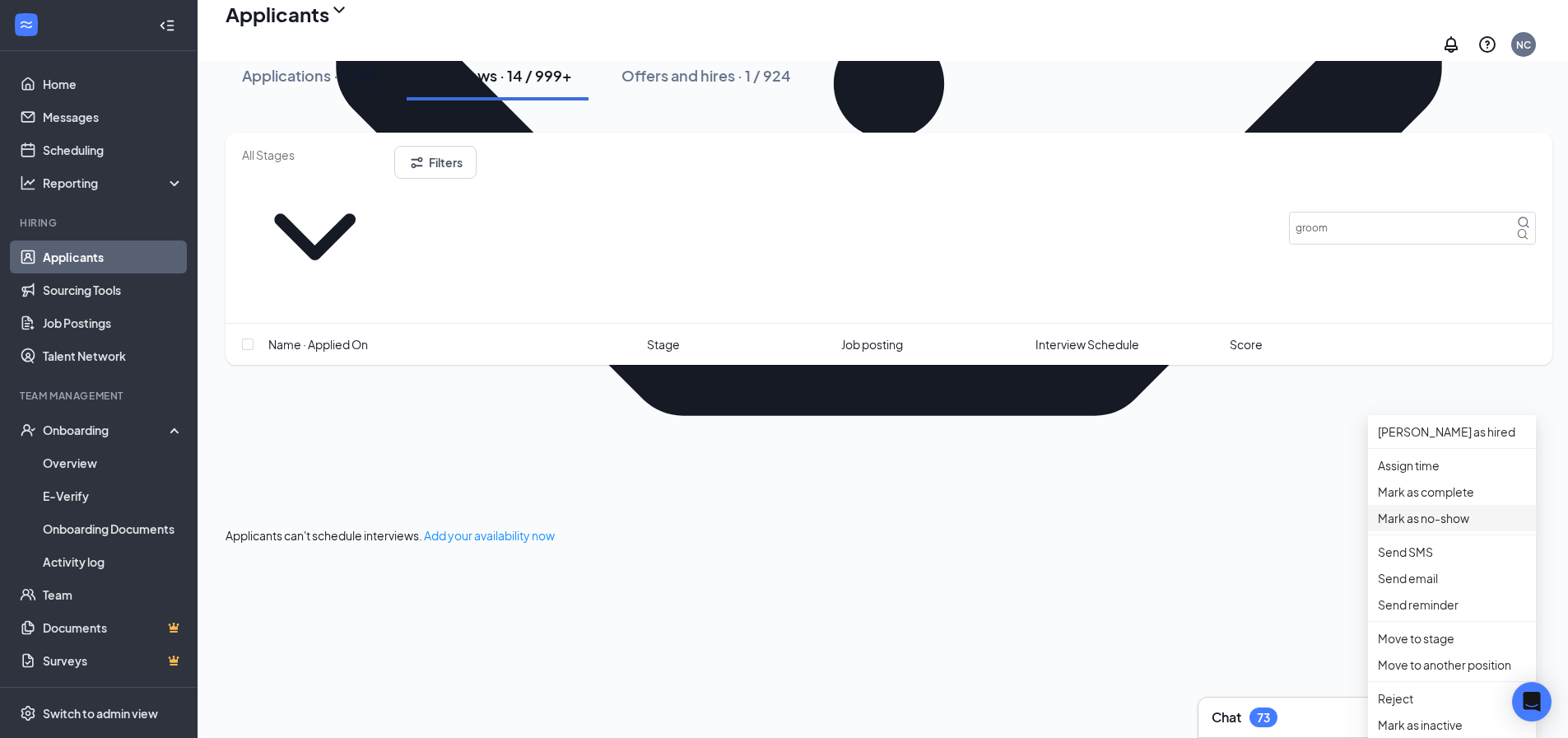
scroll to position [1153, 0]
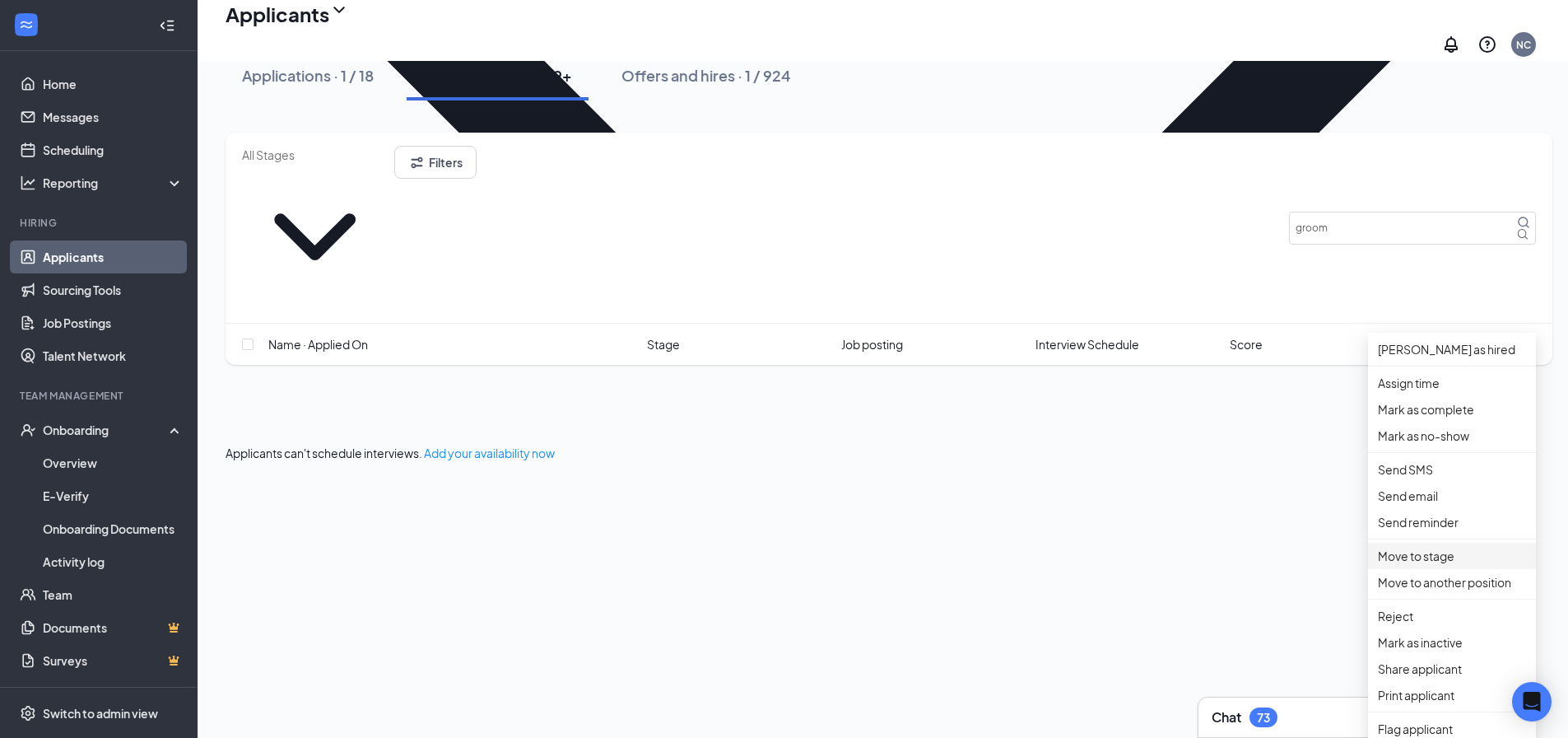
click at [1432, 565] on p "Move to stage" at bounding box center [1452, 556] width 148 height 18
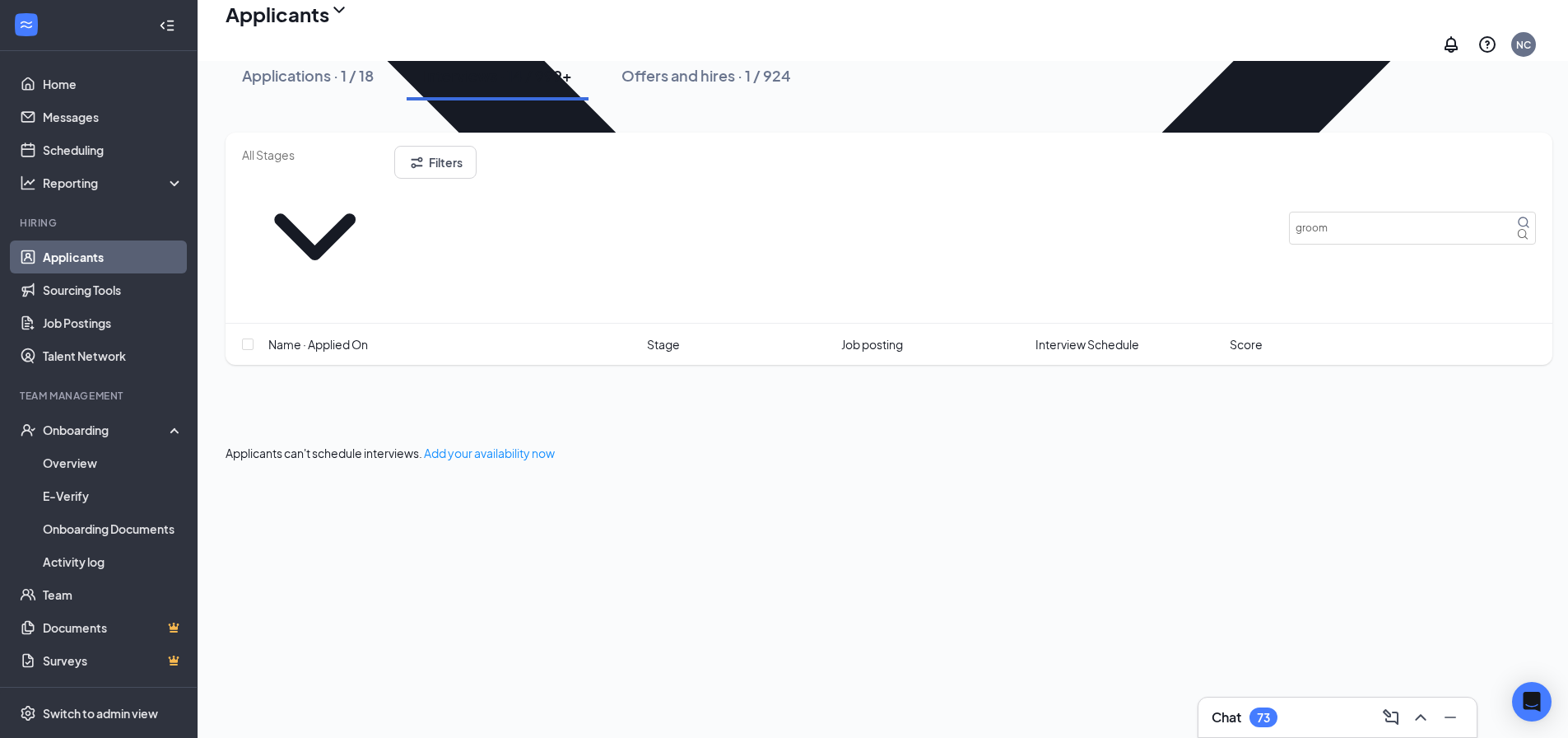
type input "Offer Letter - FT"
drag, startPoint x: 1382, startPoint y: 167, endPoint x: 948, endPoint y: 140, distance: 434.8
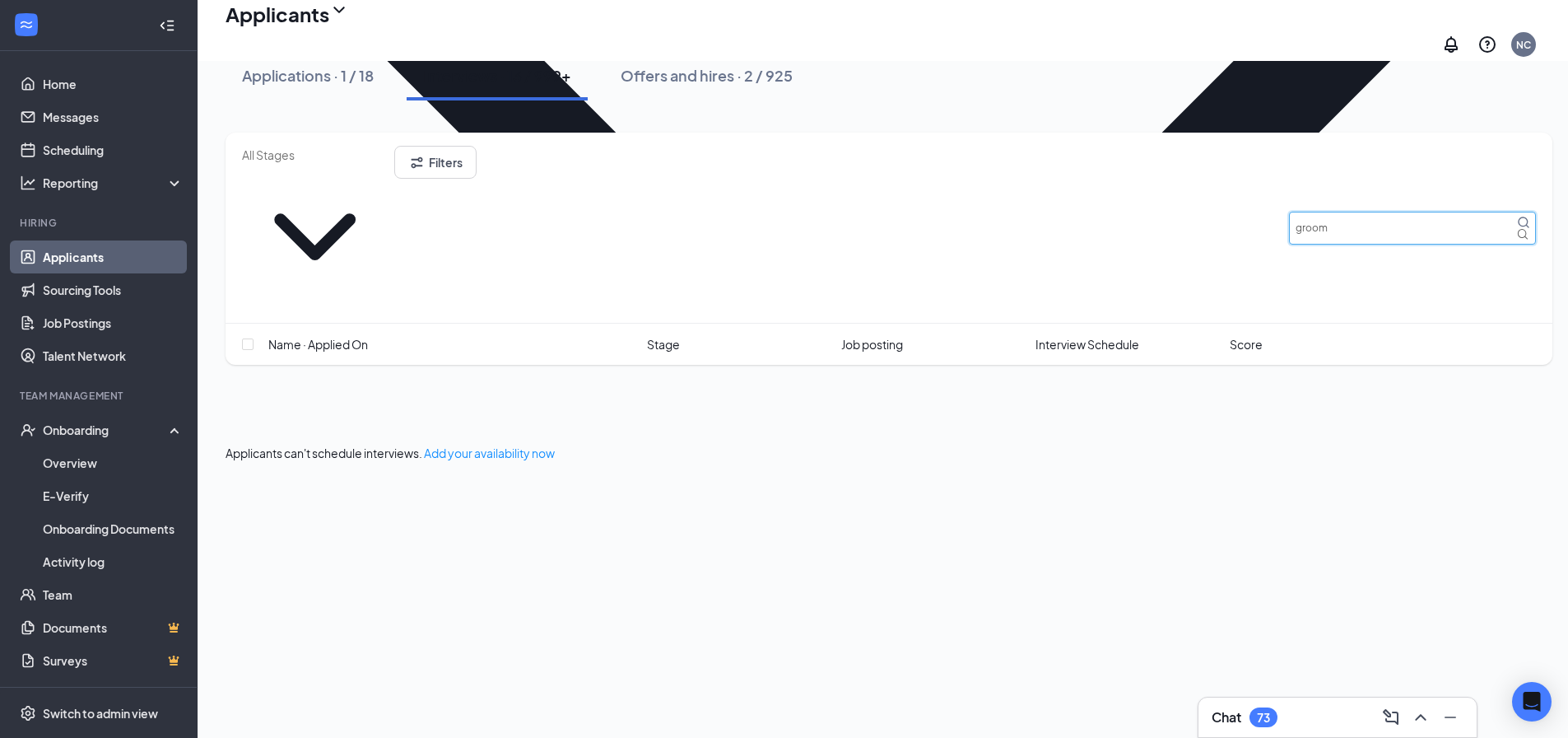
click at [969, 151] on div "Filters groom" at bounding box center [888, 228] width 1294 height 164
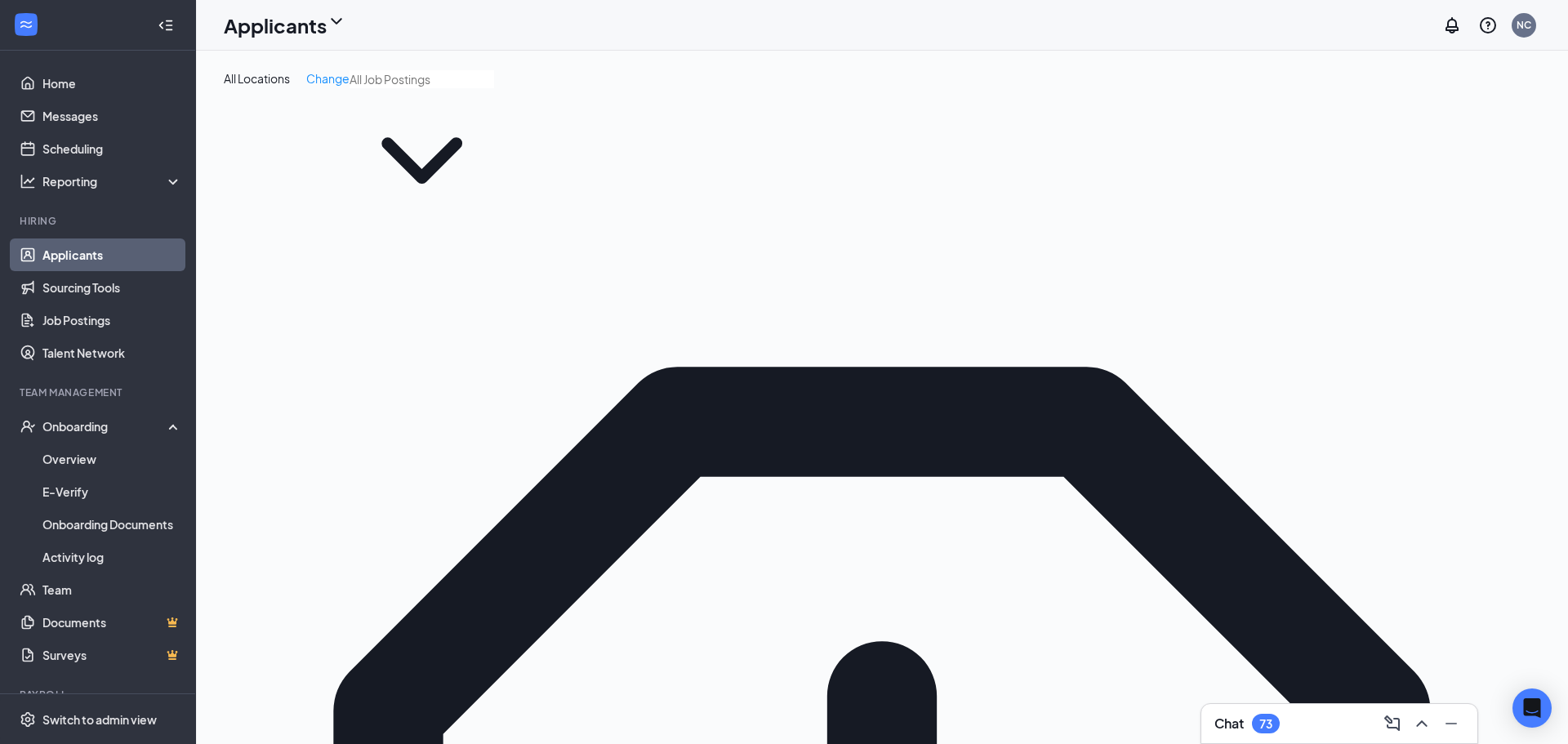
type input "[PERSON_NAME]"
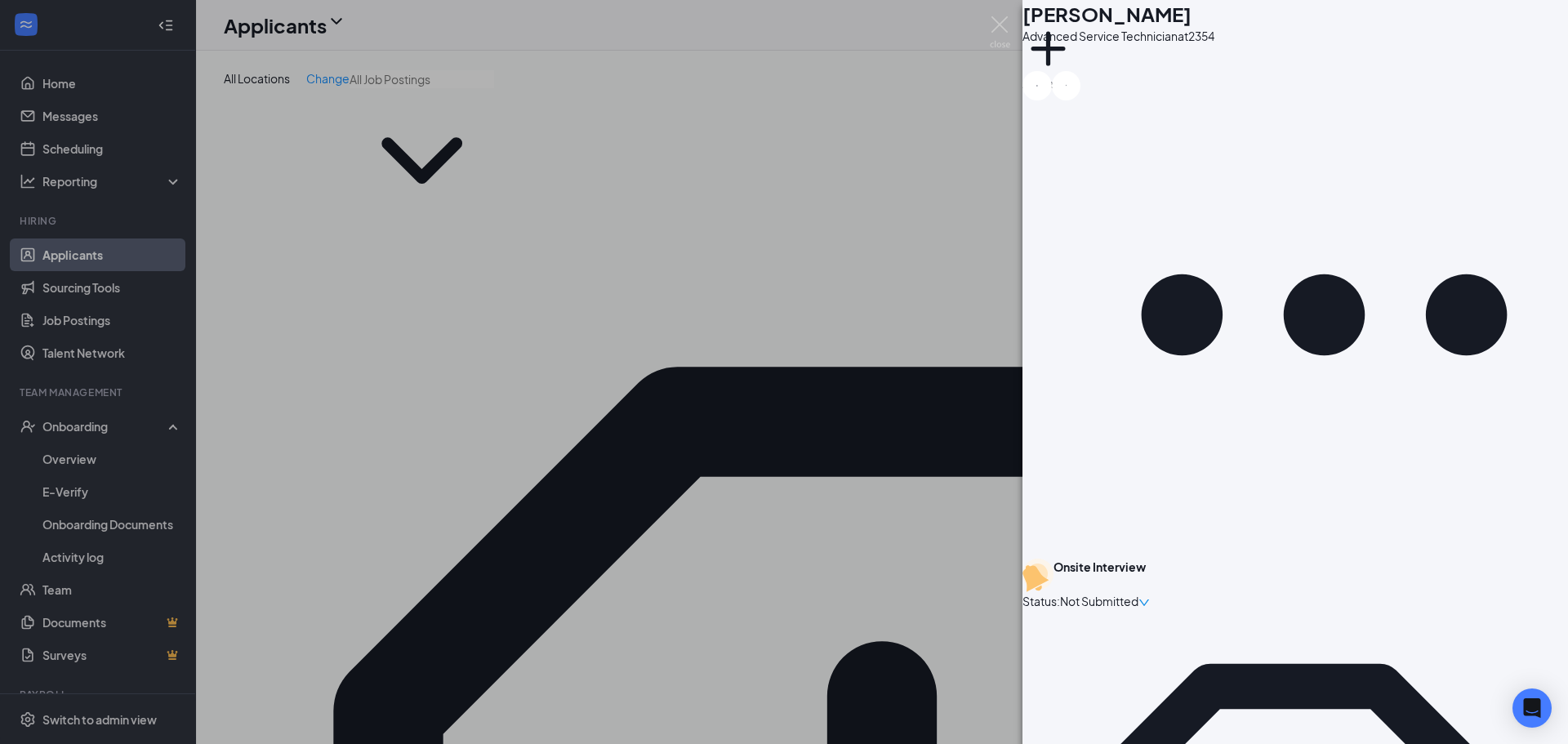
click at [814, 623] on div "[PERSON_NAME] [PERSON_NAME] Advanced Service Technician at 2354 Add a tag Onsit…" at bounding box center [784, 372] width 1568 height 744
click at [933, 514] on div "[PERSON_NAME] [PERSON_NAME] Advanced Service Technician at 2354 Add a tag Onsit…" at bounding box center [784, 372] width 1568 height 744
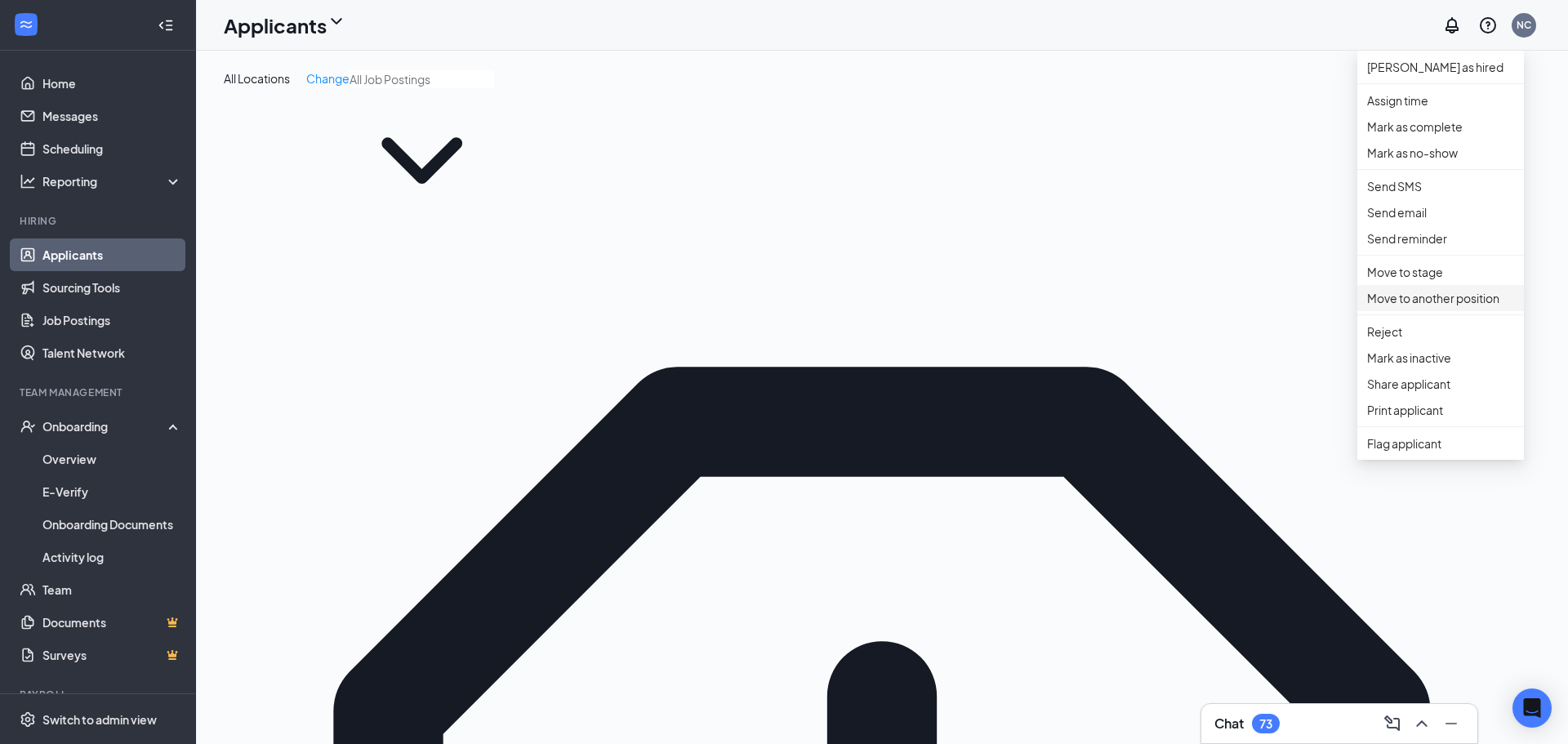
click at [1438, 307] on p "Move to another position" at bounding box center [1440, 299] width 147 height 18
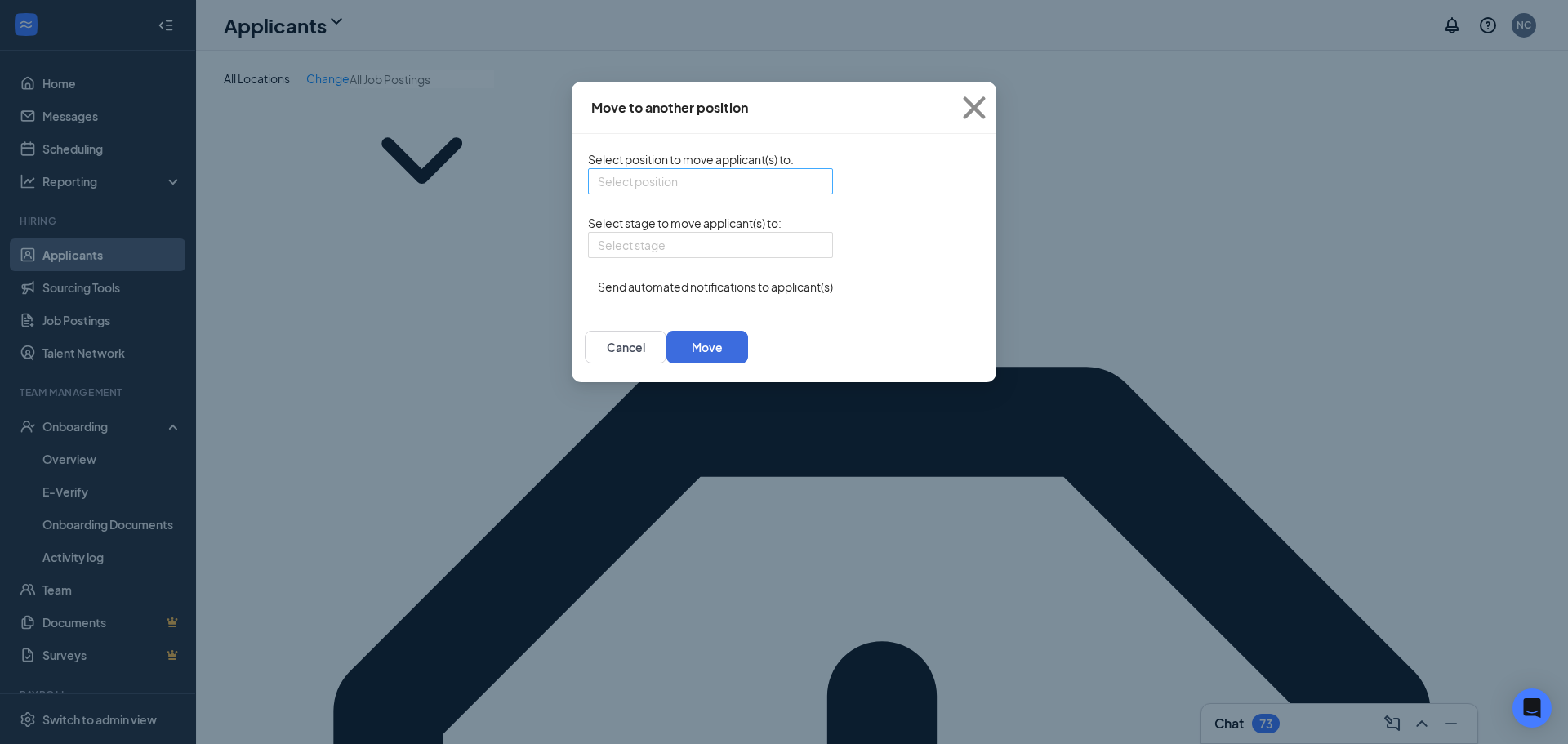
click at [704, 190] on input "search" at bounding box center [705, 181] width 214 height 24
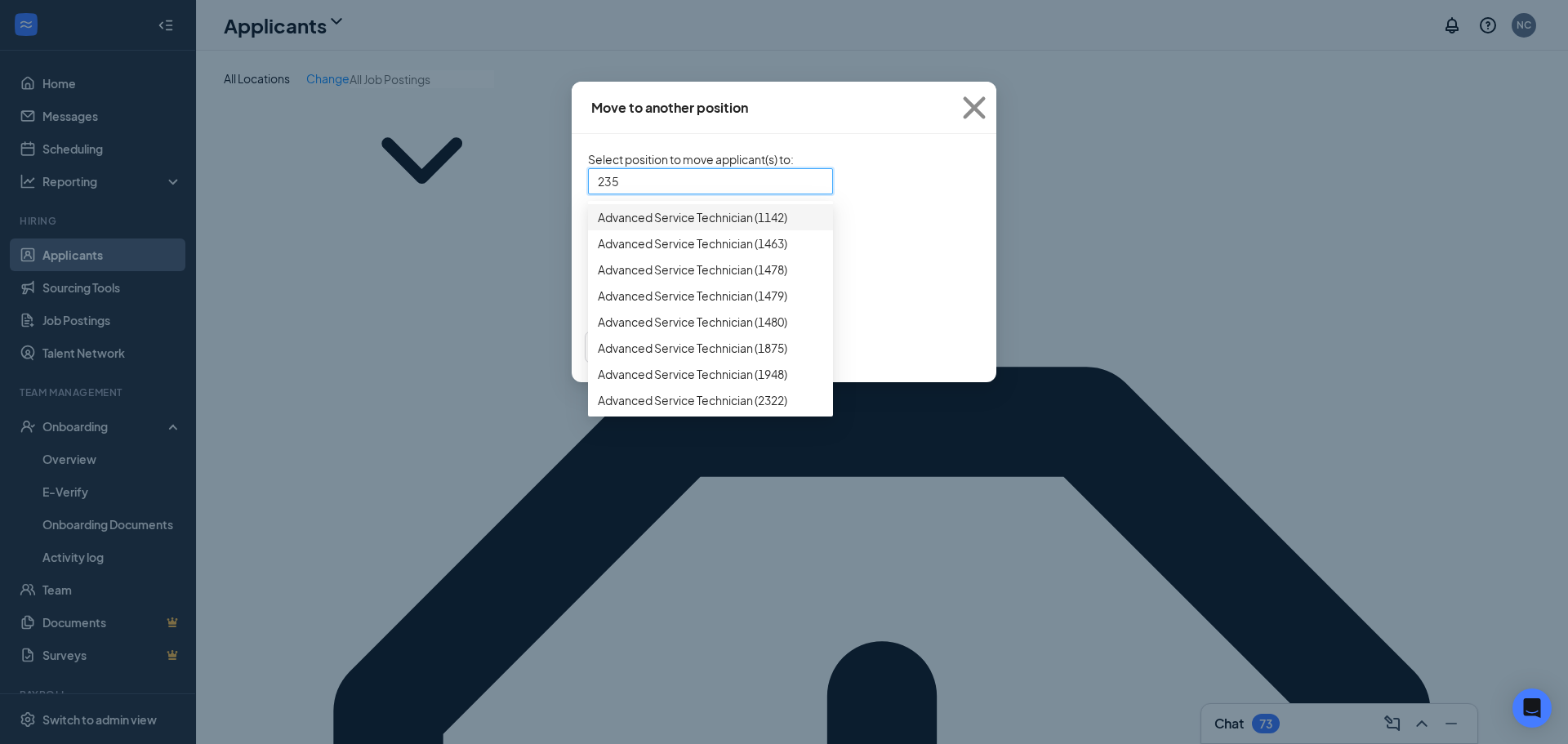
type input "2354"
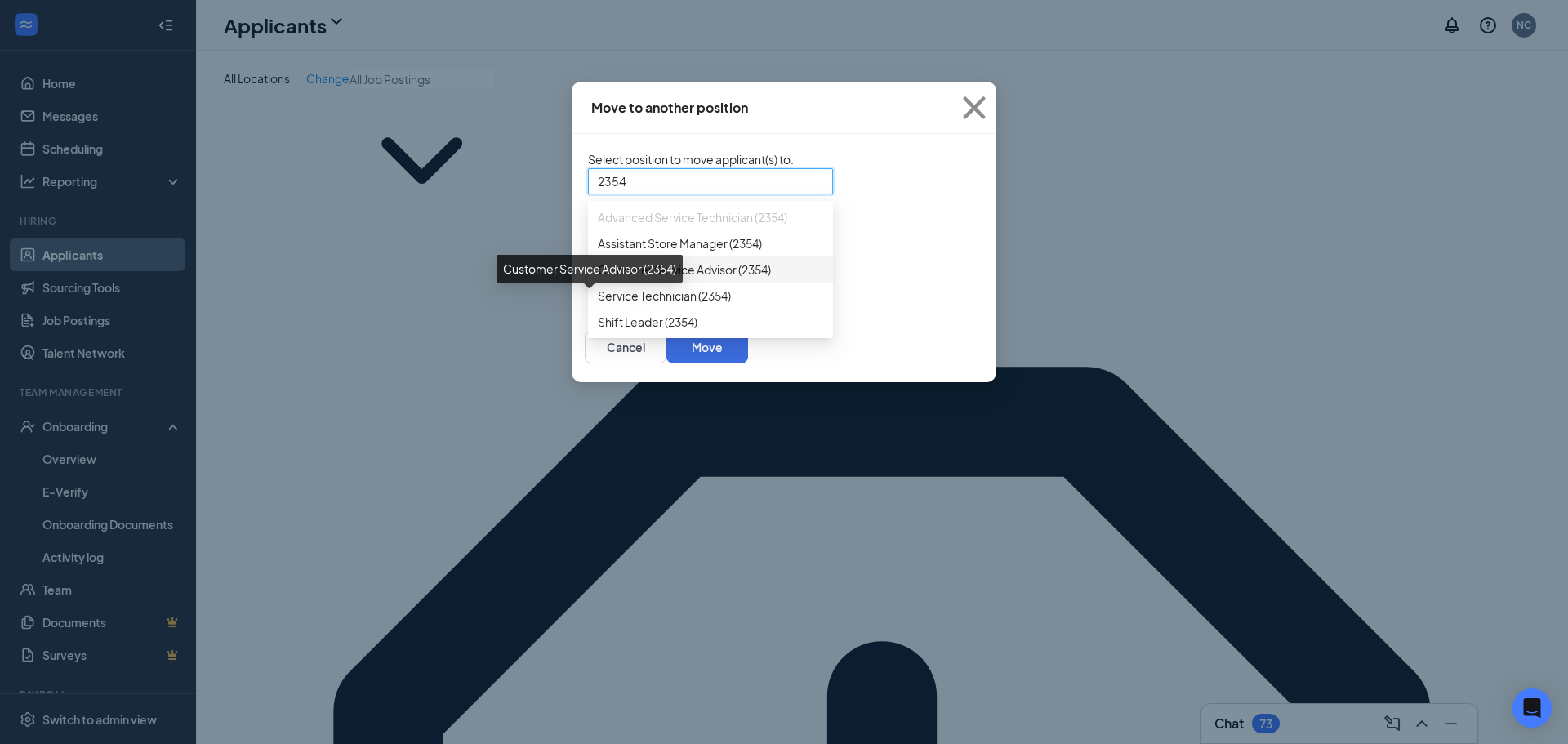
click at [665, 279] on span "Customer Service Advisor (2354)" at bounding box center [684, 270] width 173 height 18
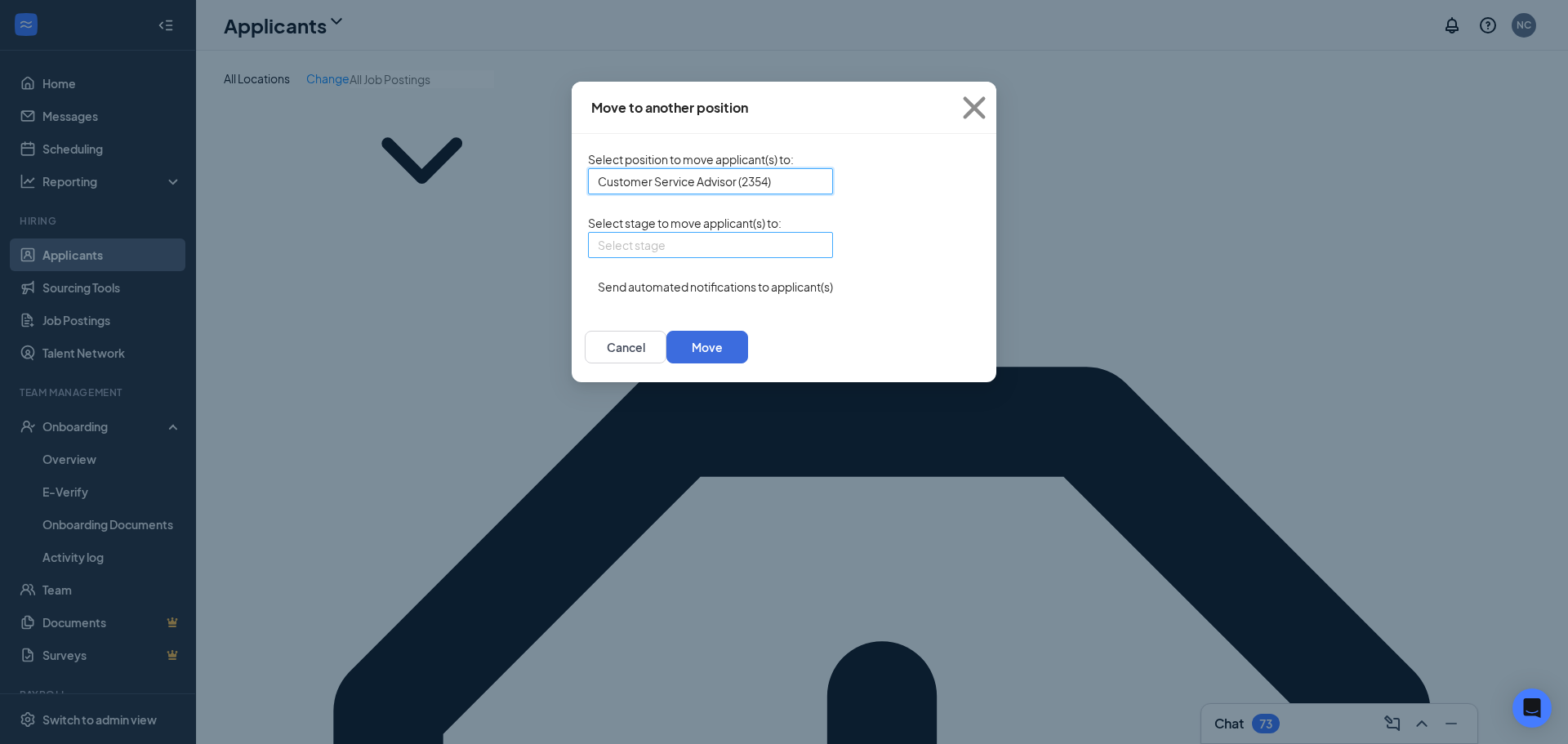
click at [644, 257] on input "search" at bounding box center [705, 244] width 214 height 24
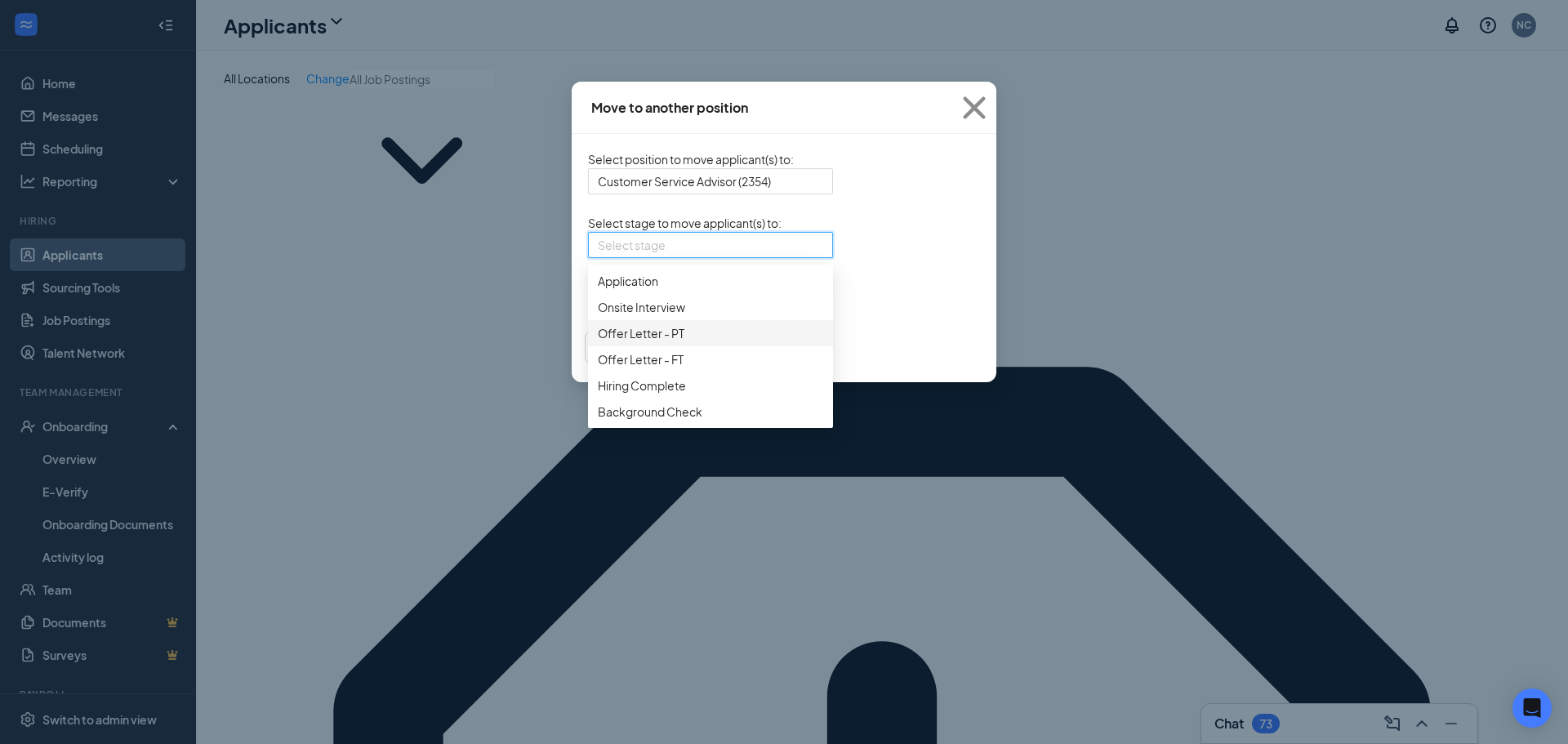
click at [631, 342] on span "Offer Letter - PT" at bounding box center [710, 333] width 225 height 18
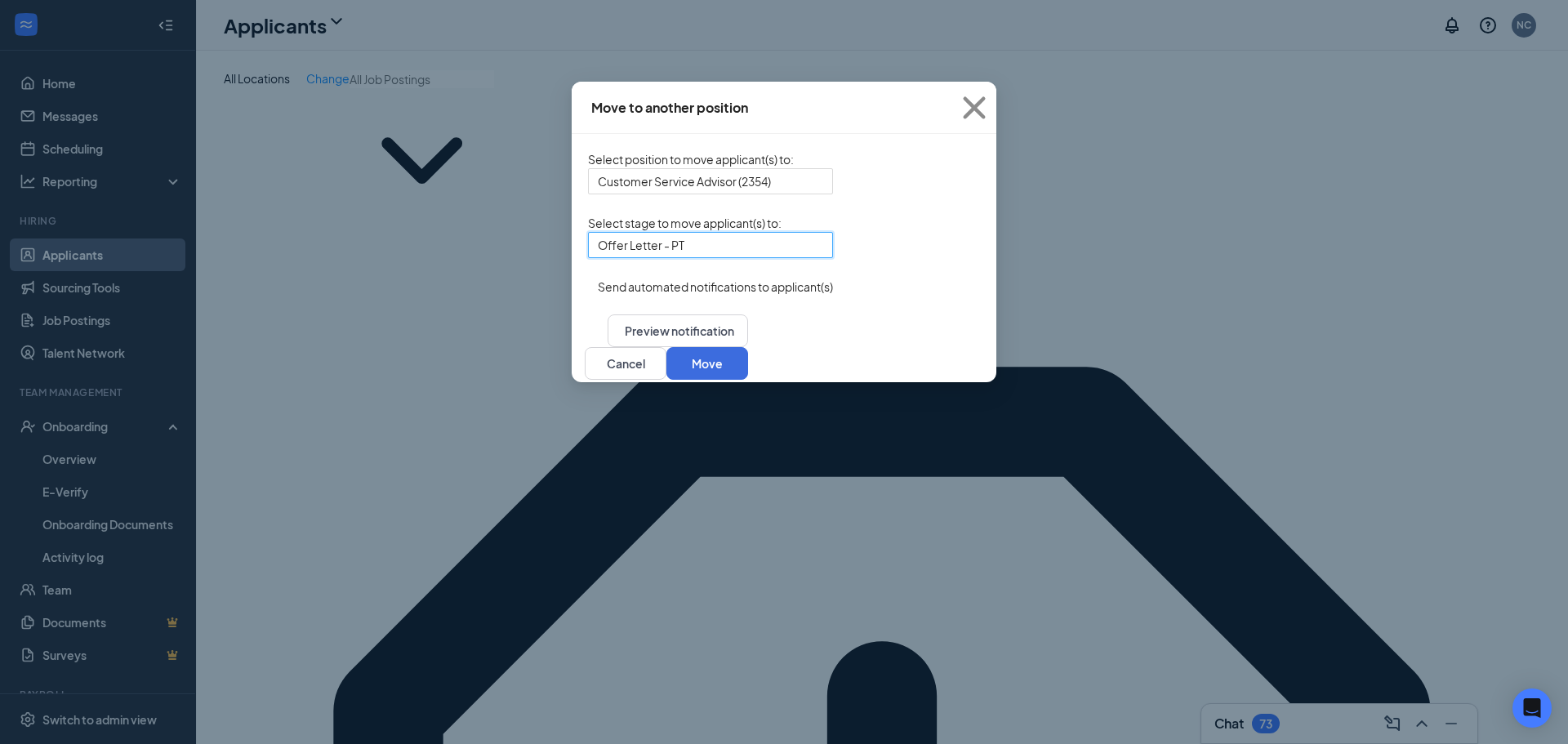
click at [1099, 358] on div "Move to another position Select position to move applicant(s) to : Customer Ser…" at bounding box center [784, 372] width 1568 height 744
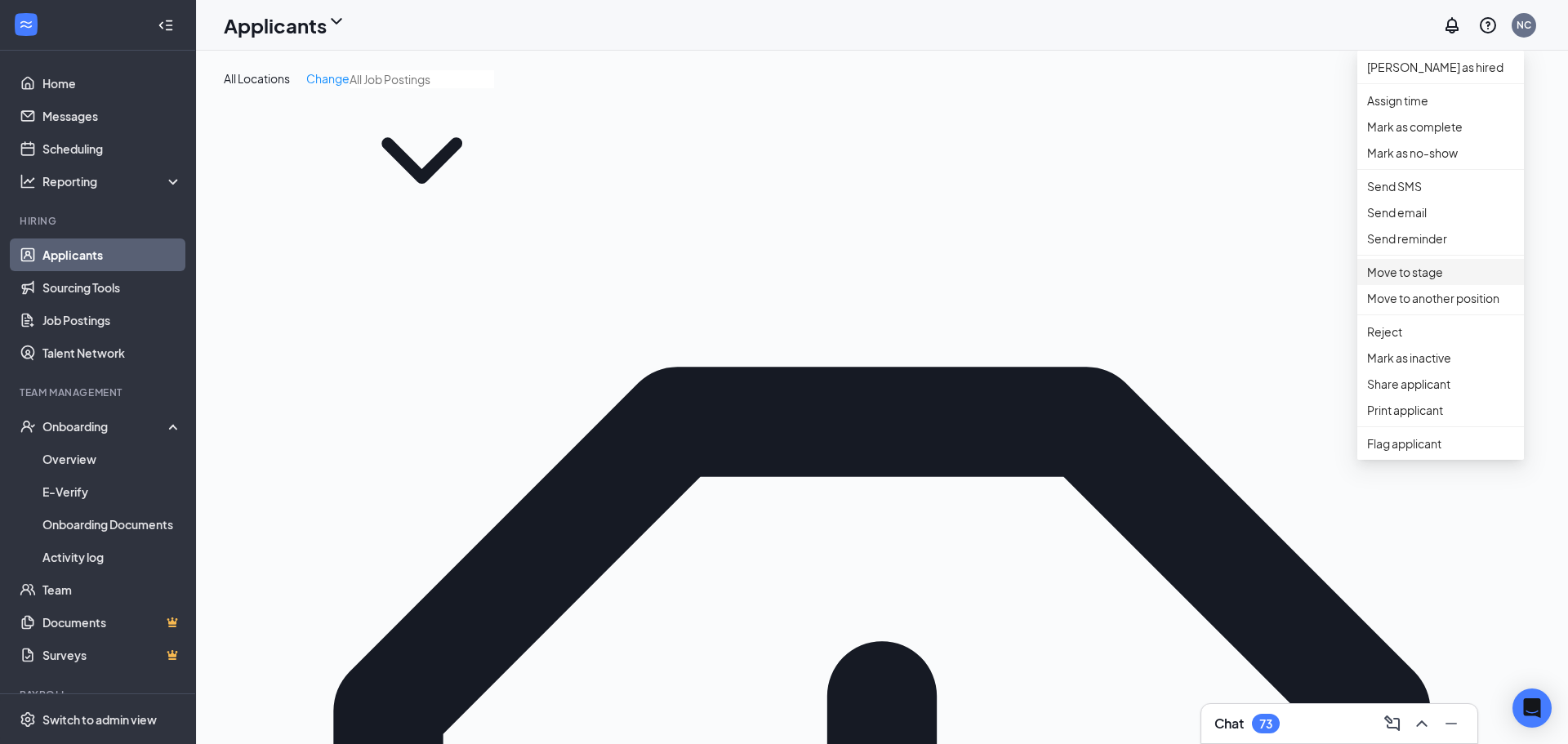
click at [1465, 281] on p "Move to stage" at bounding box center [1440, 272] width 147 height 18
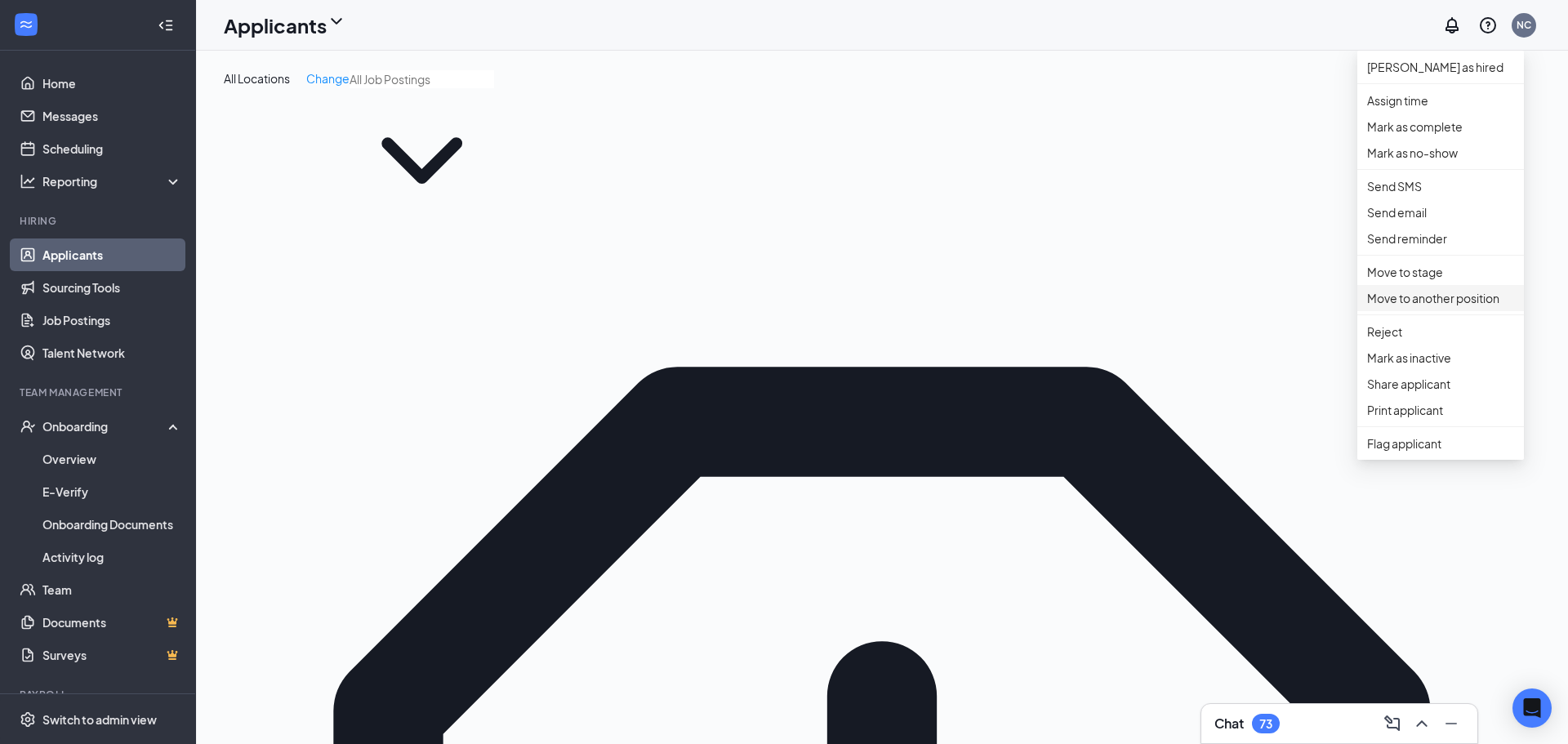
click at [1440, 307] on p "Move to another position" at bounding box center [1440, 299] width 147 height 18
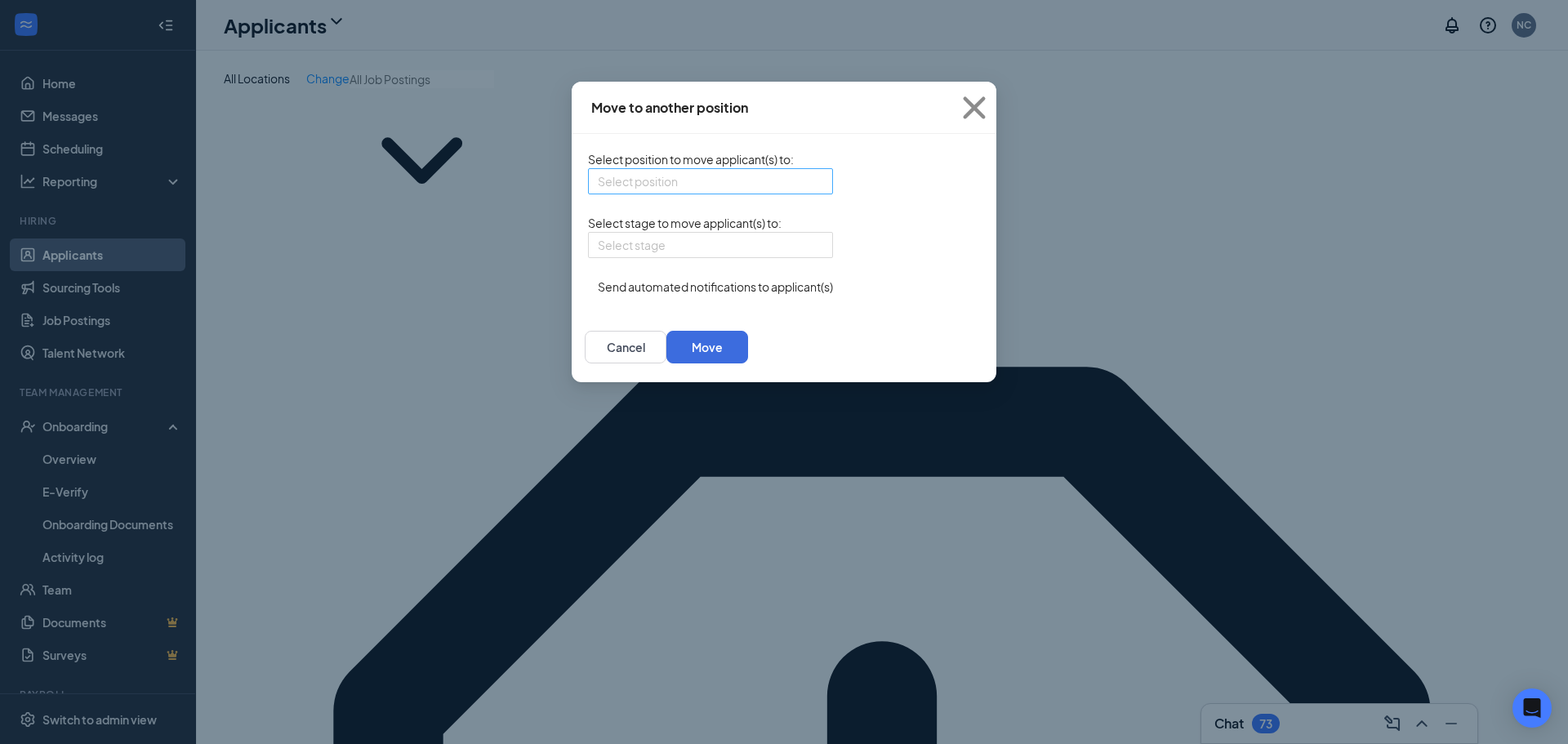
click at [694, 189] on input "search" at bounding box center [705, 181] width 214 height 24
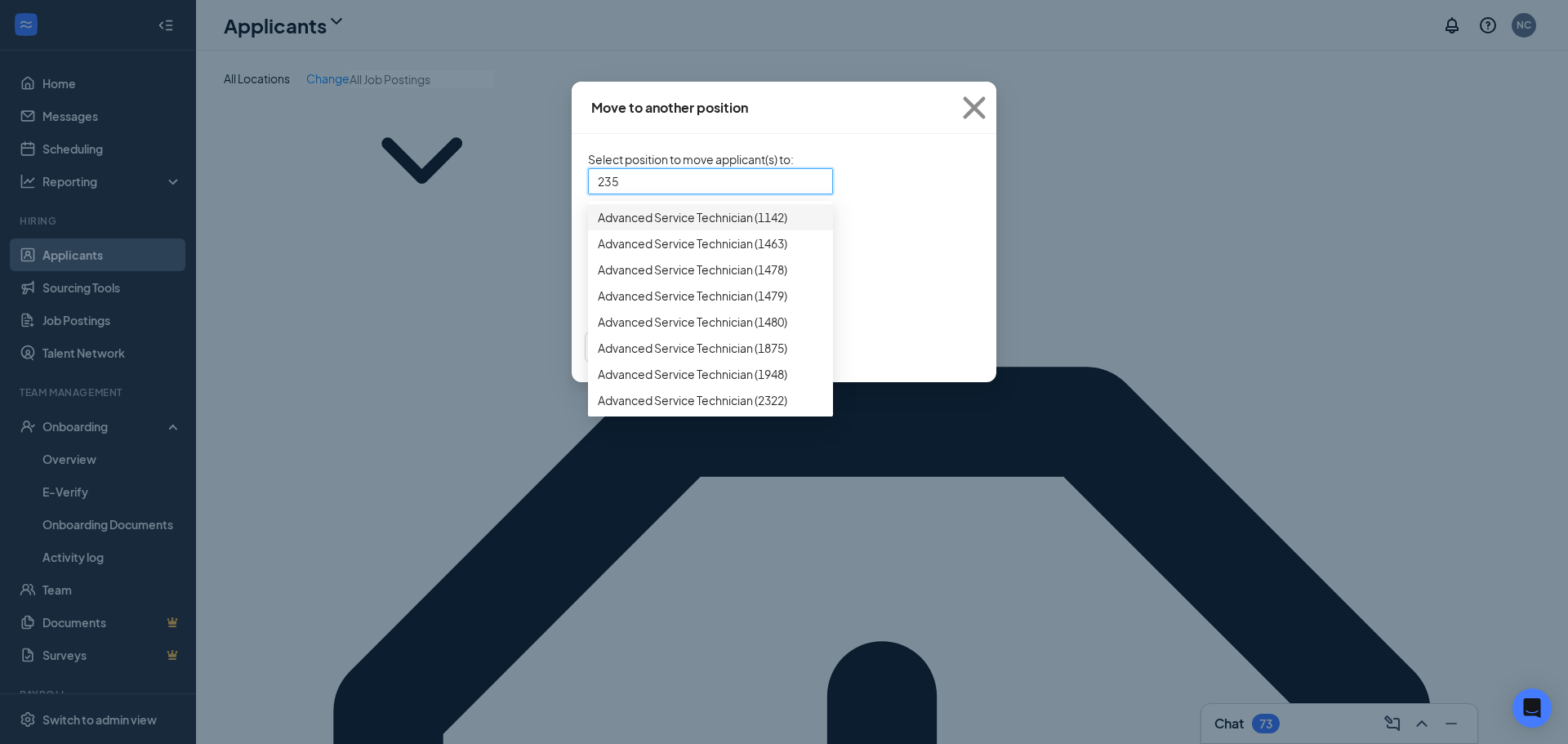
type input "2354"
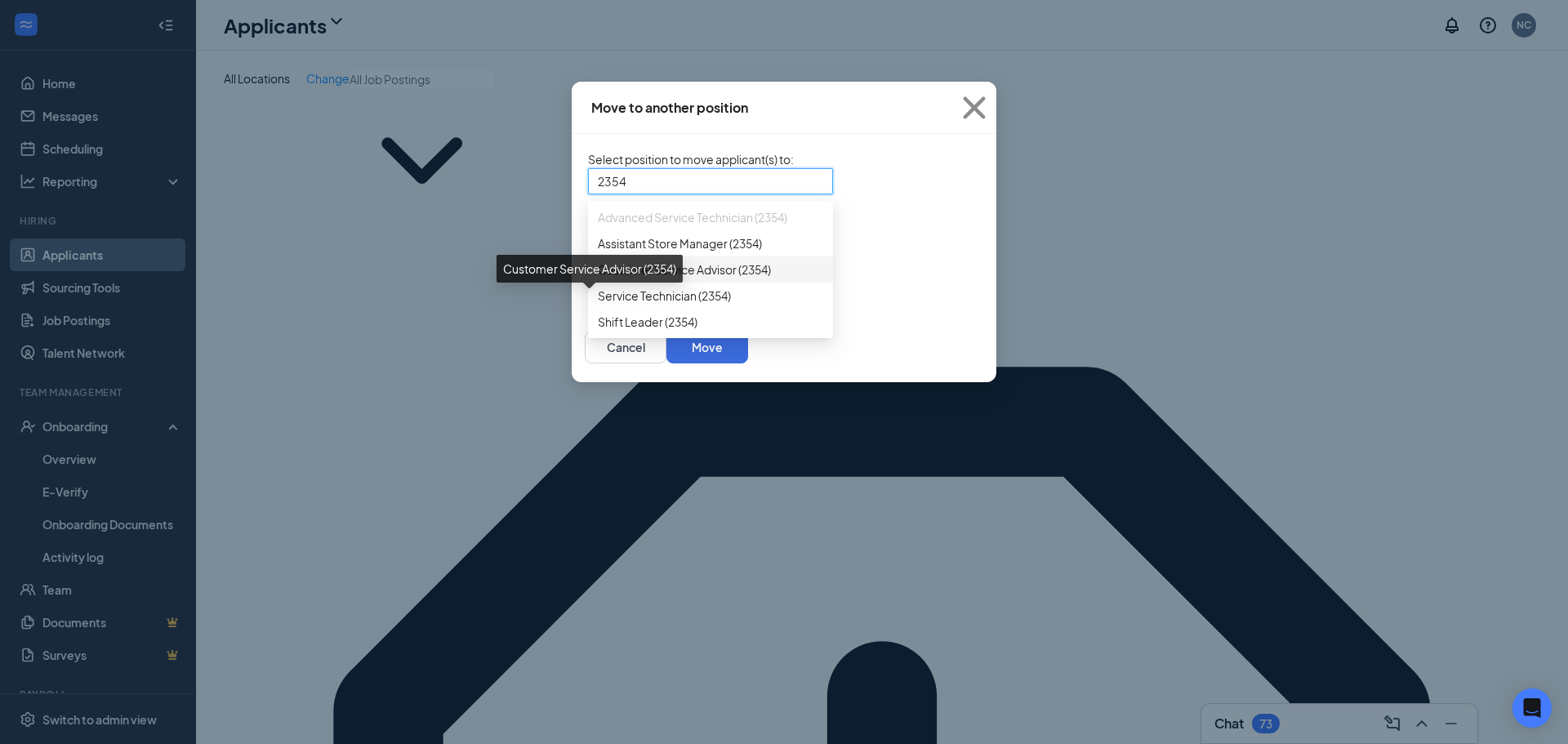
click at [658, 279] on span "Customer Service Advisor (2354)" at bounding box center [684, 270] width 173 height 18
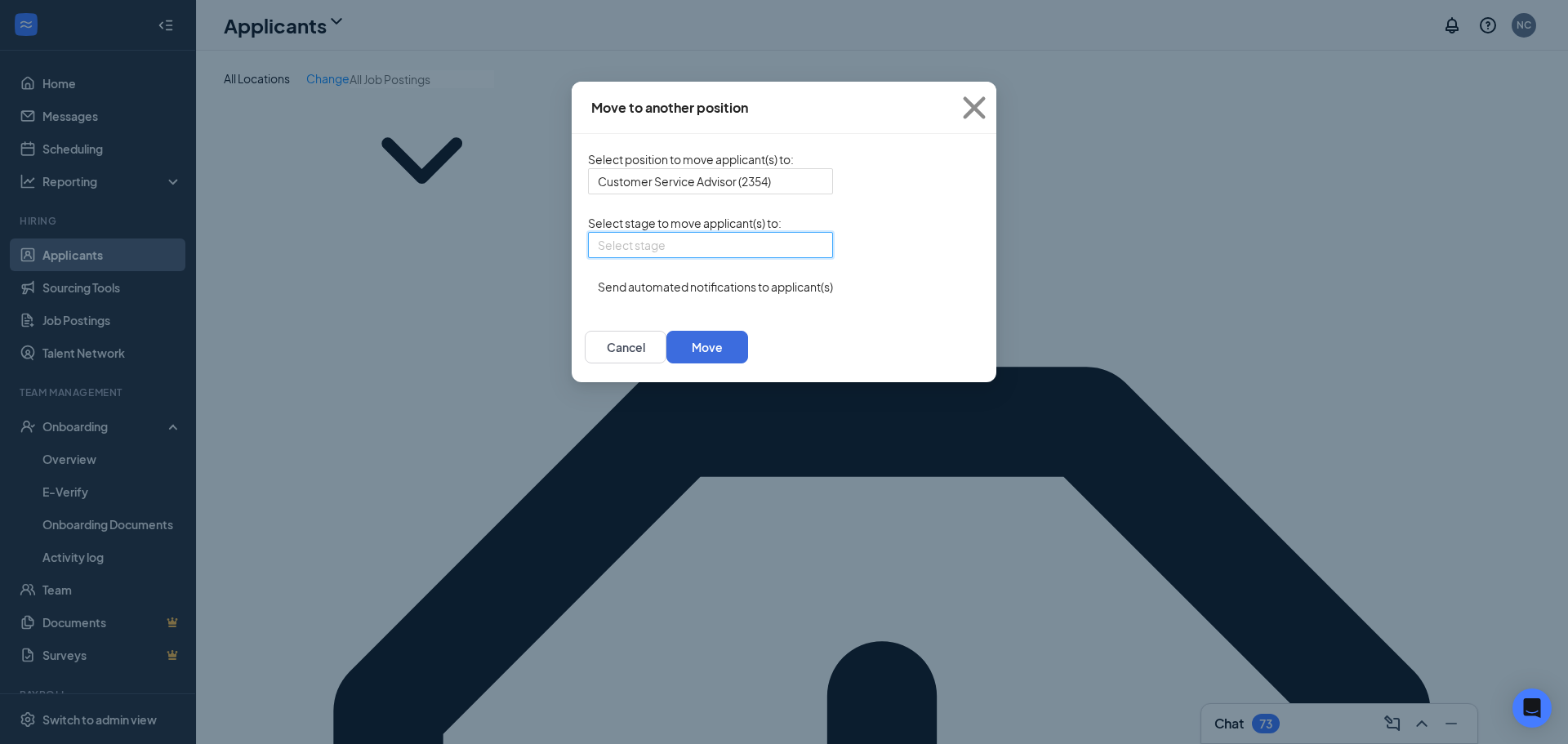
click at [647, 257] on input "search" at bounding box center [705, 244] width 214 height 24
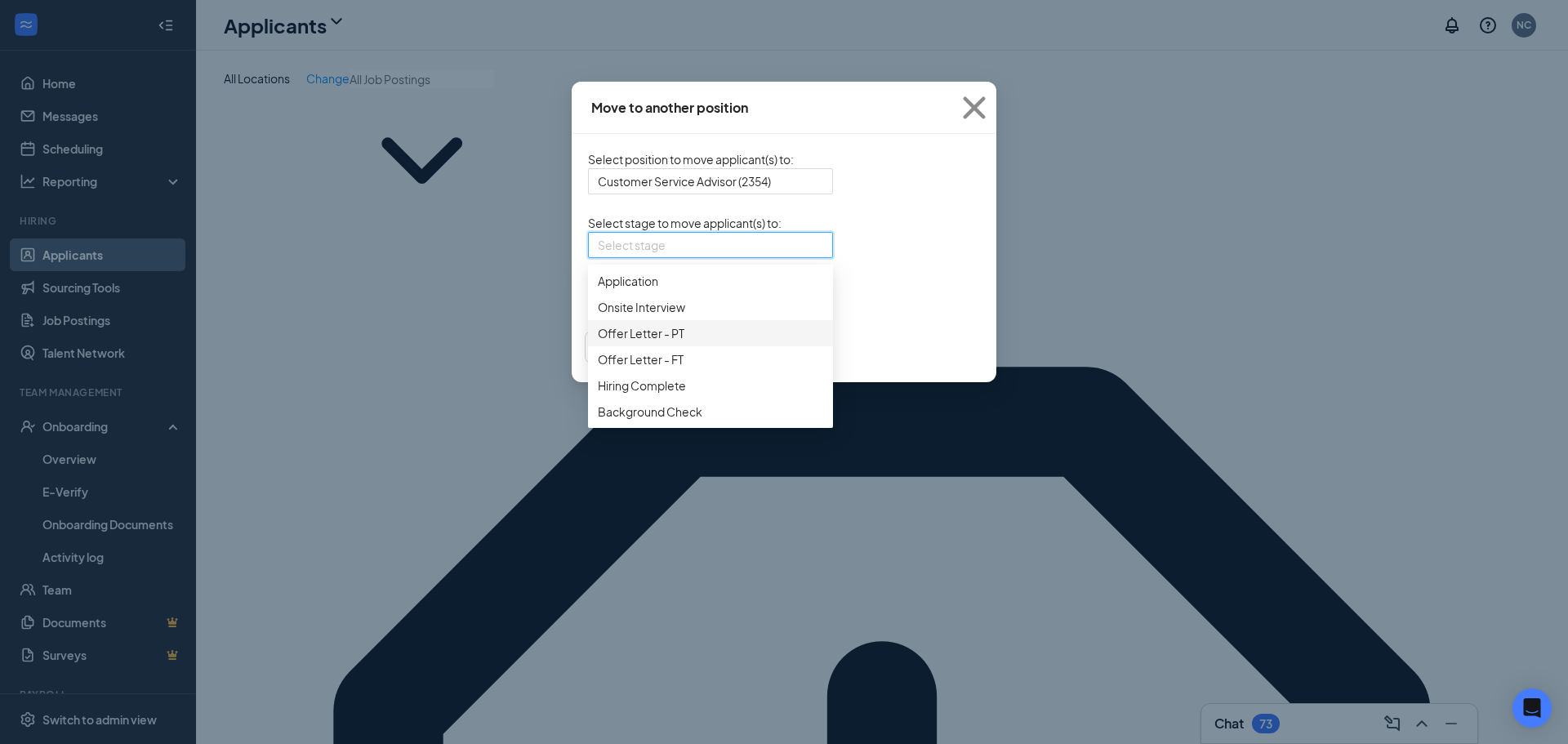
click at [631, 347] on div "Offer Letter - PT" at bounding box center [710, 333] width 245 height 26
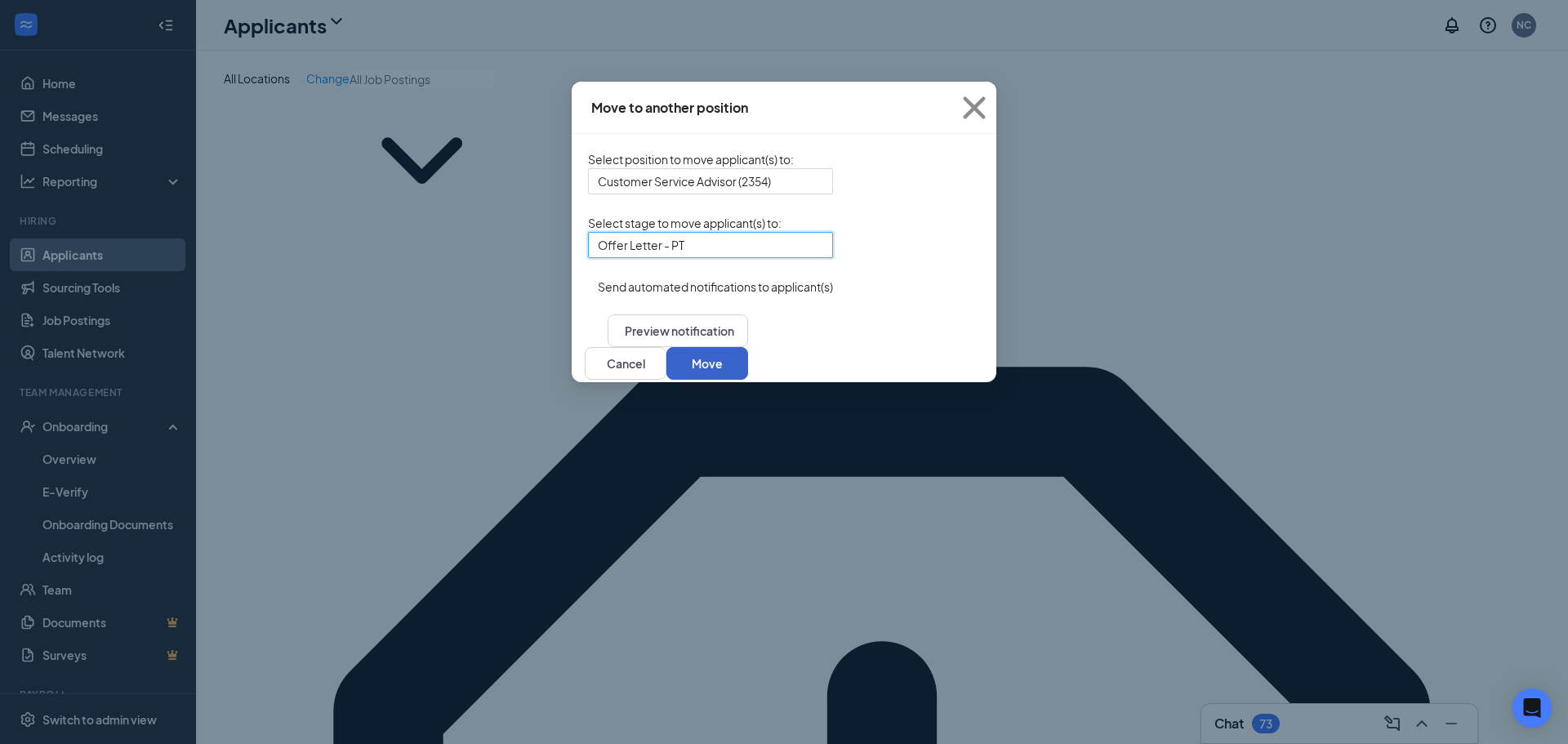
click at [748, 380] on button "Move" at bounding box center [708, 364] width 81 height 33
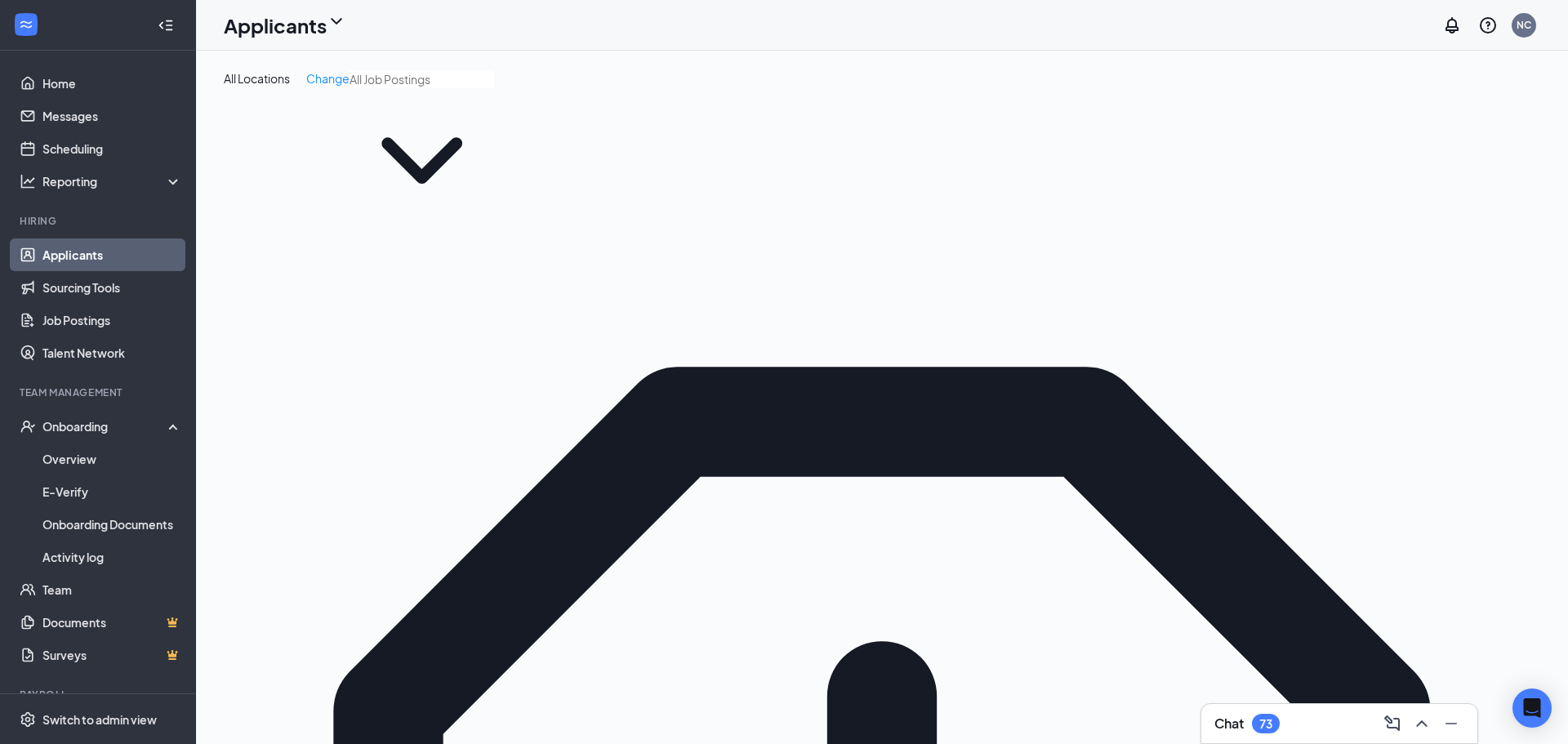
drag, startPoint x: 1392, startPoint y: 337, endPoint x: 1108, endPoint y: 339, distance: 284.0
type input "[PERSON_NAME]"
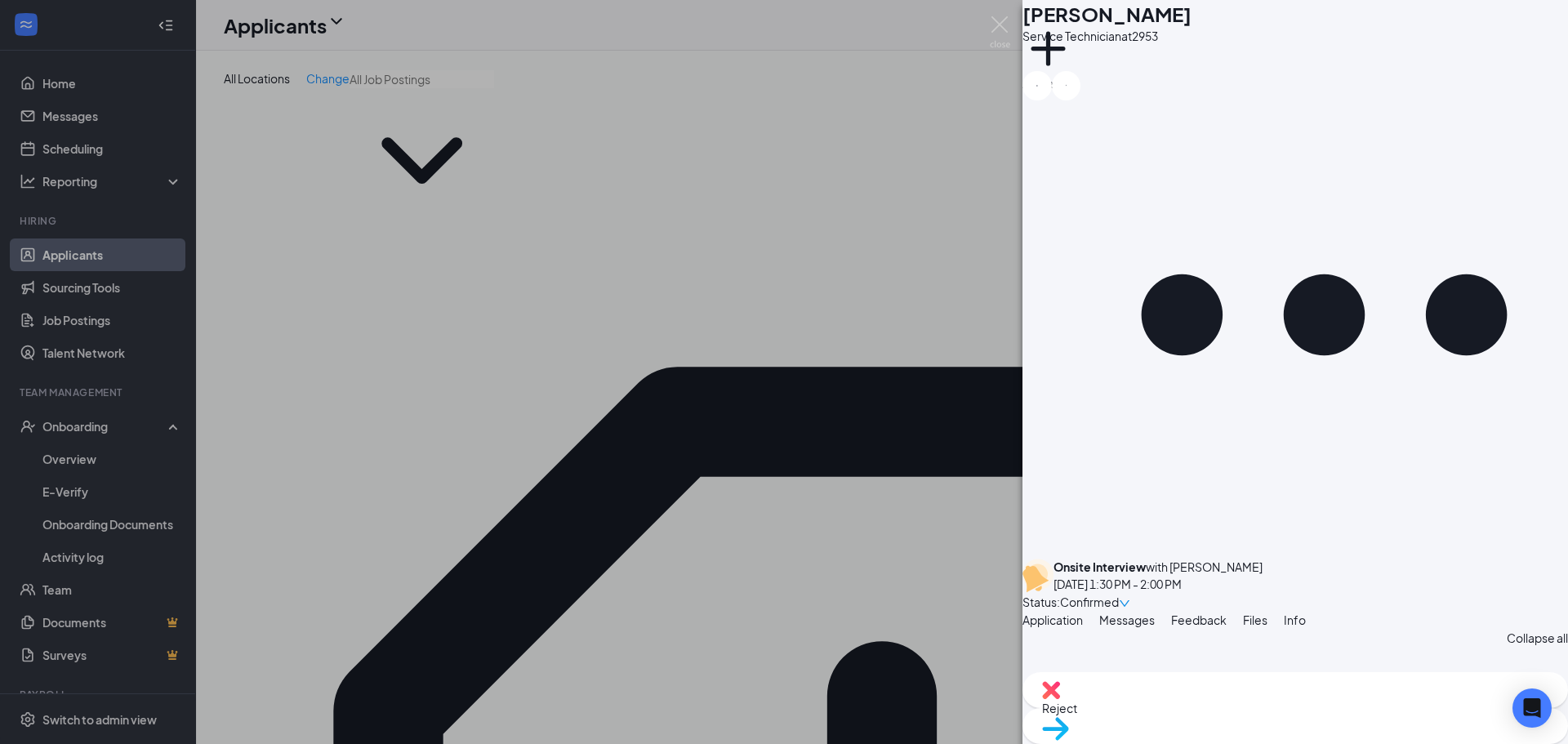
click at [729, 623] on div "AK [PERSON_NAME] Service Technician at 2953 Add a tag Onsite Interview with [PE…" at bounding box center [784, 372] width 1568 height 744
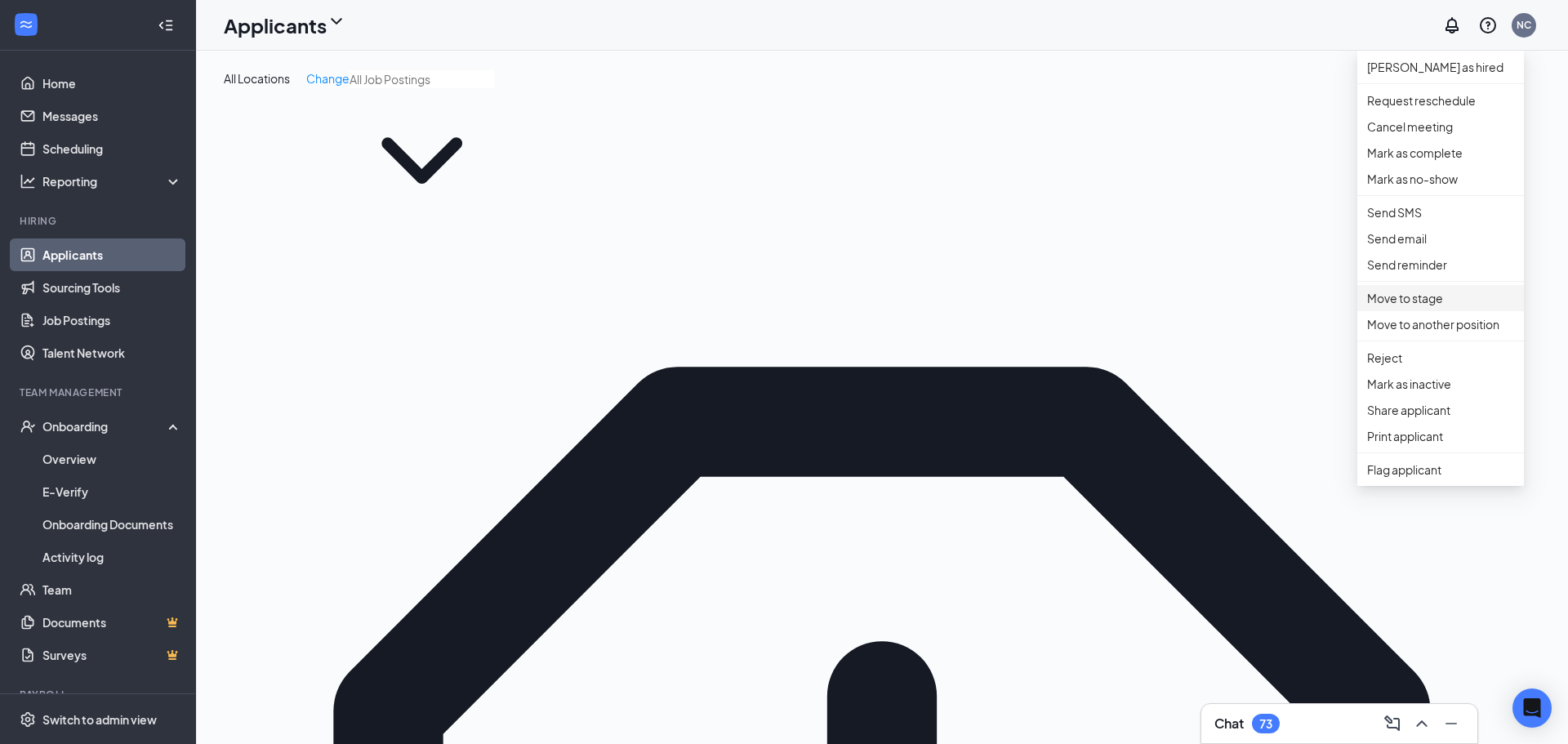
click at [1436, 307] on p "Move to stage" at bounding box center [1440, 299] width 147 height 18
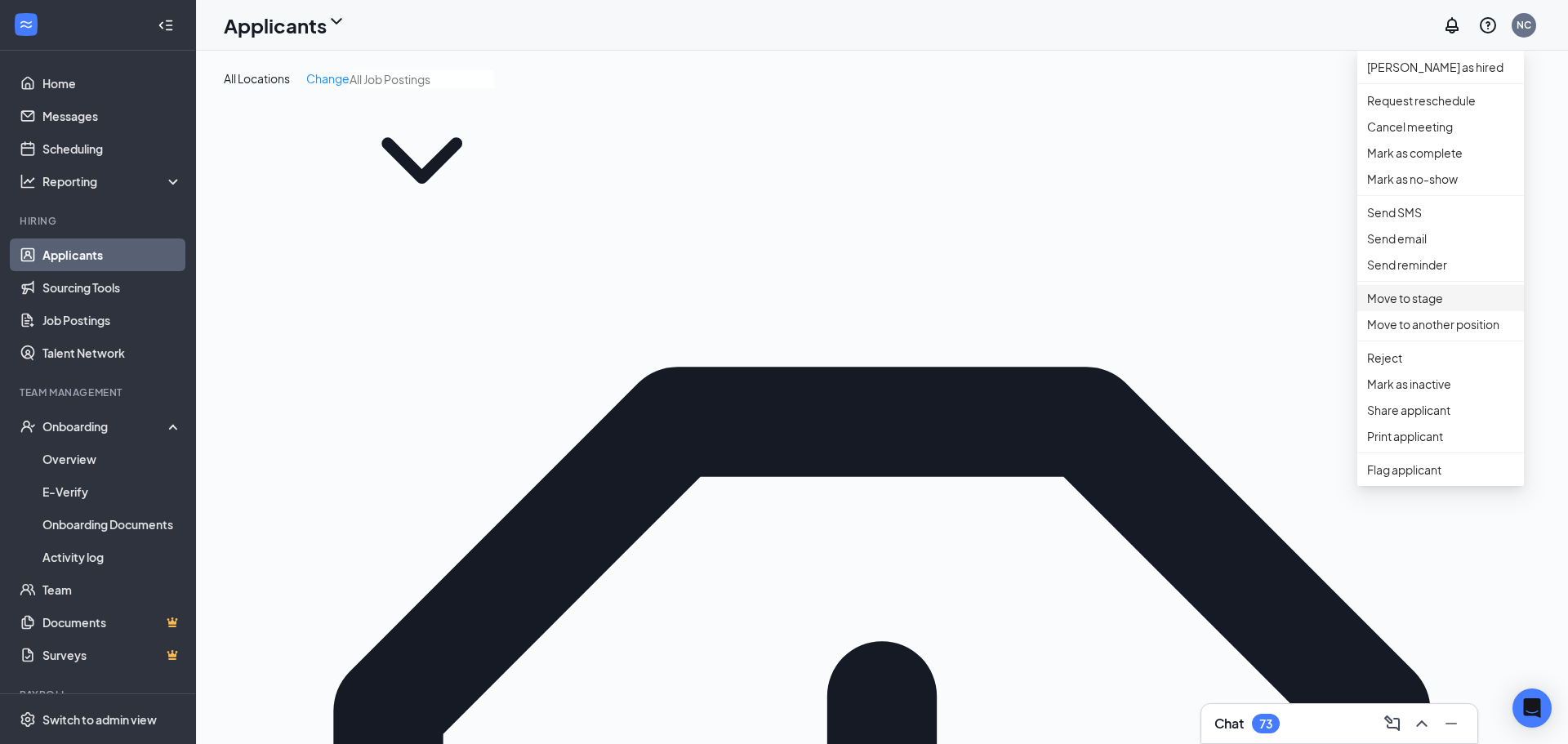
click at [1482, 307] on p "Move to stage" at bounding box center [1440, 299] width 147 height 18
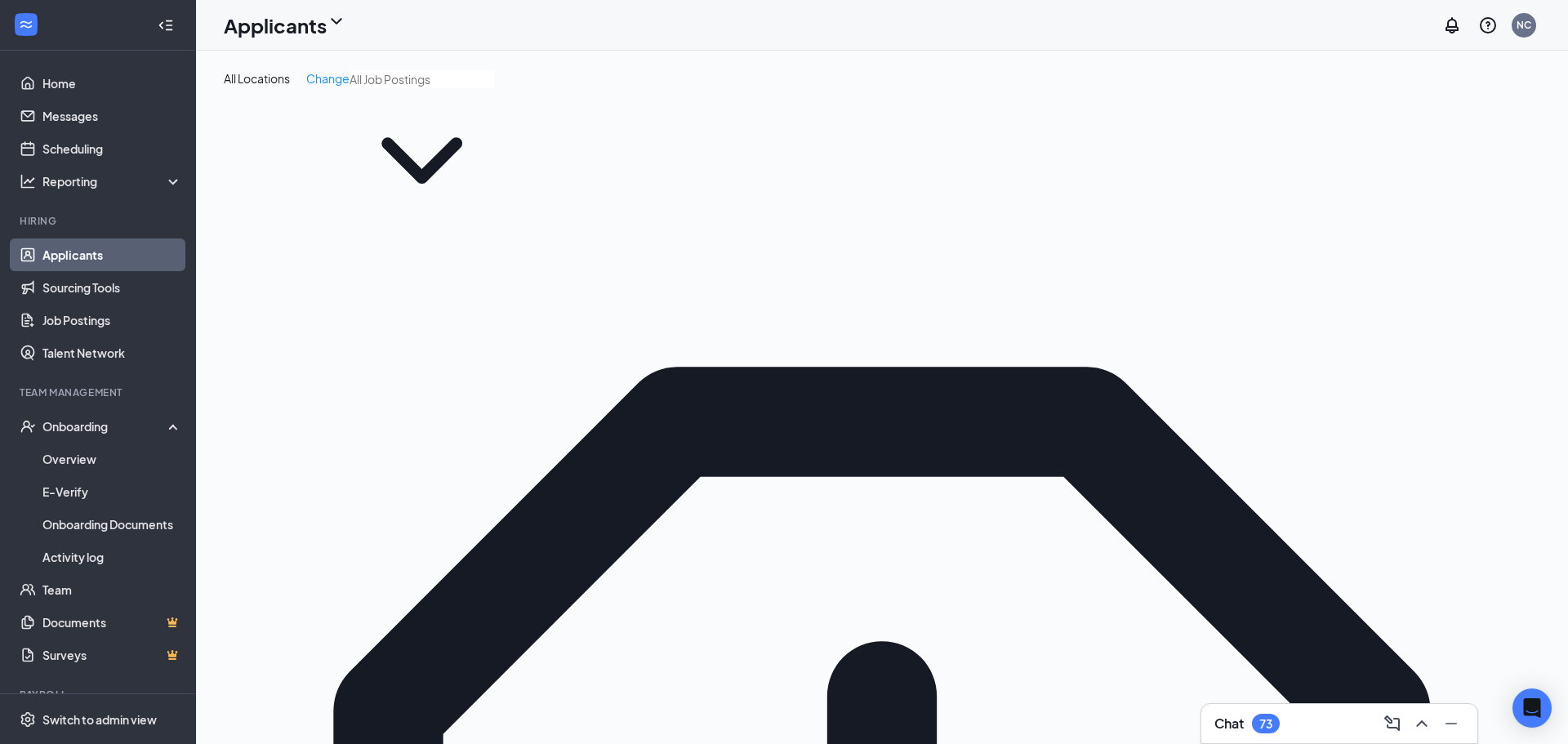
type input "Offer Letter - FT"
drag, startPoint x: 1401, startPoint y: 329, endPoint x: 954, endPoint y: 323, distance: 447.0
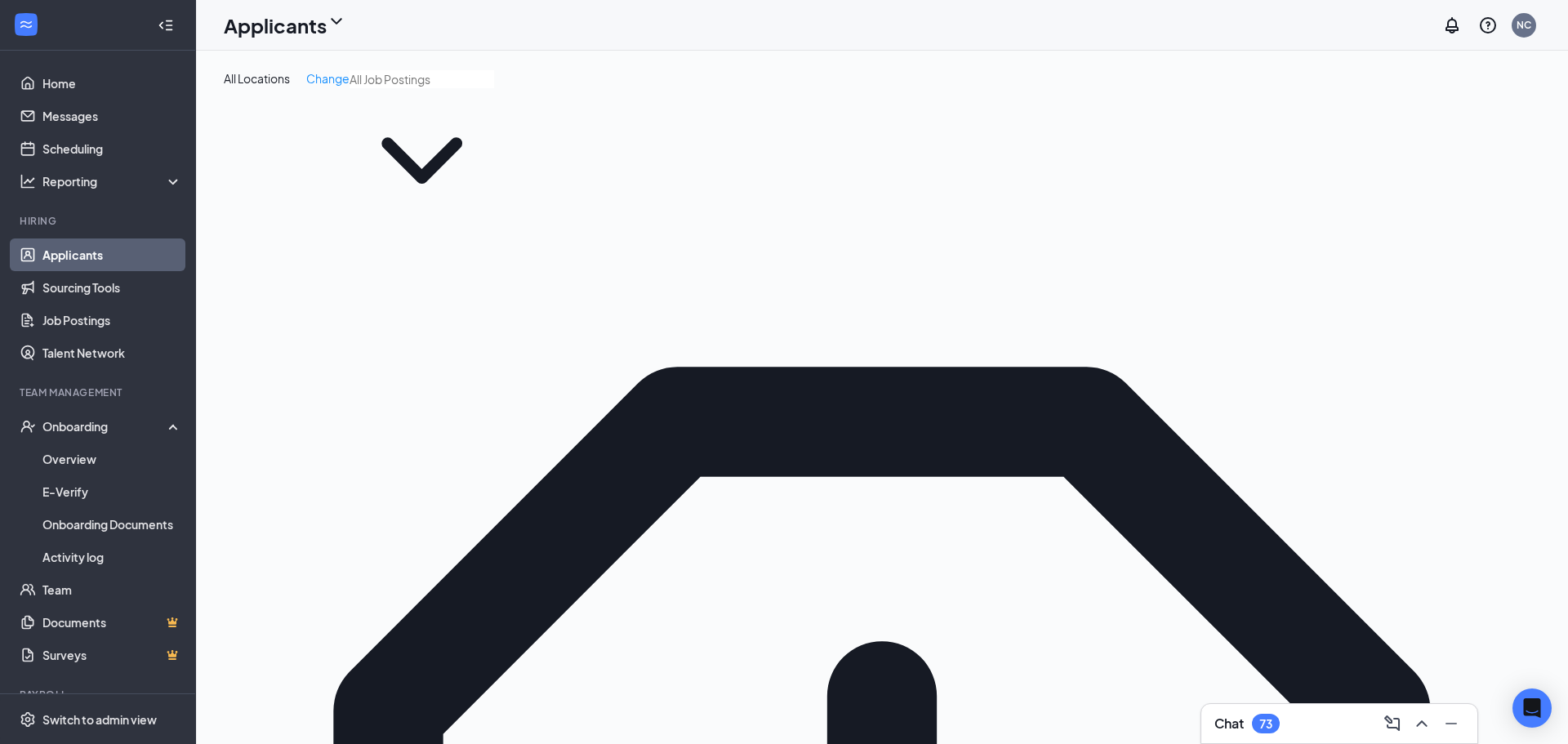
type input "[PERSON_NAME]"
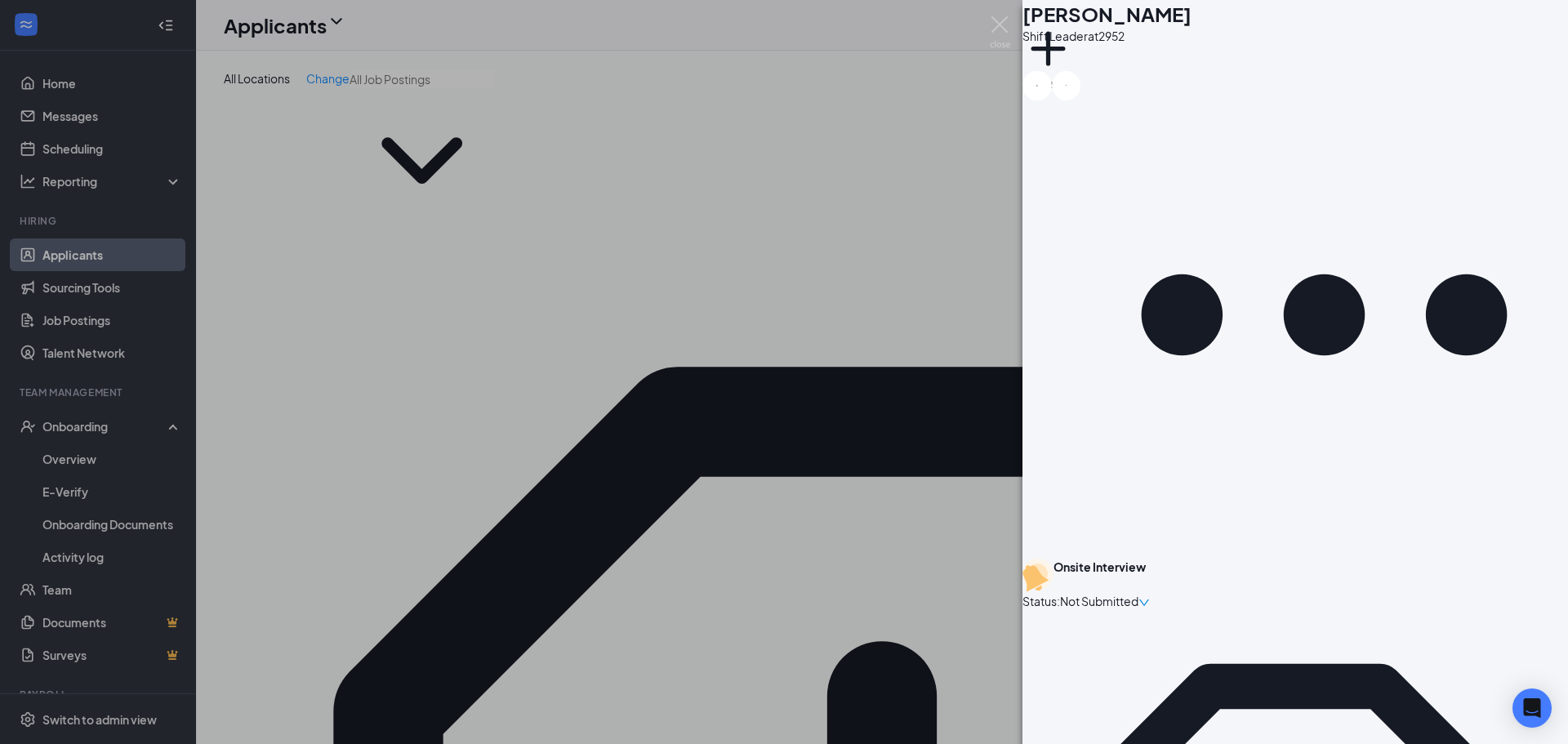
click at [755, 605] on div "RV [PERSON_NAME] Shift Leader at 2952 Add a tag Onsite Interview Status : Not S…" at bounding box center [784, 372] width 1568 height 744
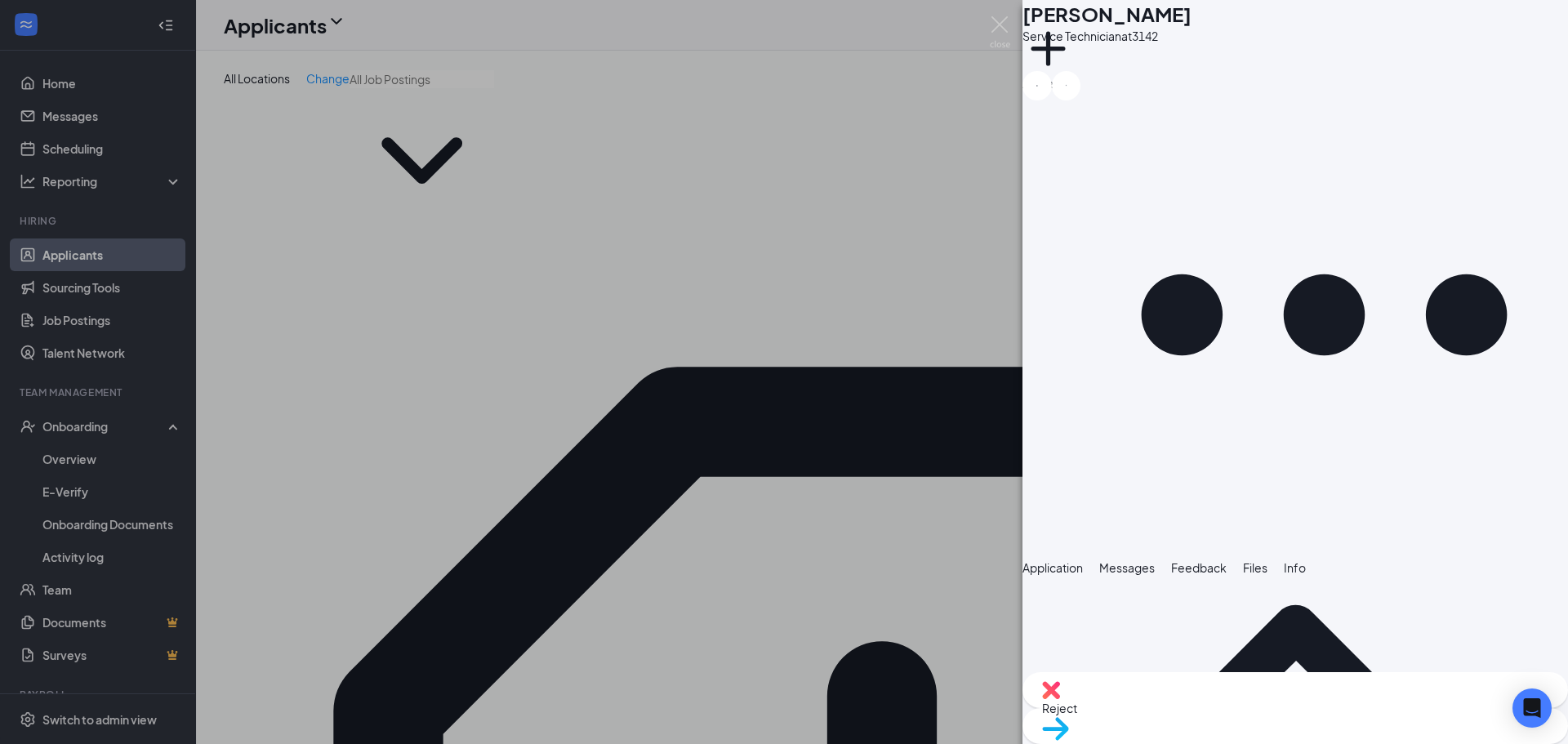
scroll to position [906, 0]
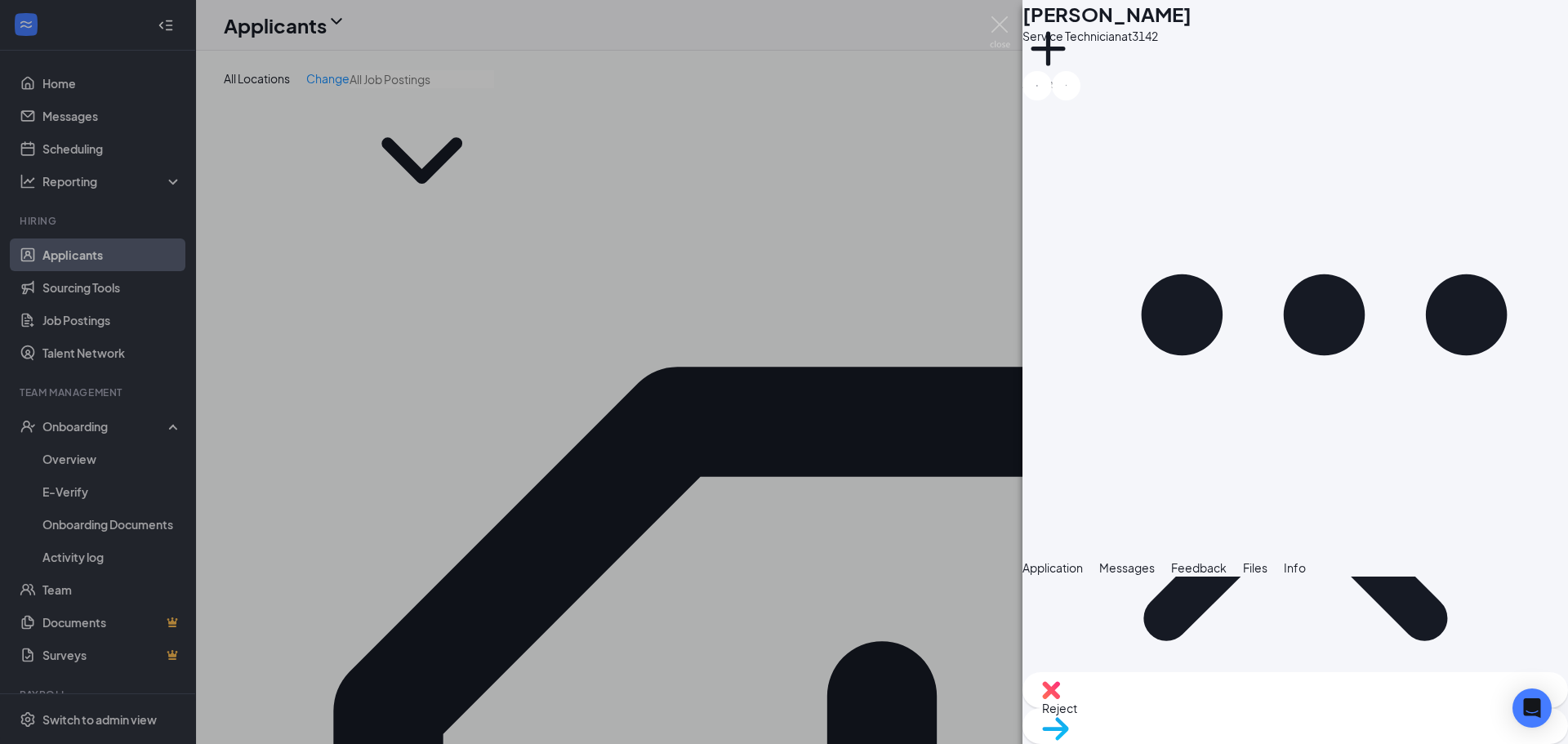
click at [937, 544] on div "RV [PERSON_NAME] Service Technician at 3142 Add a tag Application Messages Feed…" at bounding box center [784, 372] width 1568 height 744
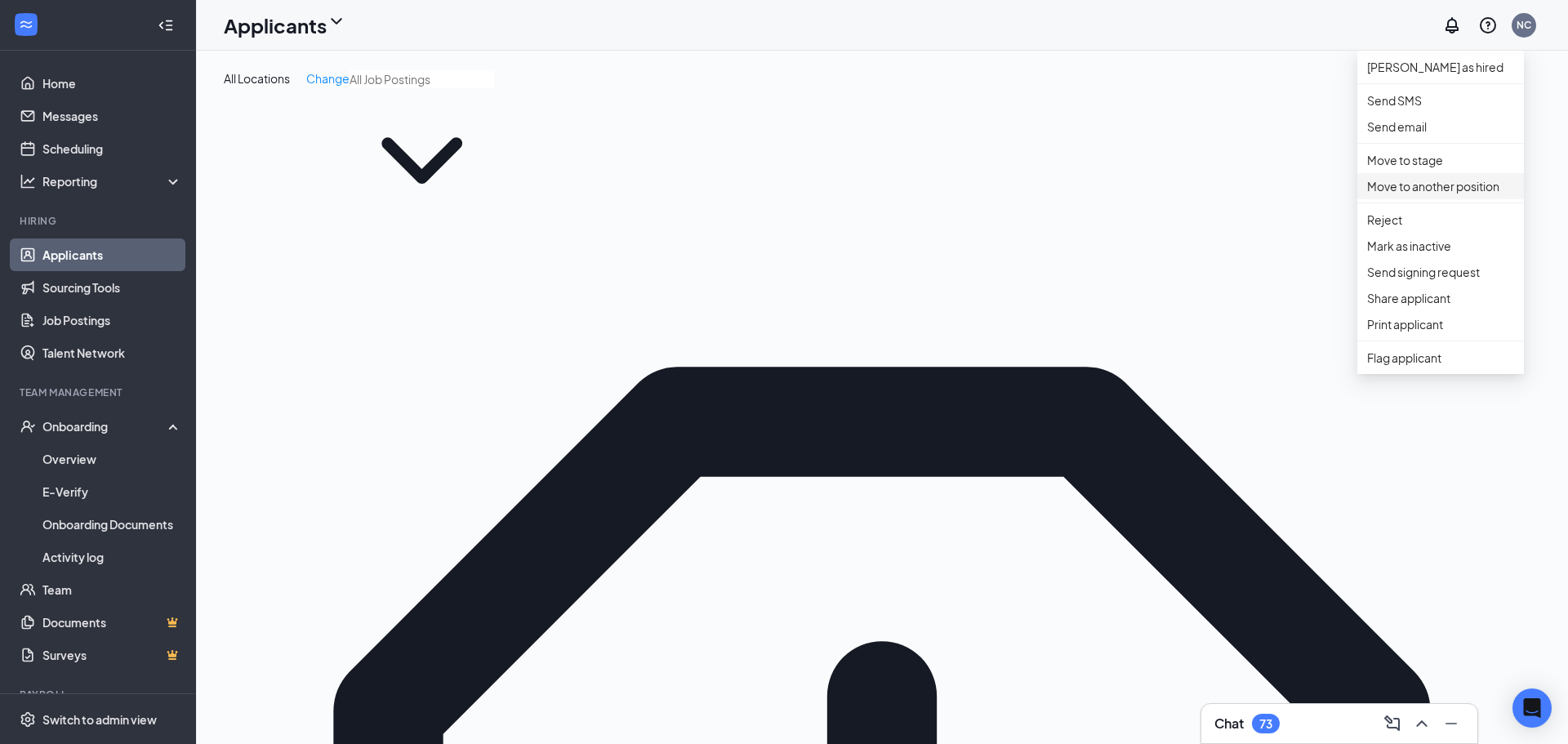
click at [1455, 196] on p "Move to another position" at bounding box center [1440, 186] width 147 height 18
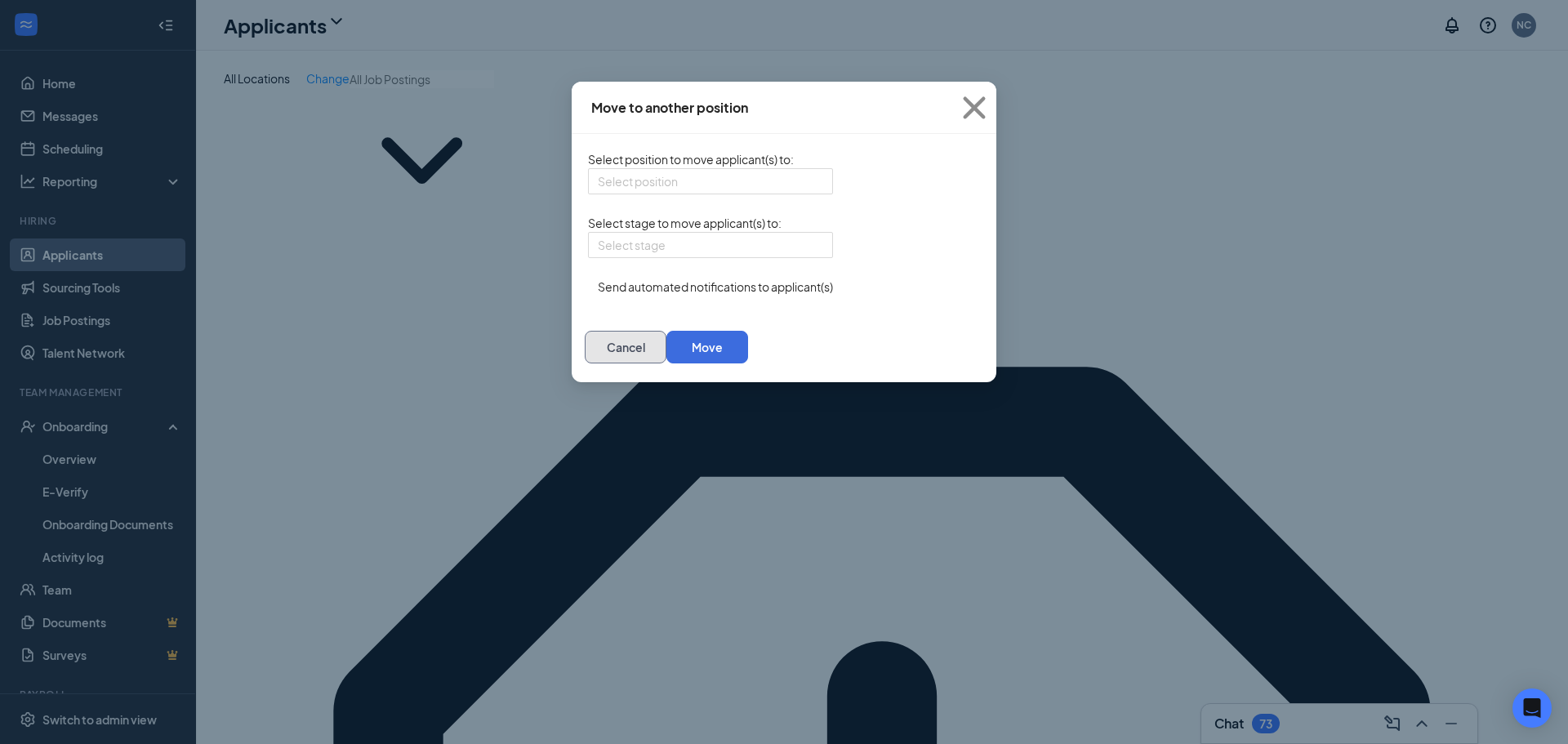
click at [667, 364] on button "Cancel" at bounding box center [625, 348] width 81 height 33
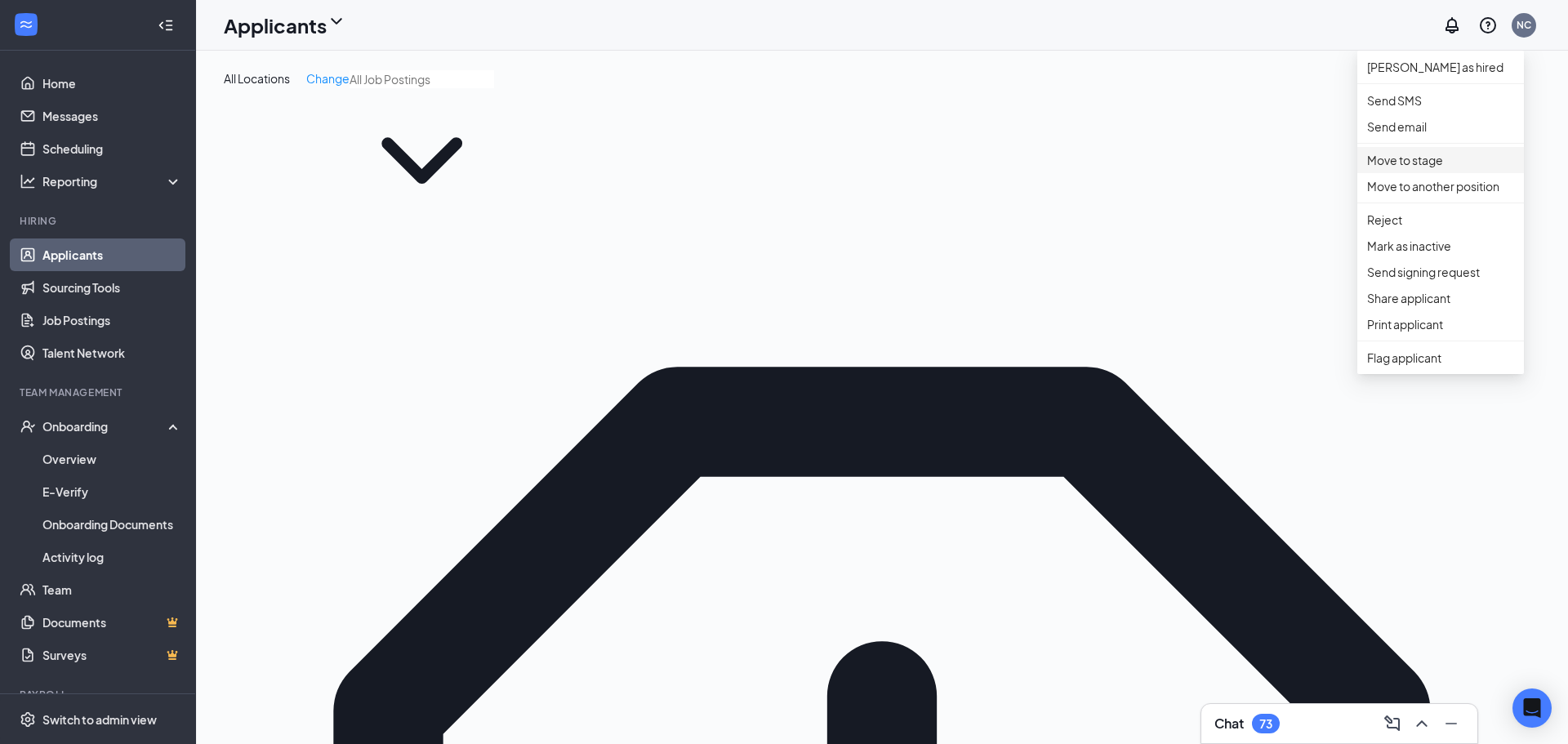
click at [1438, 169] on p "Move to stage" at bounding box center [1440, 160] width 147 height 18
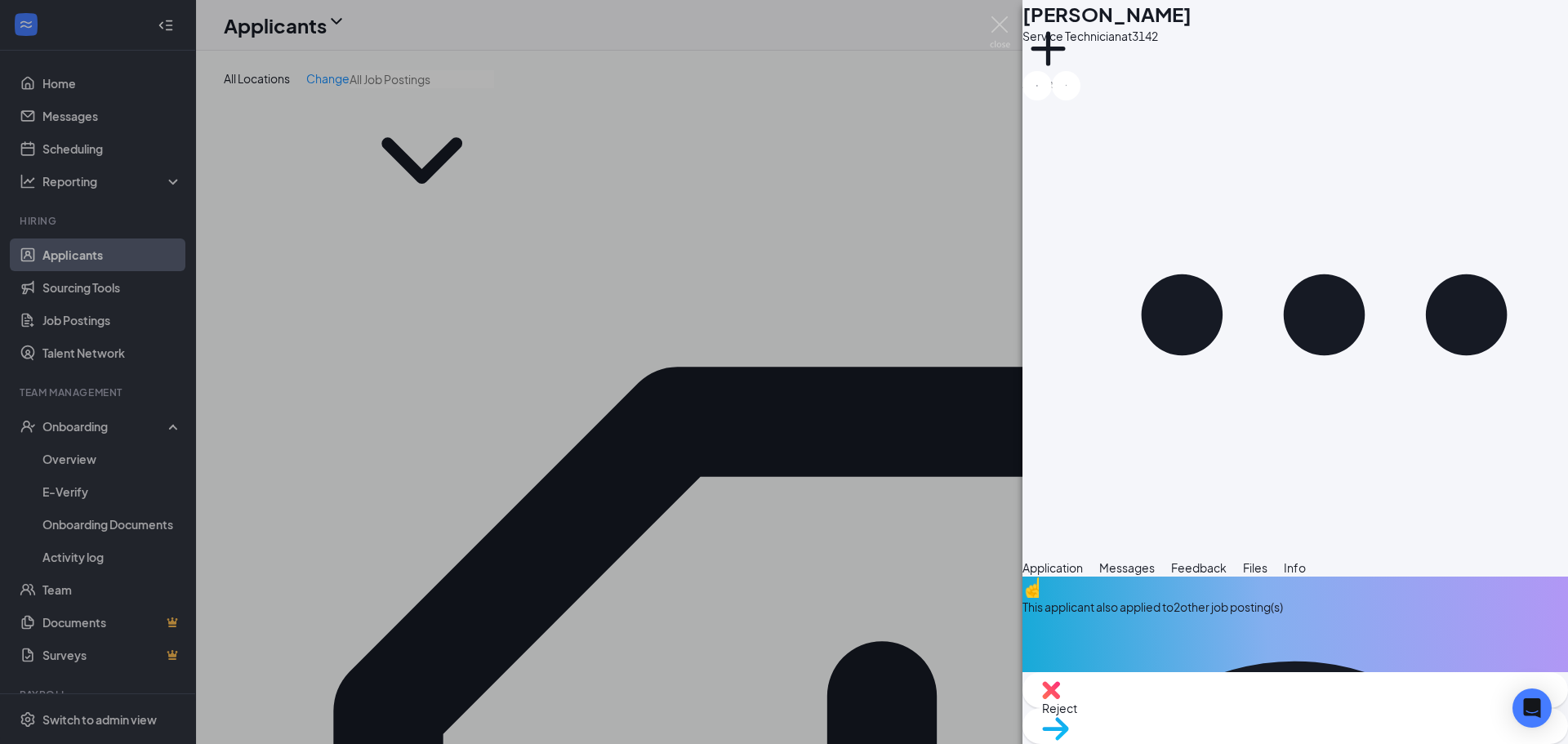
click at [864, 591] on div "RV [PERSON_NAME] Service Technician at 3142 Add a tag Application Messages Feed…" at bounding box center [784, 372] width 1568 height 744
click at [416, 549] on div "RV [PERSON_NAME] Service Technician at 3142 Add a tag Application Messages Feed…" at bounding box center [784, 372] width 1568 height 744
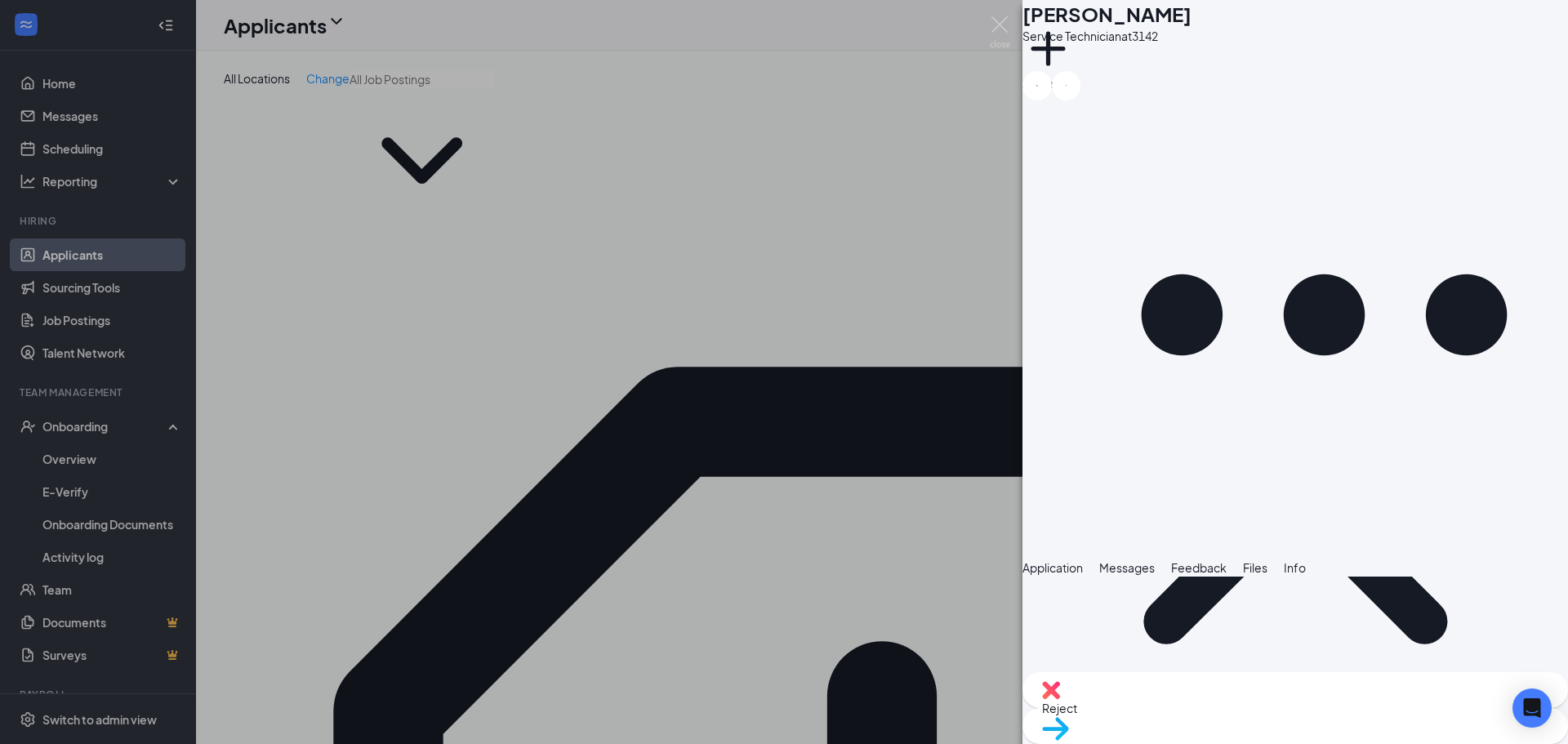
scroll to position [906, 0]
click at [879, 611] on div "RV [PERSON_NAME] Service Technician at 3142 Add a tag Application Messages Feed…" at bounding box center [784, 372] width 1568 height 744
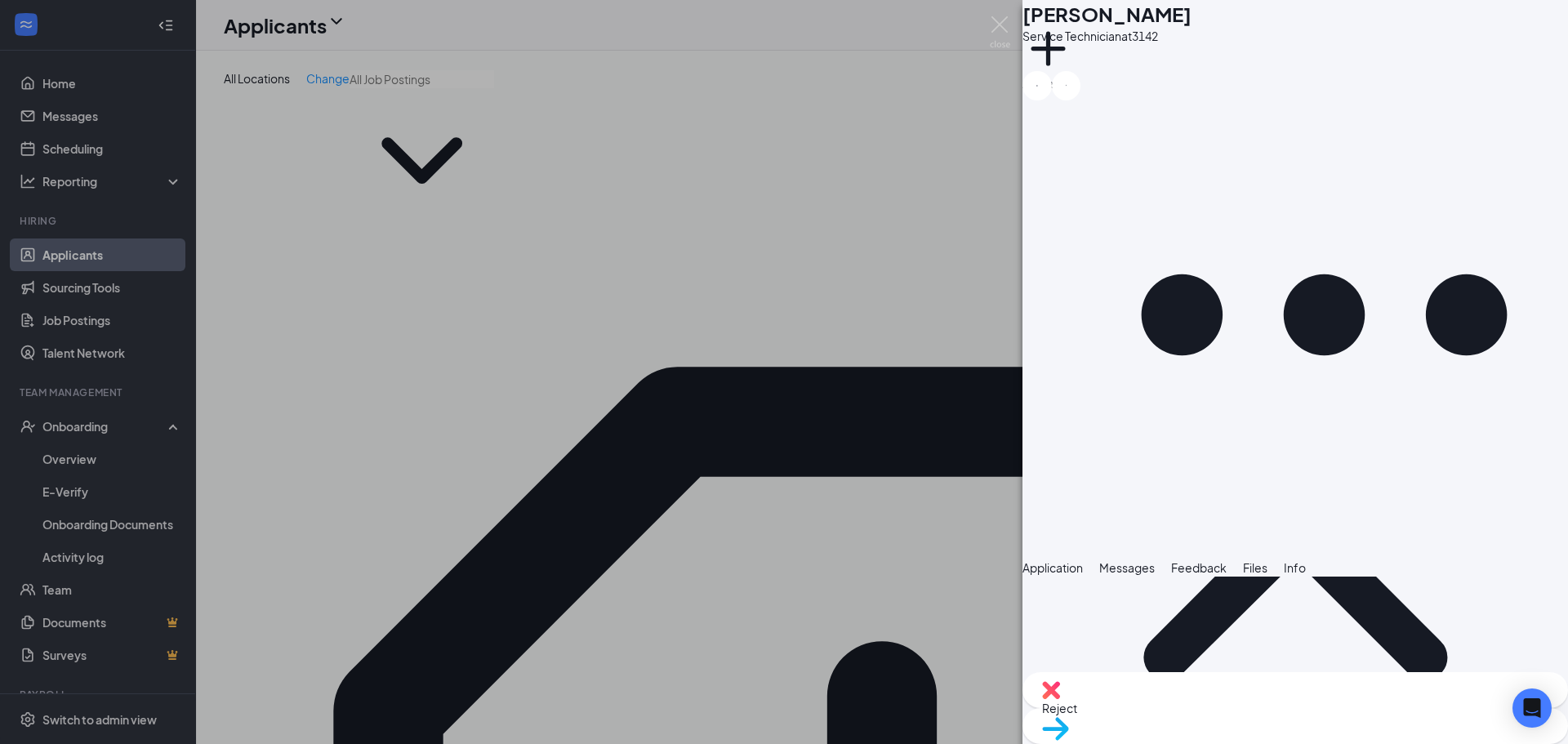
scroll to position [906, 0]
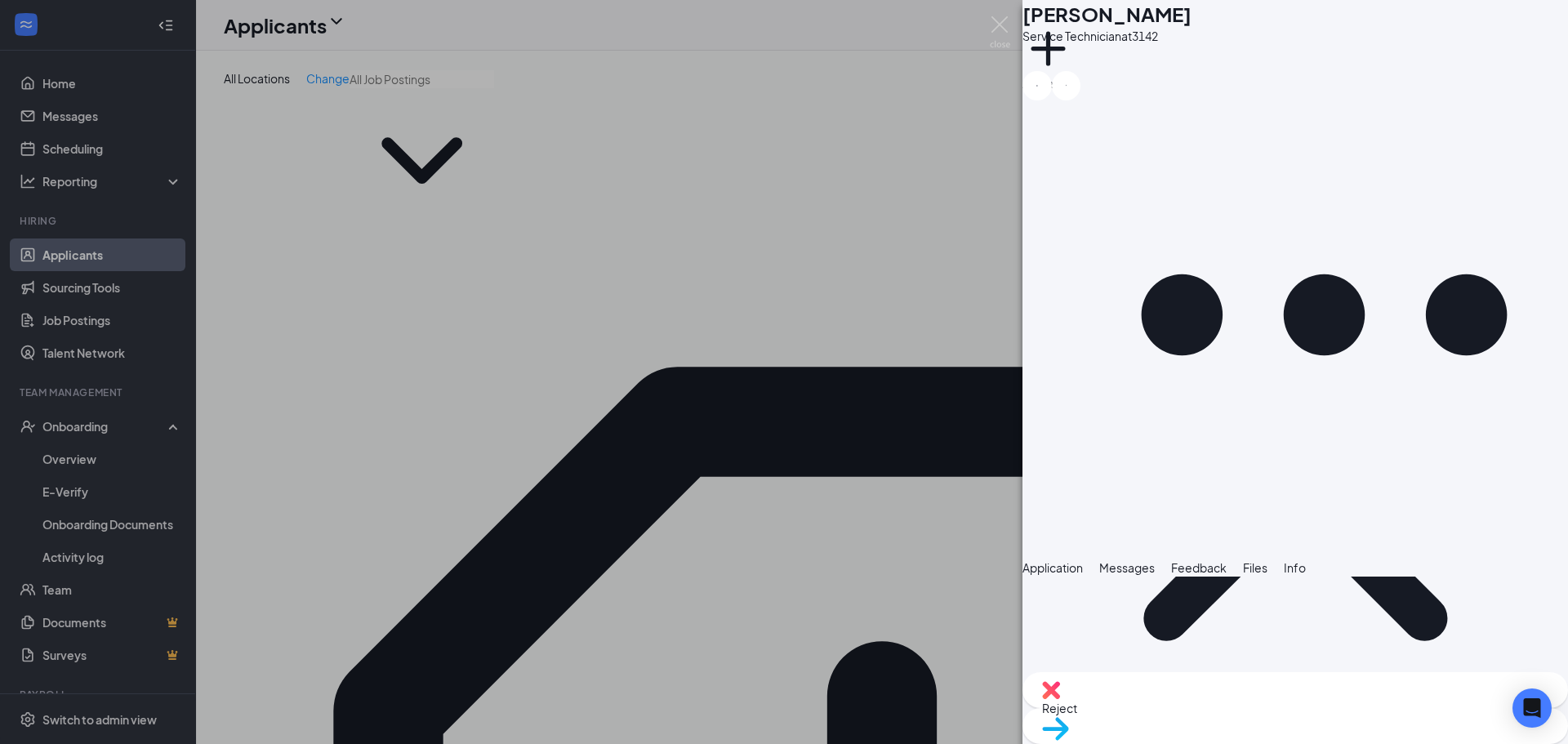
click at [752, 606] on div "RV [PERSON_NAME] Service Technician at 3142 Add a tag Application Messages Feed…" at bounding box center [784, 372] width 1568 height 744
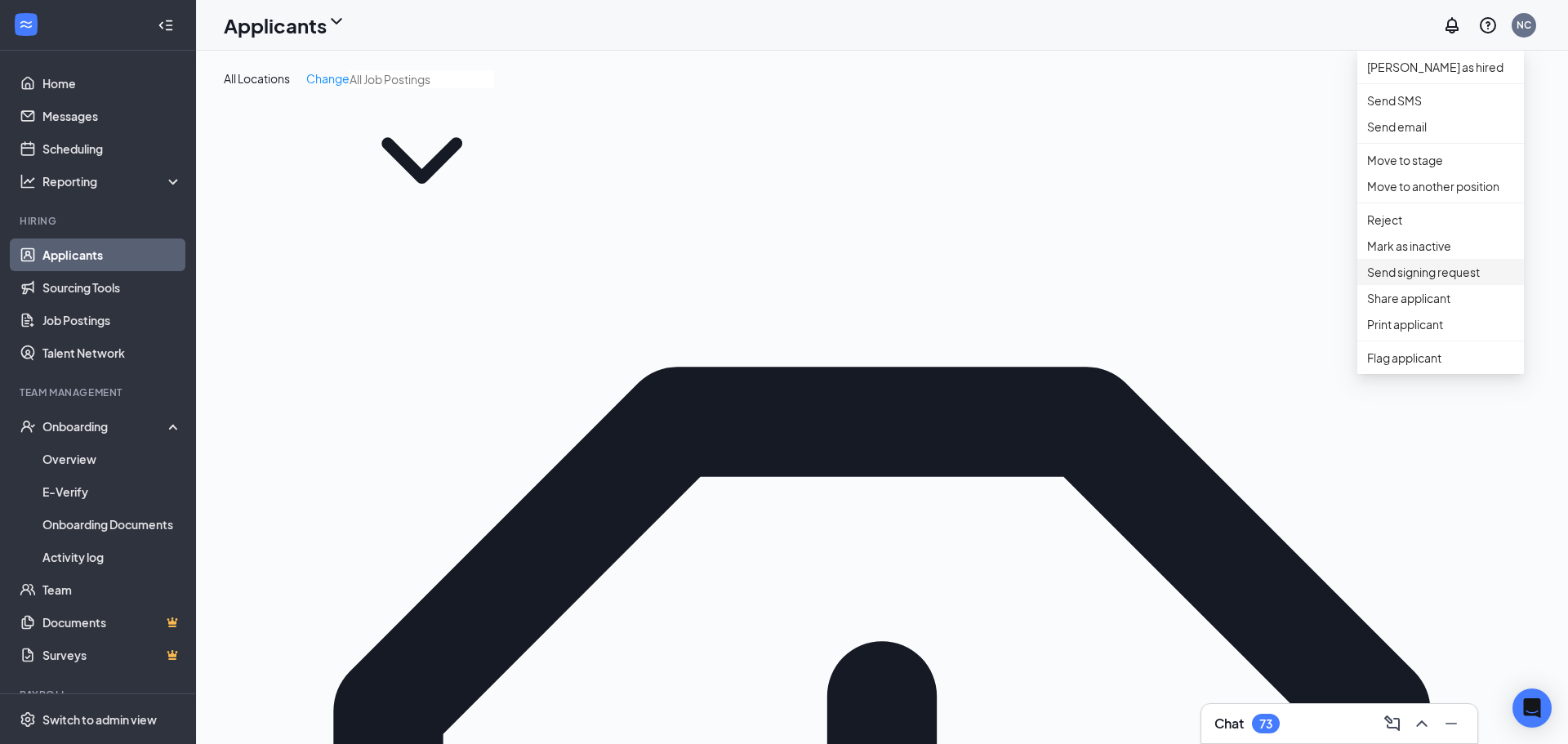
click at [1465, 281] on p "Send signing request" at bounding box center [1440, 272] width 147 height 18
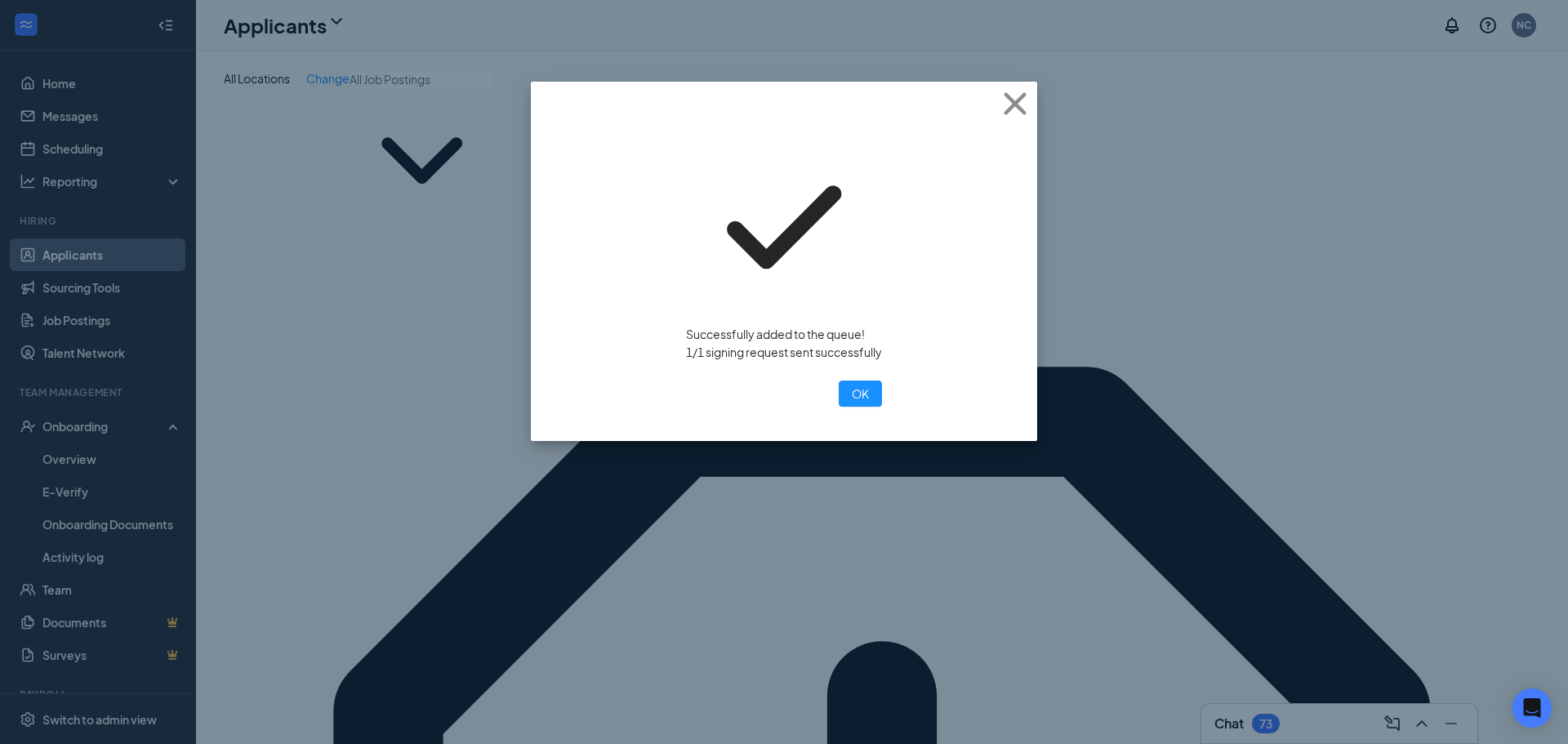
click at [818, 381] on div "OK" at bounding box center [784, 394] width 196 height 26
click at [839, 381] on button "OK" at bounding box center [860, 394] width 43 height 26
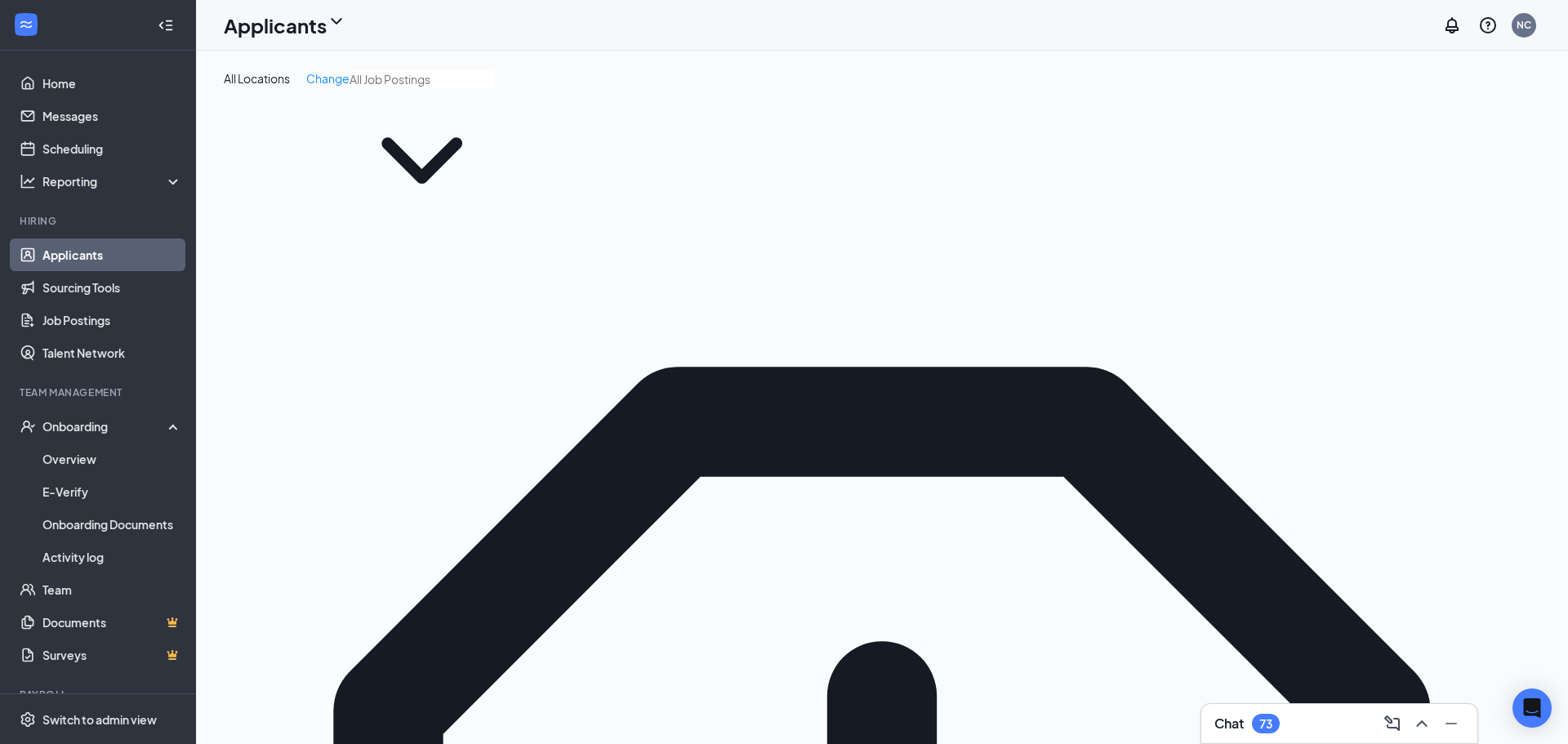
drag, startPoint x: 1338, startPoint y: 330, endPoint x: 1119, endPoint y: 328, distance: 219.0
type input "[PERSON_NAME]"
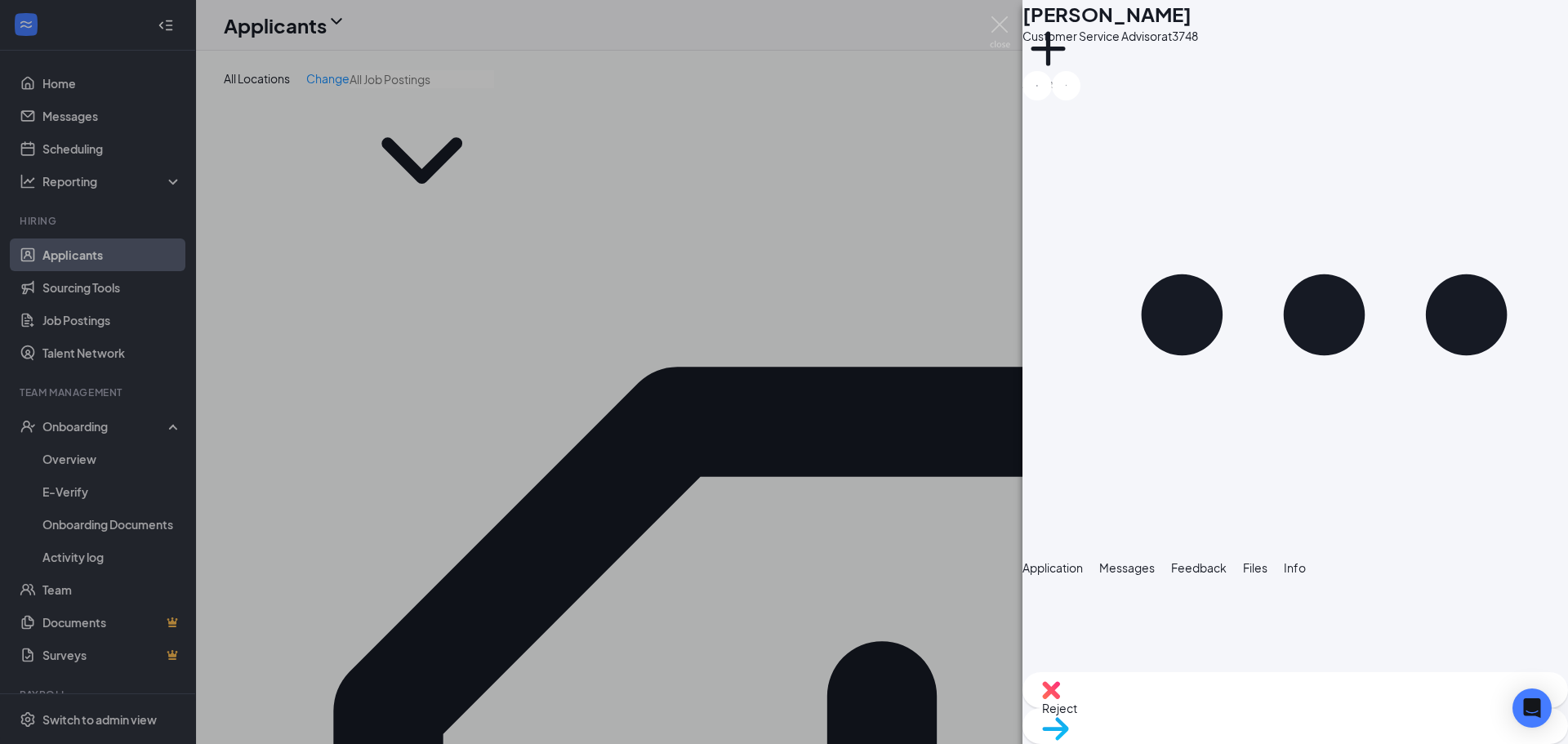
scroll to position [975, 0]
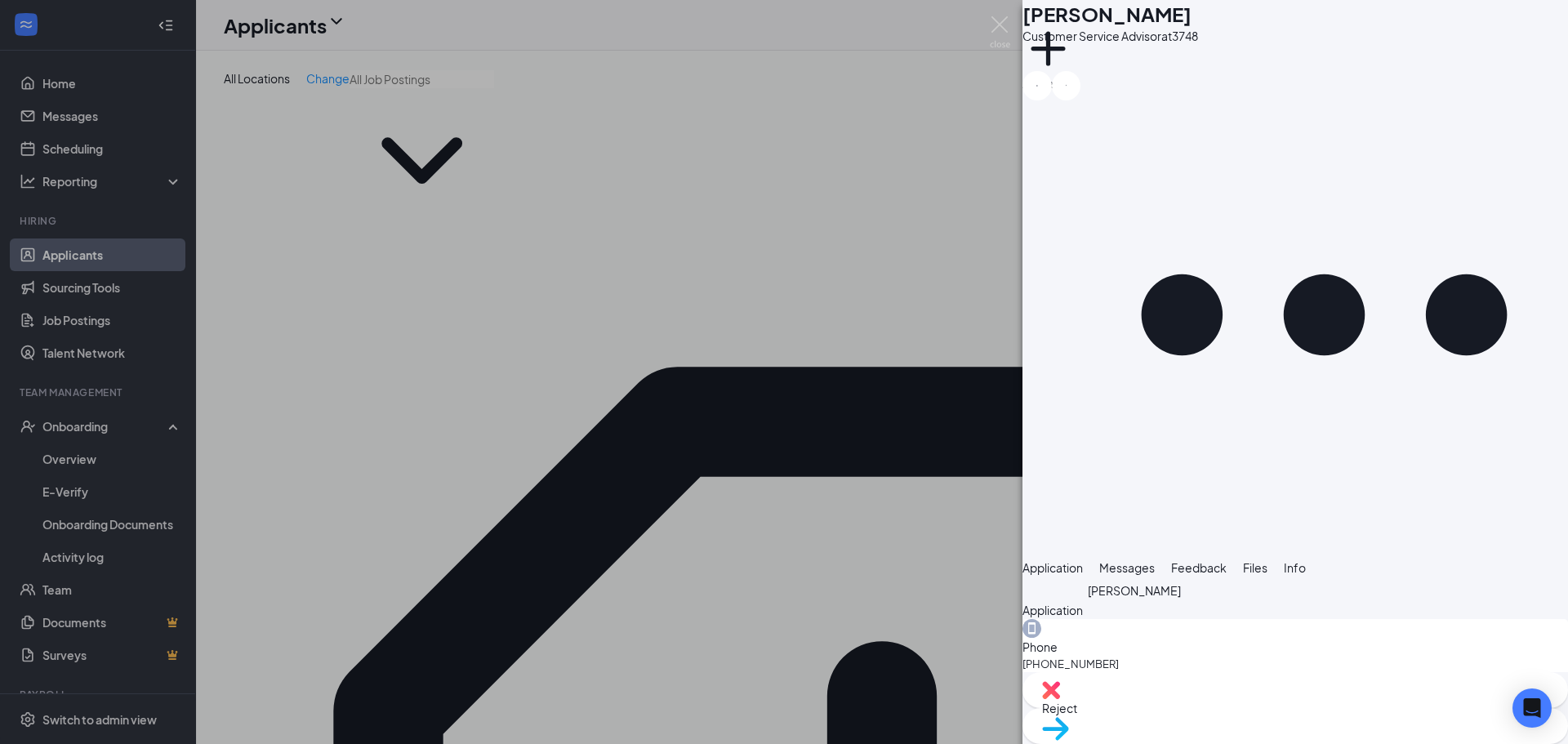
scroll to position [1132, 0]
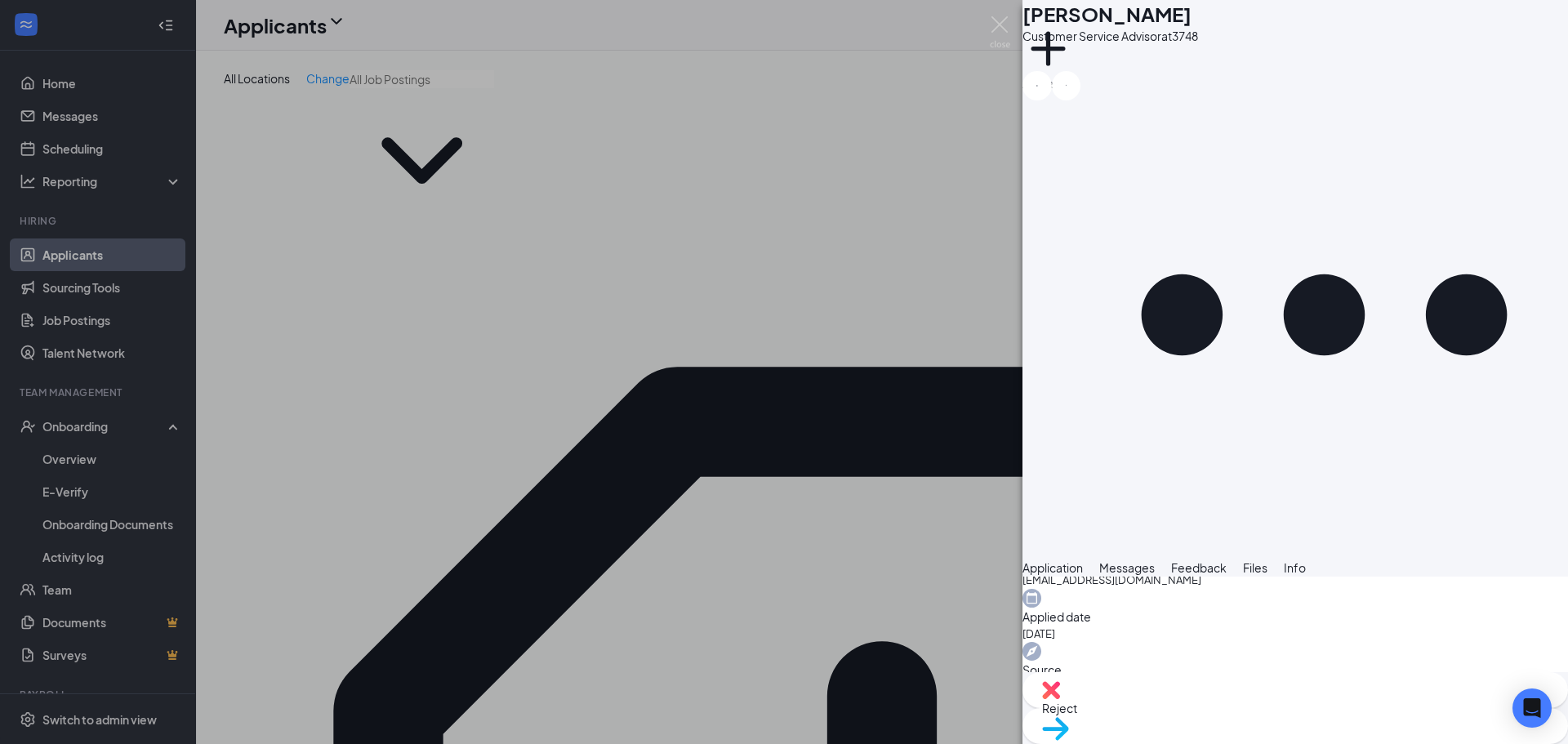
scroll to position [1270, 0]
click at [854, 626] on div "ST [PERSON_NAME] Customer Service Advisor at 3748 Add a tag Application Message…" at bounding box center [784, 372] width 1568 height 744
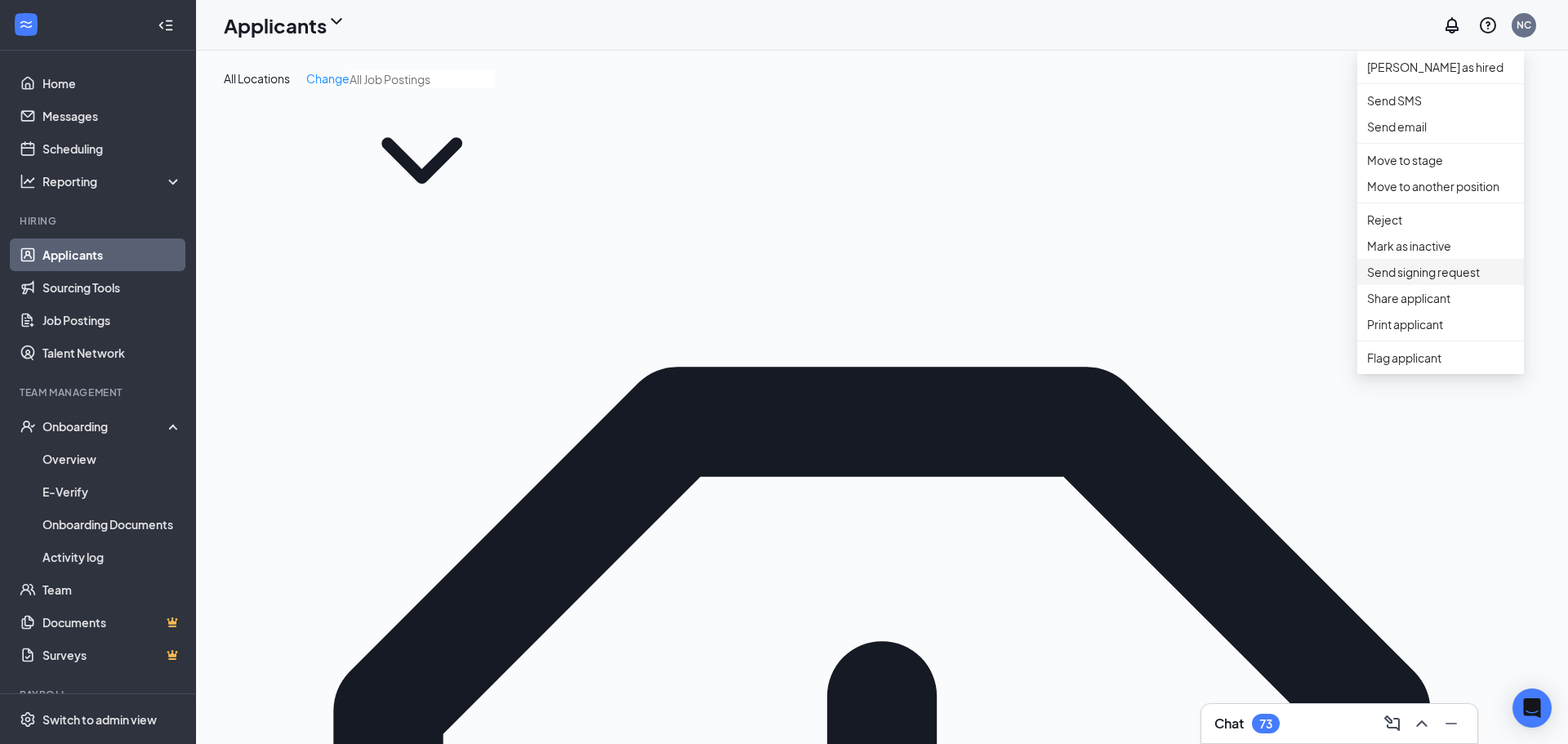
click at [1437, 281] on p "Send signing request" at bounding box center [1440, 272] width 147 height 18
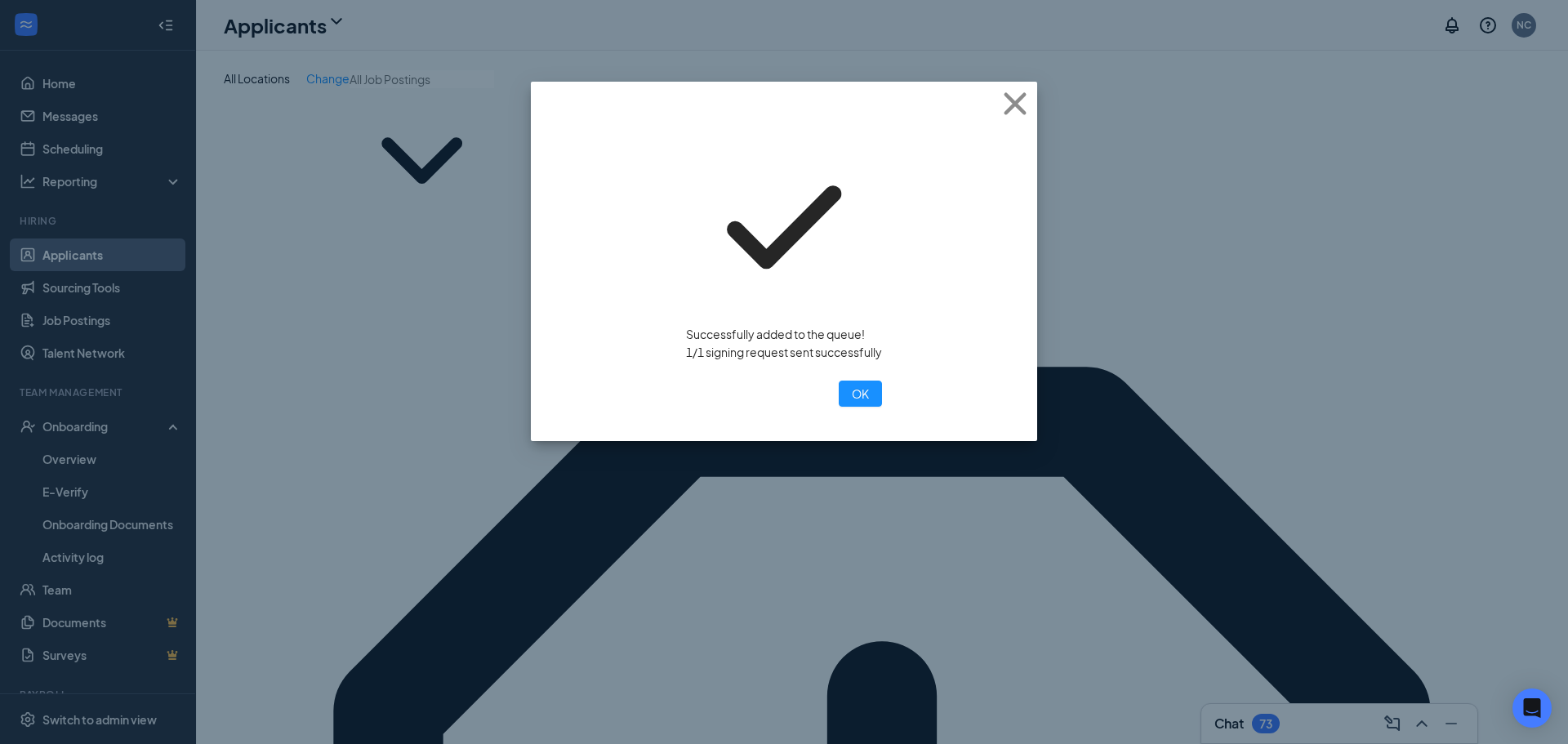
click at [366, 434] on div "Successfully added to the queue! 1/1 signing request sent successfully OK" at bounding box center [784, 372] width 1568 height 744
click at [839, 381] on button "OK" at bounding box center [860, 394] width 43 height 26
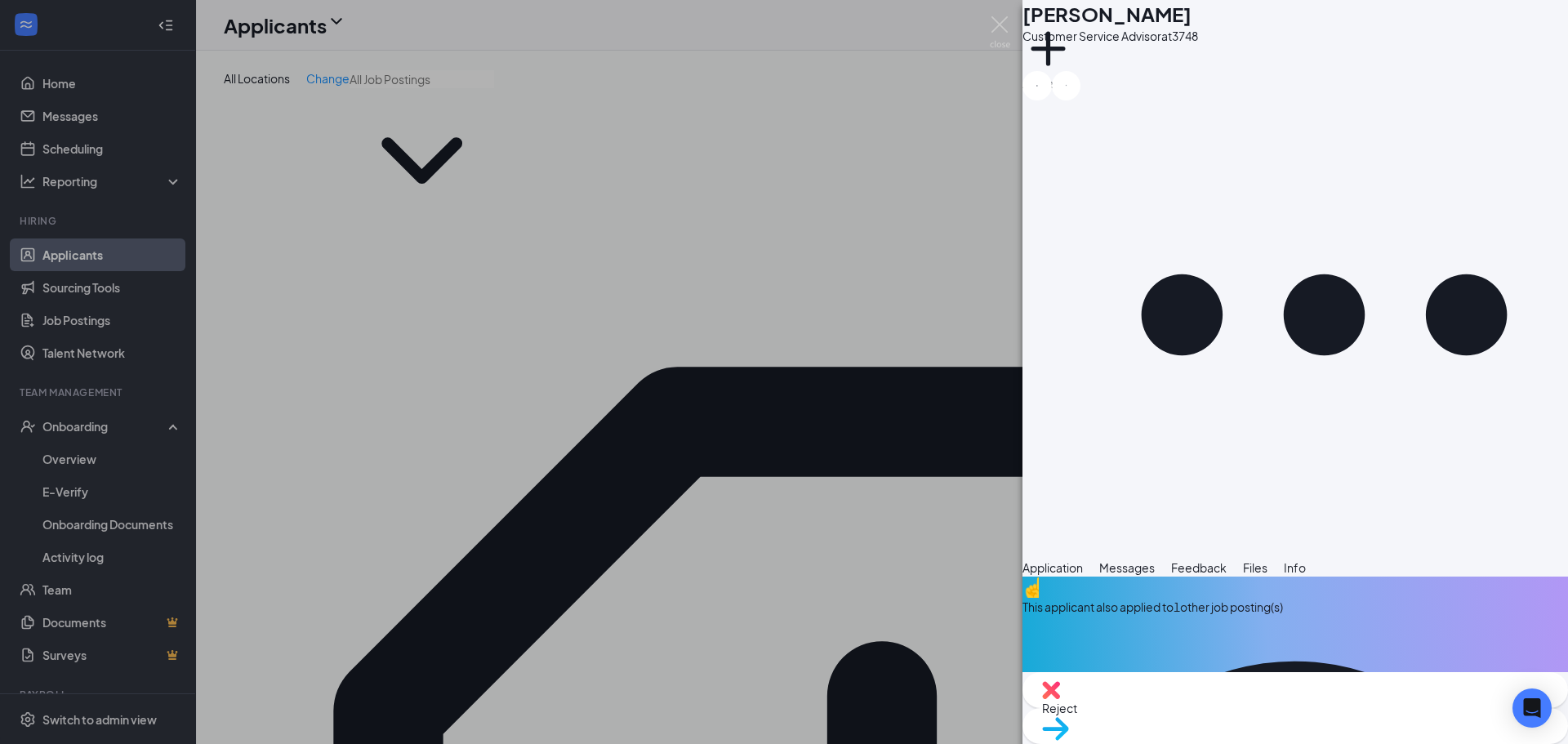
drag, startPoint x: 1308, startPoint y: 373, endPoint x: 1200, endPoint y: 437, distance: 125.5
click at [1286, 577] on div "This applicant also applied to 1 other job posting(s) Collapse all Application …" at bounding box center [1295, 625] width 546 height 96
click at [696, 568] on div "ST [PERSON_NAME] Customer Service Advisor at 3748 Add a tag Application Message…" at bounding box center [784, 372] width 1568 height 744
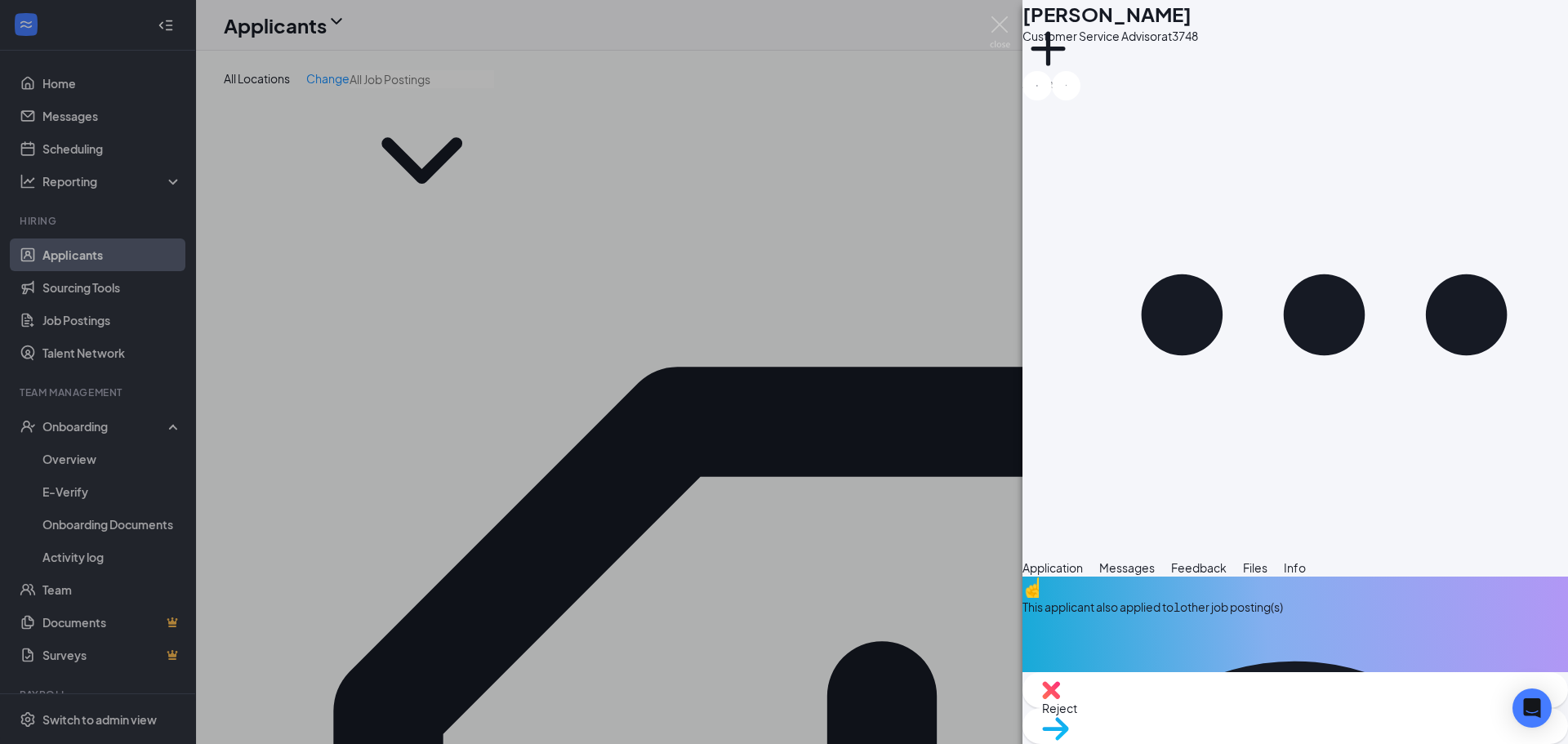
click at [914, 591] on div "ST [PERSON_NAME] Customer Service Advisor at 3748 Add a tag Application Message…" at bounding box center [784, 372] width 1568 height 744
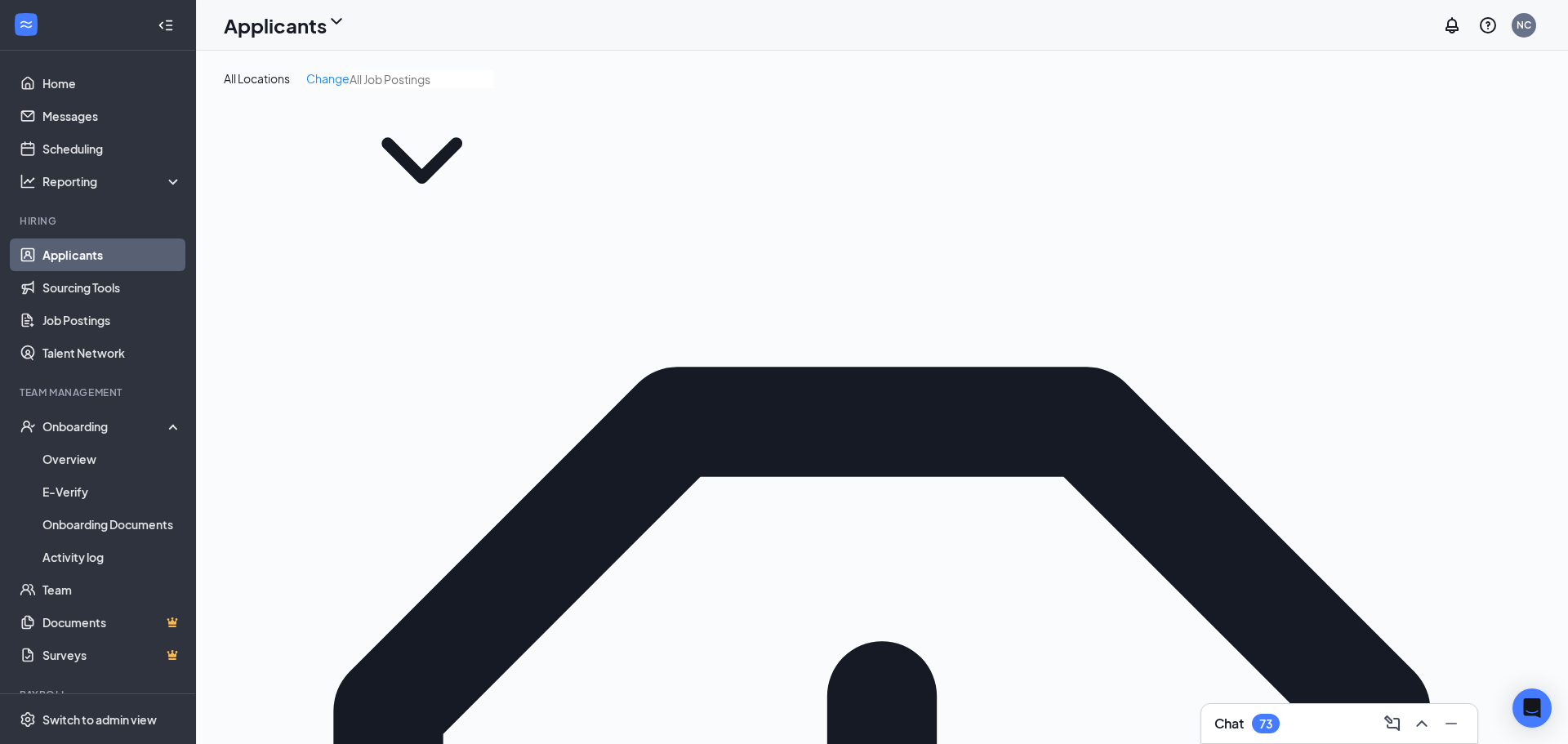
drag, startPoint x: 1364, startPoint y: 319, endPoint x: 1088, endPoint y: 308, distance: 276.2
type input "kyree"
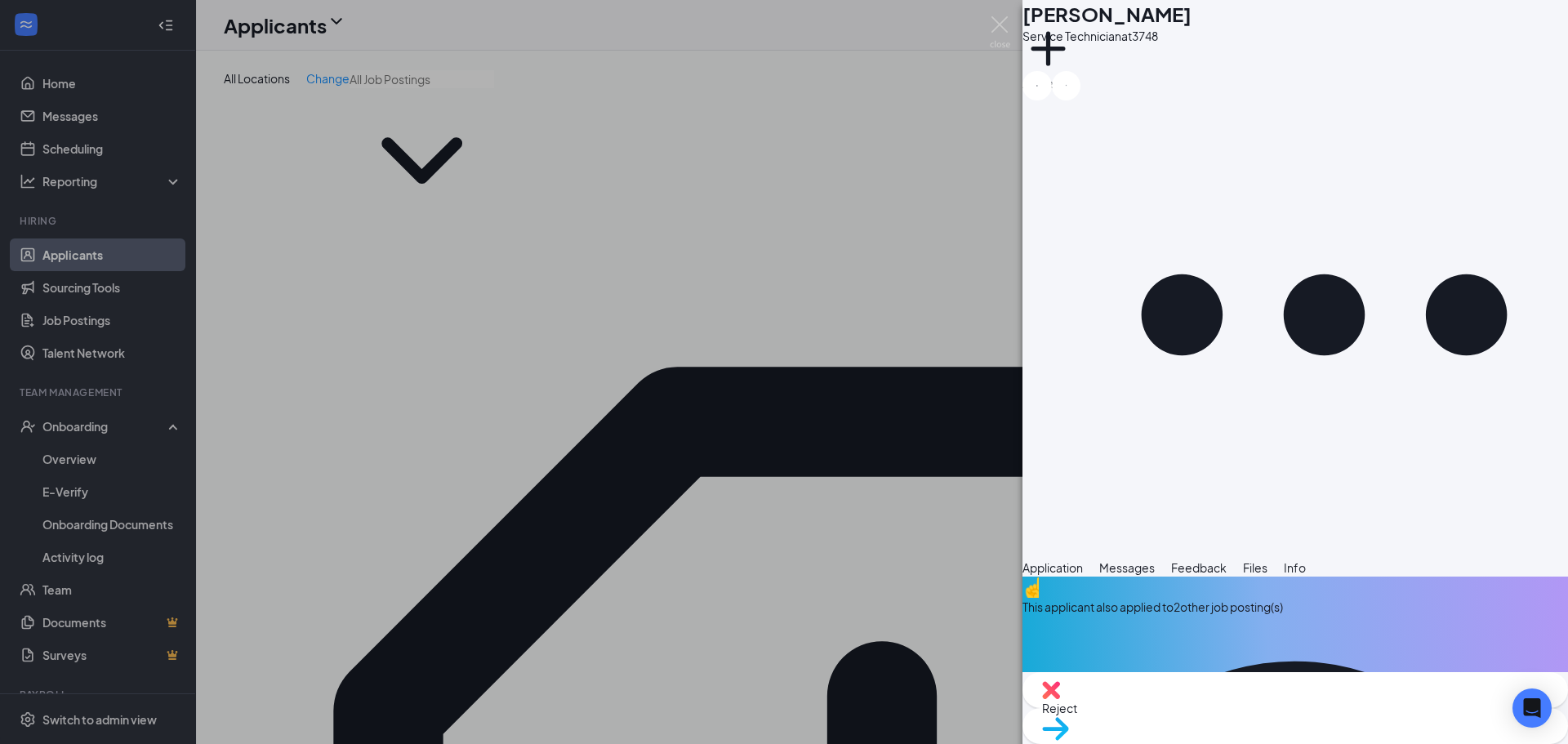
click at [867, 675] on div "[PERSON_NAME] Service Technician at 3748 Add a tag Application Messages Feedbac…" at bounding box center [784, 372] width 1568 height 744
click at [924, 667] on div "[PERSON_NAME] Service Technician at 3748 Add a tag Application Messages Feedbac…" at bounding box center [784, 372] width 1568 height 744
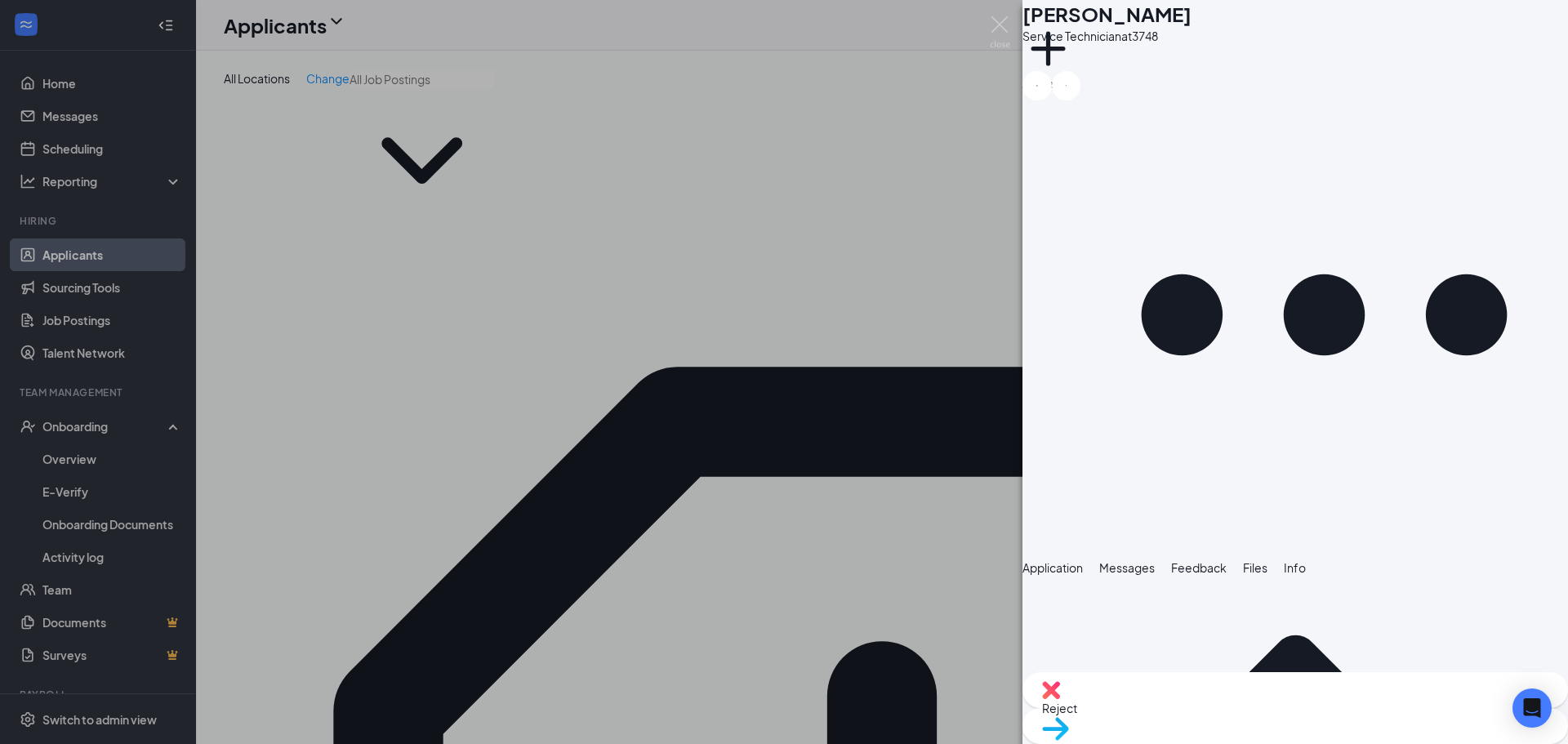
scroll to position [942, 0]
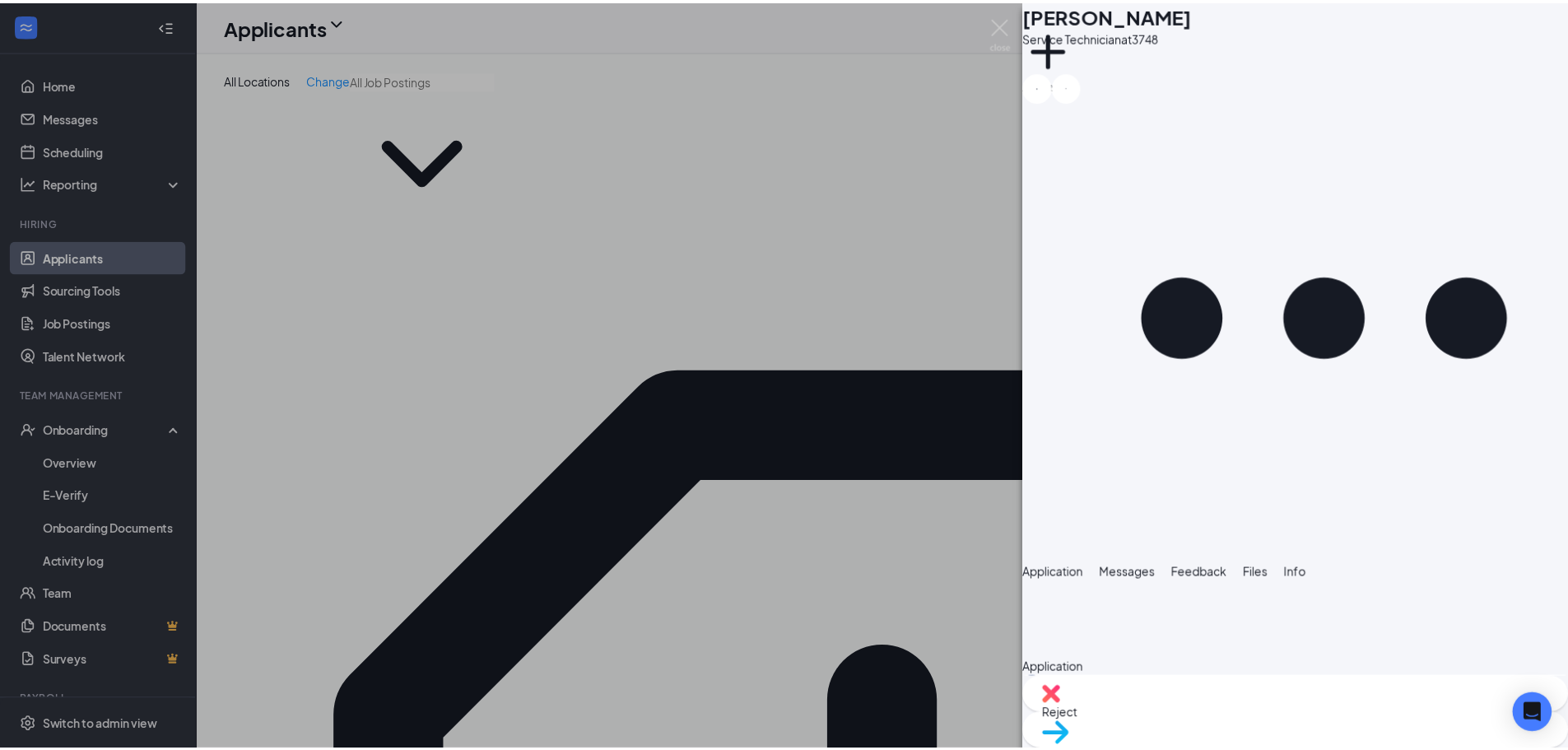
scroll to position [1088, 0]
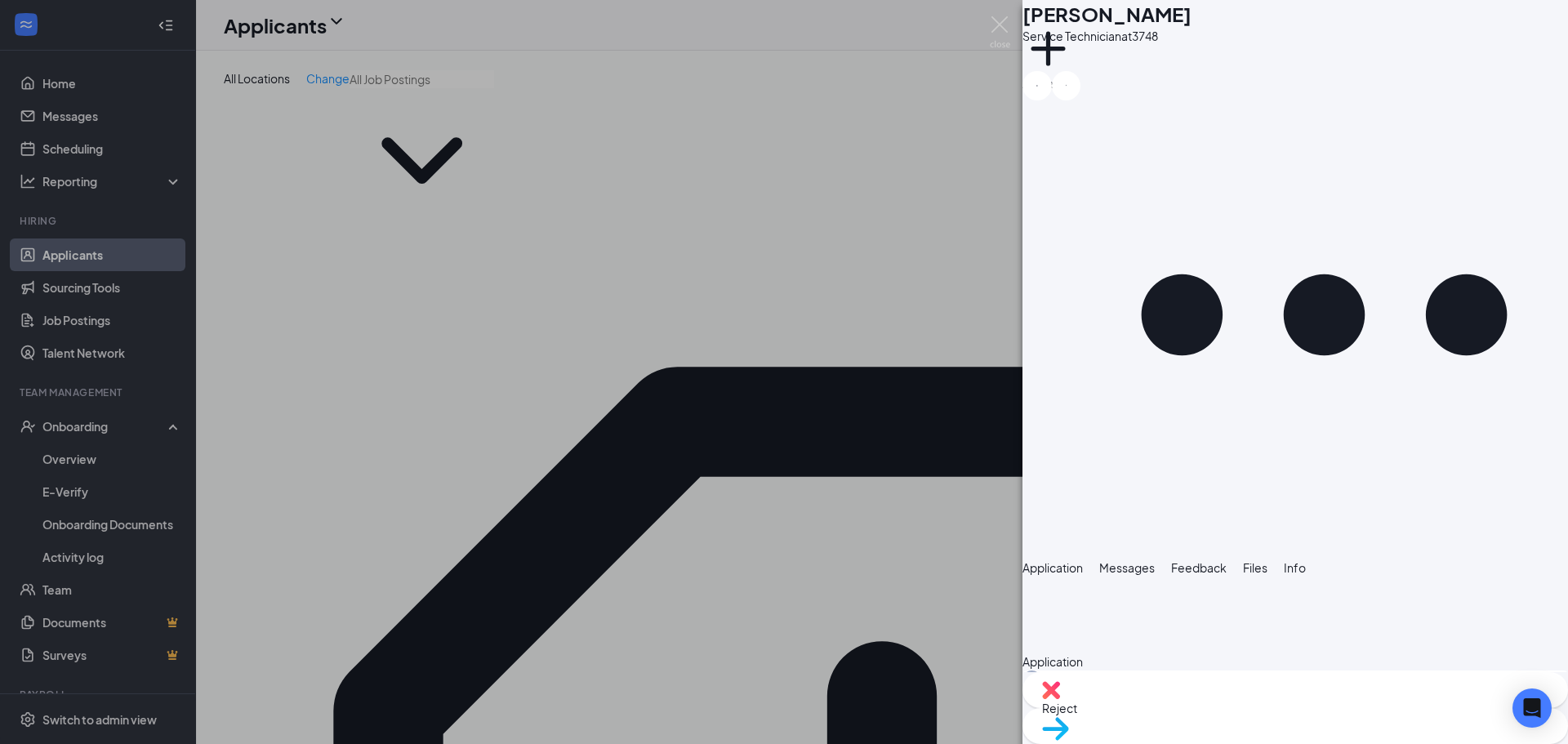
click at [773, 682] on div "[PERSON_NAME] Service Technician at 3748 Add a tag Application Messages Feedbac…" at bounding box center [784, 372] width 1568 height 744
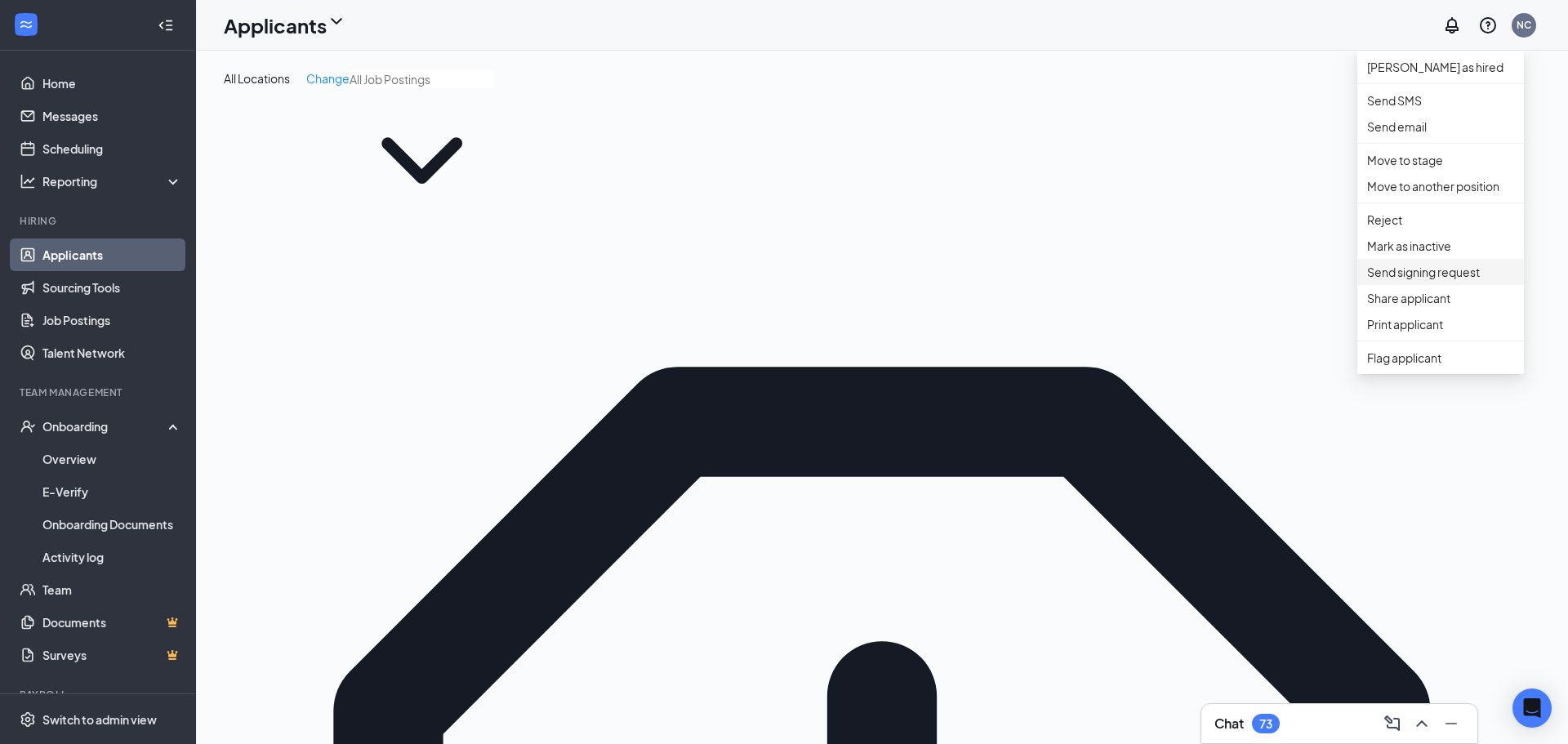
click at [1439, 281] on p "Send signing request" at bounding box center [1440, 272] width 147 height 18
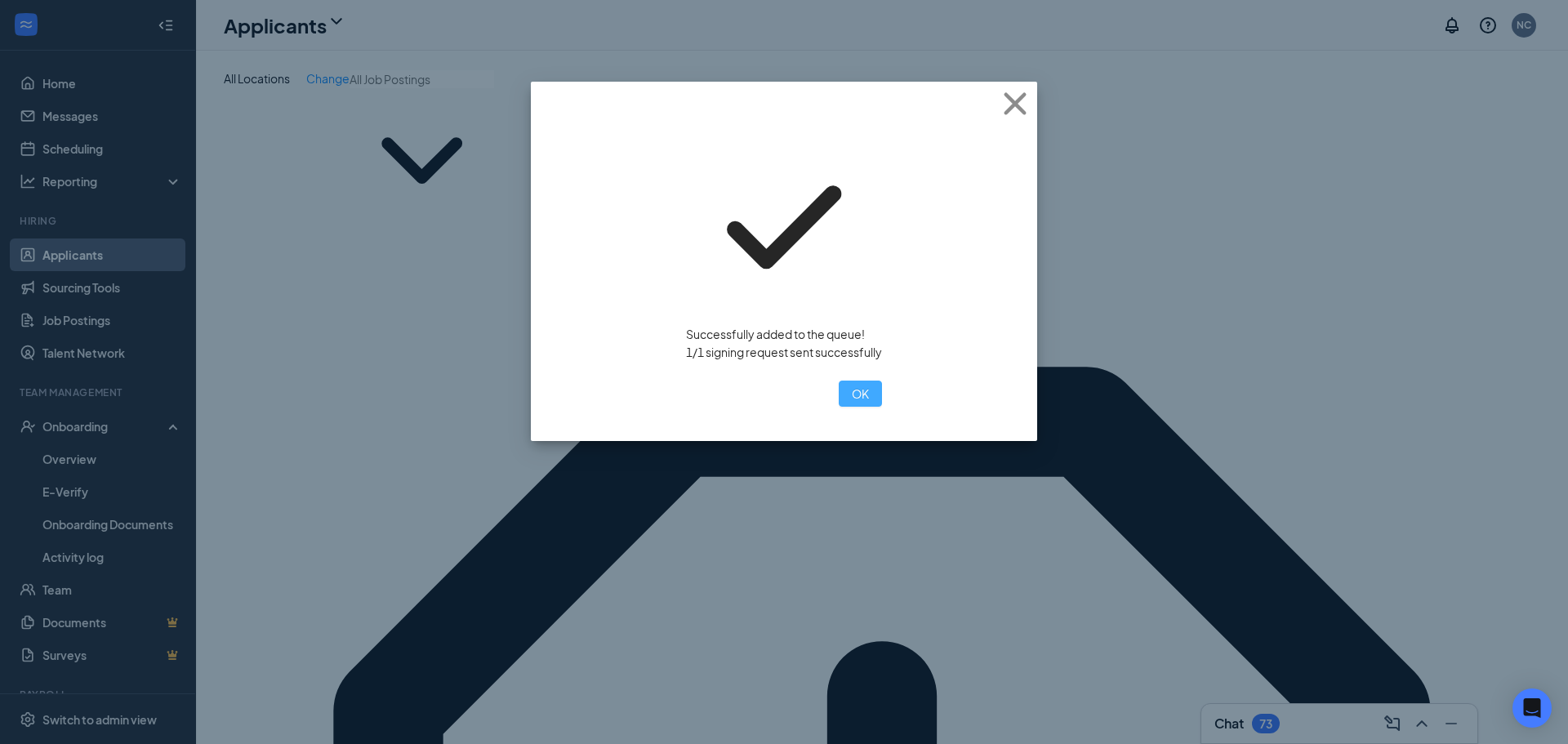
click at [839, 381] on button "OK" at bounding box center [860, 394] width 43 height 26
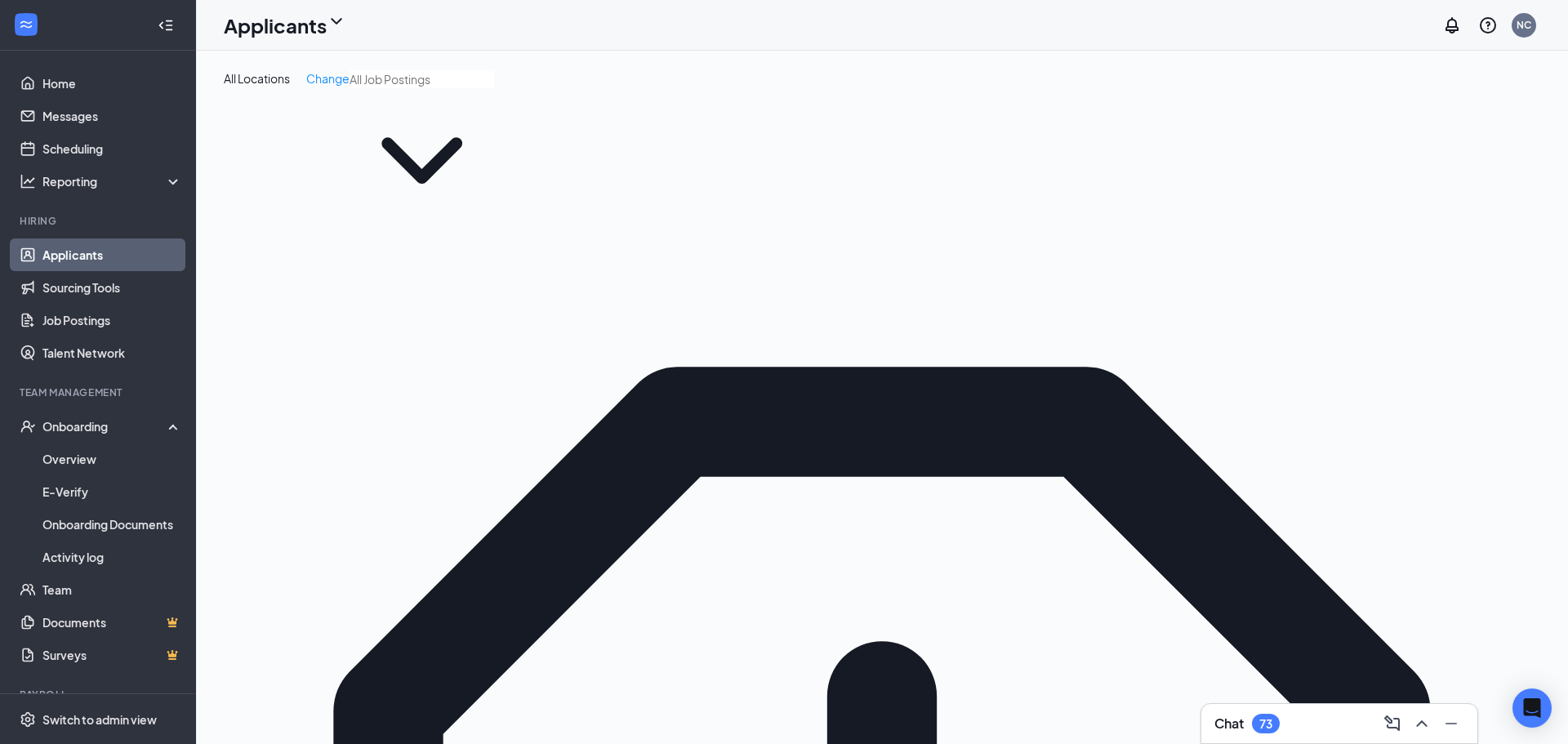
drag, startPoint x: 1362, startPoint y: 333, endPoint x: 1092, endPoint y: 313, distance: 270.7
type input "[PERSON_NAME]"
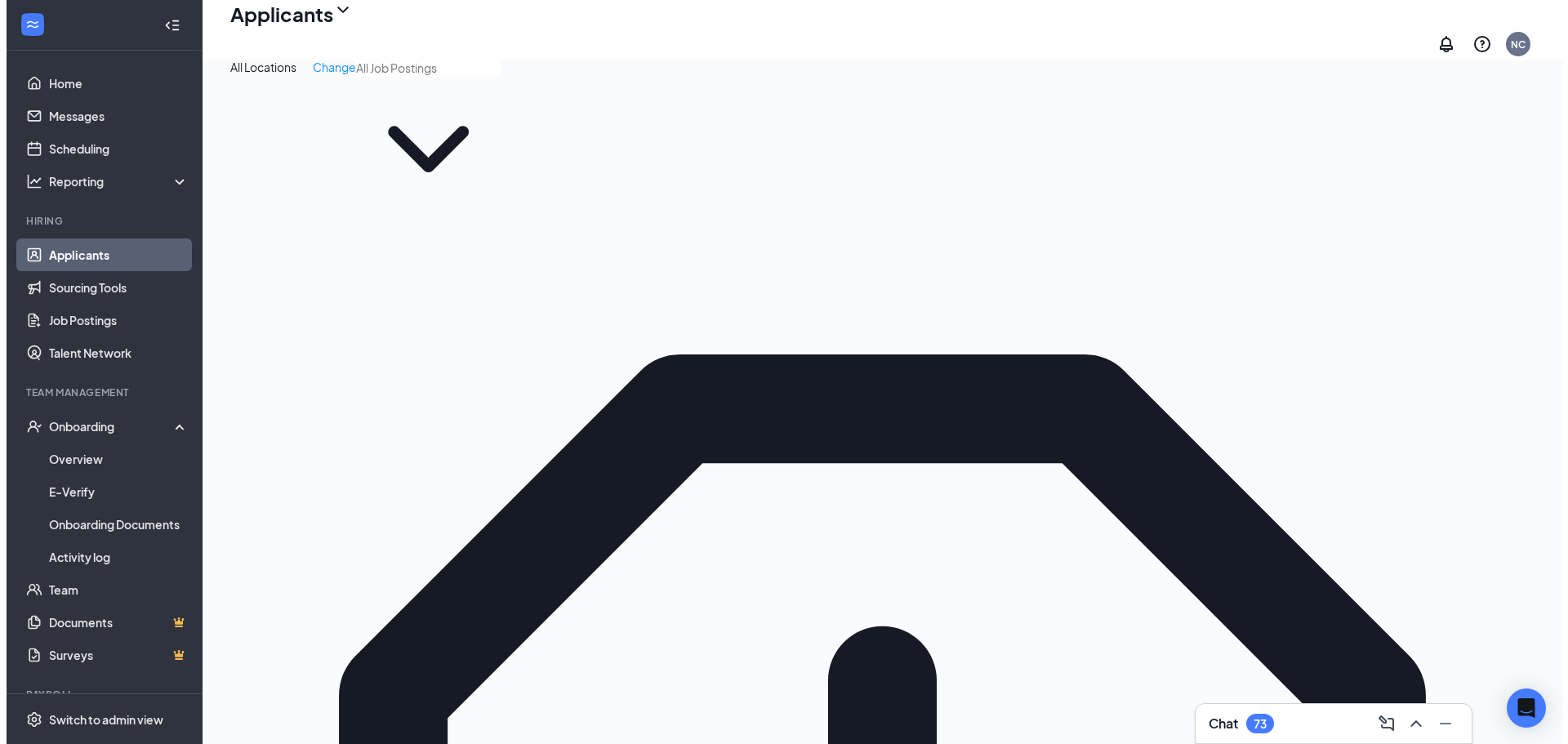
scroll to position [43, 0]
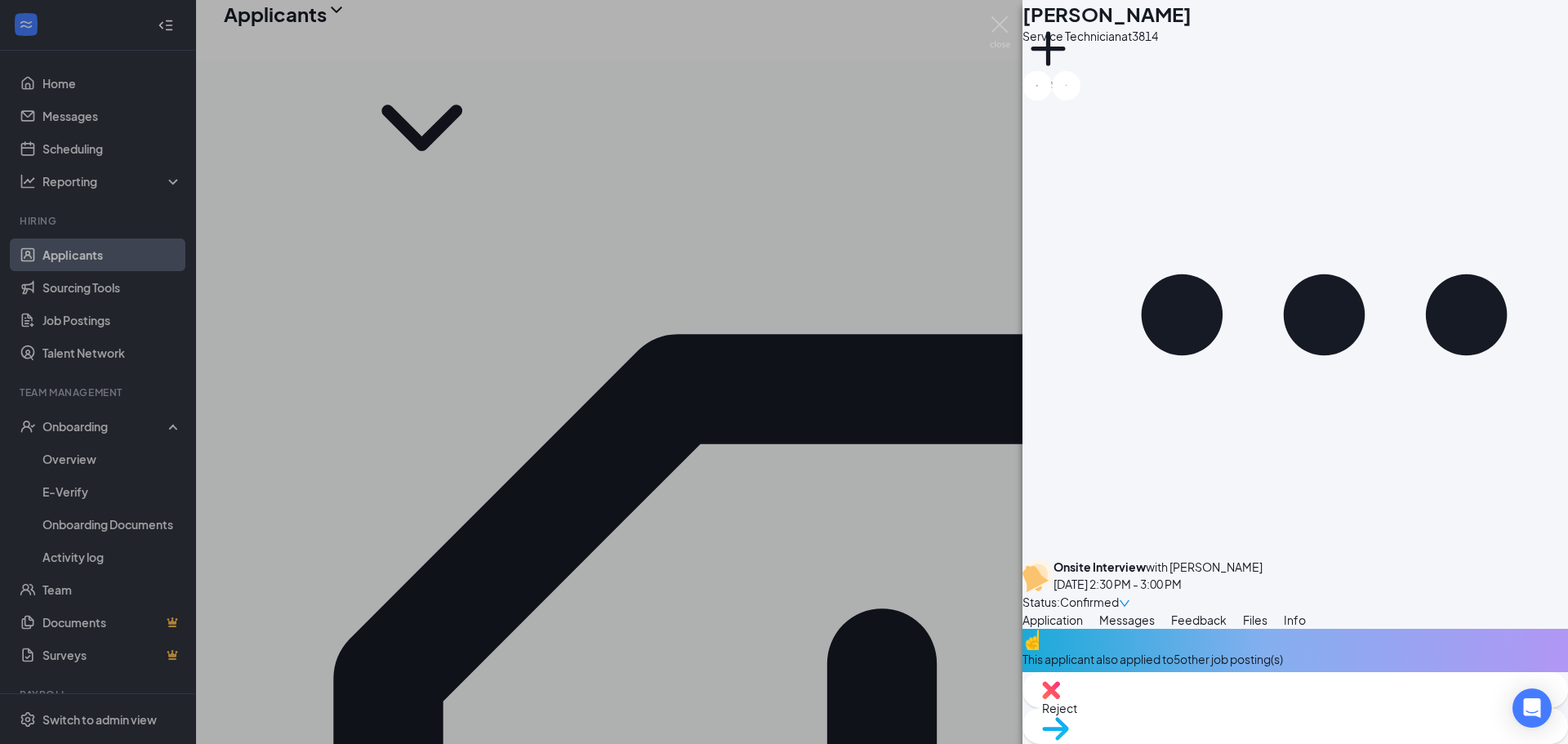
click at [703, 465] on div "DF [PERSON_NAME] Service Technician at 3814 Add a tag Onsite Interview with [PE…" at bounding box center [784, 372] width 1568 height 744
click at [635, 544] on div "DF [PERSON_NAME] Service Technician at 3814 Add a tag Onsite Interview with [PE…" at bounding box center [784, 372] width 1568 height 744
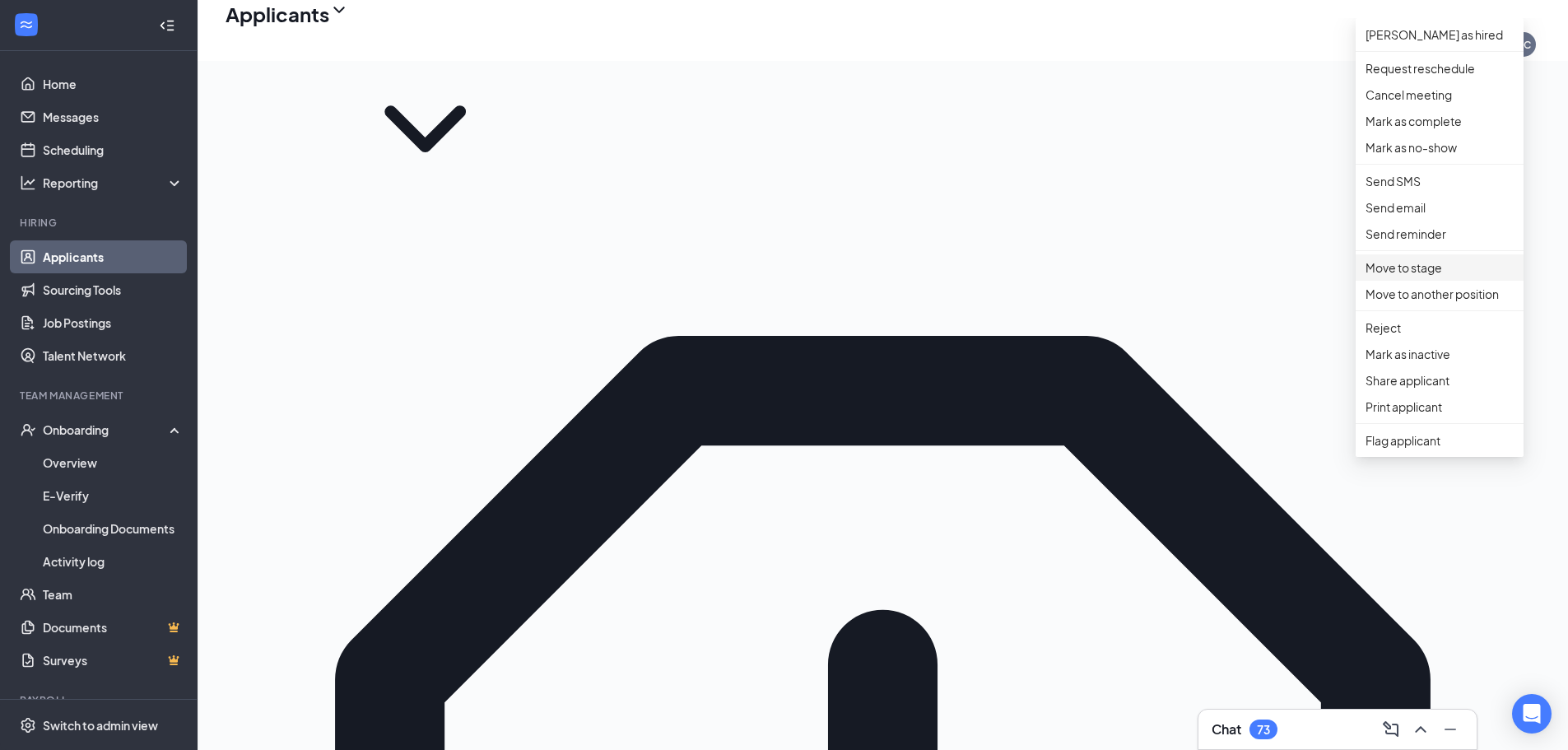
click at [1433, 276] on p "Move to stage" at bounding box center [1439, 267] width 148 height 18
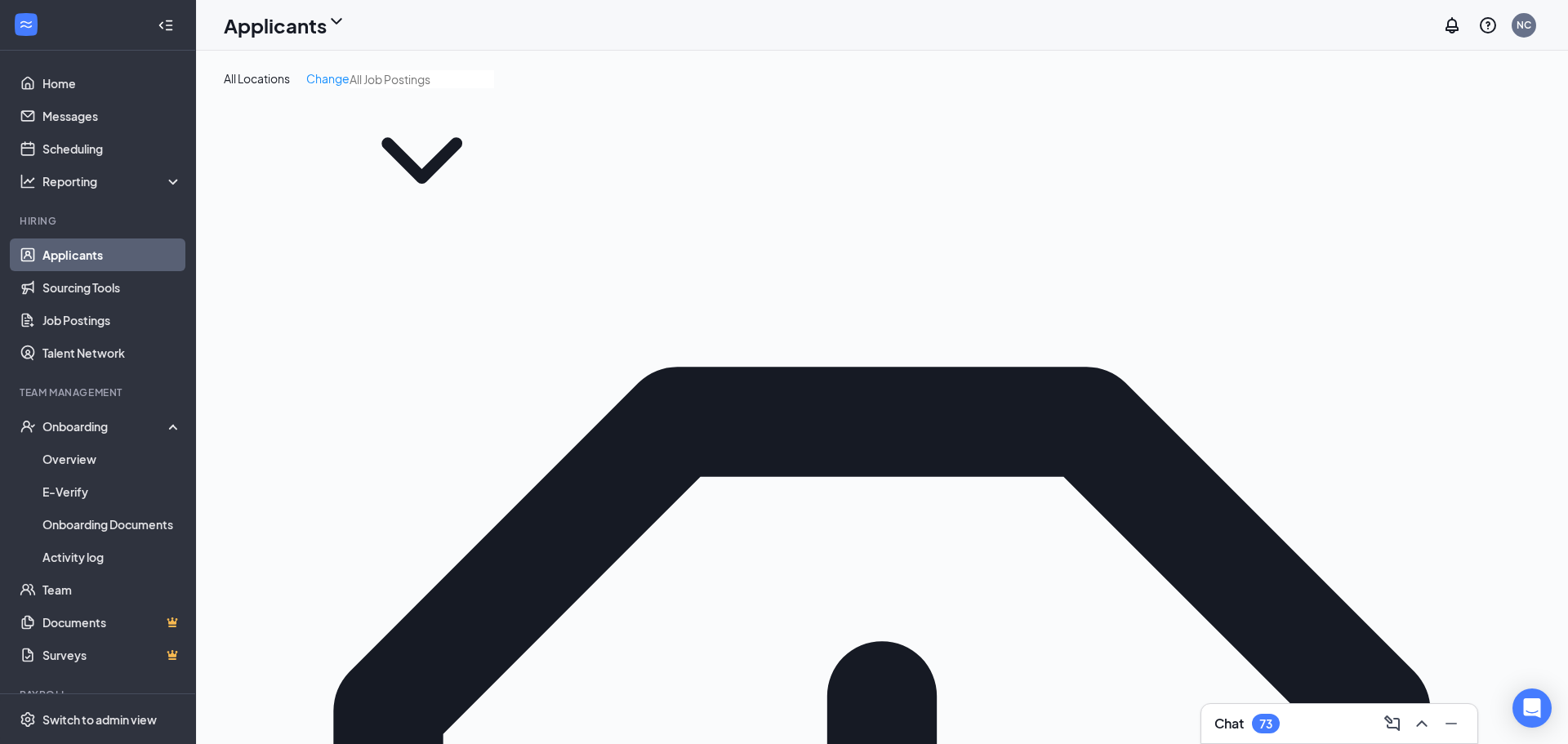
drag, startPoint x: 1428, startPoint y: 336, endPoint x: 824, endPoint y: 339, distance: 604.0
type input "bitanga"
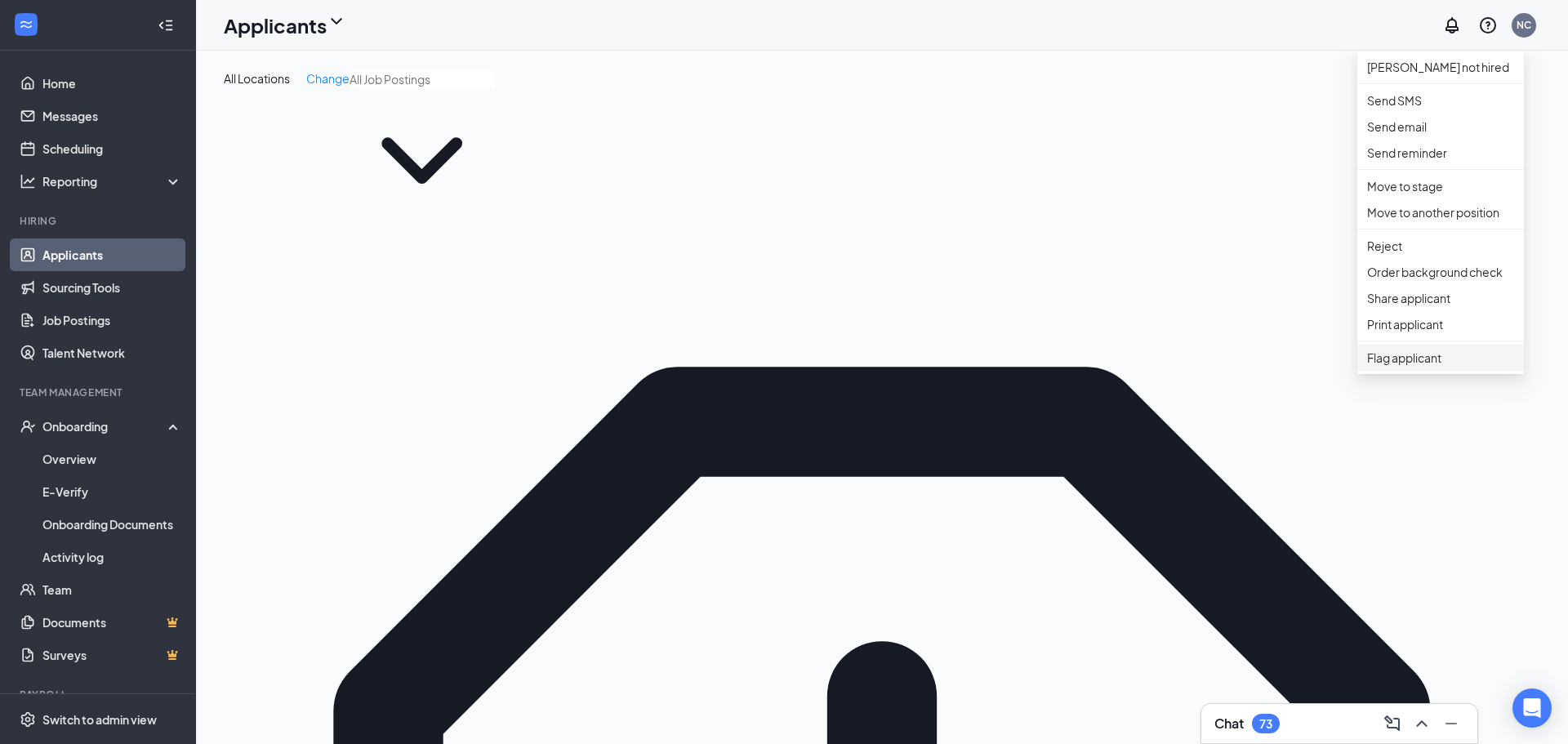
click at [1399, 367] on span "Flag applicant" at bounding box center [1440, 358] width 147 height 18
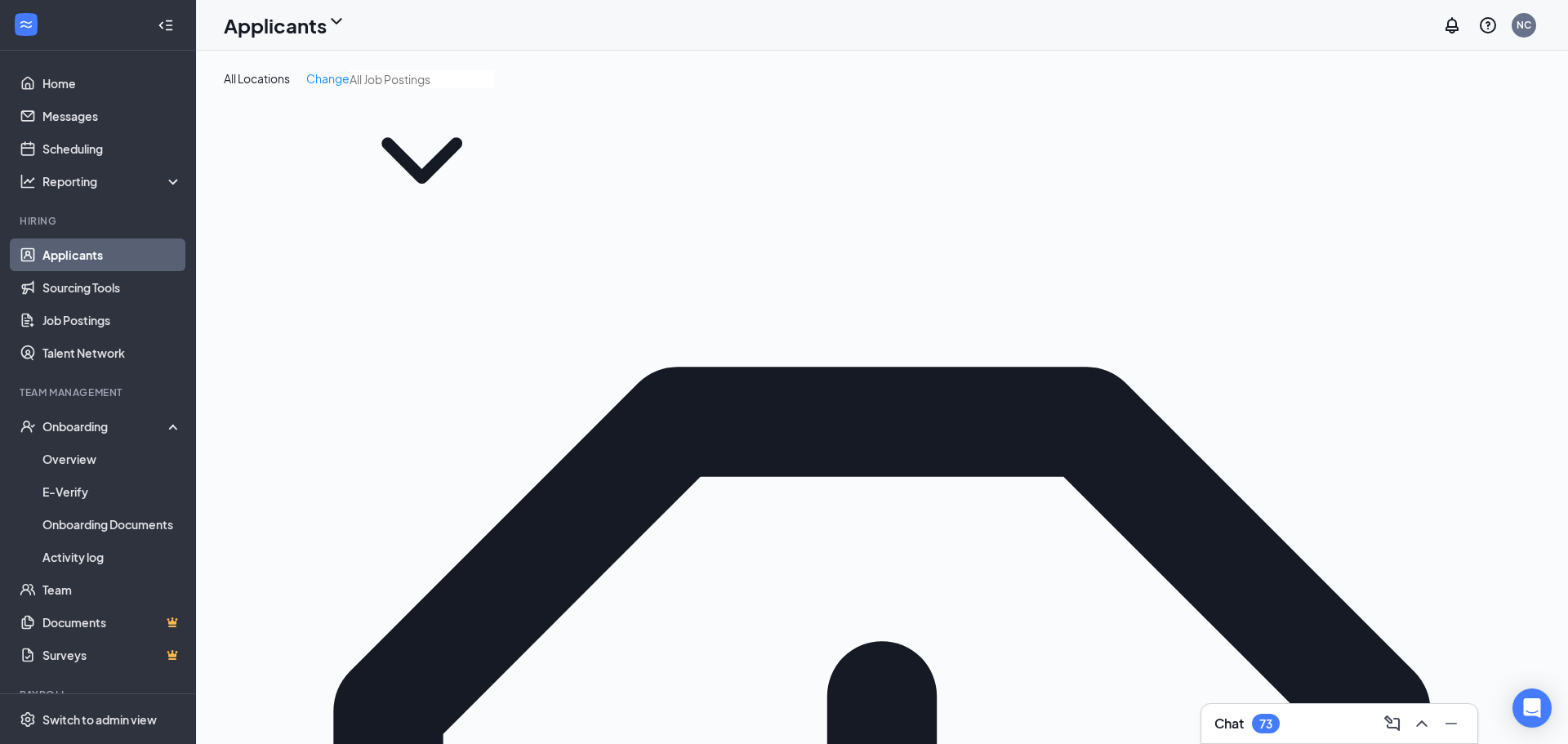
type textarea "ineligible"
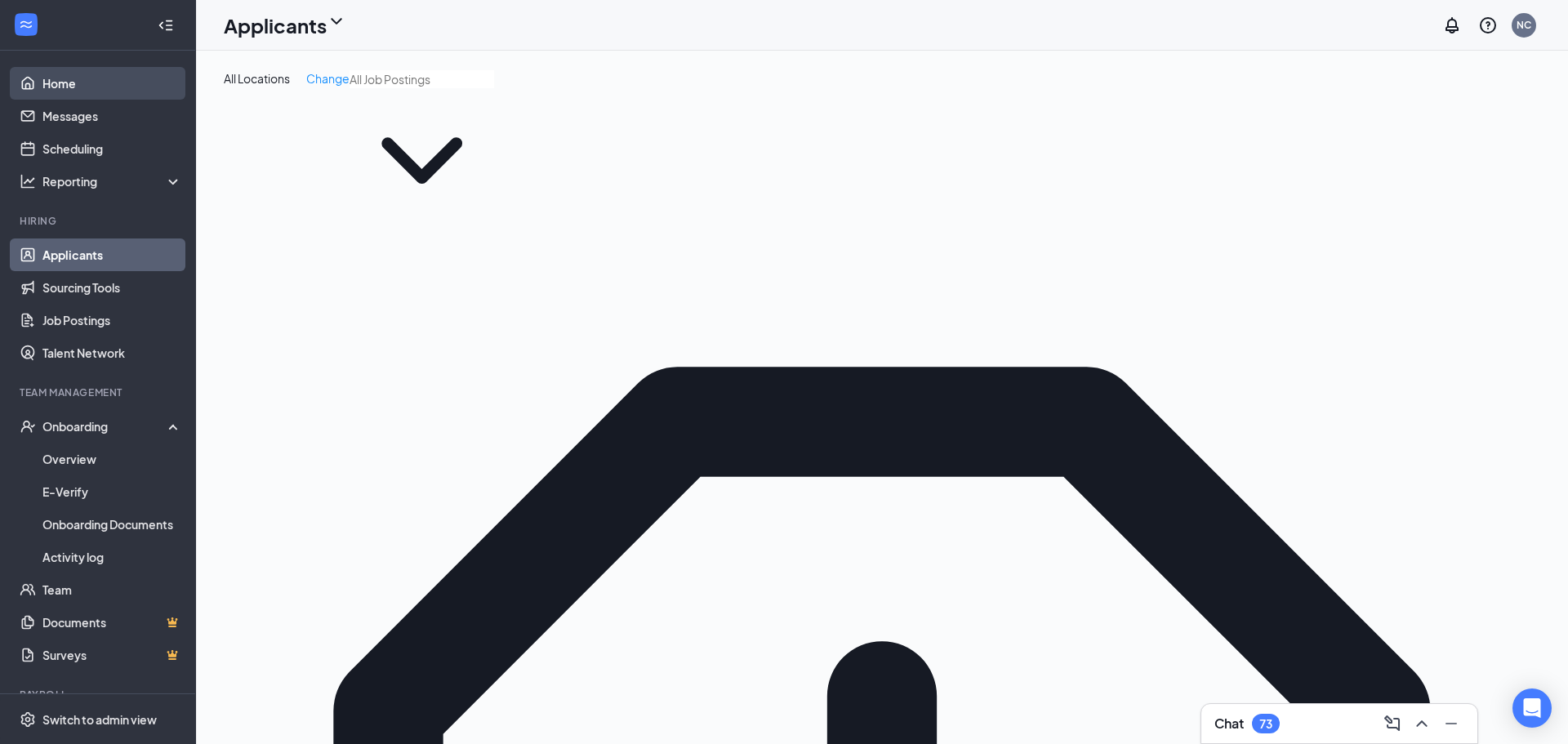
click at [43, 71] on link "Home" at bounding box center [112, 83] width 139 height 33
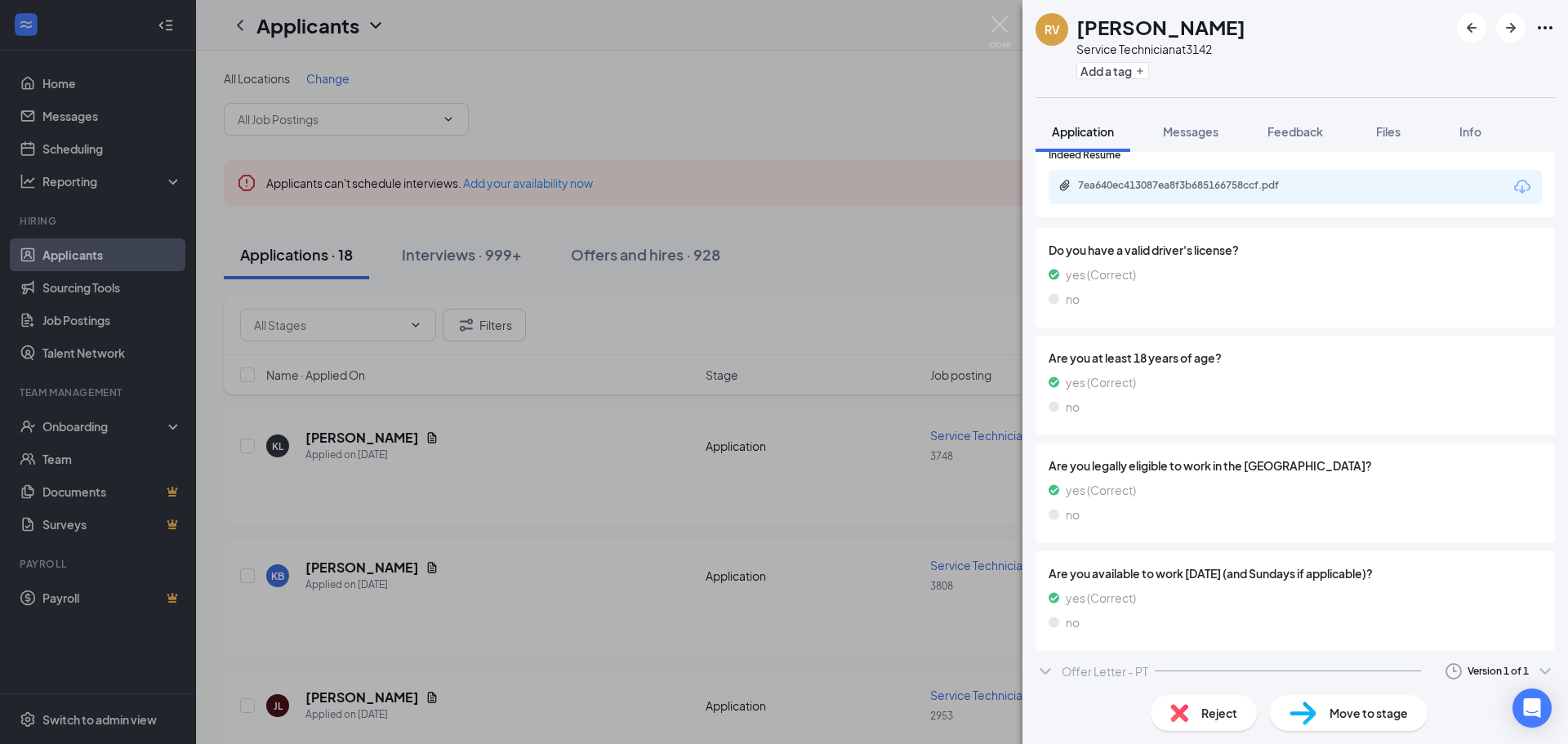
scroll to position [939, 0]
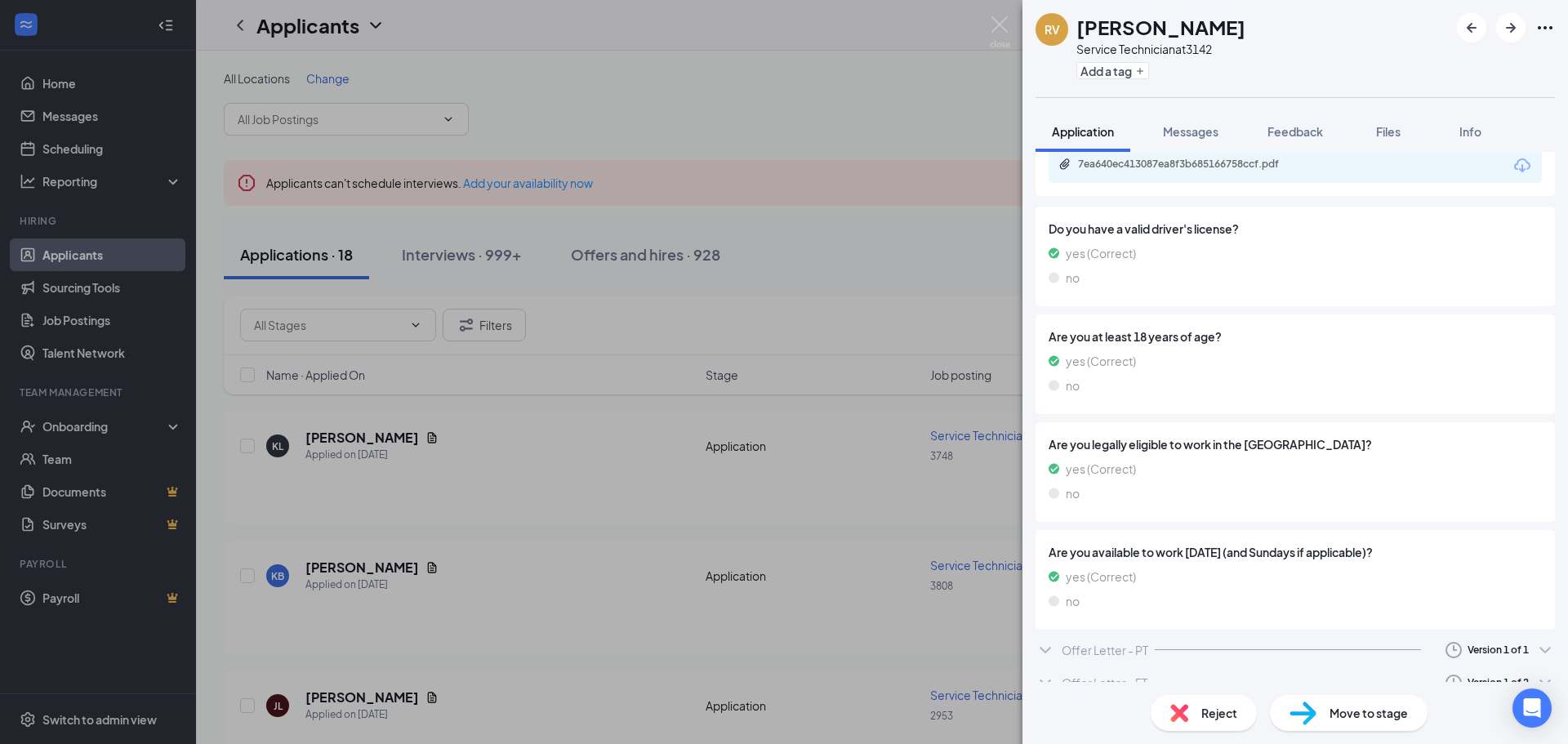
click at [1329, 723] on div "Move to stage" at bounding box center [1349, 713] width 157 height 36
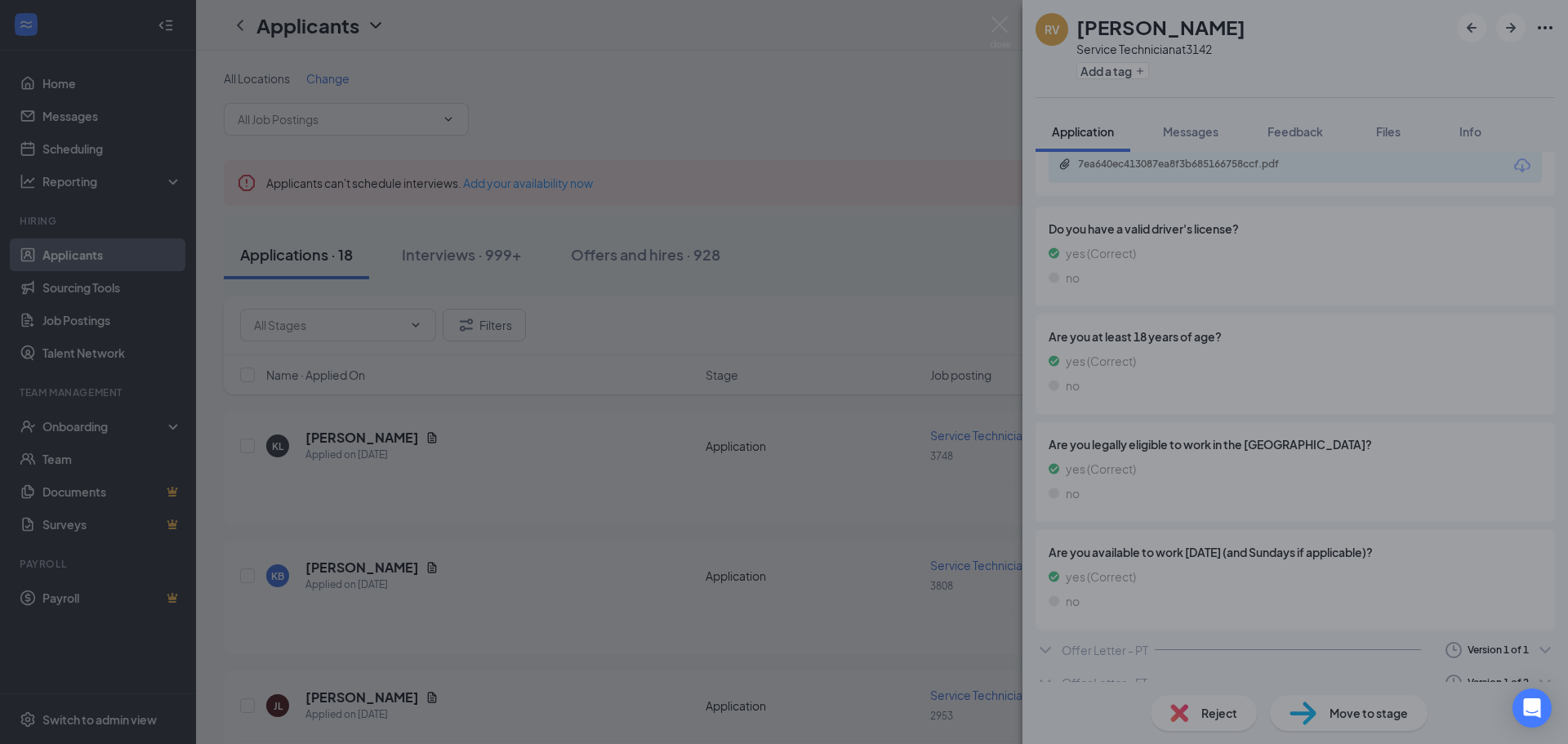
scroll to position [933, 0]
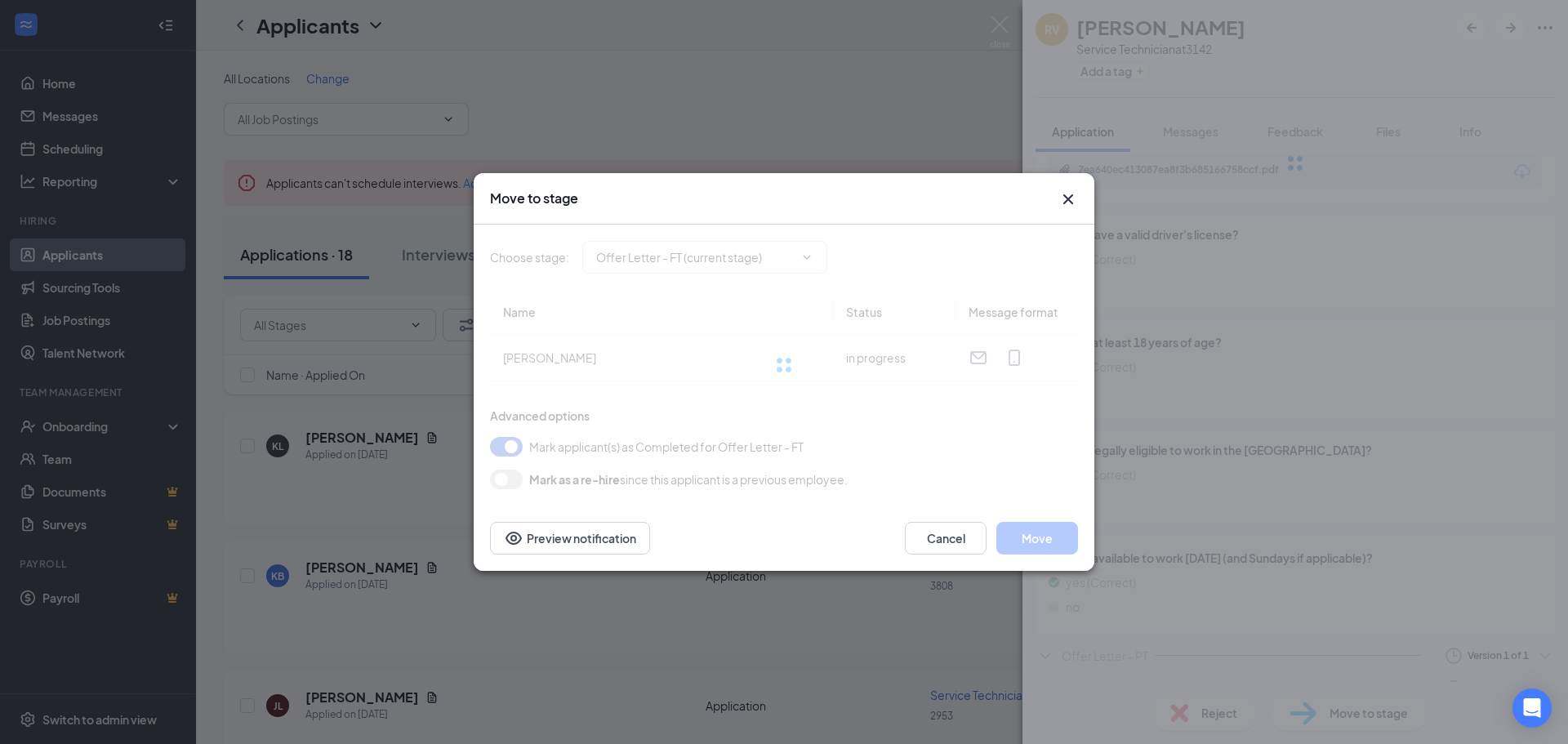
type input "Hiring Complete (next stage)"
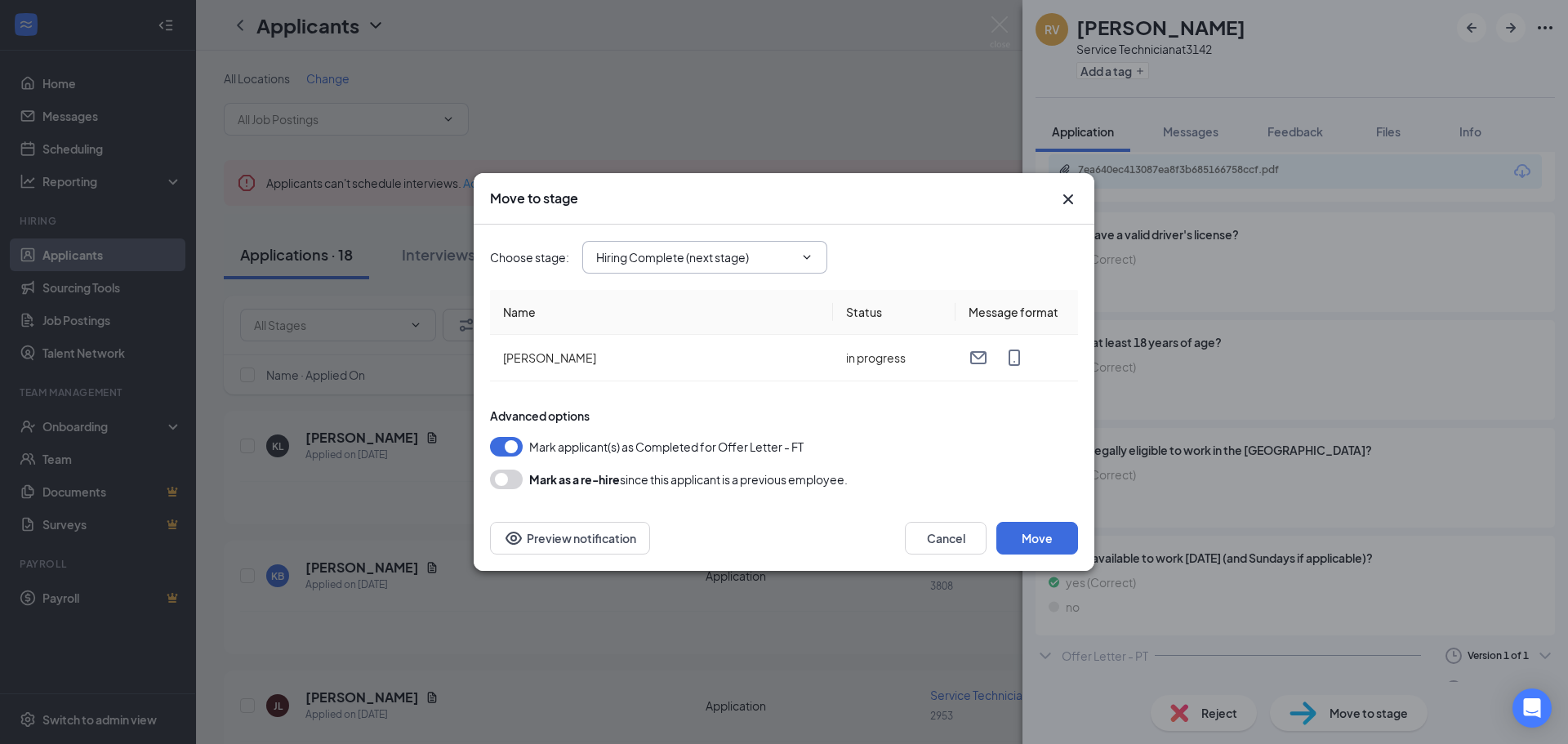
click at [663, 264] on input "Hiring Complete (next stage)" at bounding box center [695, 257] width 197 height 18
click at [689, 444] on div "Hiring Complete (next stage)" at bounding box center [685, 439] width 153 height 18
click at [1057, 544] on button "Move" at bounding box center [1037, 539] width 81 height 33
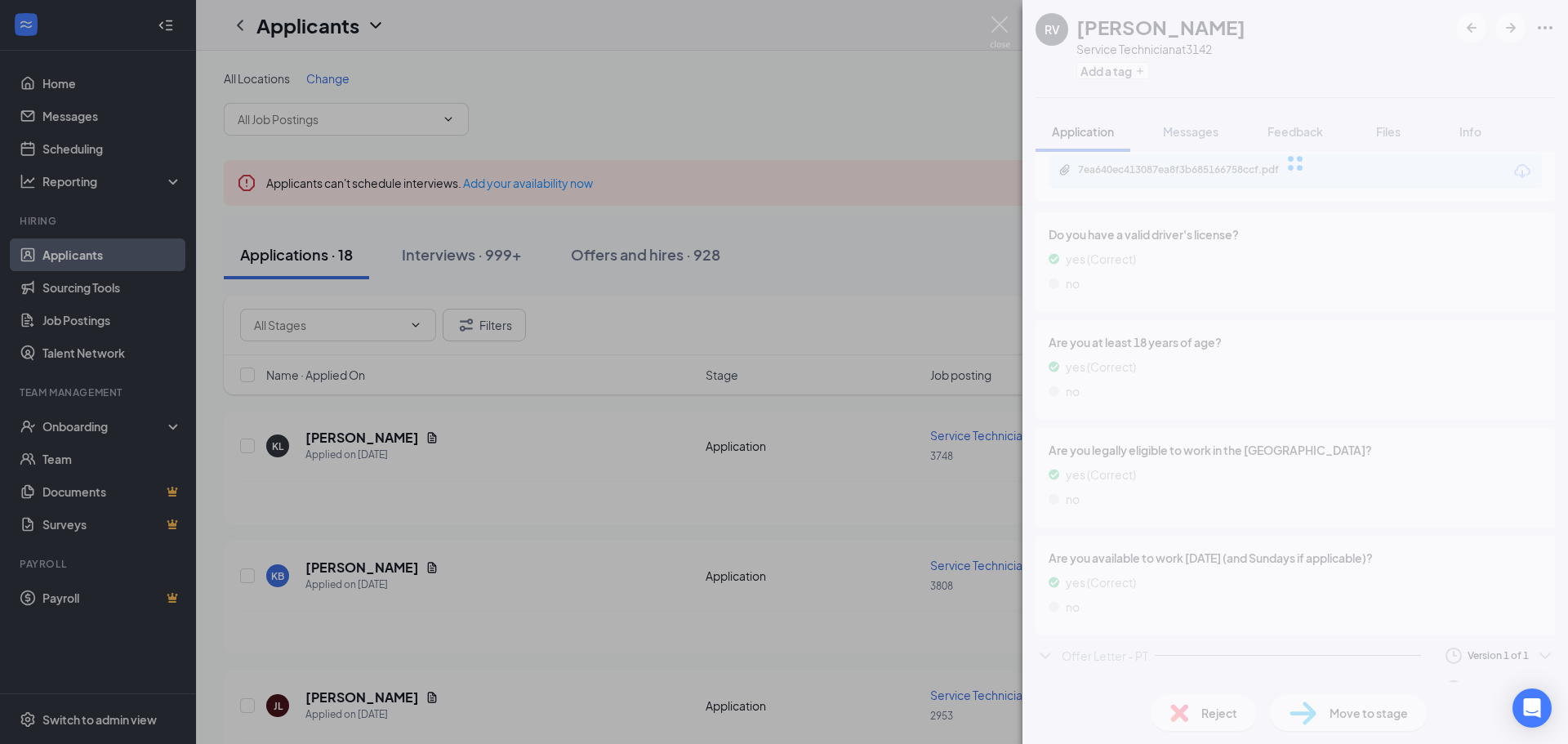
click at [834, 142] on div "RV [PERSON_NAME] Service Technician at 3142 Add a tag Application Messages Feed…" at bounding box center [784, 372] width 1568 height 744
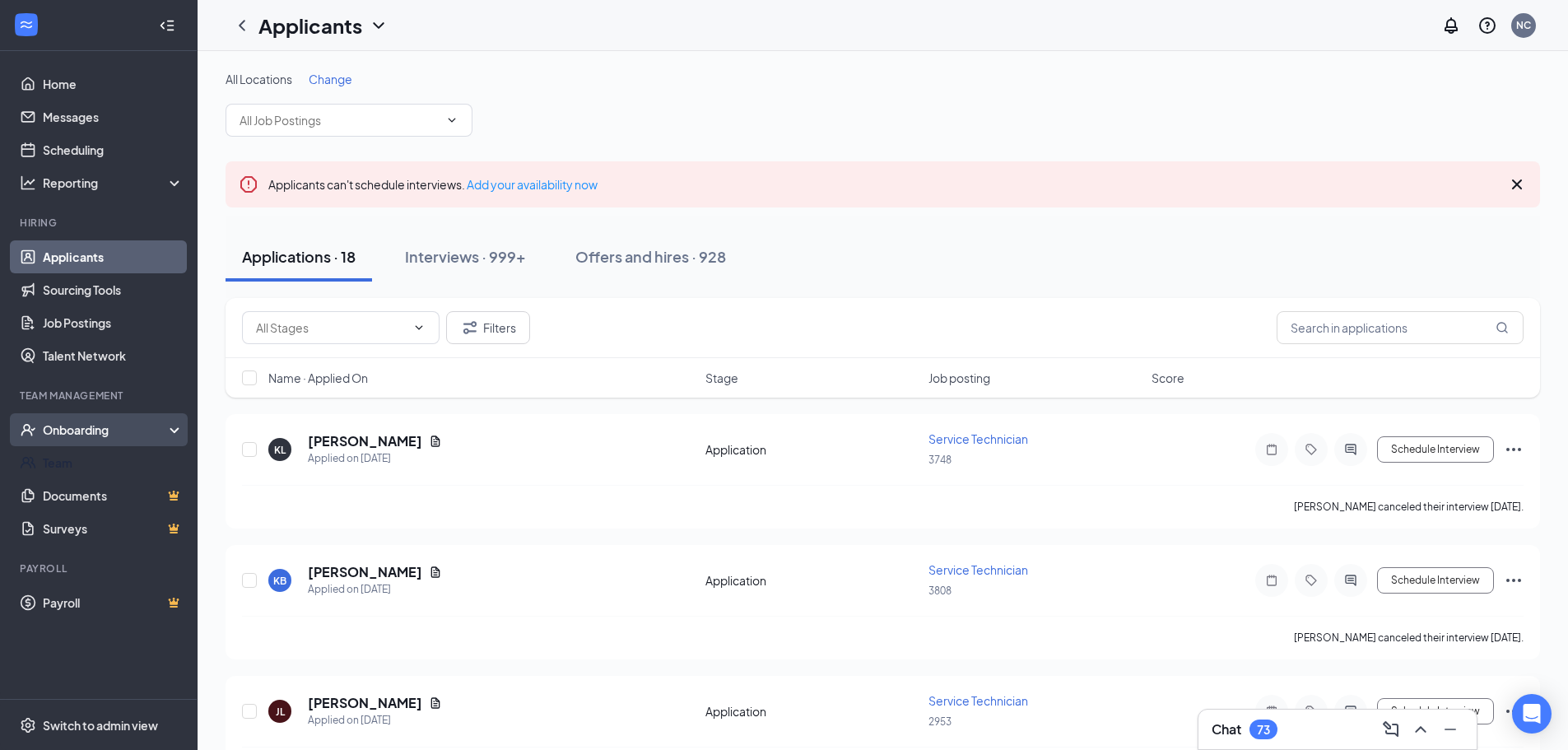
drag, startPoint x: 114, startPoint y: 424, endPoint x: 114, endPoint y: 437, distance: 13.0
click at [114, 424] on div "Onboarding" at bounding box center [106, 430] width 127 height 16
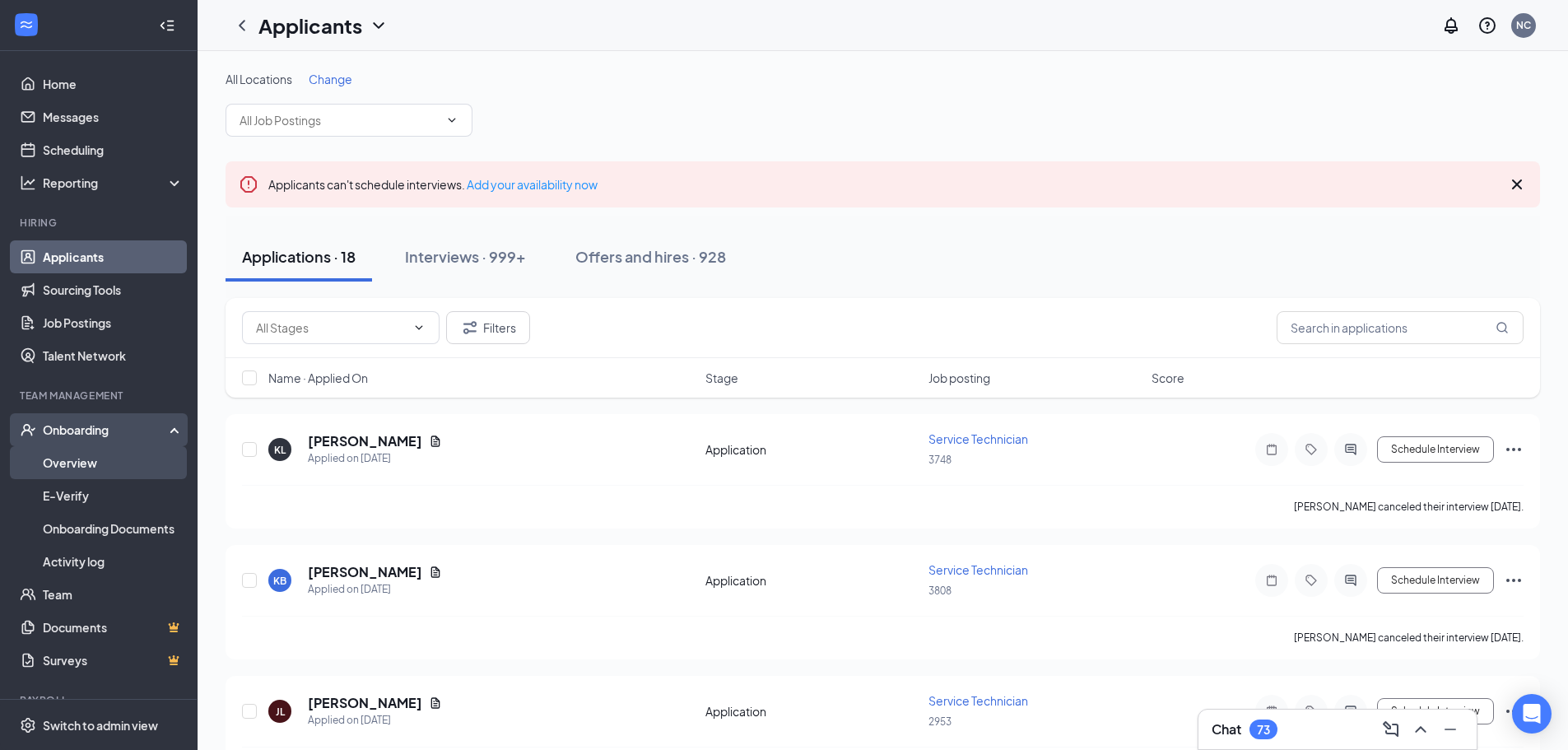
click at [114, 453] on link "Overview" at bounding box center [113, 463] width 140 height 33
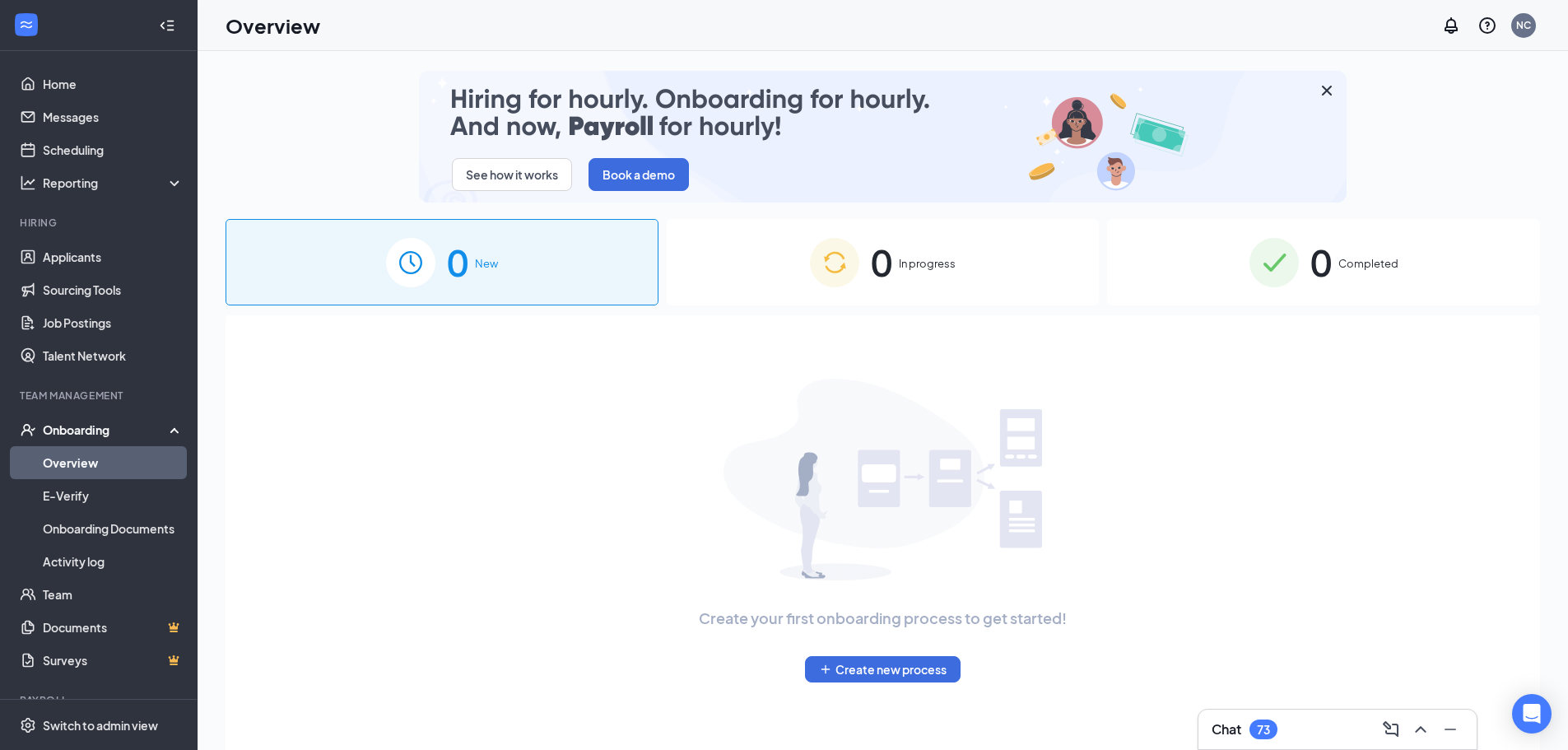
click at [490, 286] on div "0 New" at bounding box center [441, 262] width 433 height 87
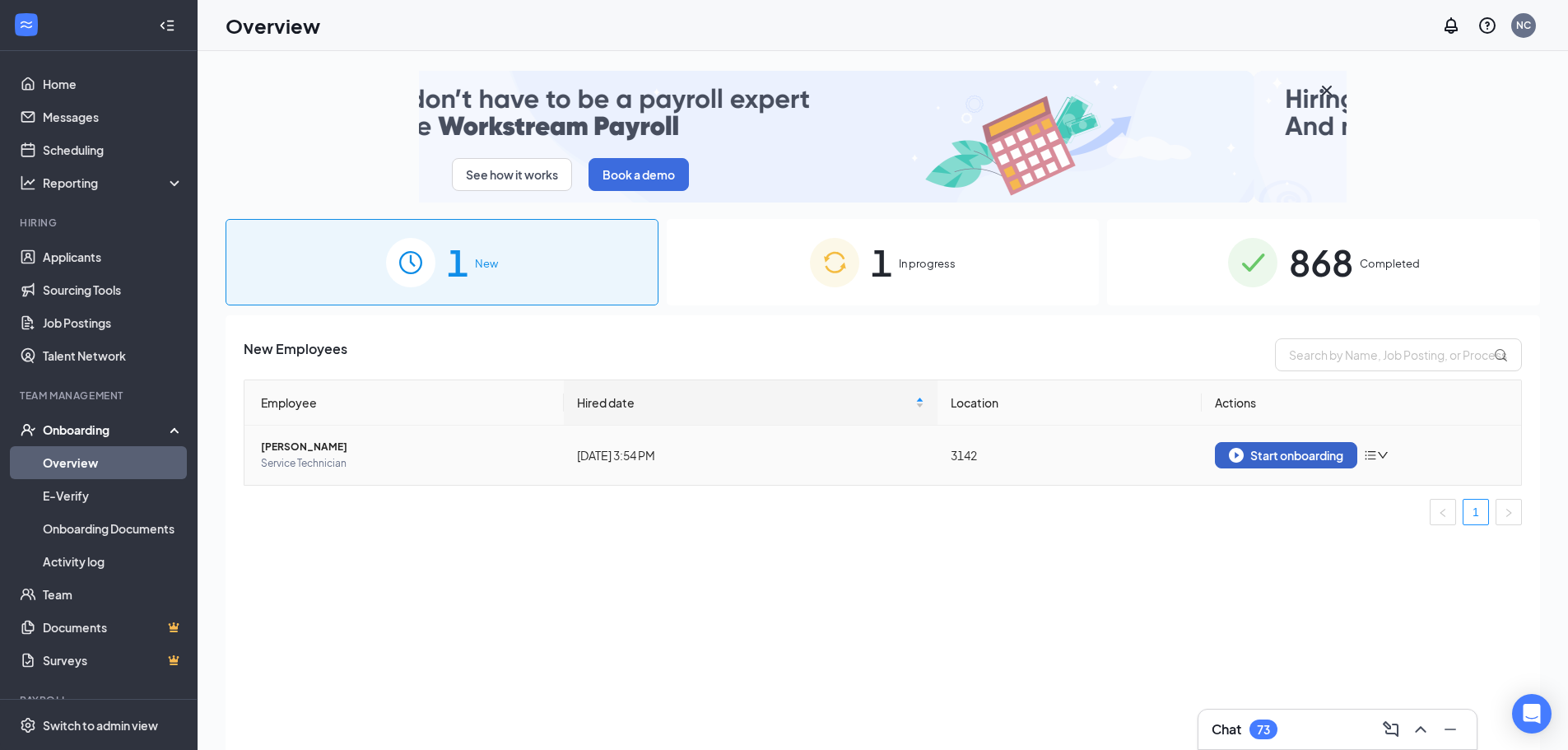
click at [1277, 459] on div "Start onboarding" at bounding box center [1286, 455] width 114 height 15
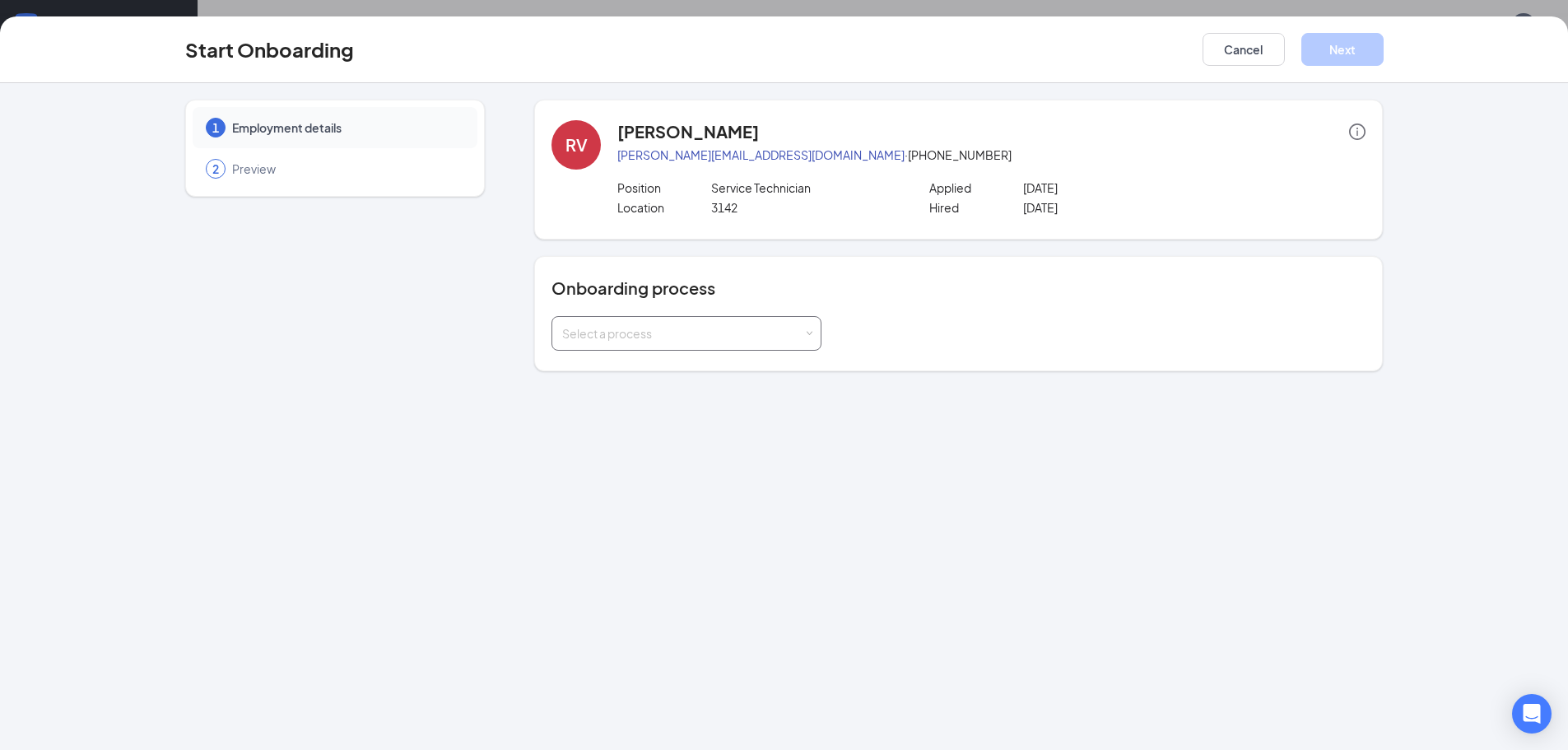
click at [725, 331] on div "Select a process" at bounding box center [682, 334] width 241 height 16
click at [711, 363] on span "New Hire Onboarding Process" at bounding box center [639, 368] width 162 height 15
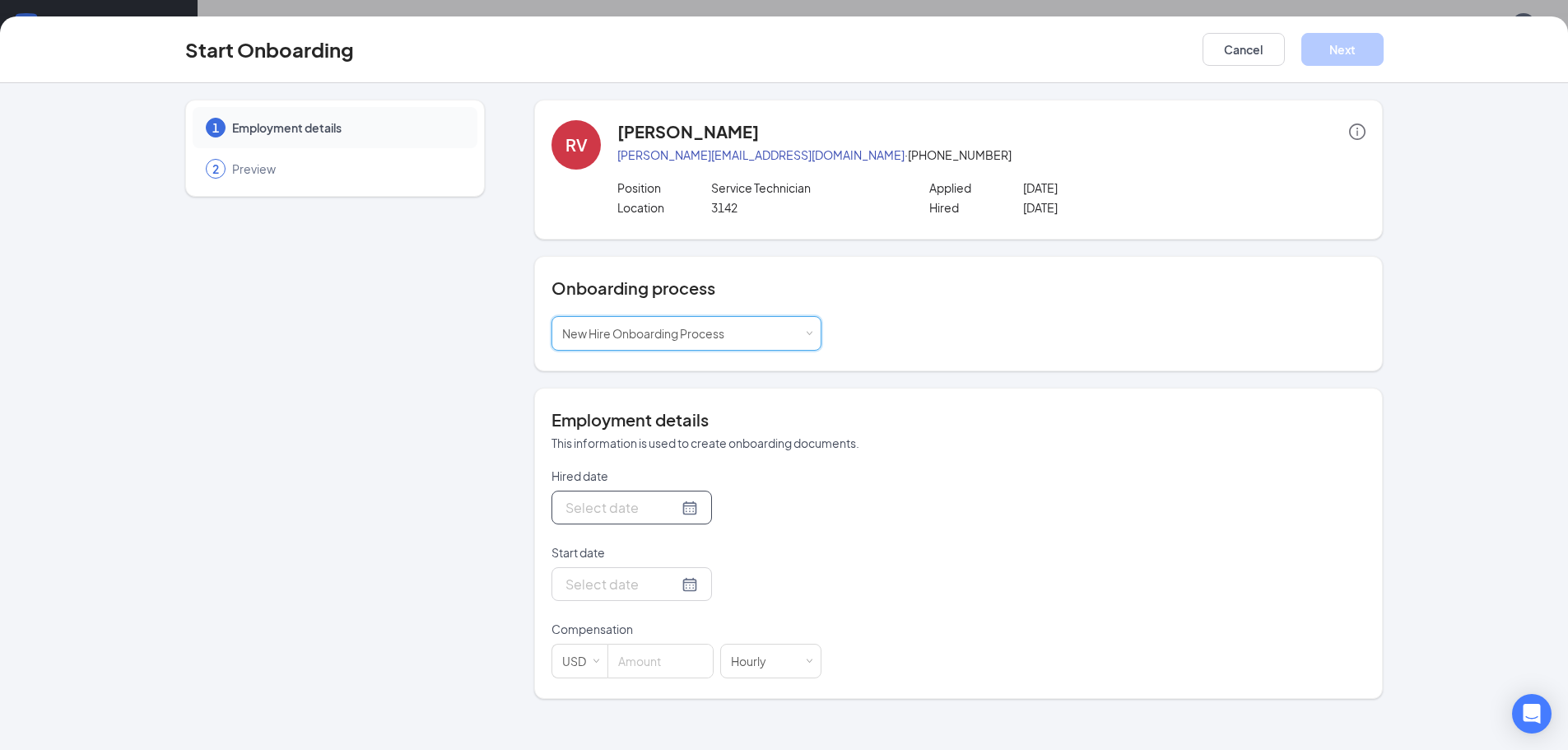
click at [690, 510] on div at bounding box center [632, 507] width 161 height 34
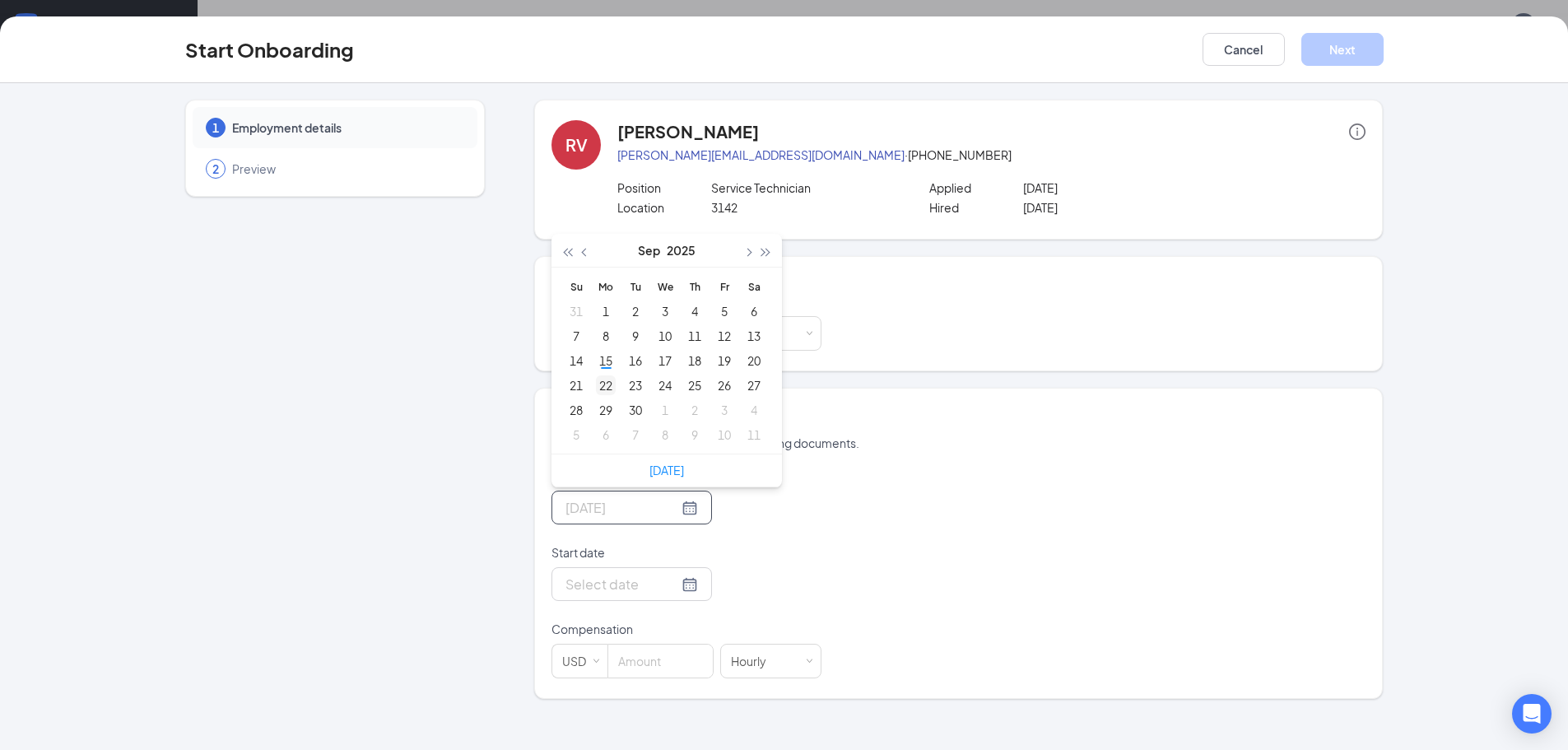
type input "Sep 22, 2025"
click at [610, 390] on div "22" at bounding box center [606, 386] width 20 height 20
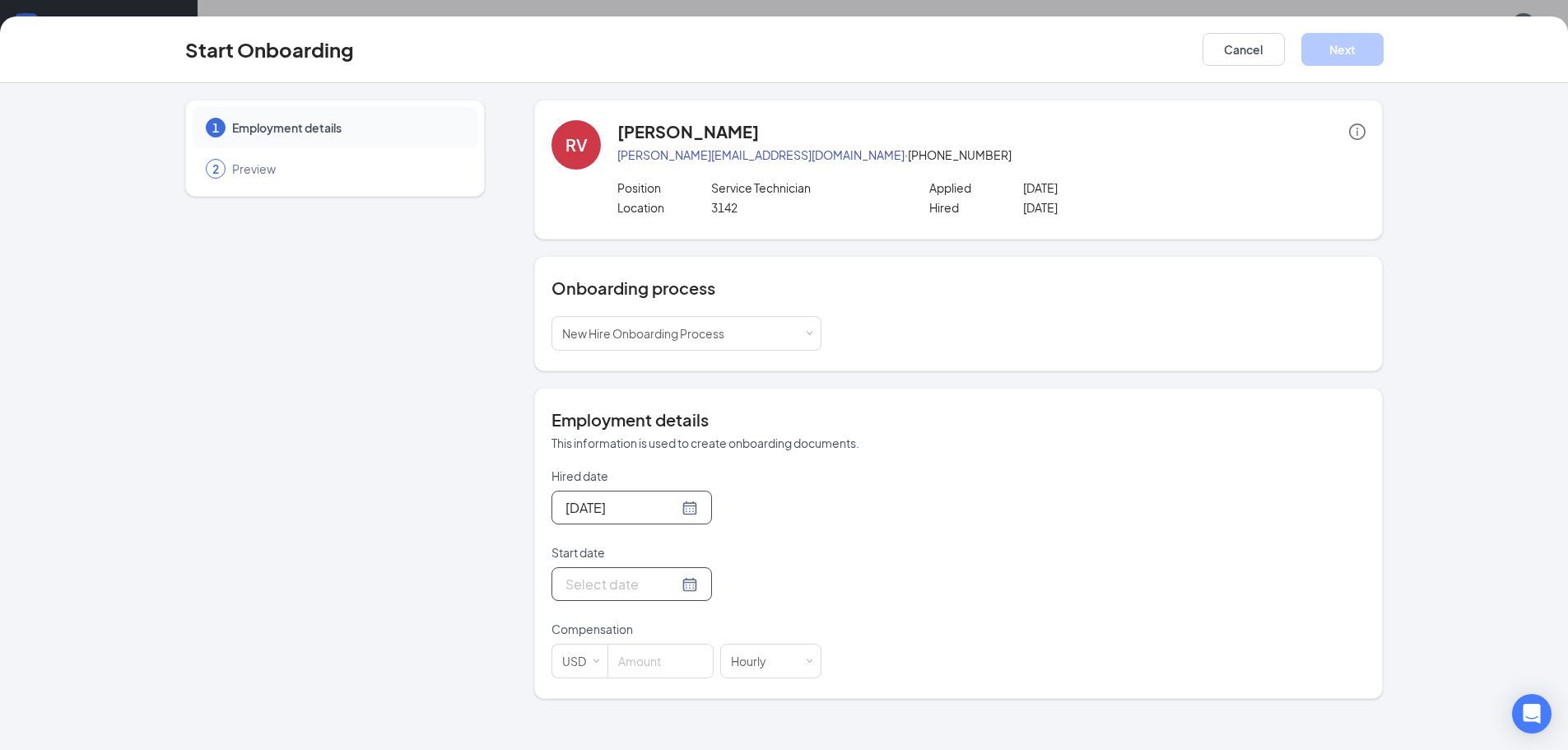
click at [681, 589] on div at bounding box center [631, 584] width 132 height 21
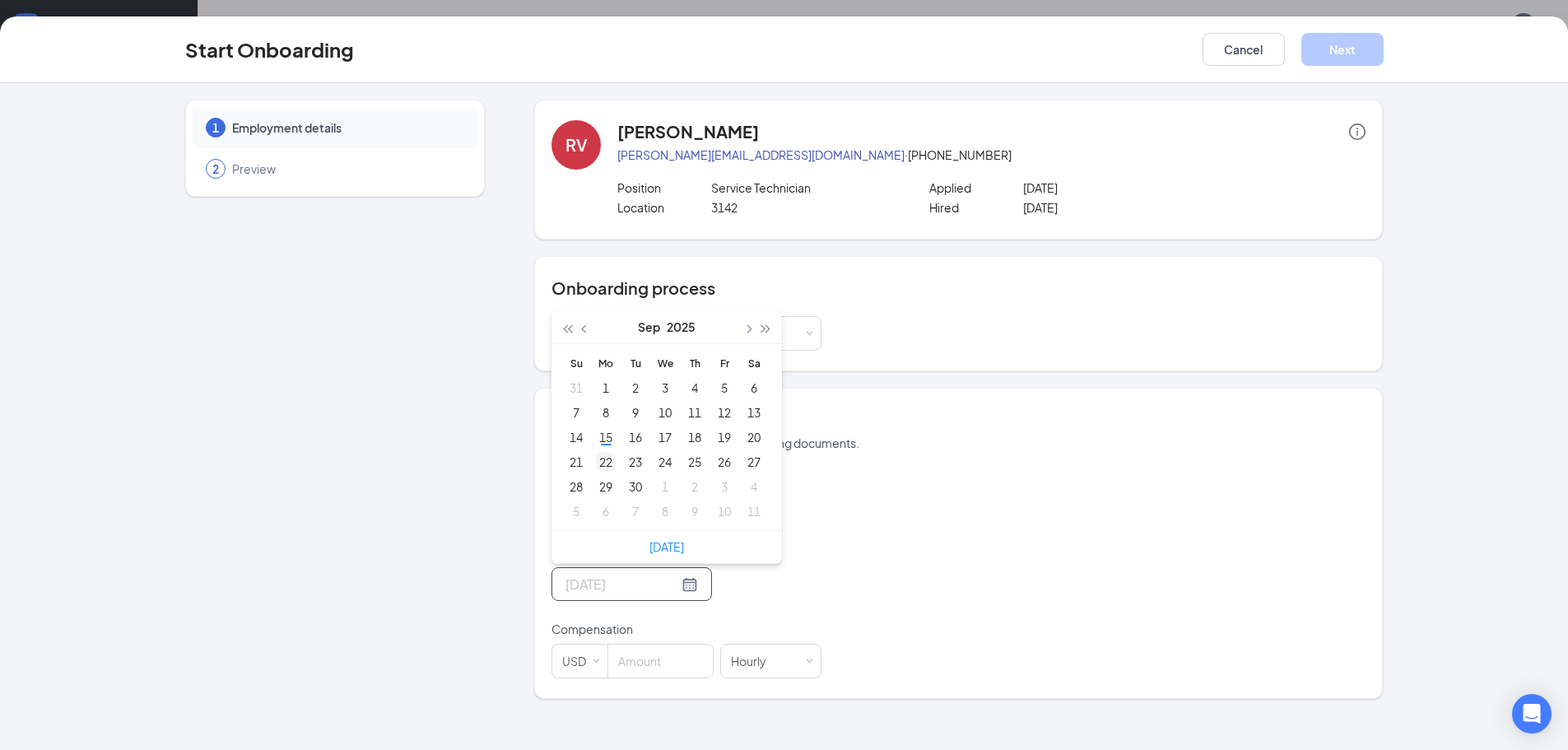
type input "Sep 22, 2025"
click at [608, 461] on div "22" at bounding box center [606, 463] width 20 height 20
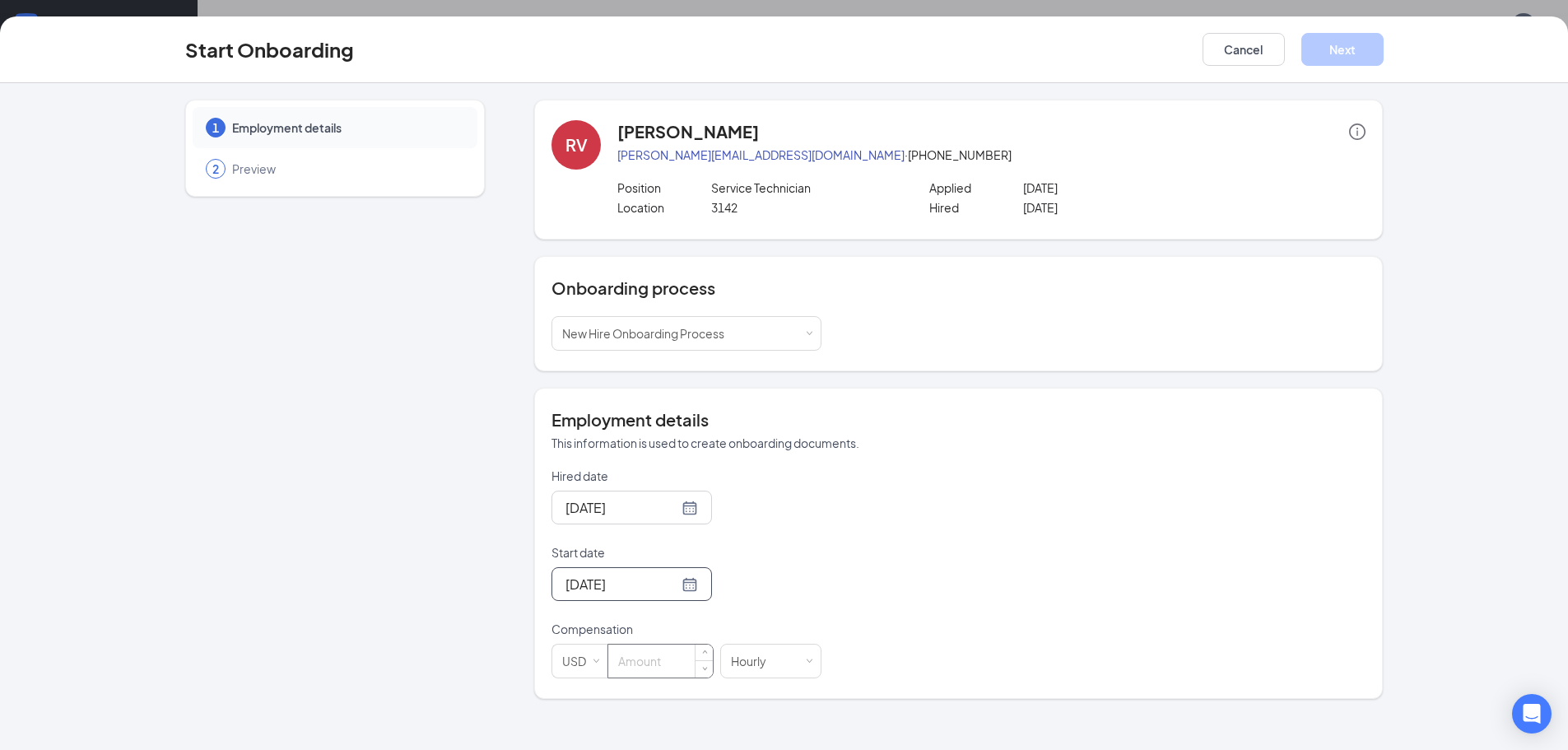
click at [657, 679] on div at bounding box center [660, 661] width 106 height 35
click at [657, 672] on input at bounding box center [660, 661] width 105 height 33
type input "17"
click at [1338, 61] on button "Next" at bounding box center [1343, 49] width 82 height 33
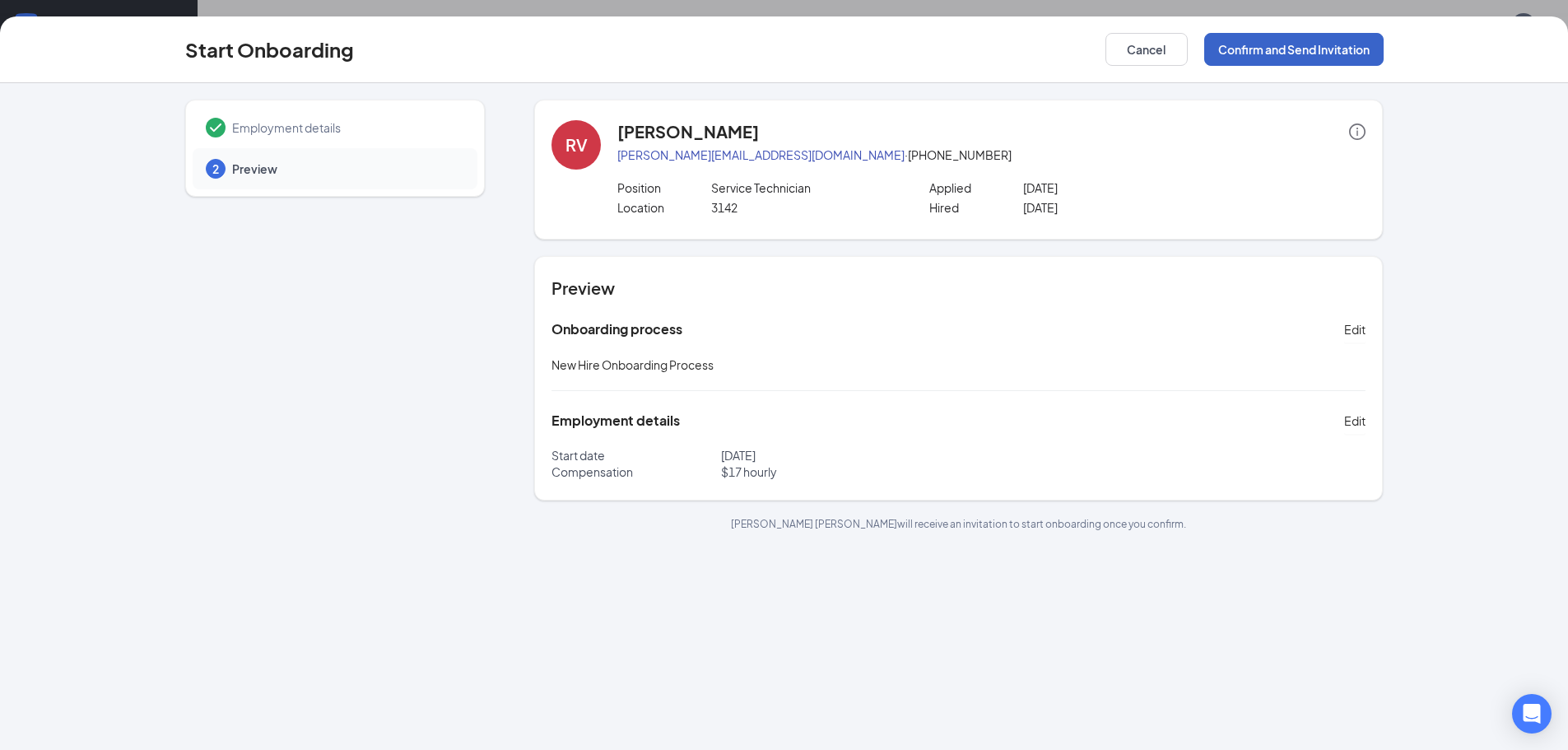
click at [1317, 56] on button "Confirm and Send Invitation" at bounding box center [1294, 49] width 180 height 33
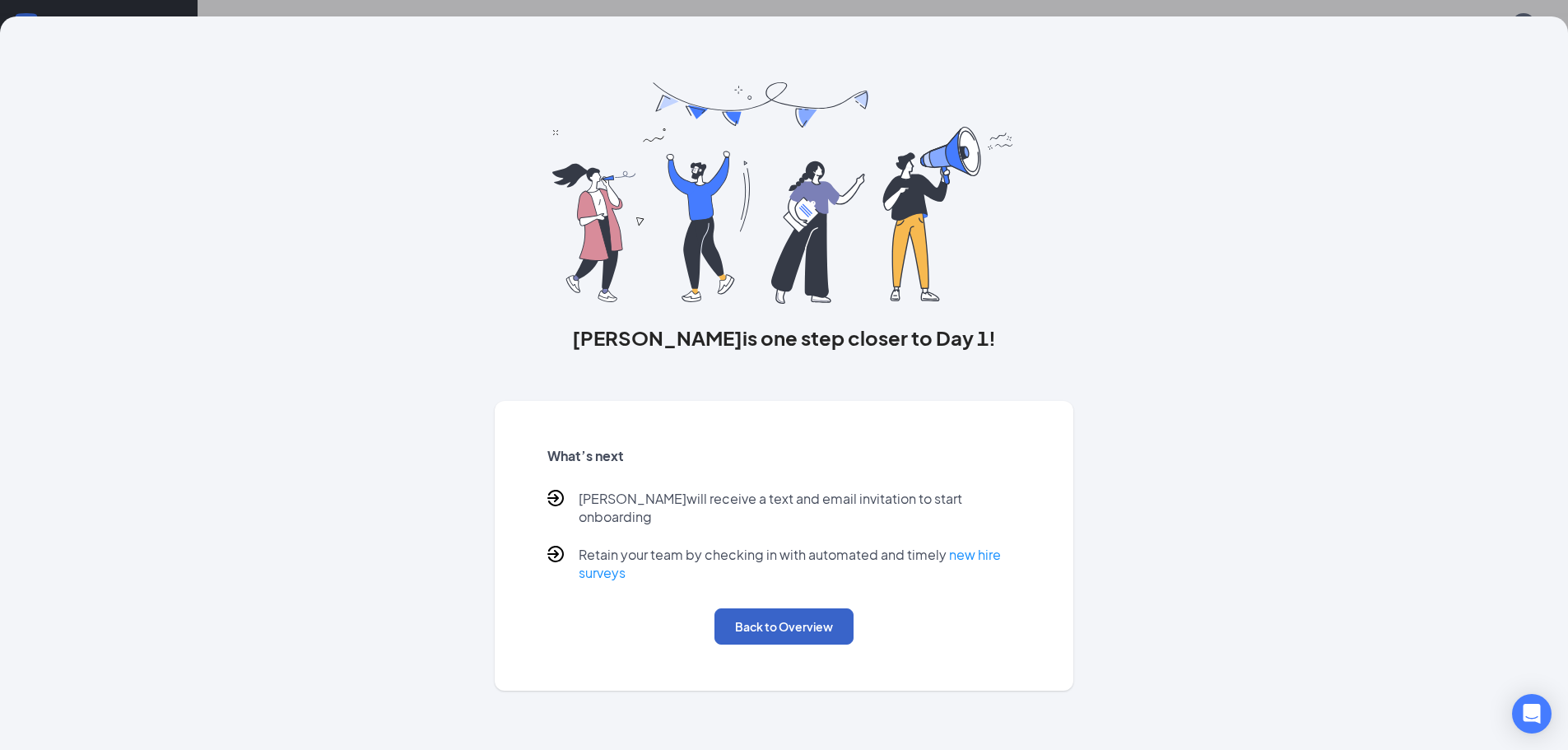
click at [779, 620] on button "Back to Overview" at bounding box center [784, 627] width 140 height 36
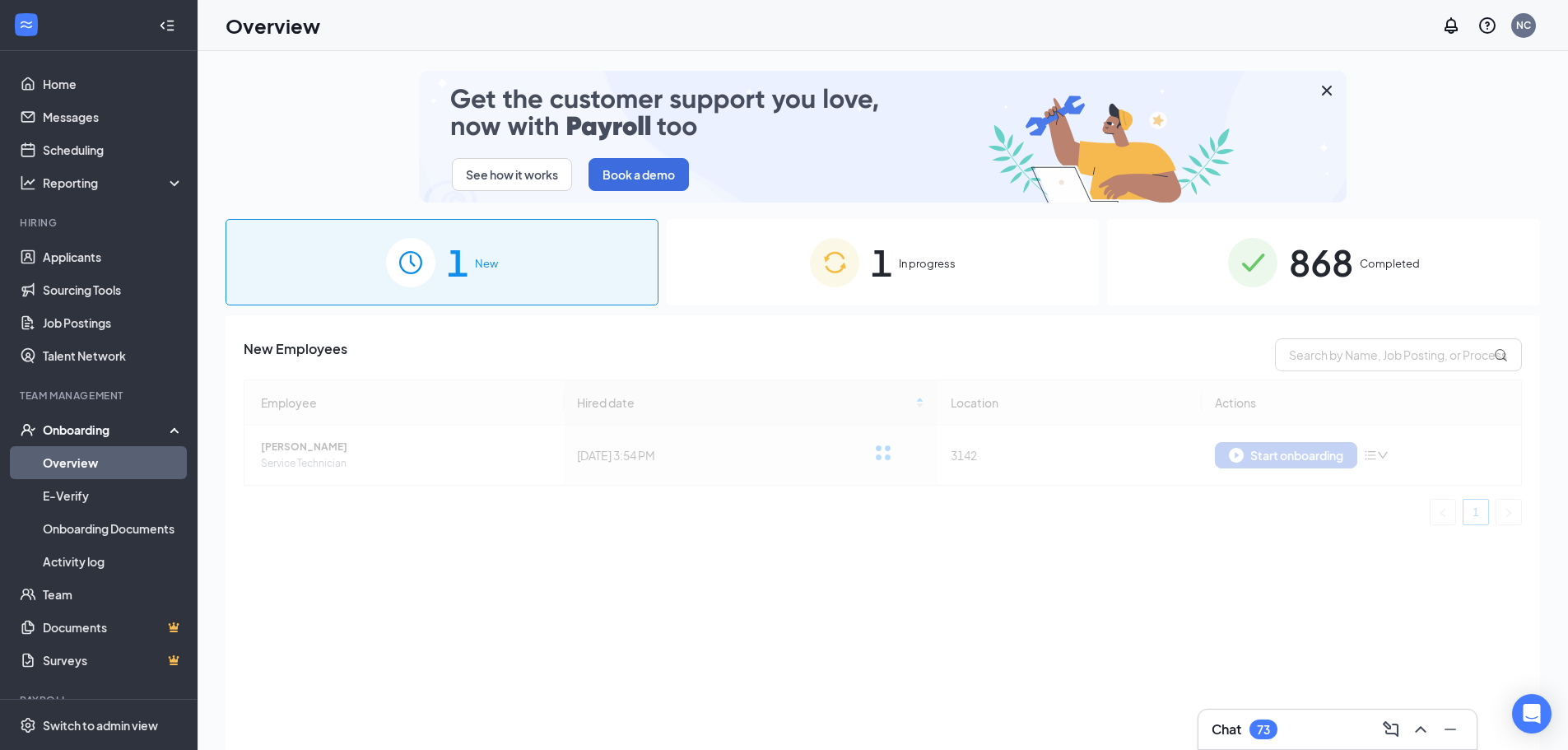
click at [881, 283] on span "1" at bounding box center [881, 262] width 21 height 57
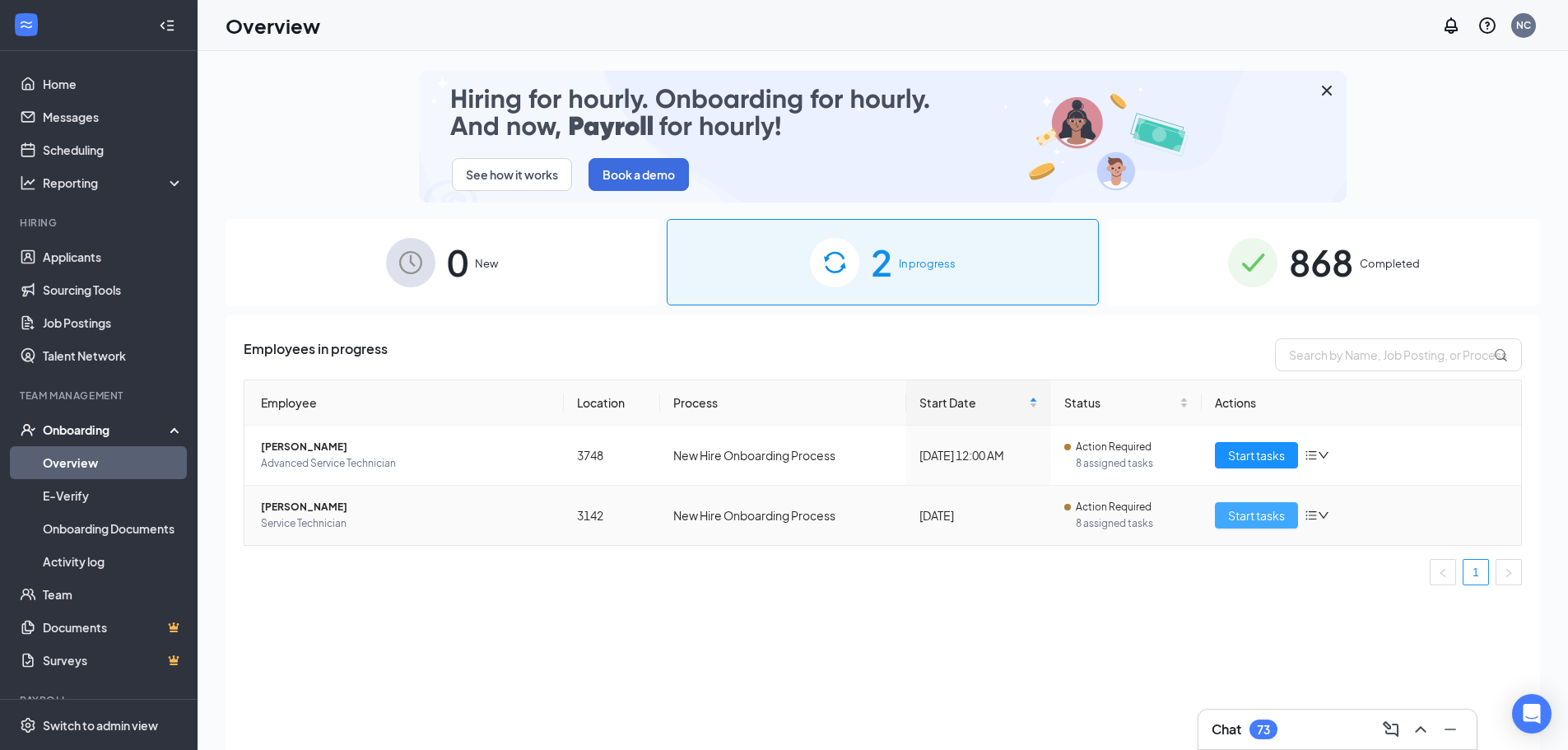
click at [1247, 517] on span "Start tasks" at bounding box center [1257, 516] width 57 height 18
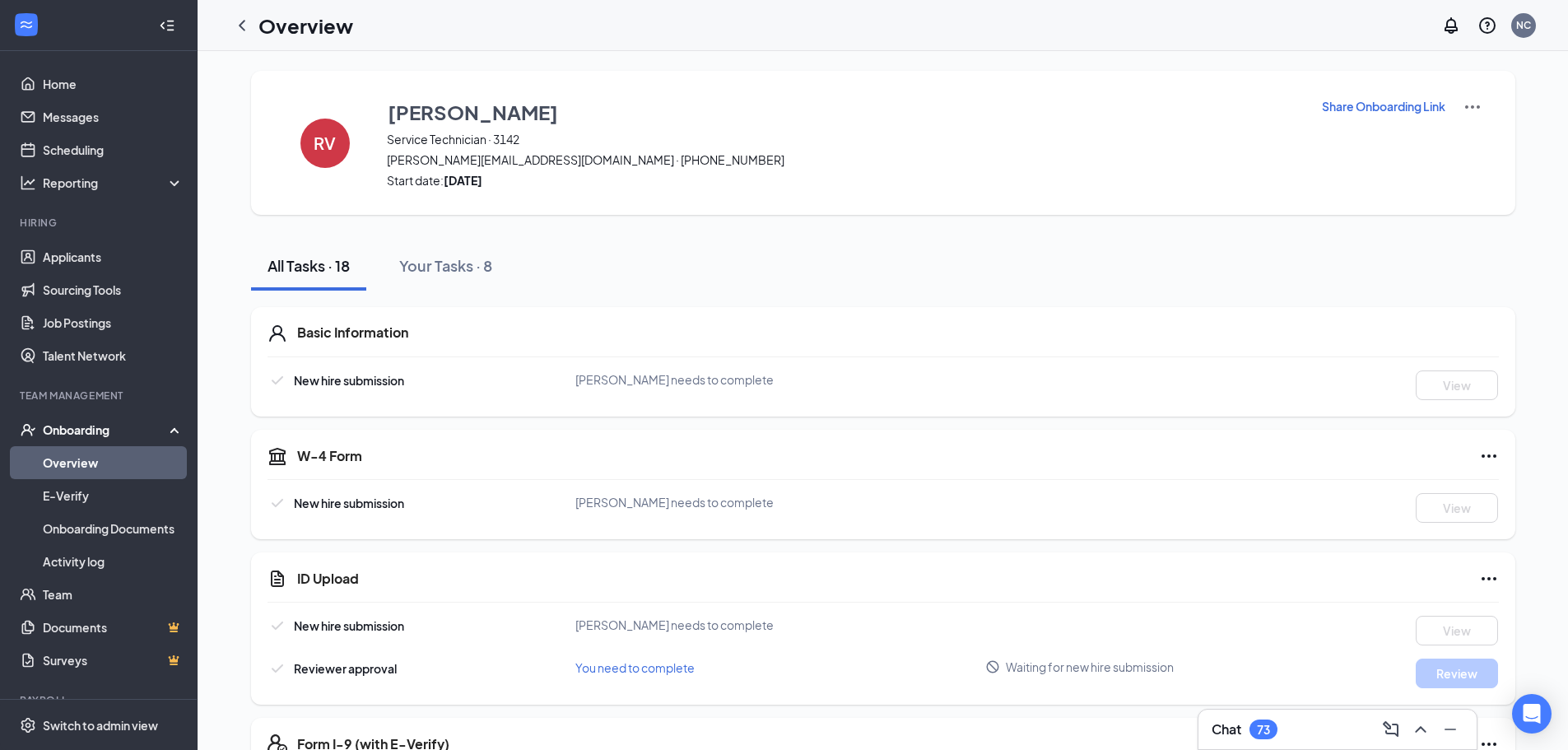
click at [1361, 101] on p "Share Onboarding Link" at bounding box center [1384, 106] width 123 height 16
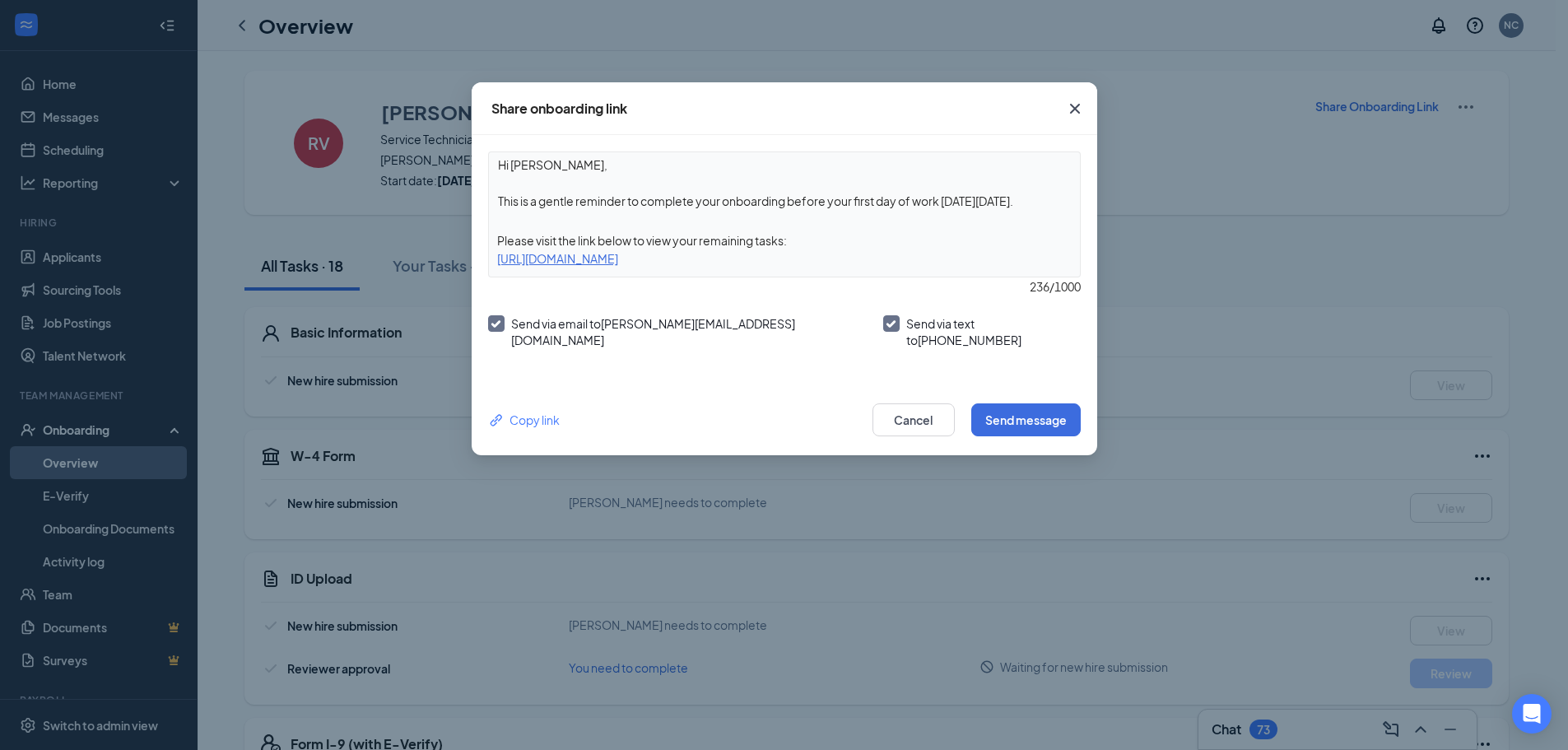
drag, startPoint x: 826, startPoint y: 201, endPoint x: 1065, endPoint y: 205, distance: 239.0
click at [1065, 205] on textarea "Hi Richard, This is a gentle reminder to complete your onboarding before your f…" at bounding box center [784, 182] width 591 height 61
type textarea "Hi Richard, This is a gentle reminder to complete your onboarding before 2pm Fr…"
click at [1044, 405] on button "Send message" at bounding box center [1026, 420] width 109 height 33
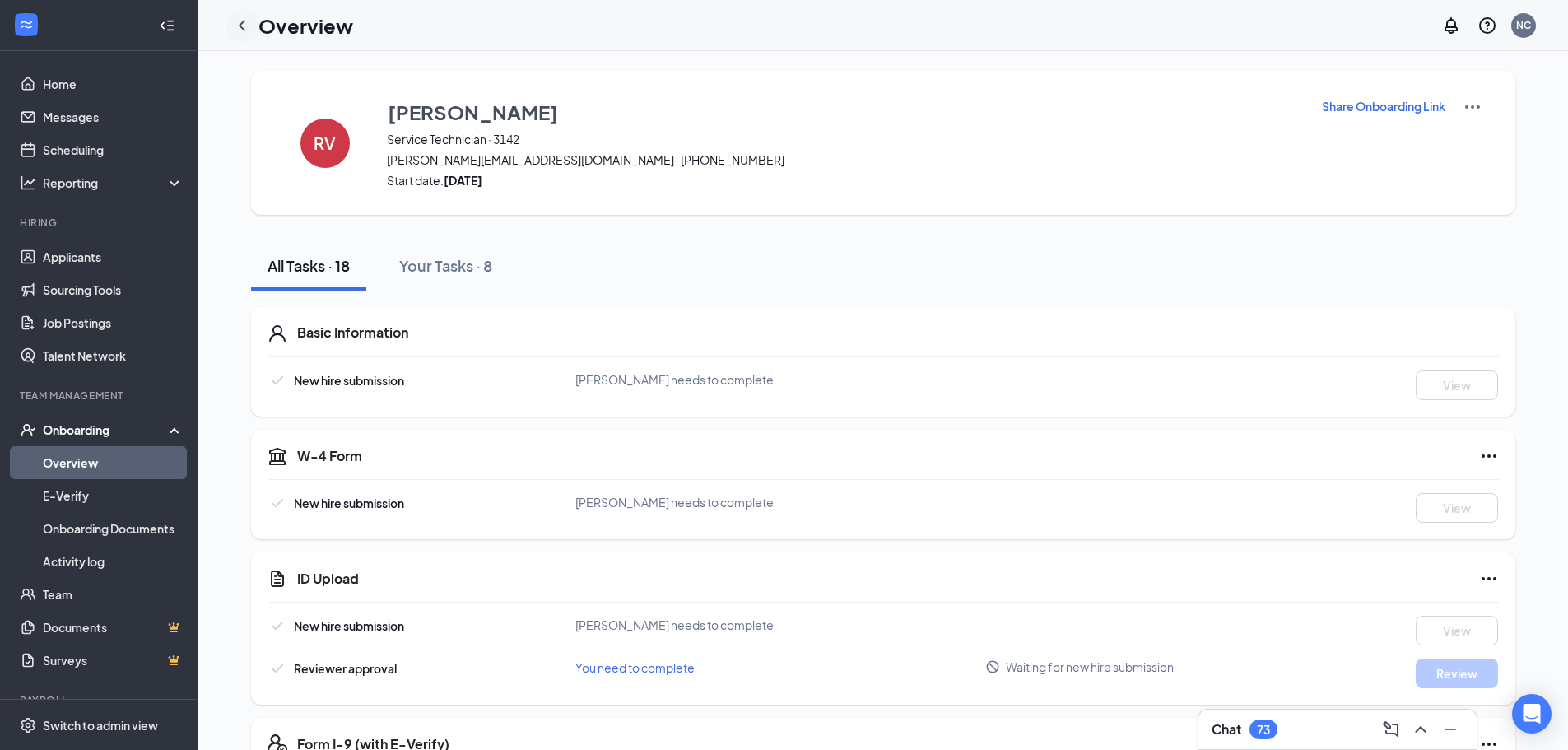
click at [237, 20] on icon "ChevronLeft" at bounding box center [243, 26] width 20 height 20
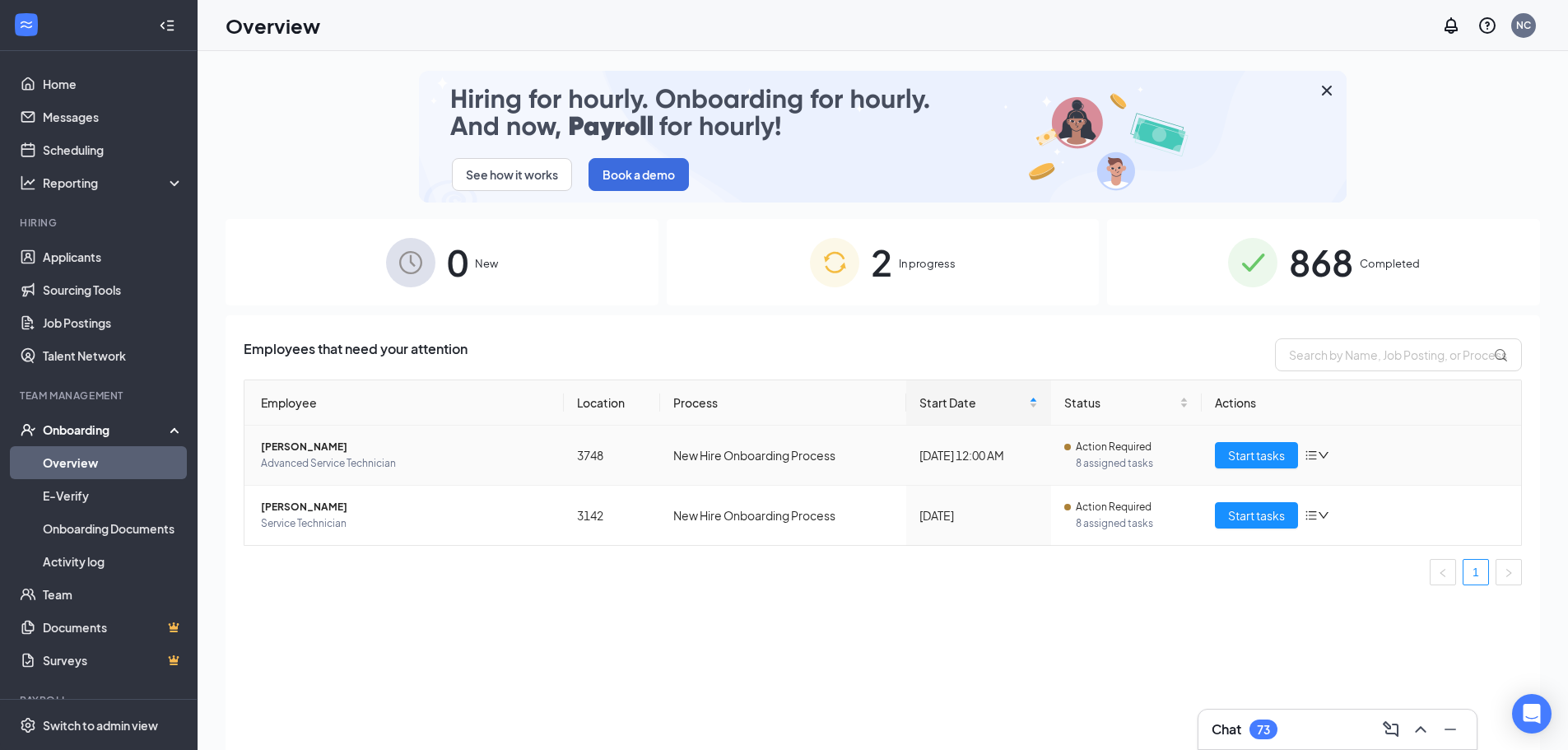
click at [1311, 450] on icon "bars" at bounding box center [1312, 455] width 13 height 13
click at [1355, 555] on div "Remove from onboarding" at bounding box center [1404, 562] width 178 height 16
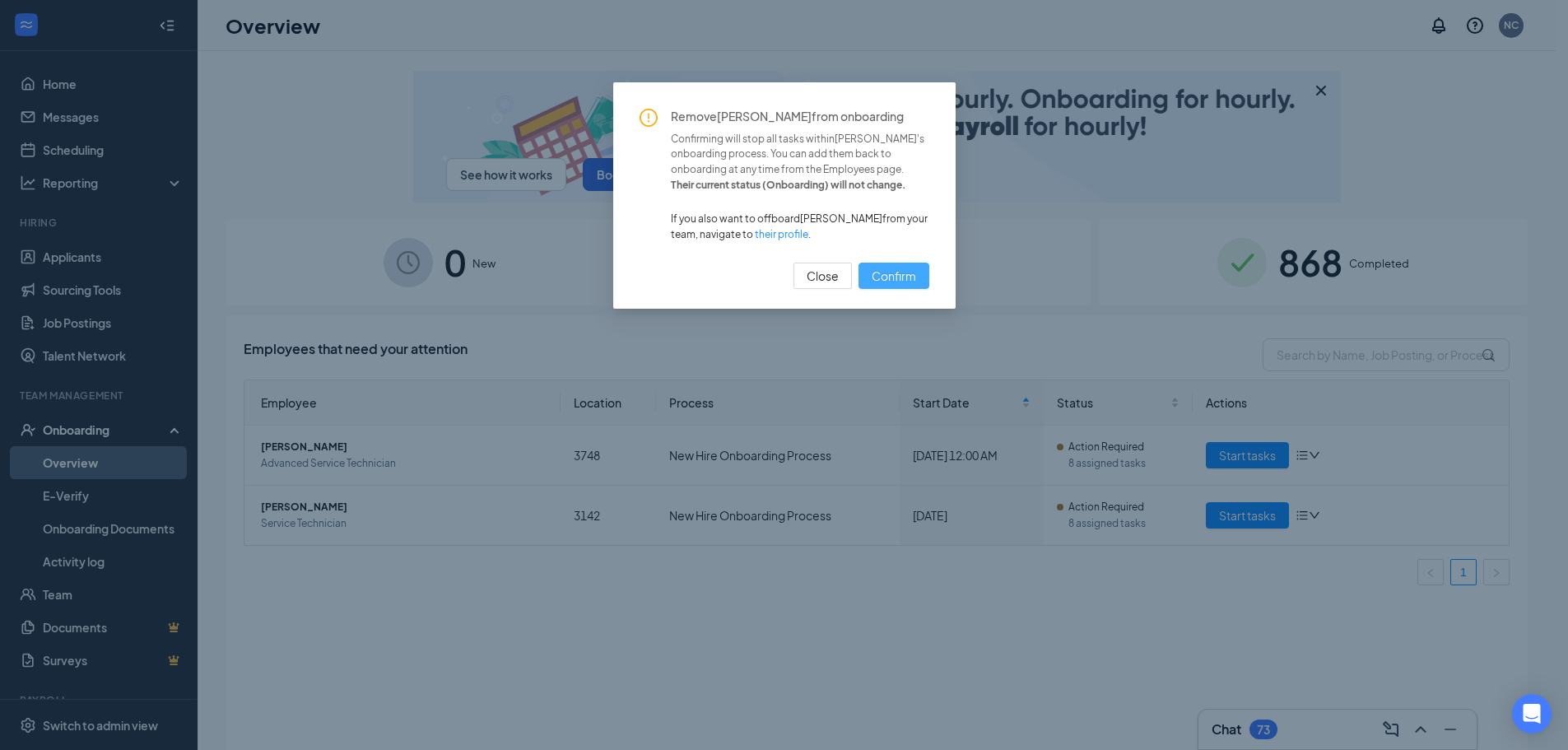
click at [902, 284] on span "Confirm" at bounding box center [894, 276] width 45 height 18
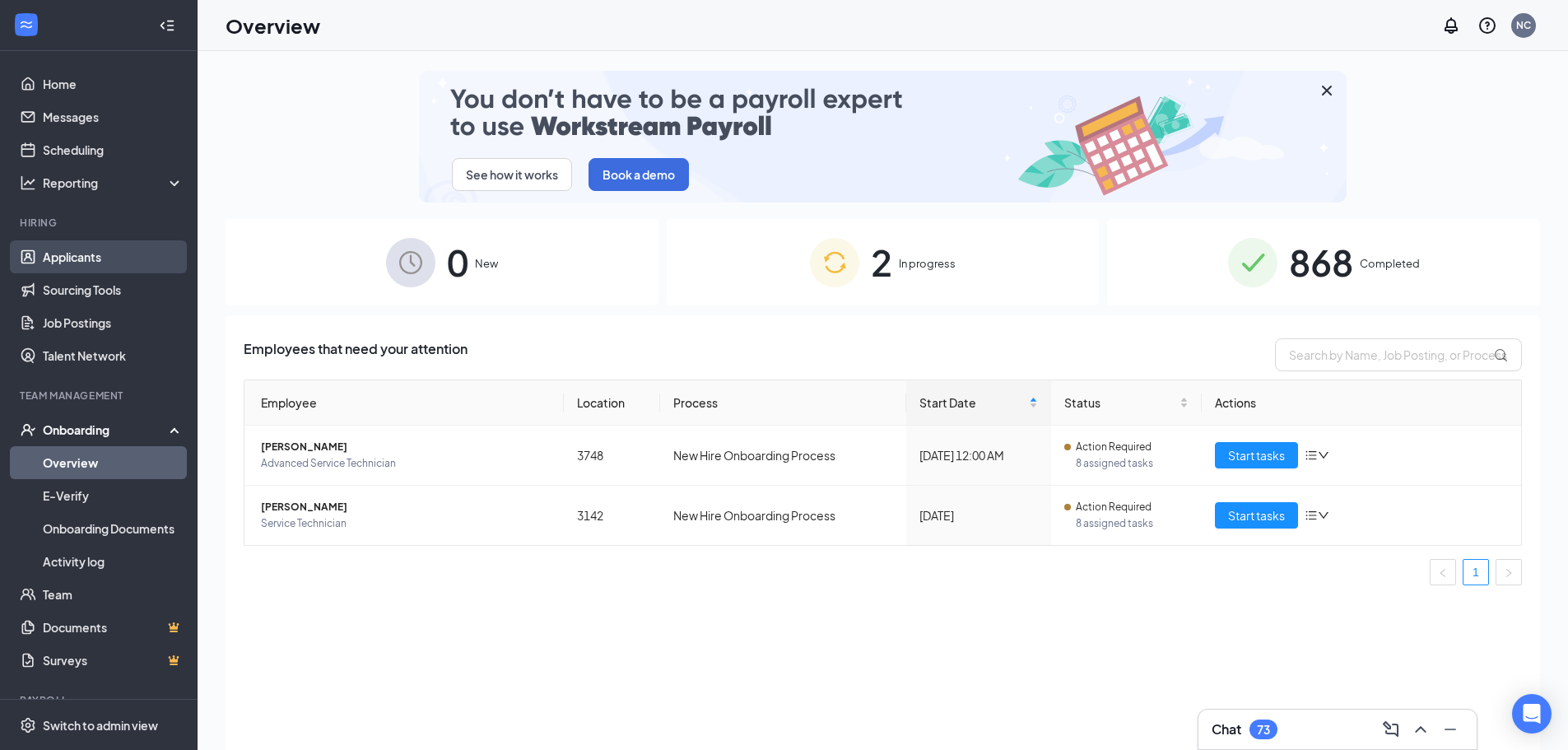
click at [81, 252] on link "Applicants" at bounding box center [113, 257] width 140 height 33
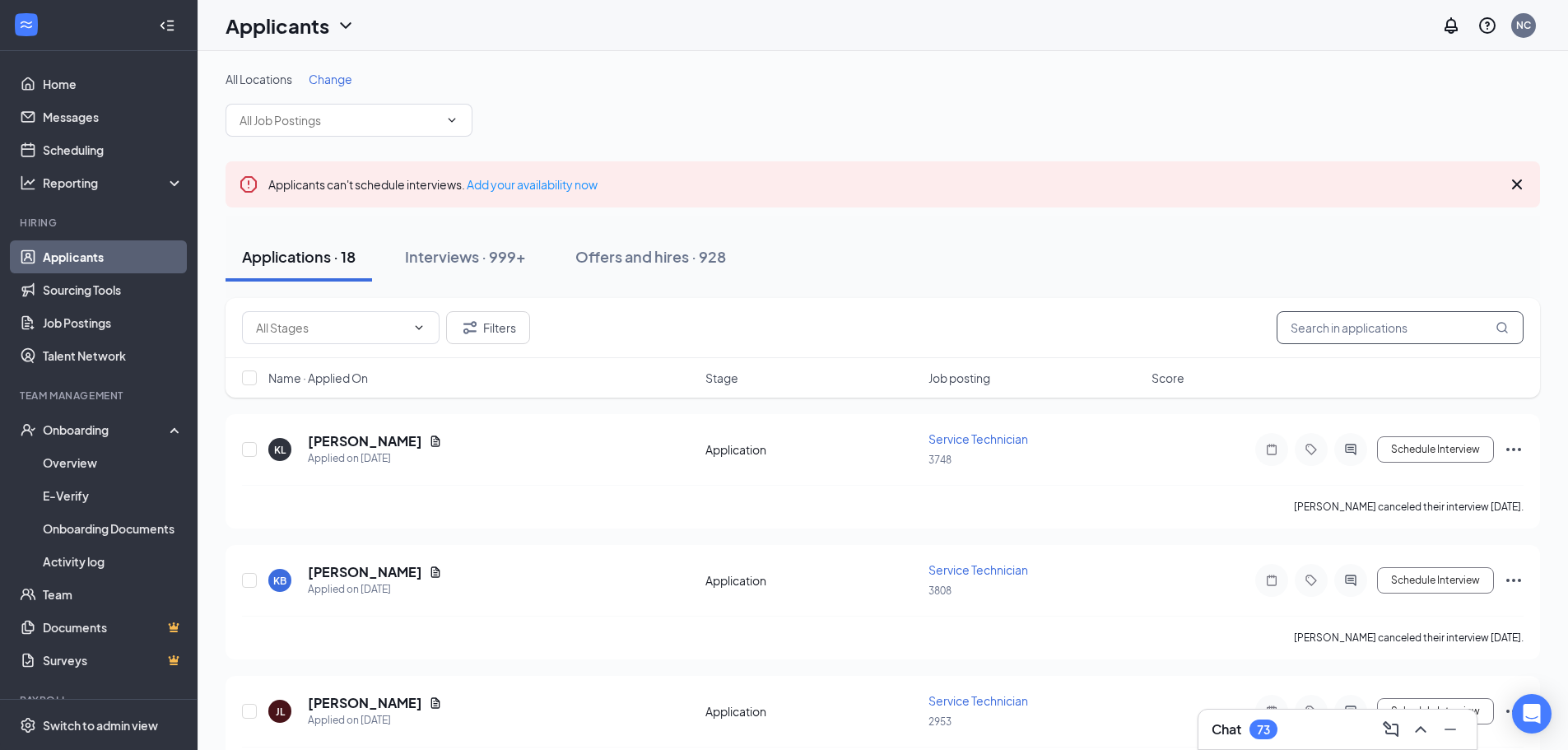
click at [1363, 330] on input "text" at bounding box center [1400, 328] width 247 height 33
type input "[PERSON_NAME]"
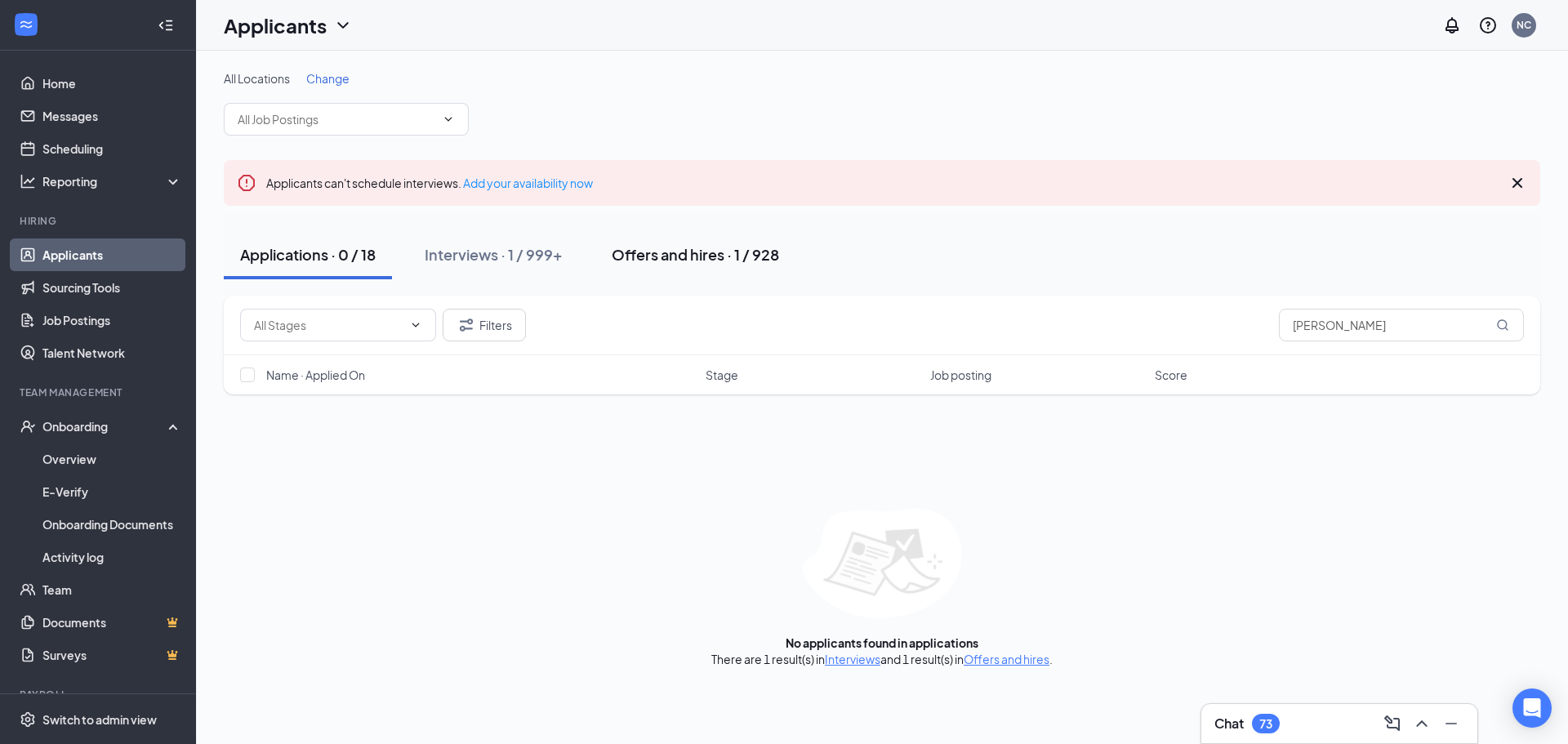
click at [766, 253] on div "Offers and hires · 1 / 928" at bounding box center [695, 254] width 167 height 21
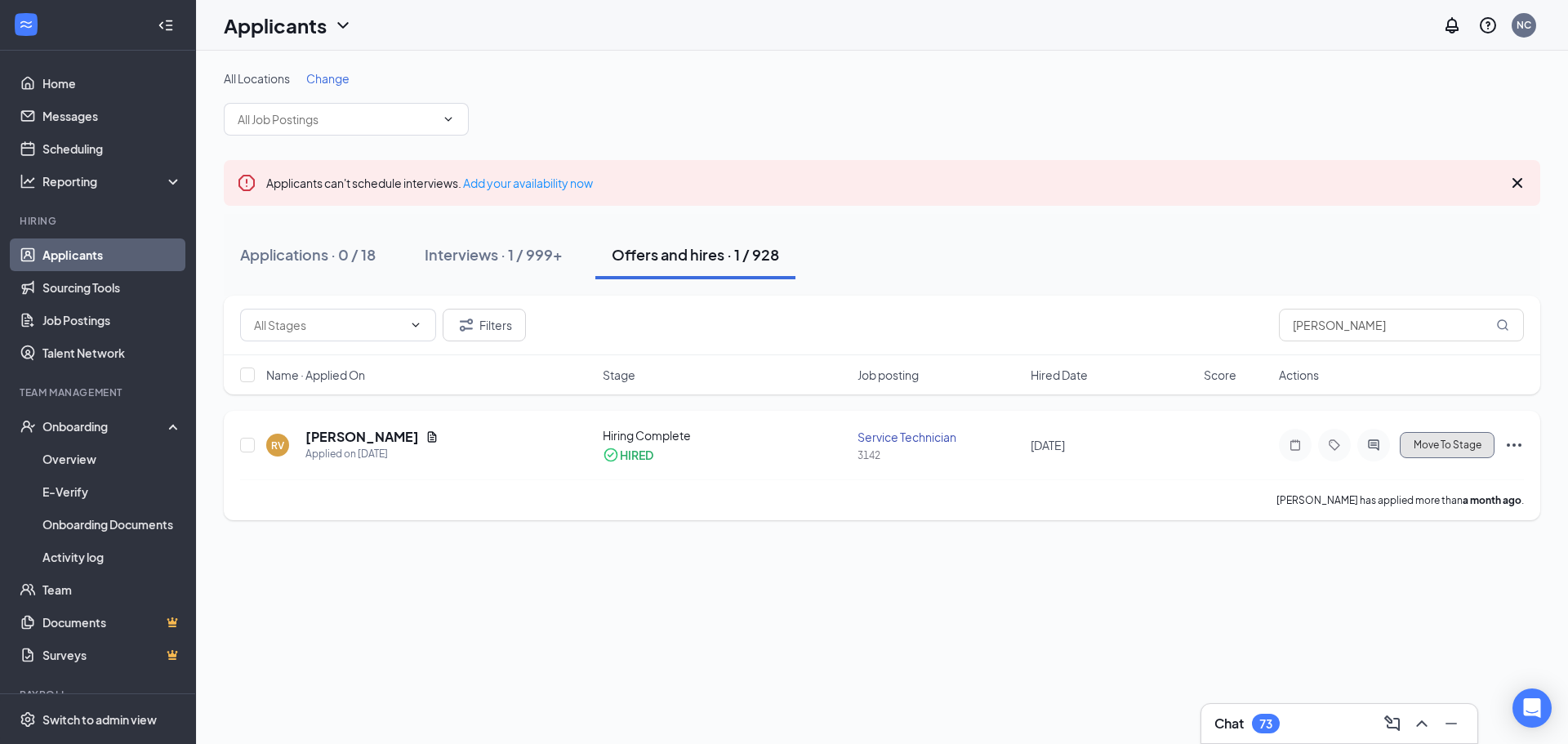
click at [1430, 449] on span "Move To Stage" at bounding box center [1447, 445] width 68 height 12
type input "Background Check (final stage)"
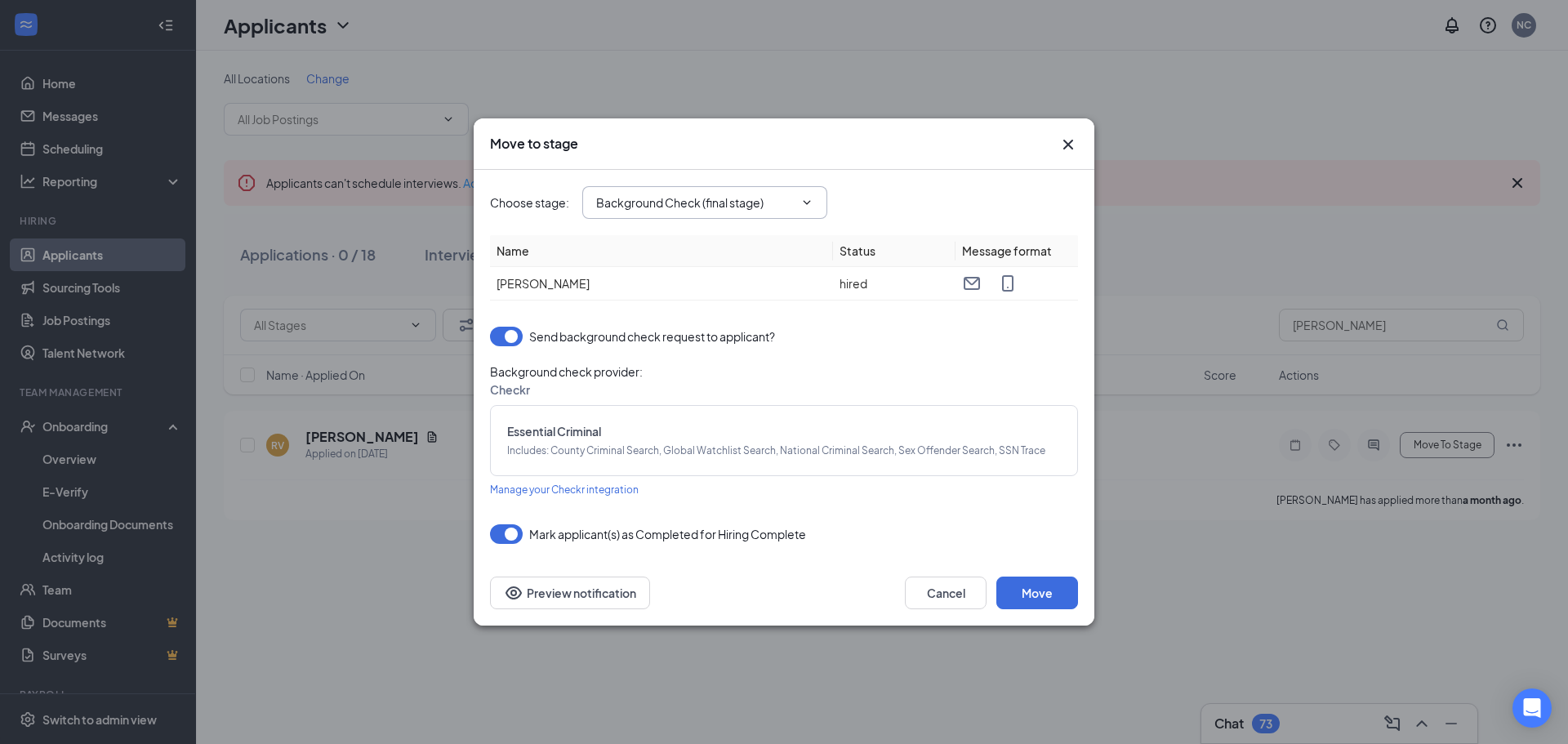
click at [681, 201] on input "Background Check (final stage)" at bounding box center [695, 203] width 197 height 18
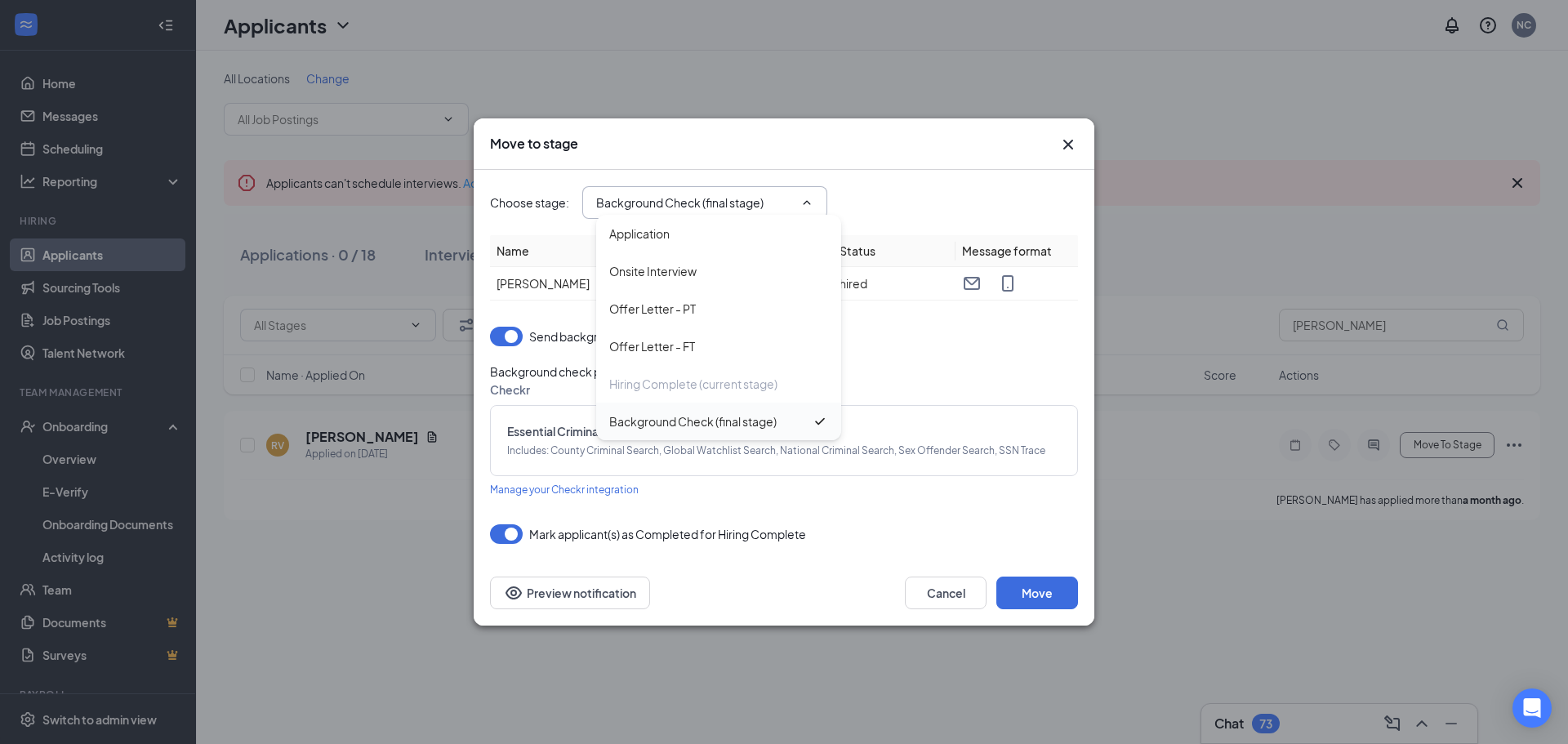
click at [667, 426] on div "Background Check (final stage)" at bounding box center [692, 422] width 167 height 18
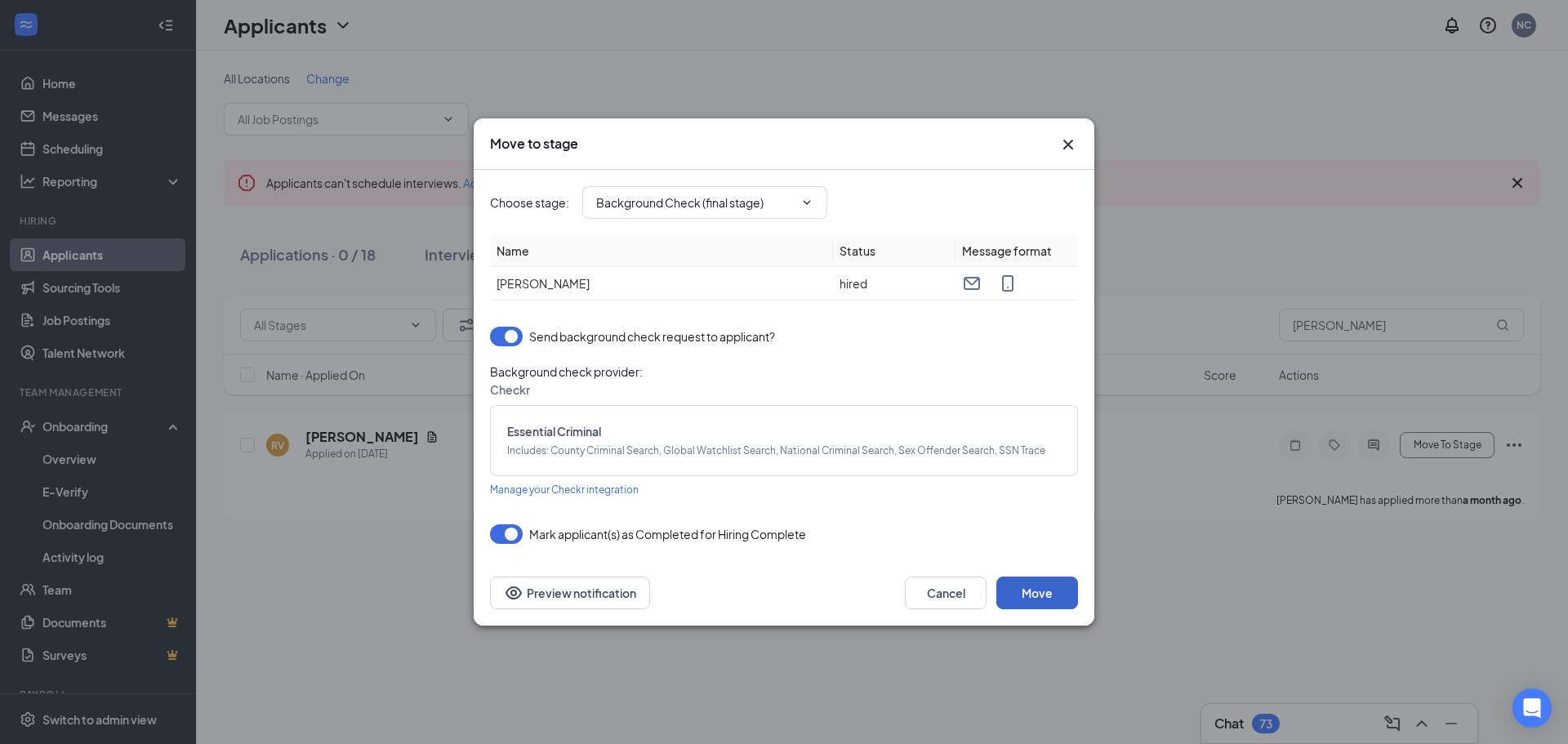
click at [1018, 584] on button "Move" at bounding box center [1037, 593] width 81 height 33
